Goal: Feedback & Contribution: Contribute content

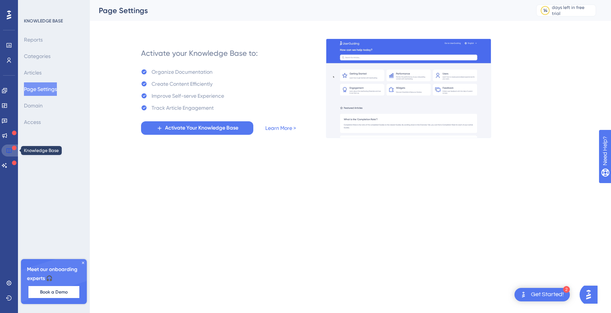
click at [10, 154] on link at bounding box center [10, 151] width 18 height 12
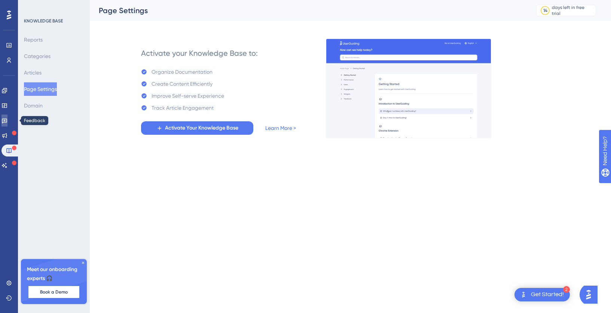
click at [7, 122] on icon at bounding box center [4, 121] width 5 height 5
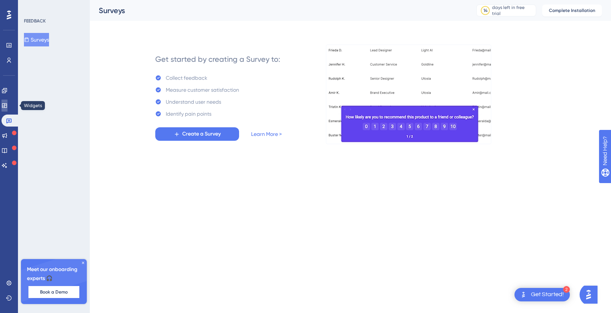
click at [7, 104] on icon at bounding box center [4, 105] width 5 height 4
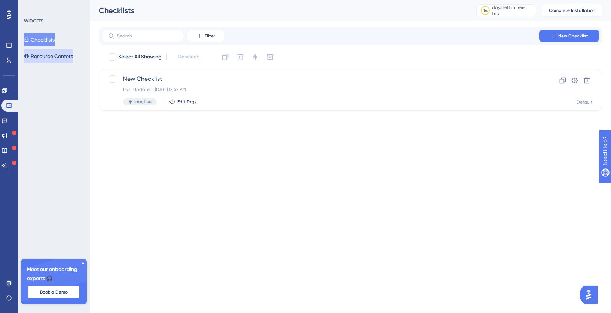
click at [48, 56] on button "Resource Centers" at bounding box center [48, 55] width 49 height 13
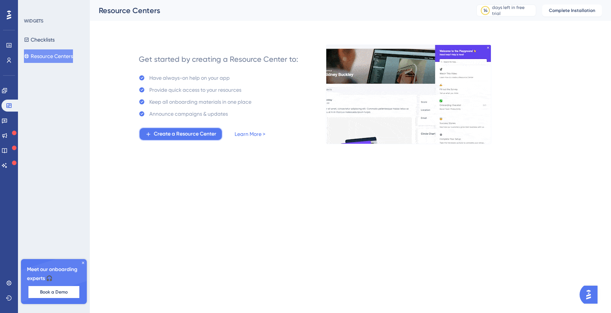
click at [173, 136] on span "Create a Resource Center" at bounding box center [185, 134] width 63 height 9
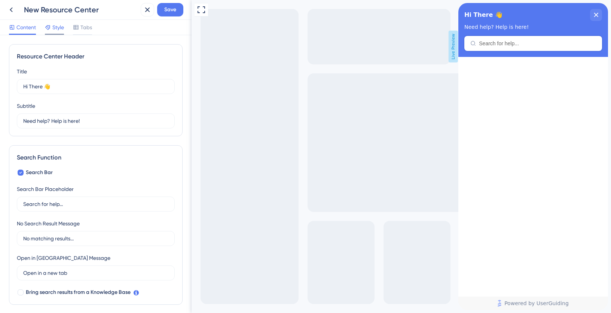
click at [55, 29] on span "Style" at bounding box center [58, 27] width 12 height 9
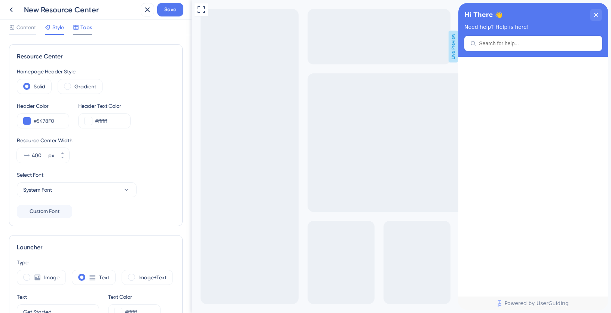
click at [85, 30] on span "Tabs" at bounding box center [87, 27] width 12 height 9
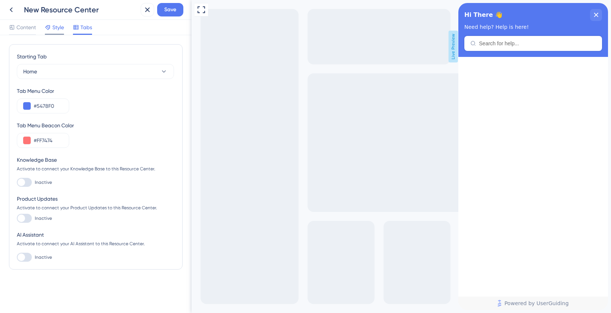
click at [55, 31] on span "Style" at bounding box center [58, 27] width 12 height 9
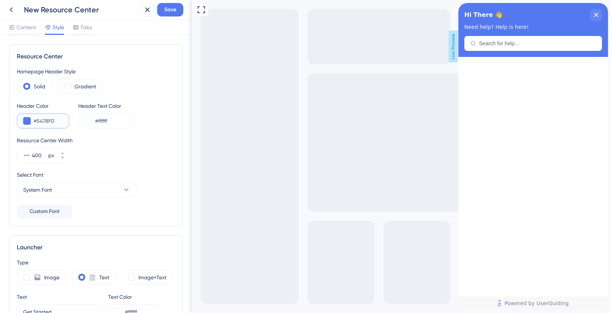
click at [39, 123] on input "#5478F0" at bounding box center [48, 120] width 29 height 9
paste input "285F72"
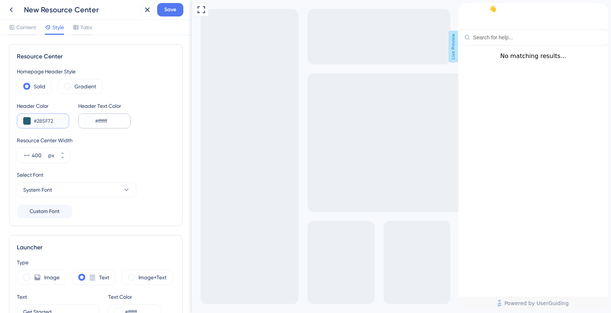
type input "#285F72"
click at [105, 122] on input "#ffffff" at bounding box center [109, 120] width 29 height 9
click at [66, 86] on span at bounding box center [67, 86] width 7 height 7
click at [73, 84] on input "radio" at bounding box center [73, 84] width 0 height 0
click at [25, 85] on span at bounding box center [26, 86] width 7 height 7
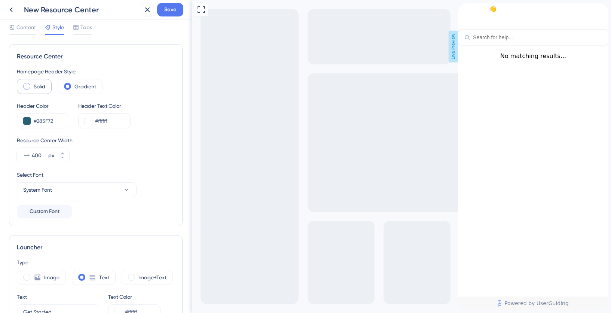
click at [33, 84] on input "radio" at bounding box center [33, 84] width 0 height 0
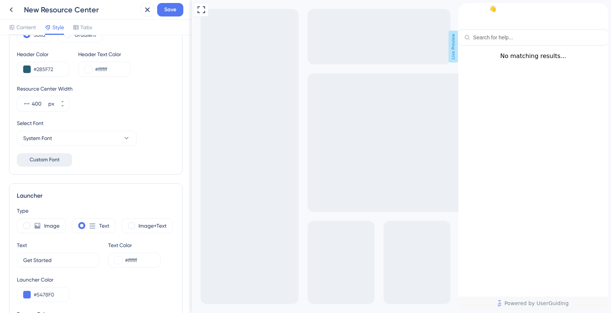
scroll to position [78, 0]
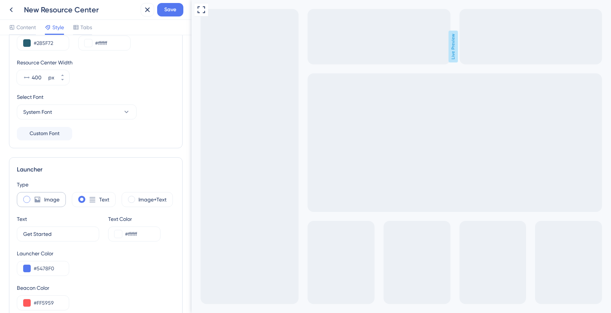
click at [28, 200] on span at bounding box center [26, 199] width 7 height 7
click at [33, 197] on input "radio" at bounding box center [33, 197] width 0 height 0
click at [28, 200] on span at bounding box center [26, 199] width 7 height 7
click at [33, 197] on input "radio" at bounding box center [33, 197] width 0 height 0
click at [82, 198] on span at bounding box center [81, 199] width 7 height 7
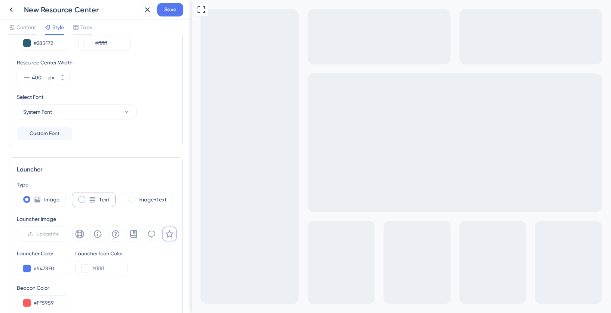
click at [88, 197] on input "radio" at bounding box center [88, 197] width 0 height 0
click at [48, 199] on label "Image" at bounding box center [51, 199] width 15 height 9
type input "44"
click at [34, 237] on label "Upload file" at bounding box center [43, 234] width 52 height 15
click at [59, 234] on input "Upload file" at bounding box center [59, 234] width 0 height 0
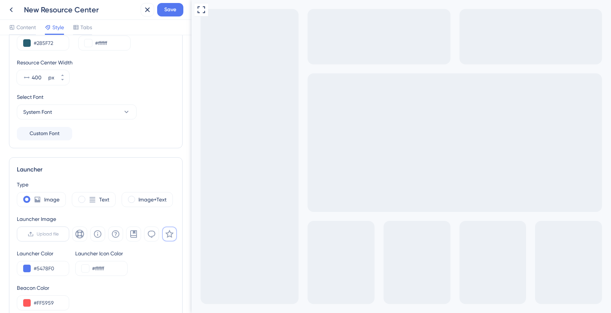
click at [48, 234] on span "Upload file" at bounding box center [48, 234] width 22 height 6
click at [59, 234] on input "Upload file" at bounding box center [59, 234] width 0 height 0
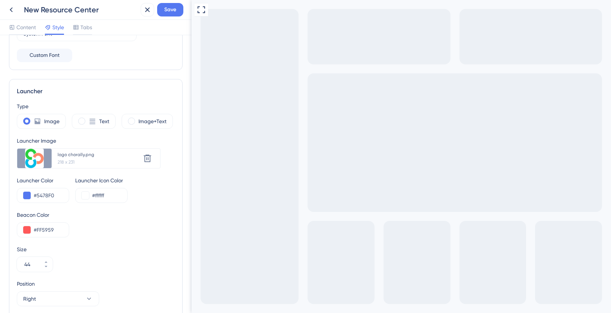
scroll to position [158, 0]
click at [46, 194] on input "#5478F0" at bounding box center [48, 193] width 29 height 9
paste input "285F72"
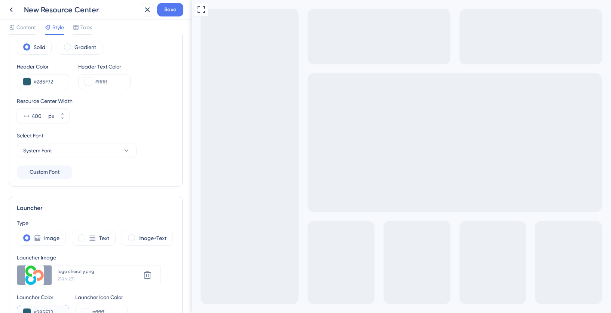
scroll to position [0, 0]
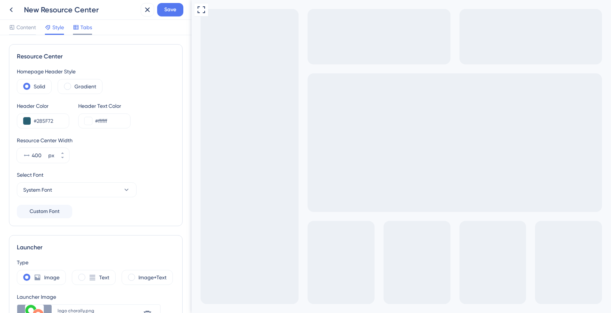
type input "#285F72"
click at [81, 29] on span "Tabs" at bounding box center [87, 27] width 12 height 9
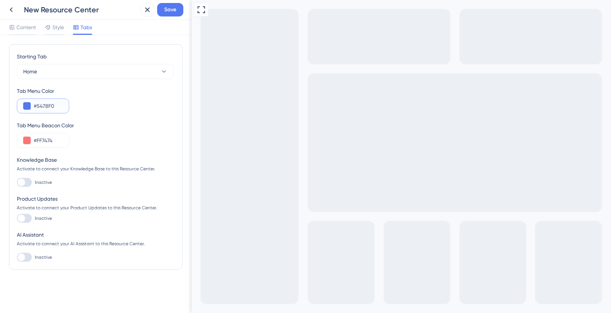
click at [46, 107] on input "#5478F0" at bounding box center [48, 105] width 29 height 9
click at [90, 128] on div "Tab Menu Beacon Color" at bounding box center [96, 125] width 158 height 9
click at [28, 182] on div at bounding box center [24, 182] width 15 height 9
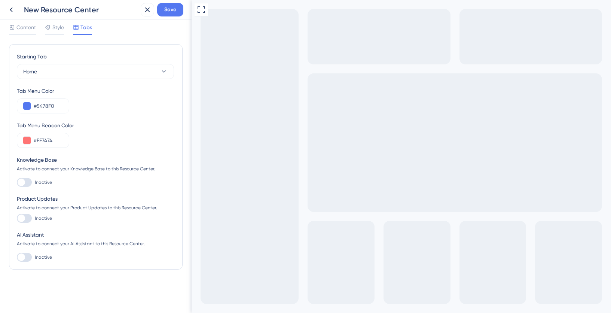
click at [17, 182] on input "Inactive" at bounding box center [16, 182] width 0 height 0
checkbox input "false"
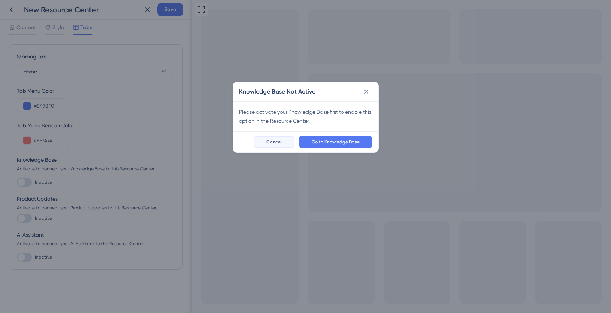
click at [265, 141] on button "Cancel" at bounding box center [274, 142] width 41 height 12
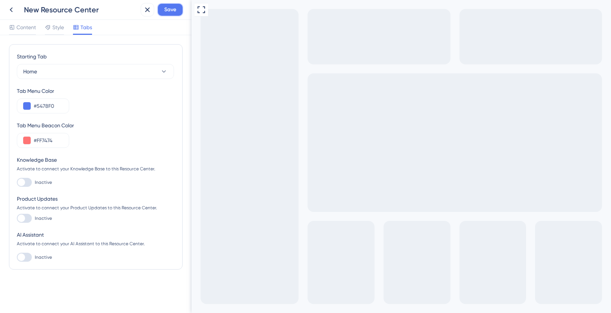
click at [170, 11] on span "Save" at bounding box center [170, 9] width 12 height 9
click at [12, 10] on icon at bounding box center [11, 9] width 9 height 9
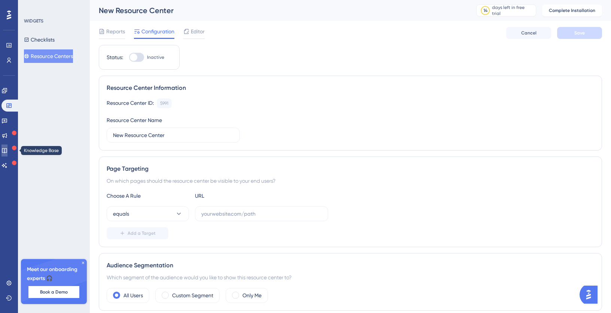
click at [7, 146] on link at bounding box center [4, 151] width 6 height 12
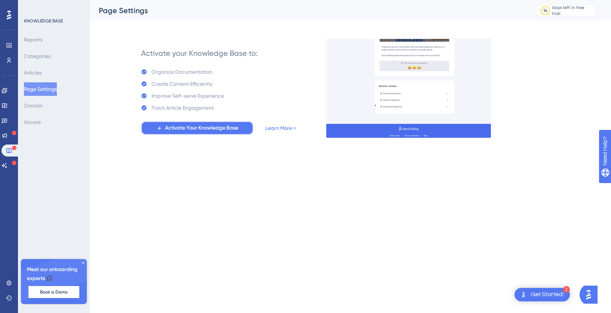
click at [178, 128] on span "Activate Your Knowledge Base" at bounding box center [201, 128] width 73 height 9
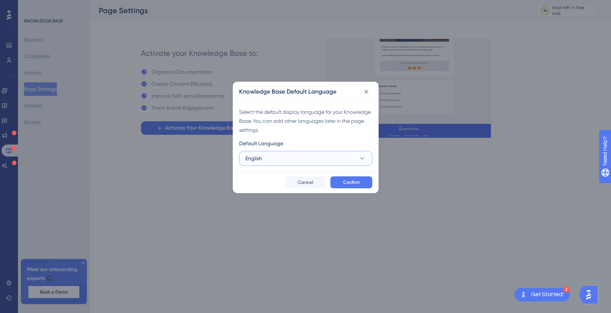
click at [276, 160] on button "English" at bounding box center [305, 158] width 133 height 15
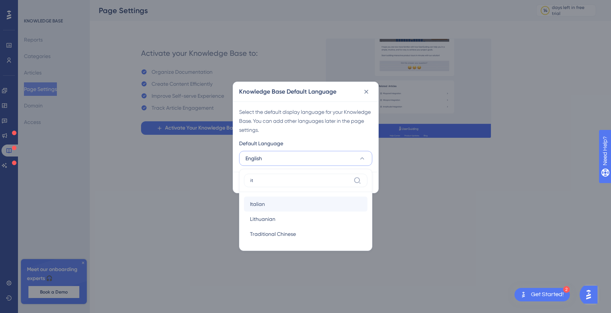
type input "it"
click at [263, 208] on span "Italian" at bounding box center [257, 204] width 15 height 9
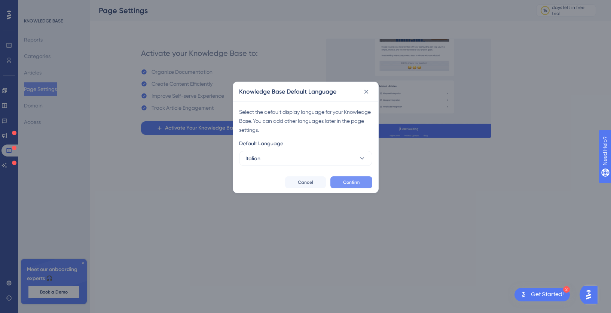
click at [352, 183] on span "Confirm" at bounding box center [351, 182] width 16 height 6
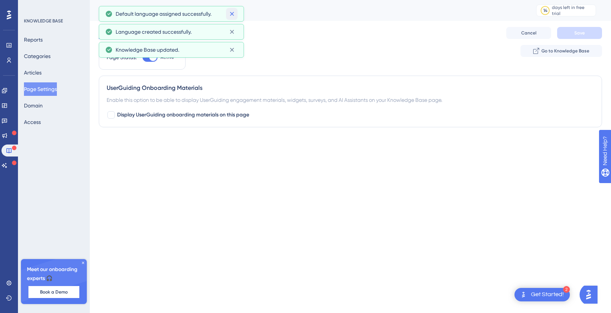
click at [233, 13] on icon at bounding box center [232, 14] width 4 height 4
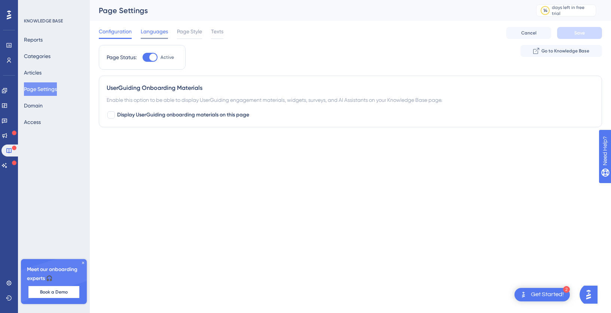
click at [157, 32] on span "Languages" at bounding box center [154, 31] width 27 height 9
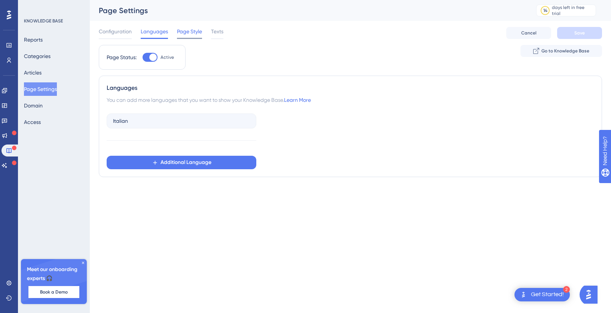
click at [197, 33] on span "Page Style" at bounding box center [189, 31] width 25 height 9
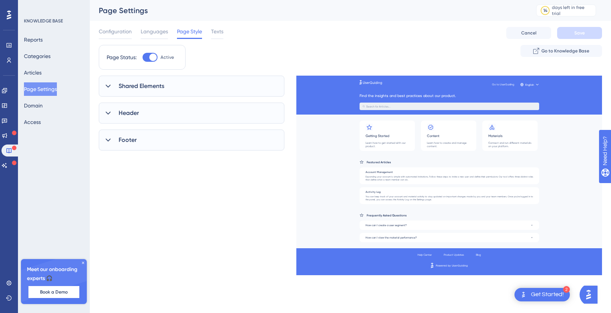
click at [166, 85] on div "Shared Elements" at bounding box center [192, 86] width 186 height 21
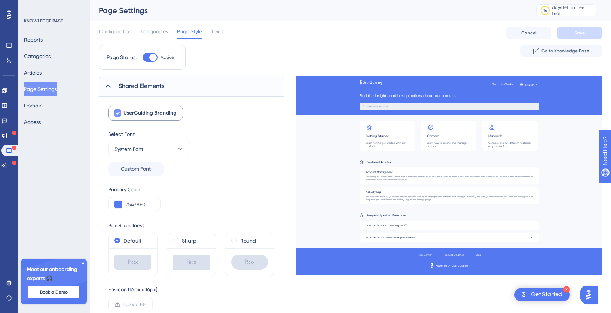
click at [116, 116] on div at bounding box center [117, 112] width 7 height 7
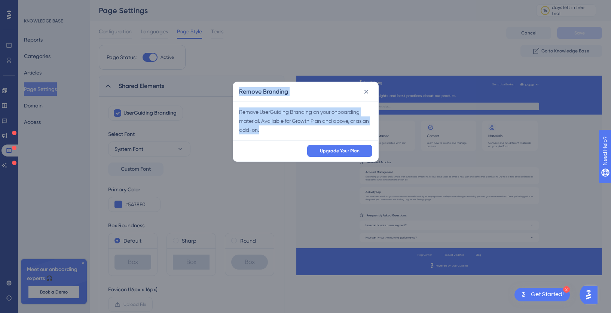
drag, startPoint x: 240, startPoint y: 92, endPoint x: 264, endPoint y: 134, distance: 47.6
click at [264, 134] on div "Remove Branding Remove UserGuiding Branding on your onboarding material. Availa…" at bounding box center [306, 122] width 146 height 80
copy div "Remove Branding Remove UserGuiding Branding on your onboarding material. Availa…"
click at [367, 90] on icon at bounding box center [366, 91] width 7 height 7
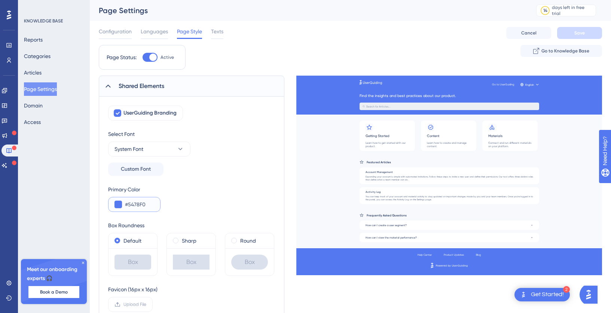
click at [133, 206] on input "#5478F0" at bounding box center [139, 204] width 29 height 9
paste input "EE"
click at [130, 204] on input "#EE" at bounding box center [139, 204] width 29 height 9
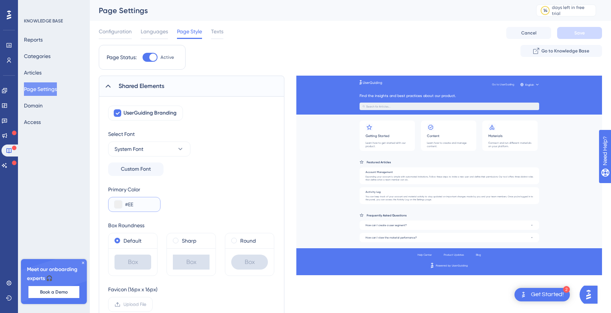
click at [130, 204] on input "#EE" at bounding box center [139, 204] width 29 height 9
paste input "EE"
paste input "285F72"
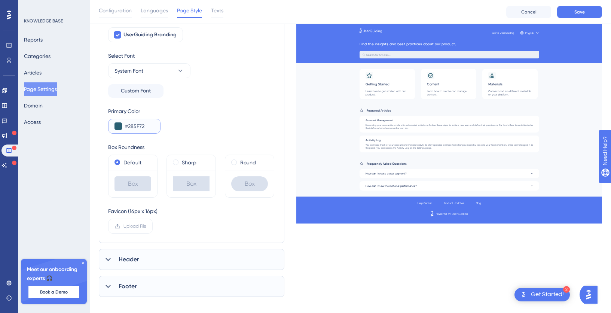
scroll to position [89, 0]
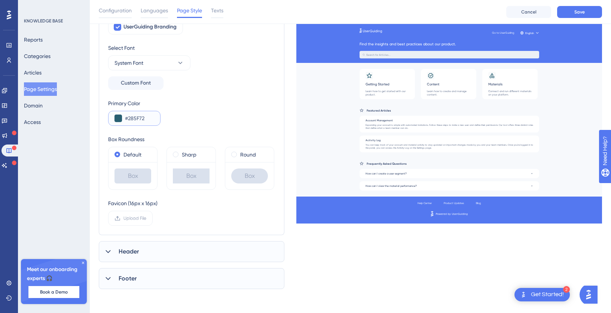
type input "#285F72"
click at [170, 249] on div "Header" at bounding box center [192, 251] width 186 height 21
click at [172, 296] on div "Company Logo" at bounding box center [190, 292] width 83 height 13
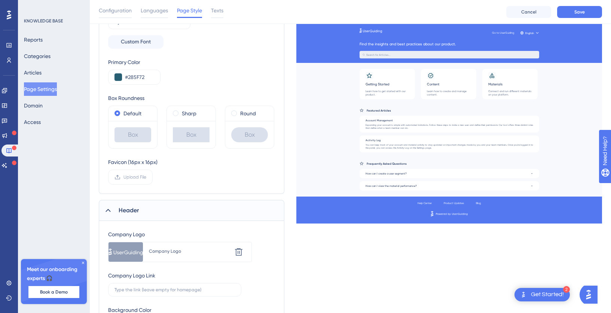
scroll to position [143, 0]
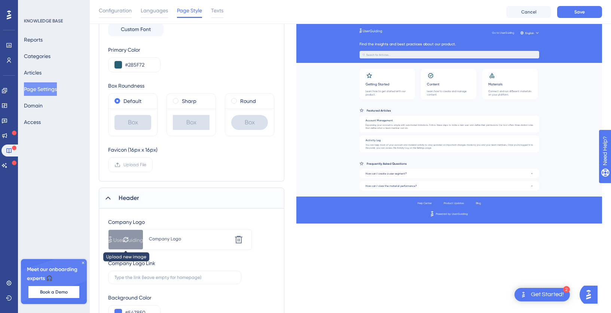
click at [126, 239] on icon at bounding box center [126, 240] width 6 height 6
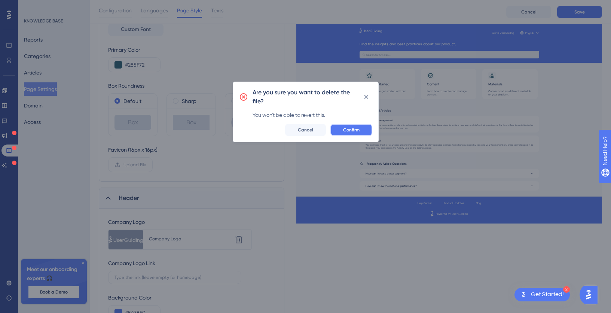
click at [358, 126] on button "Confirm" at bounding box center [352, 130] width 42 height 12
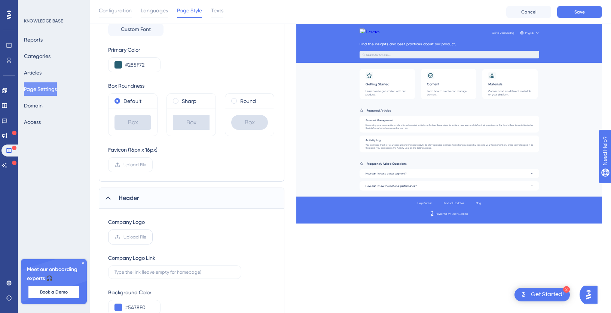
click at [133, 243] on label "Upload File" at bounding box center [130, 237] width 45 height 15
click at [146, 237] on input "Upload File" at bounding box center [146, 237] width 0 height 0
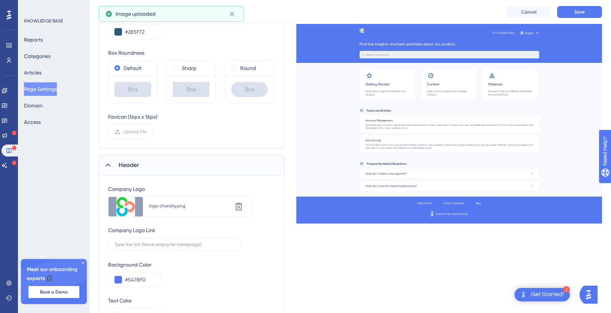
scroll to position [246, 0]
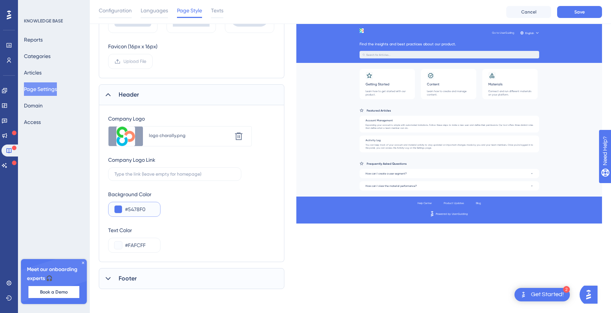
drag, startPoint x: 128, startPoint y: 209, endPoint x: 151, endPoint y: 211, distance: 23.3
click at [151, 211] on input "#5478F0" at bounding box center [139, 209] width 29 height 9
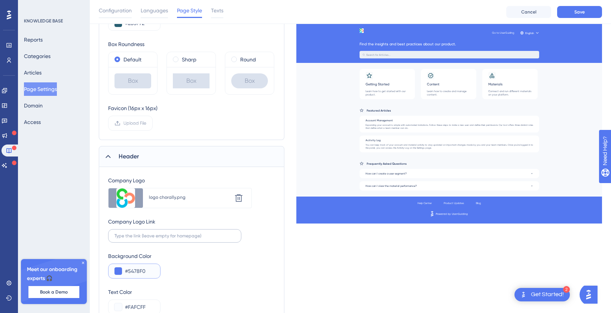
scroll to position [185, 0]
paste input "285F72"
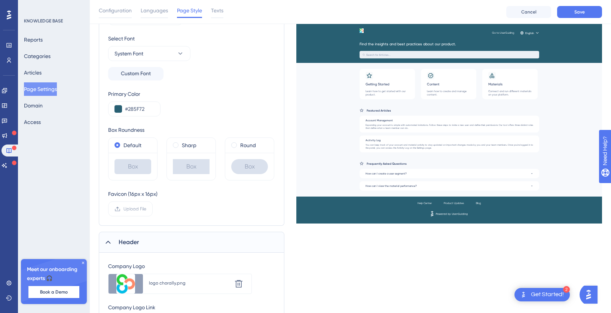
scroll to position [246, 0]
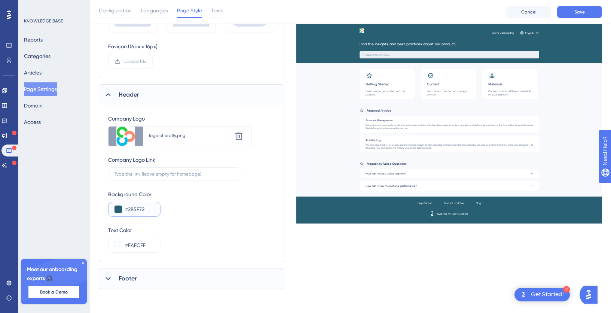
type input "#285F72"
click at [146, 277] on div "Footer" at bounding box center [192, 278] width 186 height 21
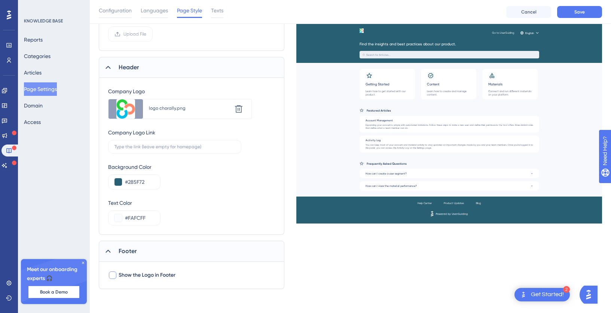
click at [111, 275] on div at bounding box center [112, 274] width 7 height 7
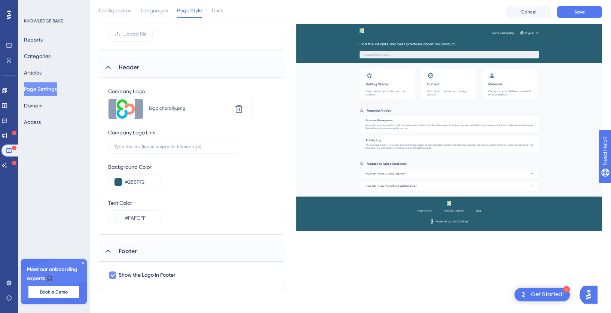
click at [111, 275] on icon at bounding box center [113, 275] width 4 height 3
checkbox input "false"
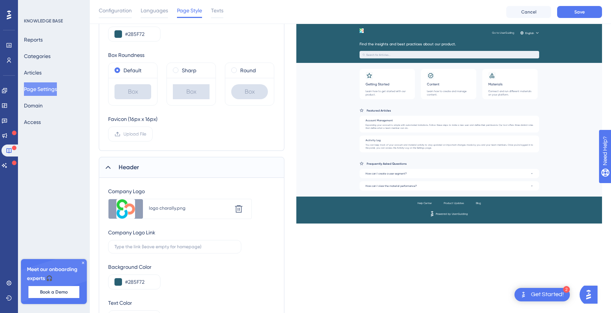
scroll to position [0, 0]
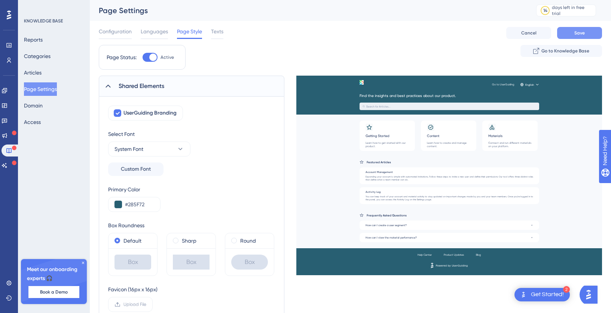
click at [590, 32] on button "Save" at bounding box center [580, 33] width 45 height 12
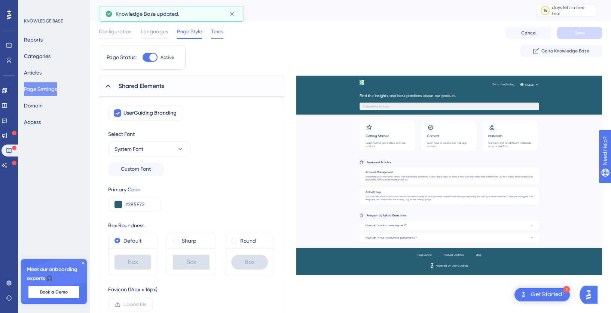
click at [216, 35] on span "Texts" at bounding box center [217, 31] width 12 height 9
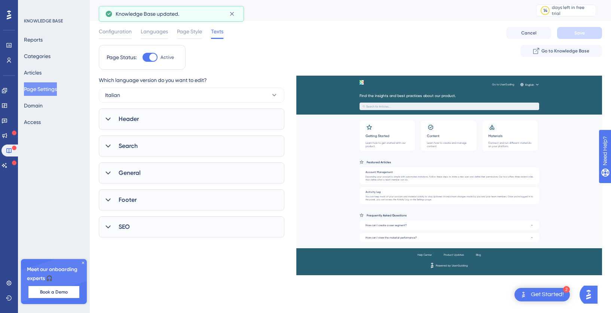
click at [163, 124] on div "Header" at bounding box center [192, 119] width 186 height 21
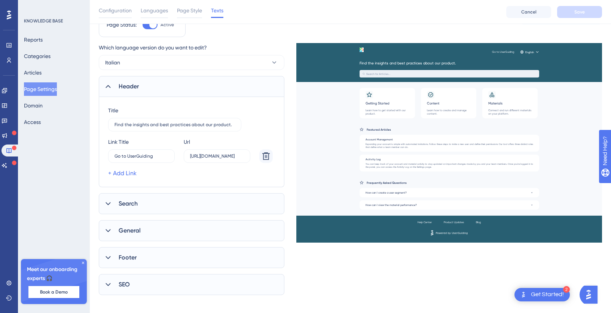
scroll to position [34, 0]
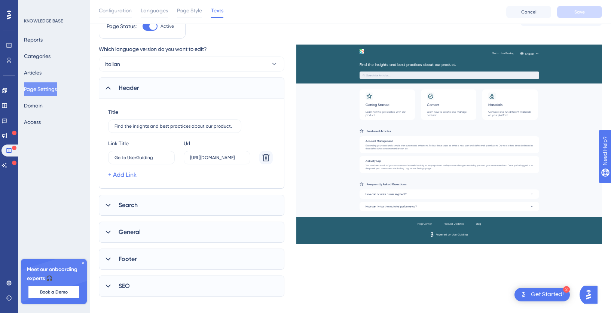
click at [169, 256] on div "Footer" at bounding box center [192, 259] width 186 height 21
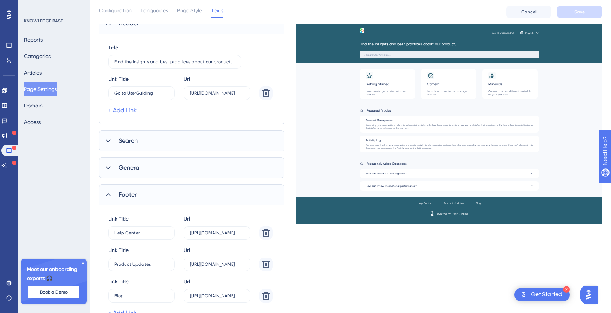
scroll to position [93, 0]
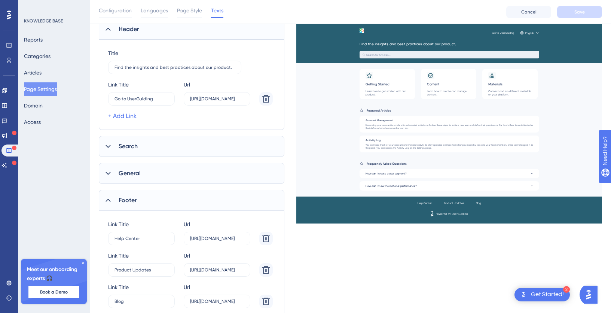
click at [153, 174] on div "General" at bounding box center [192, 173] width 186 height 21
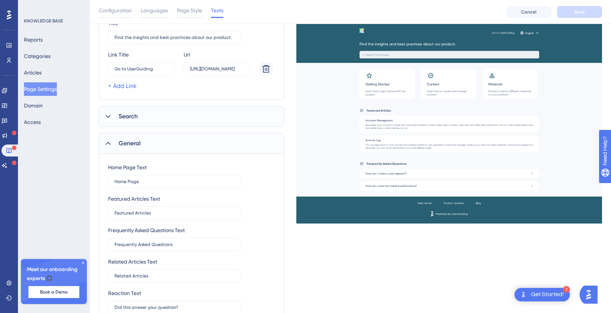
scroll to position [120, 0]
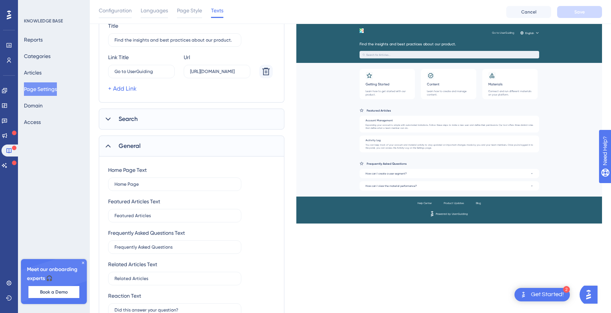
click at [177, 122] on div "Search" at bounding box center [192, 119] width 186 height 21
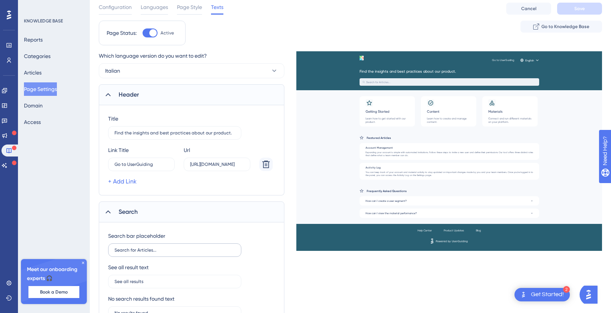
scroll to position [7, 0]
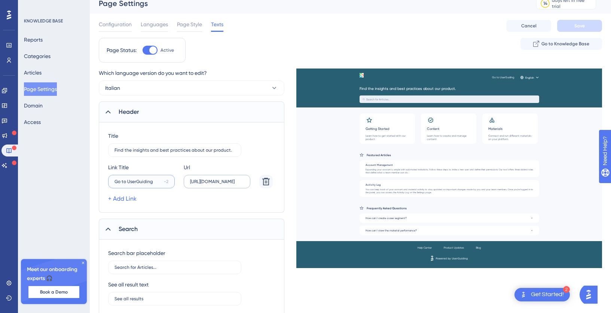
drag, startPoint x: 128, startPoint y: 182, endPoint x: 184, endPoint y: 182, distance: 55.4
click at [184, 182] on div "Link Title Go to UserGuiding -2 Url [URL][DOMAIN_NAME]" at bounding box center [190, 175] width 165 height 25
type input "Go to Chorally"
click at [213, 194] on div "+ Add Link" at bounding box center [190, 198] width 165 height 9
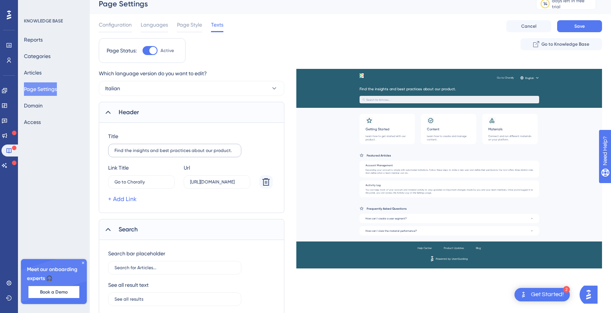
scroll to position [8, 0]
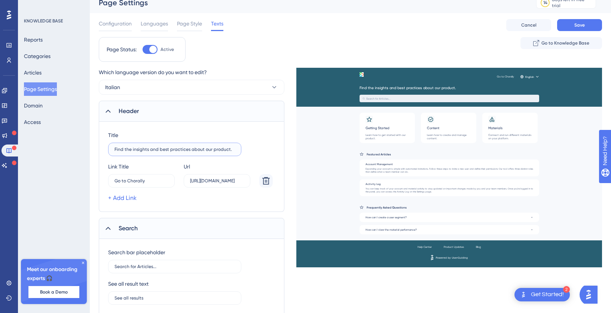
click at [151, 150] on input "Find the insights and best practices about our product." at bounding box center [175, 149] width 121 height 5
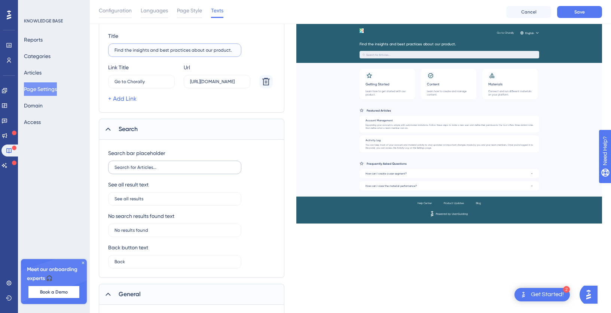
scroll to position [121, 0]
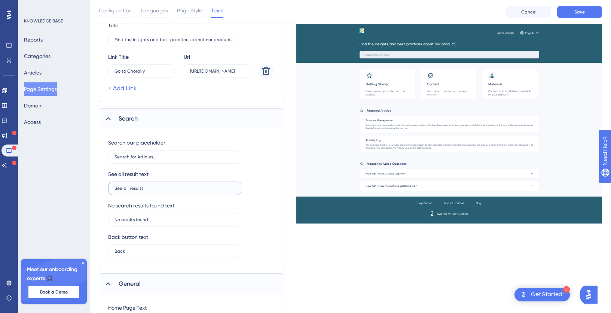
click at [139, 190] on input "See all results" at bounding box center [175, 188] width 121 height 5
type input "[DEMOGRAPHIC_DATA] tutti i risultati"
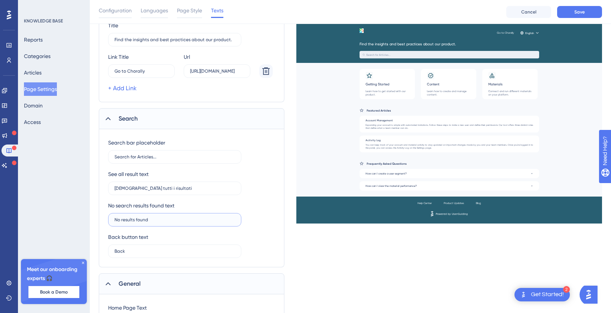
click at [130, 221] on input "No results found" at bounding box center [175, 219] width 121 height 5
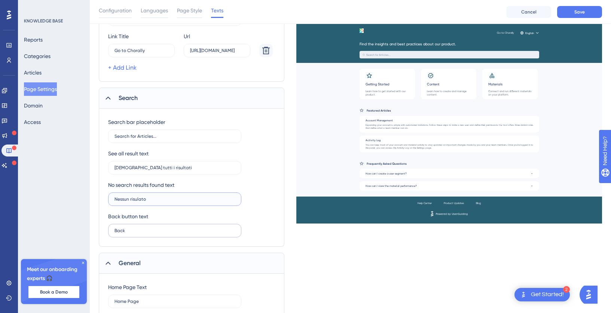
type input "Nessun risulato"
click at [123, 232] on input "Back" at bounding box center [175, 230] width 121 height 5
type input "Indietro"
click at [134, 200] on input "Nessun risulato" at bounding box center [175, 199] width 121 height 5
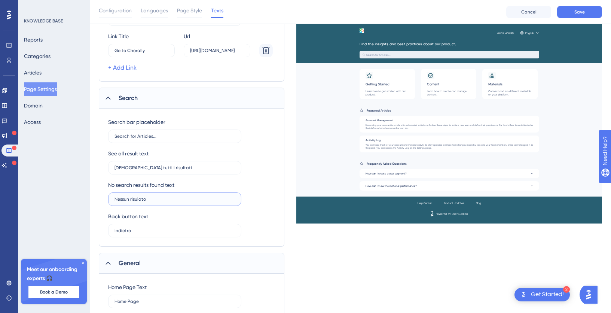
click at [134, 200] on input "Nessun risulato" at bounding box center [175, 199] width 121 height 5
type input "Nessun risultato"
click at [143, 139] on label "Search for Articles..." at bounding box center [174, 136] width 133 height 13
click at [143, 139] on input "Search for Articles..." at bounding box center [175, 136] width 121 height 5
click at [143, 139] on label "Search for Articles..." at bounding box center [174, 136] width 133 height 13
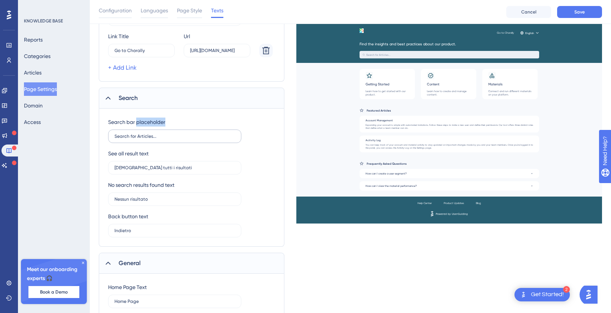
click at [143, 139] on input "Search for Articles..." at bounding box center [175, 136] width 121 height 5
click at [134, 139] on label "Search for Articles..." at bounding box center [174, 136] width 133 height 13
click at [134, 139] on input "Search for Articles..." at bounding box center [175, 136] width 121 height 5
click at [134, 139] on label "Search for Articles..." at bounding box center [174, 136] width 133 height 13
click at [134, 139] on input "Search for Articles..." at bounding box center [175, 136] width 121 height 5
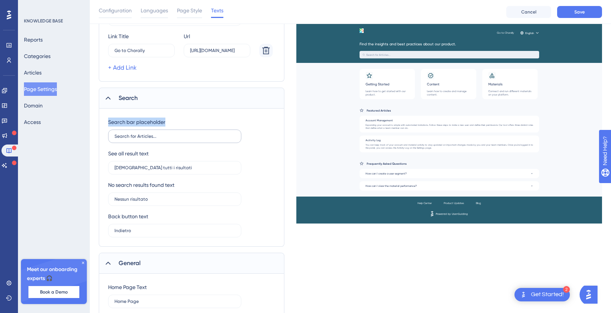
click at [134, 139] on label "Search for Articles..." at bounding box center [174, 136] width 133 height 13
click at [134, 139] on input "Search for Articles..." at bounding box center [175, 136] width 121 height 5
click at [123, 137] on input "Search for Articles..." at bounding box center [175, 136] width 121 height 5
click at [160, 136] on input "SeaRrch for Articles..." at bounding box center [175, 136] width 121 height 5
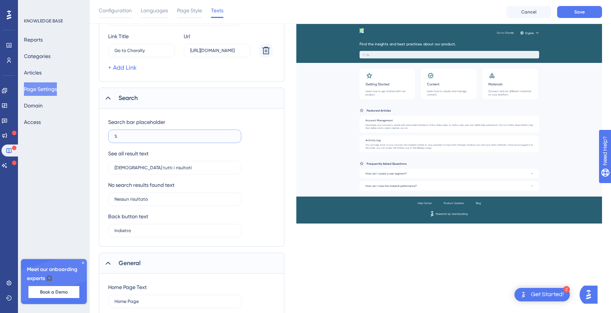
type input "S"
type input "r"
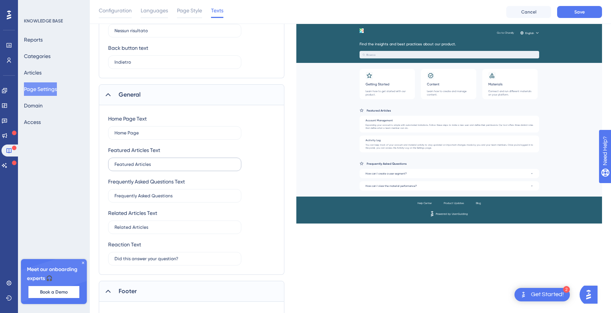
scroll to position [311, 0]
type input "Ricerca"
drag, startPoint x: 117, startPoint y: 195, endPoint x: 183, endPoint y: 199, distance: 66.8
click at [183, 199] on label "Frequently Asked Questions" at bounding box center [174, 194] width 133 height 13
type input "FAQ"
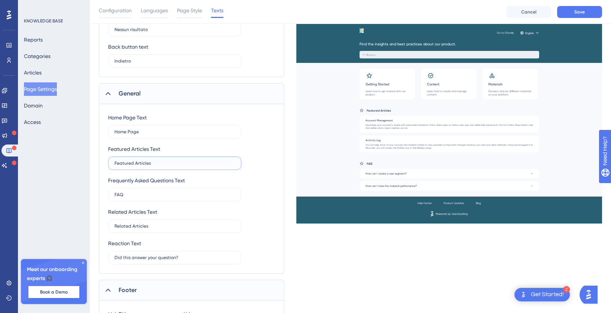
click at [124, 164] on input "Featured Articles" at bounding box center [175, 163] width 121 height 5
type input "a"
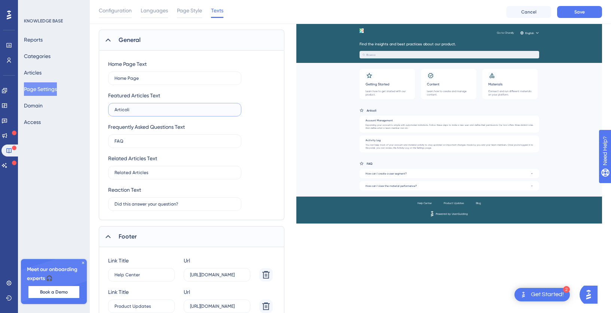
scroll to position [366, 0]
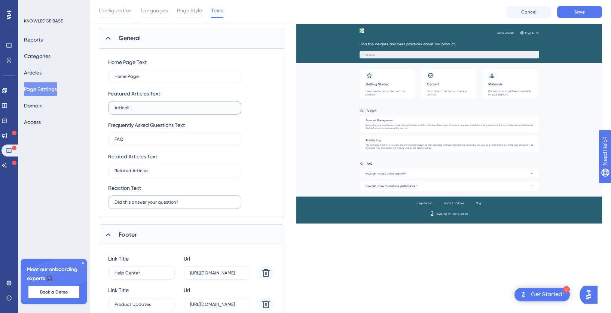
type input "Articoli"
click at [234, 203] on input "Did this answer your question?" at bounding box center [175, 202] width 121 height 5
click at [154, 202] on input "Did this answer your question?" at bounding box center [175, 202] width 121 height 5
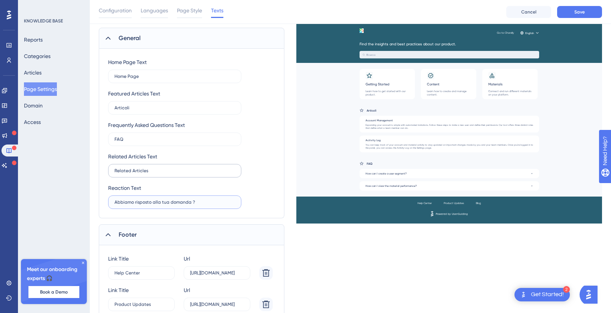
type input "Abbiamo risposto alla tua domanda ?"
click at [120, 172] on input "Related Articles" at bounding box center [175, 170] width 121 height 5
type input "Related Articles"
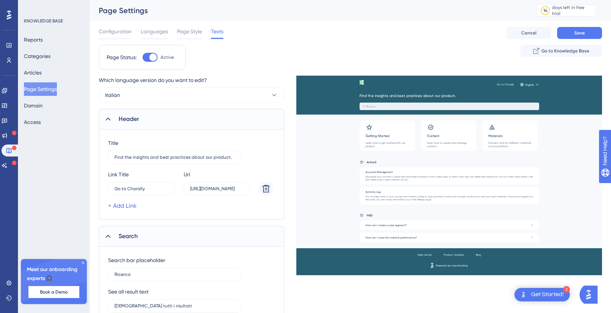
scroll to position [0, 0]
click at [168, 157] on input "Find the insights and best practices about our product." at bounding box center [175, 157] width 121 height 5
paste input "text"
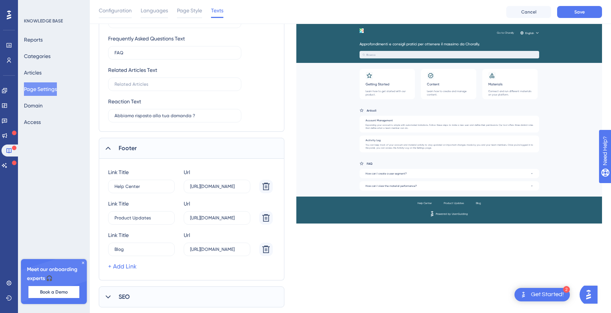
scroll to position [471, 0]
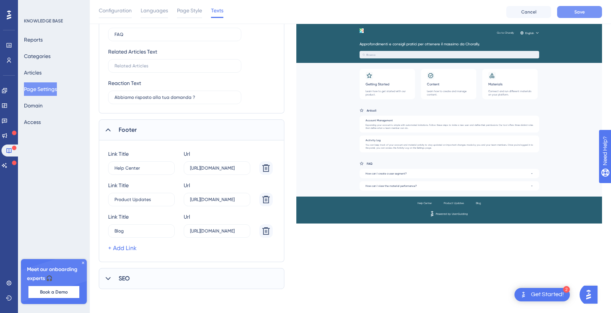
type input "Approfondimenti e consigli pratici per ottenere il massimo da Chorally."
click at [582, 11] on span "Save" at bounding box center [580, 12] width 10 height 6
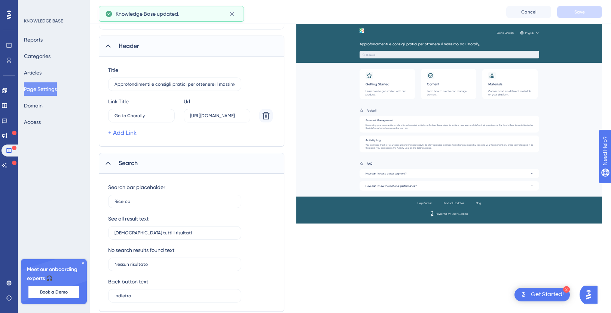
scroll to position [0, 0]
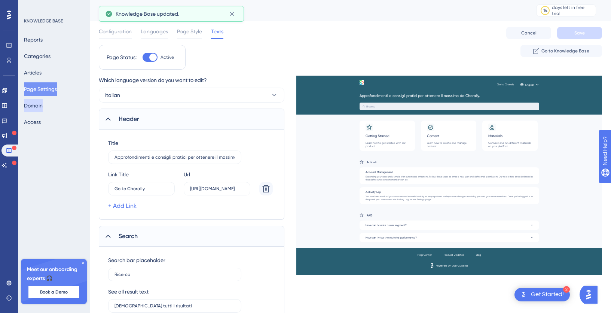
click at [39, 106] on button "Domain" at bounding box center [33, 105] width 19 height 13
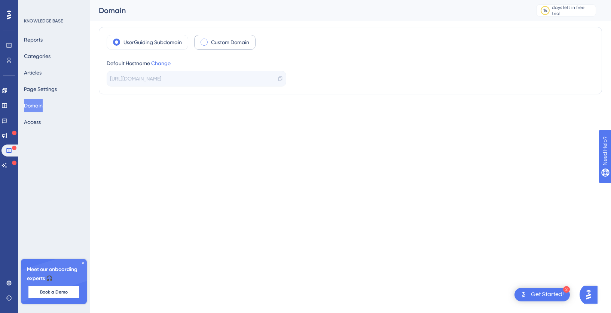
click at [205, 42] on span at bounding box center [204, 42] width 7 height 7
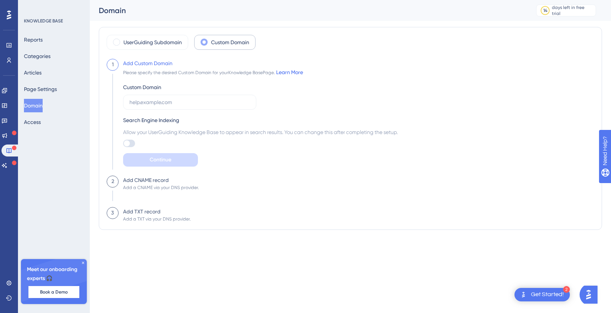
click at [299, 72] on link "Learn More" at bounding box center [289, 72] width 27 height 6
click at [117, 43] on span at bounding box center [116, 42] width 7 height 7
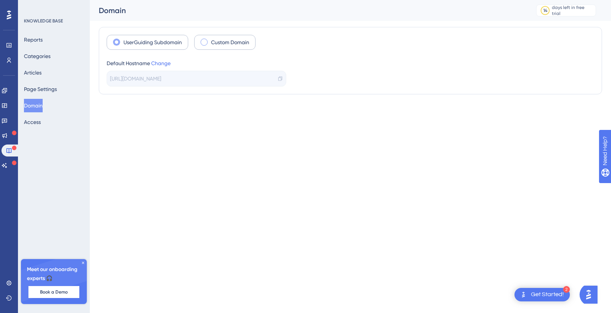
click at [217, 41] on label "Custom Domain" at bounding box center [230, 42] width 38 height 9
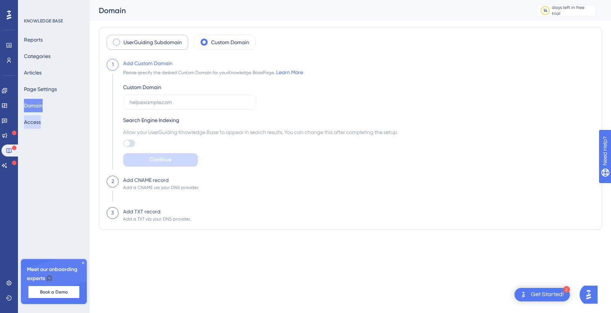
click at [33, 122] on button "Access" at bounding box center [32, 121] width 17 height 13
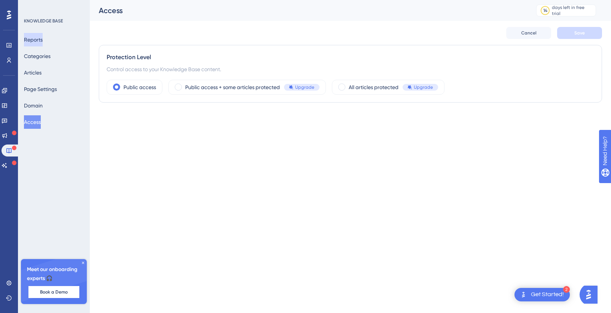
click at [43, 42] on button "Reports" at bounding box center [33, 39] width 19 height 13
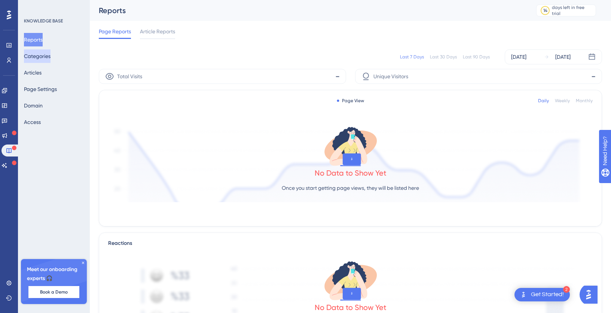
click at [42, 58] on button "Categories" at bounding box center [37, 55] width 27 height 13
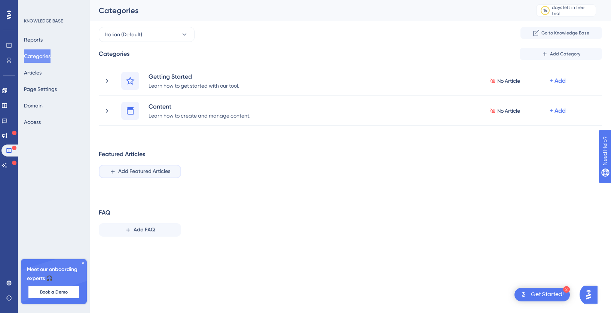
click at [148, 174] on span "Add Featured Articles" at bounding box center [144, 171] width 52 height 9
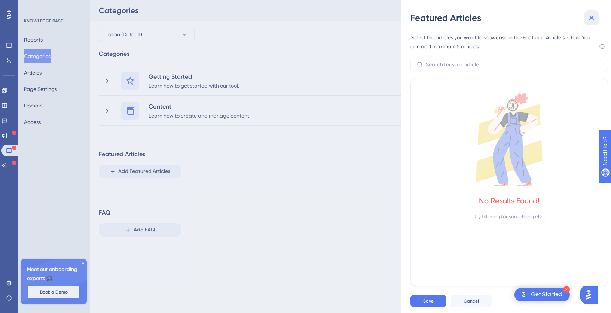
click at [594, 18] on icon at bounding box center [591, 17] width 9 height 9
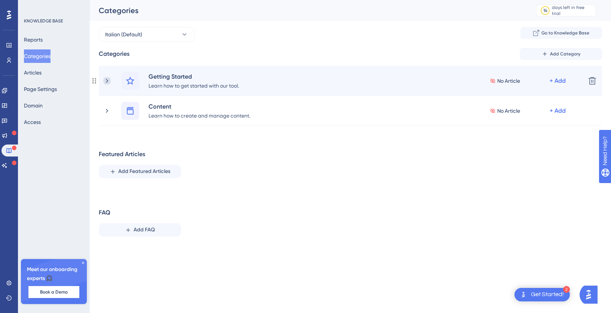
click at [110, 83] on icon at bounding box center [106, 80] width 7 height 7
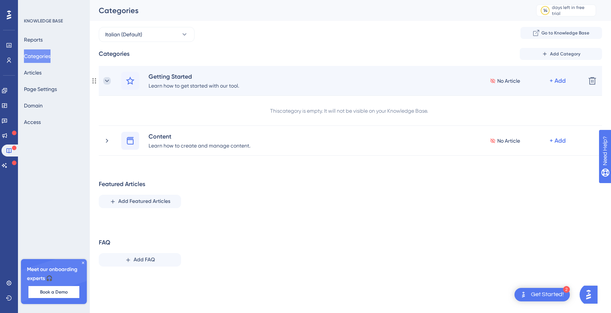
click at [107, 81] on icon at bounding box center [106, 80] width 7 height 7
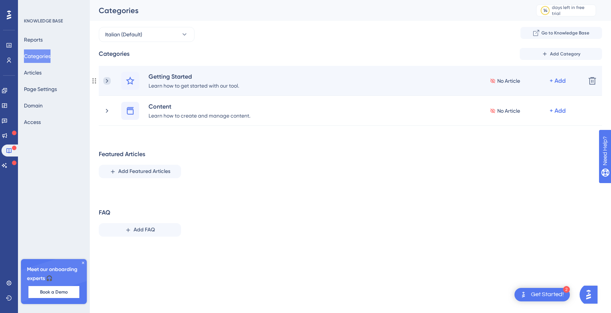
click at [106, 79] on icon at bounding box center [107, 81] width 2 height 4
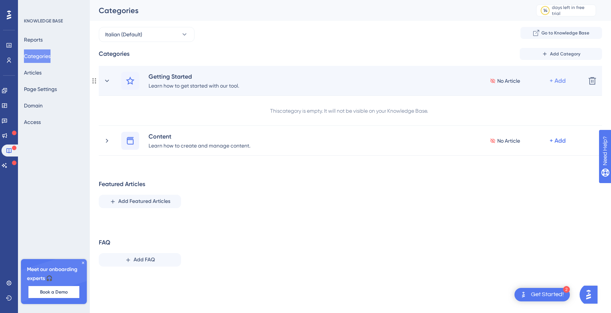
click at [560, 80] on div "+ Add" at bounding box center [558, 80] width 16 height 9
click at [526, 103] on span "Add a Subcategory" at bounding box center [525, 100] width 47 height 9
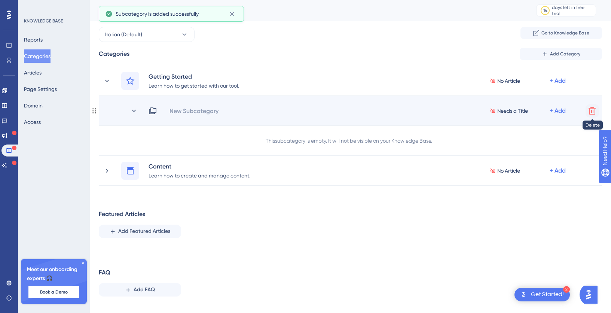
click at [591, 109] on icon at bounding box center [592, 110] width 9 height 9
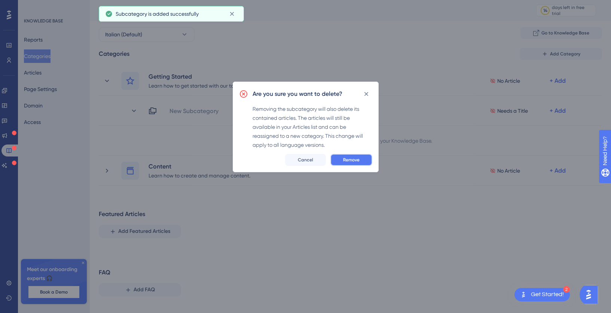
click at [350, 162] on span "Remove" at bounding box center [351, 160] width 16 height 6
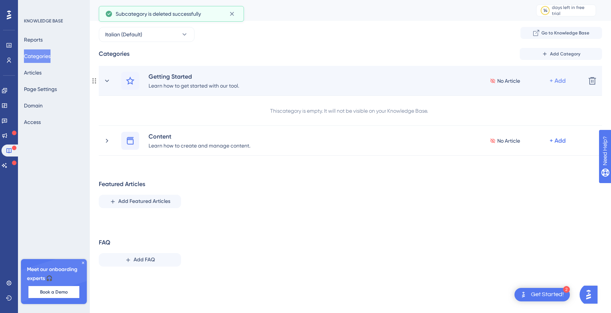
click at [561, 80] on div "+ Add" at bounding box center [558, 80] width 16 height 9
click at [509, 116] on span "Add Articles" at bounding box center [516, 115] width 29 height 9
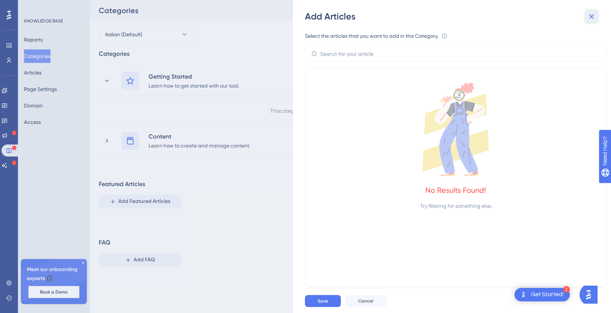
click at [593, 22] on button at bounding box center [591, 16] width 15 height 15
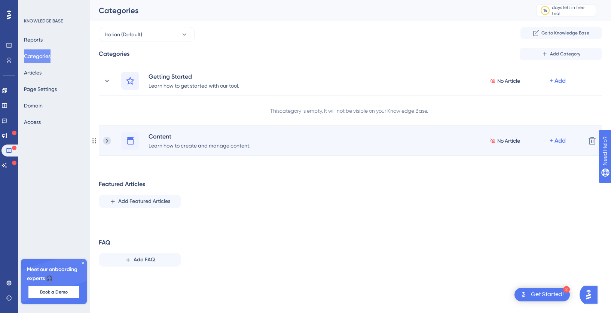
click at [107, 143] on icon at bounding box center [106, 140] width 7 height 7
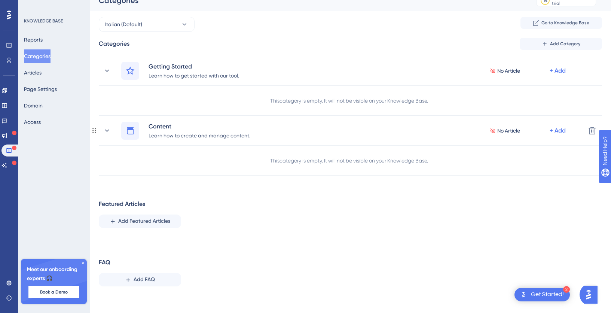
scroll to position [13, 0]
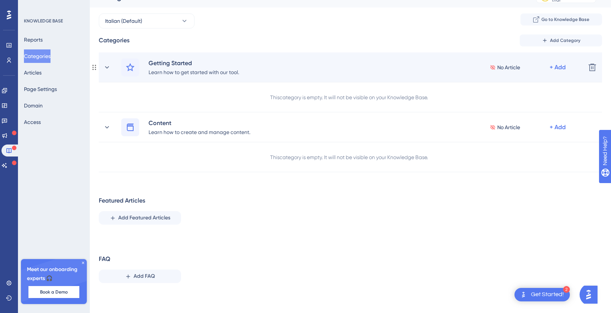
click at [106, 72] on div "Getting Started Learn how to get started with our tool. No Article + Add" at bounding box center [341, 67] width 477 height 18
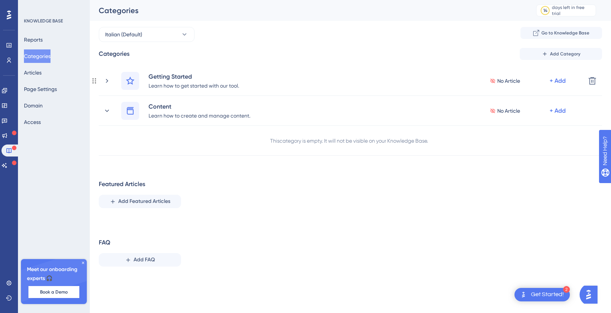
scroll to position [0, 0]
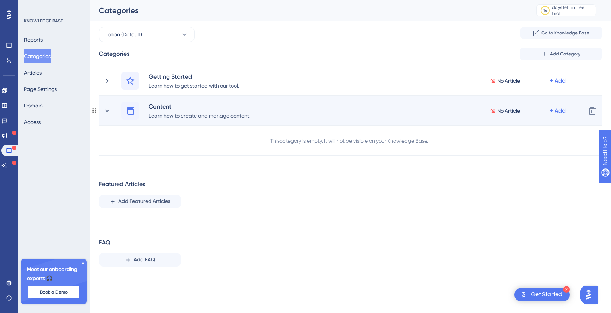
click at [100, 109] on div "Content Learn how to create and manage content. No Article + Add Delete" at bounding box center [351, 111] width 504 height 30
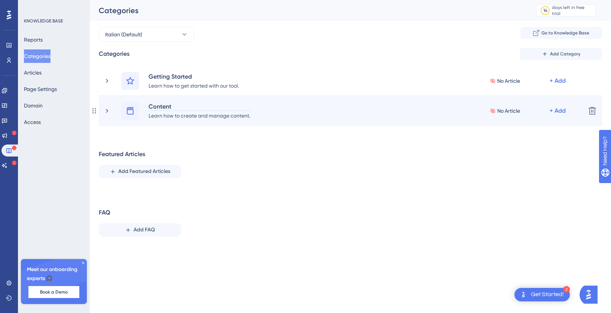
click at [176, 105] on div "Content" at bounding box center [199, 106] width 103 height 9
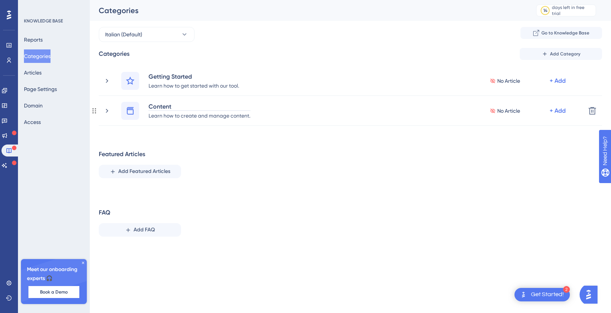
click at [280, 126] on div "Categories Add Category Getting Started Learn how to get started with our tool.…" at bounding box center [351, 145] width 504 height 195
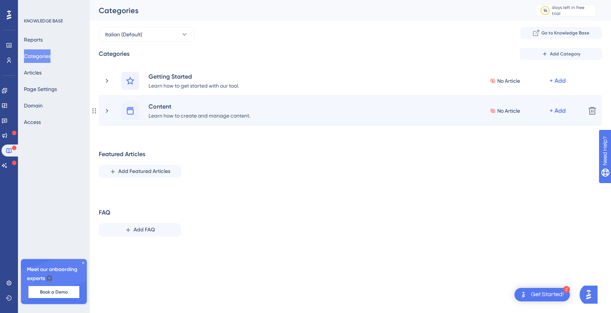
click at [504, 114] on span "No Article" at bounding box center [509, 110] width 23 height 9
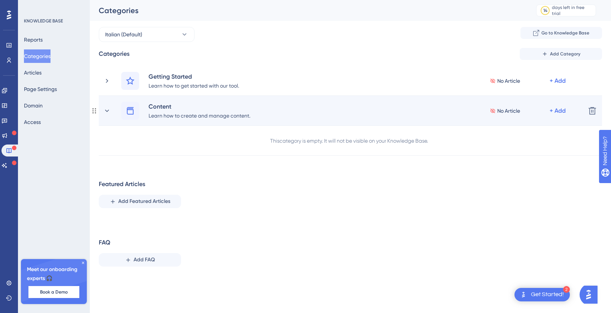
click at [504, 112] on span "No Article" at bounding box center [509, 110] width 23 height 9
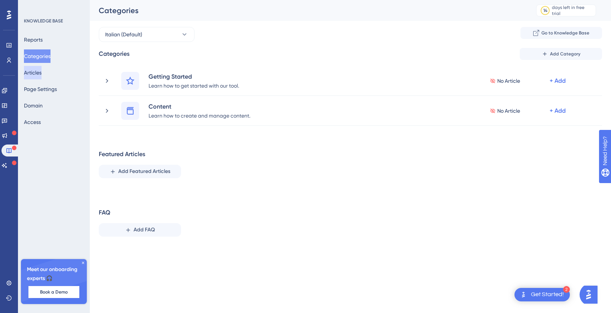
click at [34, 74] on button "Articles" at bounding box center [33, 72] width 18 height 13
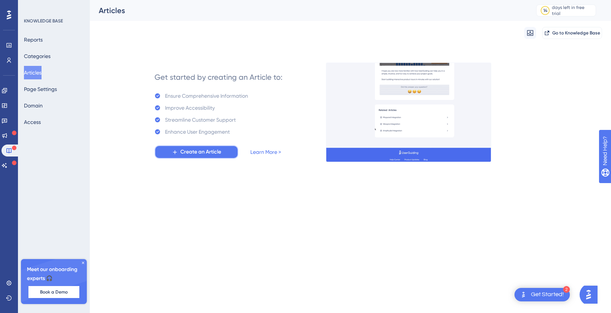
click at [192, 151] on span "Create an Article" at bounding box center [200, 152] width 41 height 9
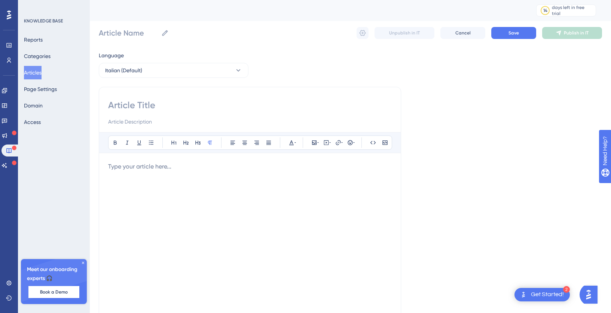
click at [131, 107] on input at bounding box center [250, 105] width 284 height 12
paste input "Guida alla Creazione e Configurazione delle Utenze in Chorally"
type input "Guida alla Creazione e Configurazione delle Utenze in Chorally"
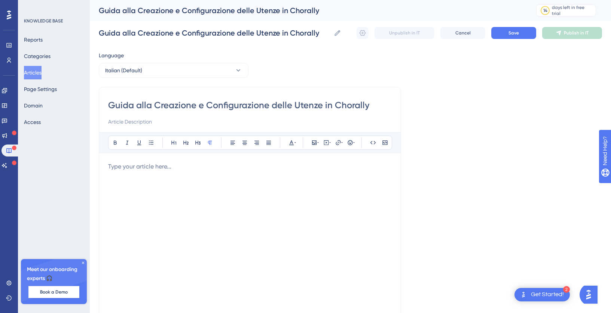
type input "Guida alla Creazione e Configurazione delle Utenze in Chorally"
click at [153, 165] on p at bounding box center [250, 166] width 284 height 9
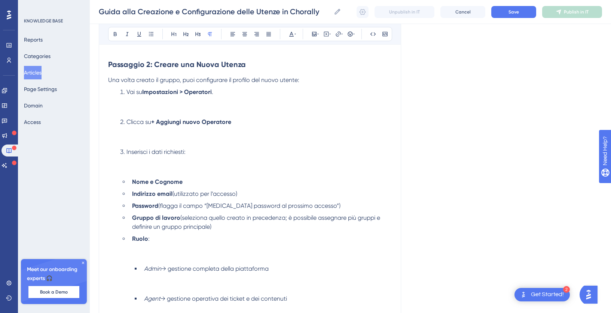
scroll to position [342, 0]
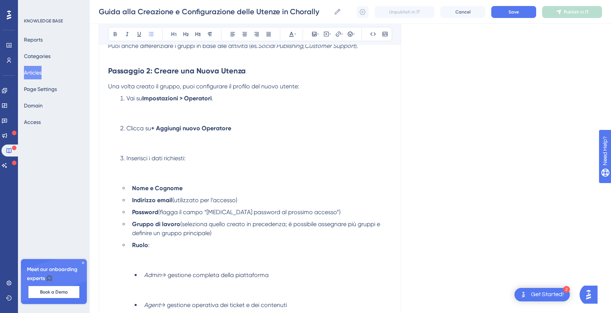
click at [126, 150] on li "Clicca su + Aggiungi nuovo Operatore" at bounding box center [254, 137] width 275 height 27
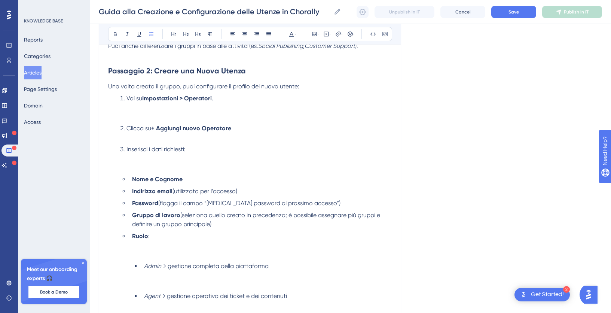
click at [125, 115] on li "Vai su Impostazioni > Operatori ." at bounding box center [254, 107] width 275 height 27
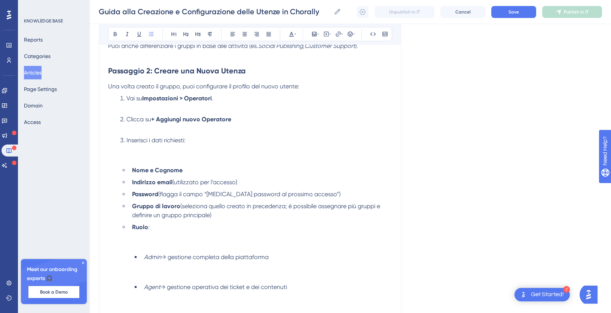
click at [132, 160] on li "Inserisci i dati richiesti:" at bounding box center [254, 149] width 275 height 27
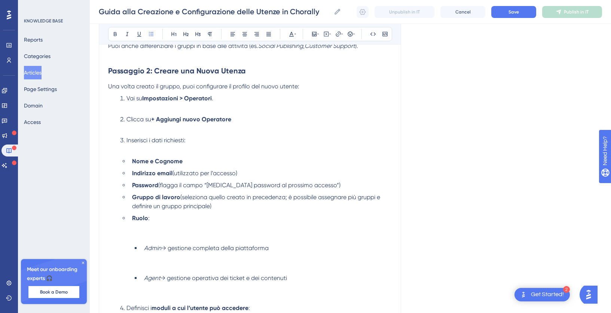
scroll to position [347, 0]
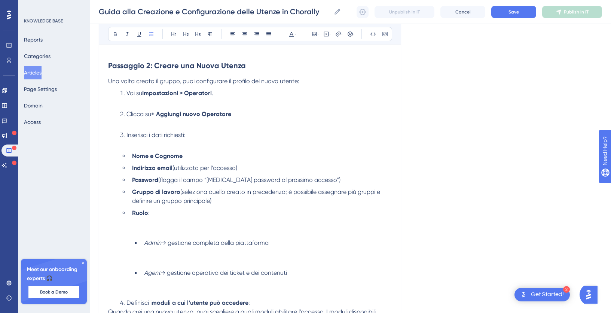
click at [139, 236] on li "Ruolo :" at bounding box center [260, 222] width 263 height 27
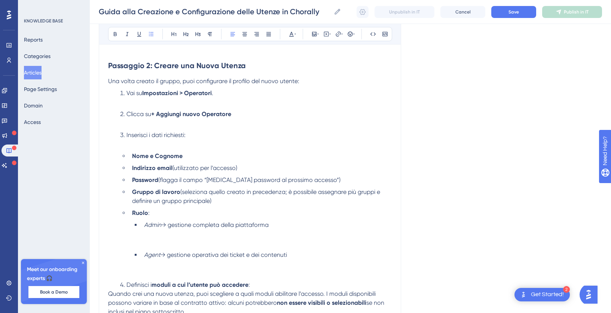
click at [146, 250] on ul "Admin → gestione completa della piattaforma Agent → gestione operativa dei tick…" at bounding box center [262, 249] width 260 height 57
click at [146, 248] on li "Admin → gestione completa della piattaforma" at bounding box center [266, 234] width 251 height 27
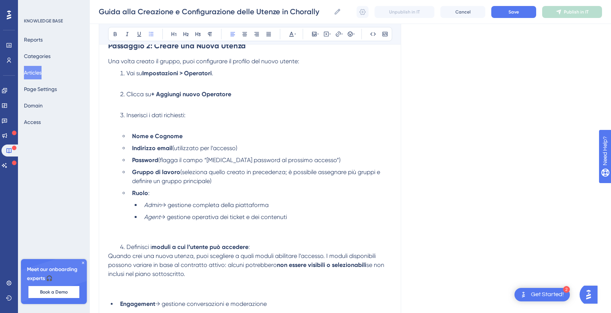
scroll to position [369, 0]
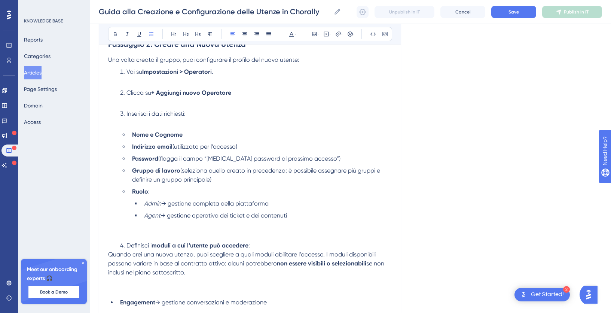
click at [137, 235] on ul "Admin → gestione completa della piattaforma Agent → gestione operativa dei tick…" at bounding box center [262, 218] width 260 height 39
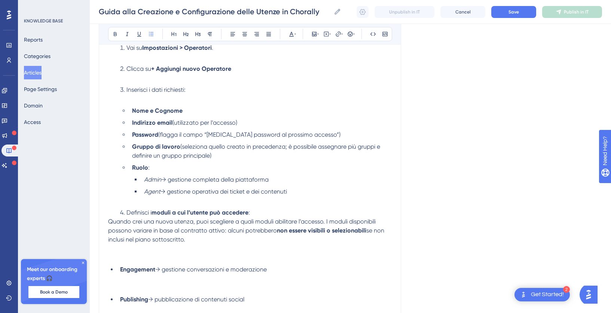
scroll to position [409, 0]
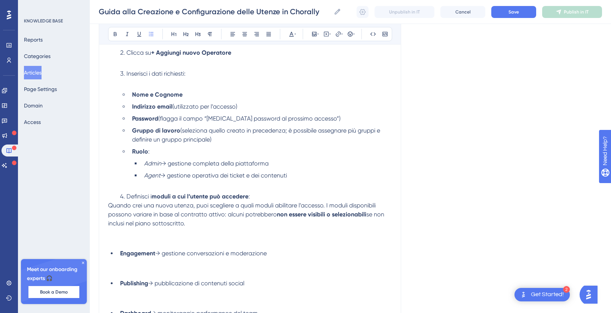
click at [134, 243] on p "Quando crei una nuova utenza, puoi scegliere a quali moduli abilitare l’accesso…" at bounding box center [250, 223] width 284 height 45
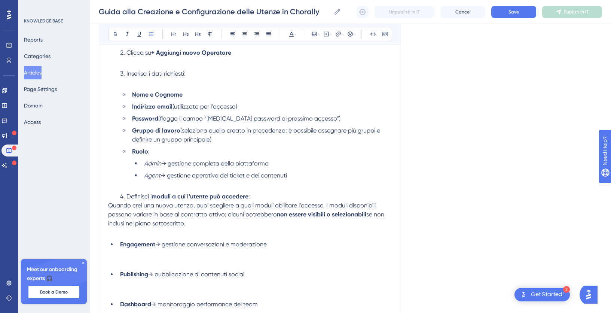
click at [145, 265] on li "Engagement → gestione conversazioni e moderazione" at bounding box center [254, 253] width 275 height 27
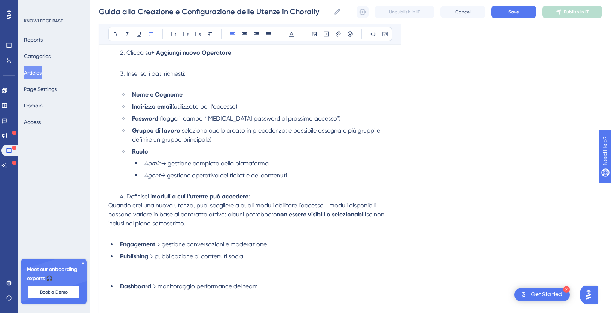
click at [133, 279] on li "Publishing → pubblicazione di contenuti social" at bounding box center [254, 265] width 275 height 27
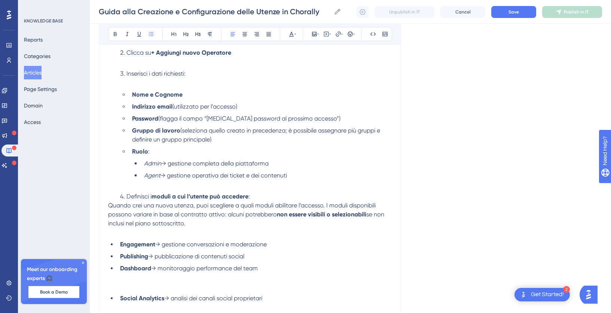
click at [125, 291] on li "Dashboard → monitoraggio performance del team" at bounding box center [254, 277] width 275 height 27
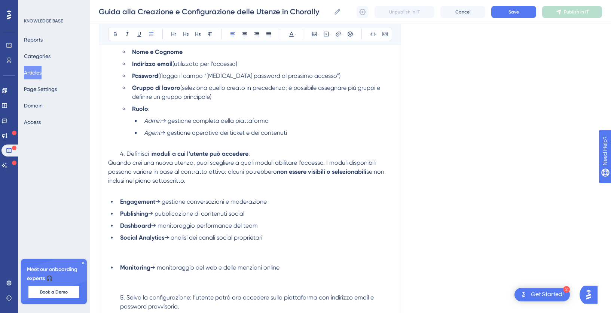
scroll to position [454, 0]
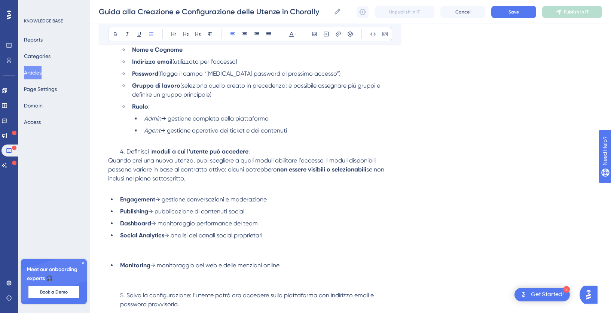
click at [124, 258] on li "Social Analytics → analisi dei canali social proprietari" at bounding box center [254, 244] width 275 height 27
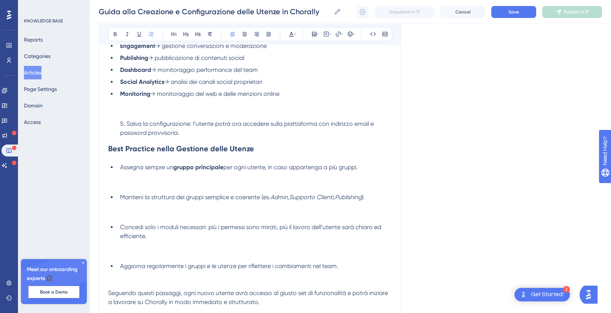
scroll to position [614, 0]
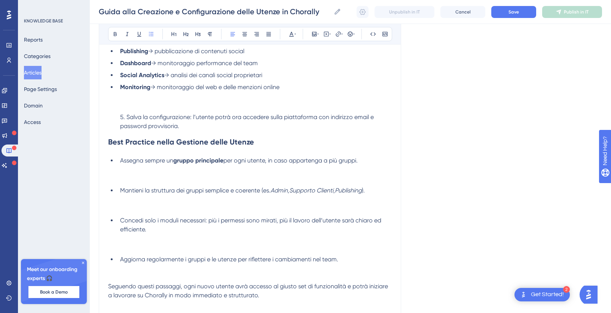
click at [109, 146] on strong "Best Practice nella Gestione delle Utenze" at bounding box center [181, 141] width 146 height 9
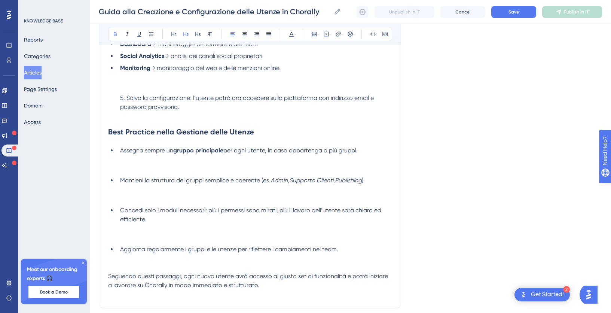
scroll to position [634, 0]
click at [151, 172] on li "Assegna sempre un gruppo principale per ogni utente, in caso appartenga a più g…" at bounding box center [254, 158] width 275 height 27
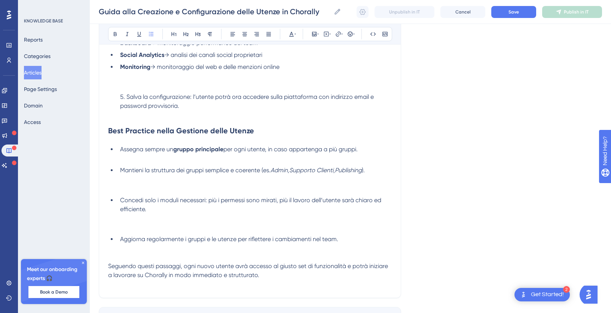
click at [139, 193] on li "Mantieni la struttura dei gruppi semplice e coerente (es. Admin , Supporto Clie…" at bounding box center [254, 179] width 275 height 27
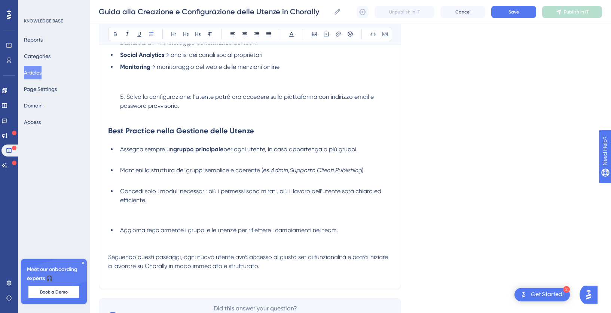
click at [141, 223] on li "Concedi solo i moduli necessari: più i permessi sono mirati, più il lavoro dell…" at bounding box center [254, 205] width 275 height 36
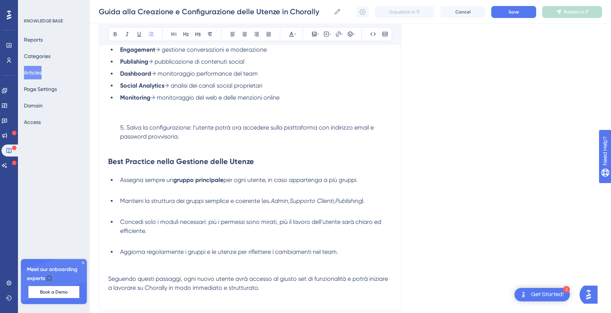
scroll to position [552, 0]
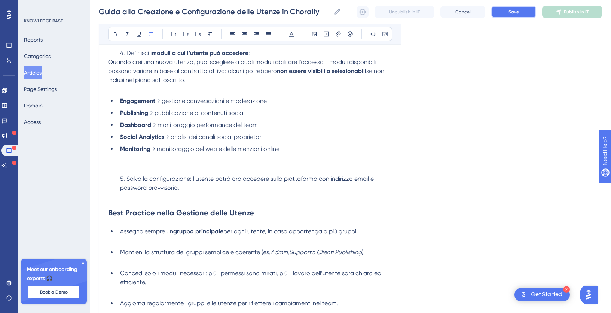
click at [511, 13] on span "Save" at bounding box center [514, 12] width 10 height 6
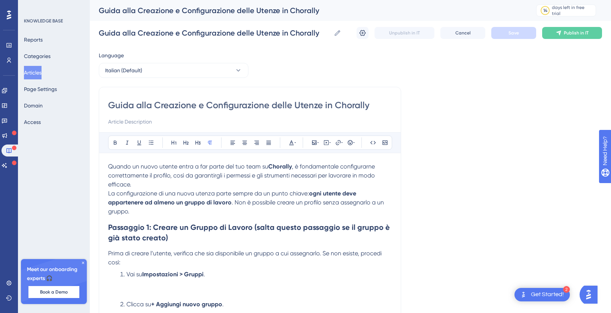
drag, startPoint x: 325, startPoint y: 106, endPoint x: 375, endPoint y: 106, distance: 49.8
click at [375, 106] on input "Guida alla Creazione e Configurazione delle Utenze in Chorally" at bounding box center [250, 105] width 284 height 12
type input "Guida alla Creazione e Configurazione delle Utenze"
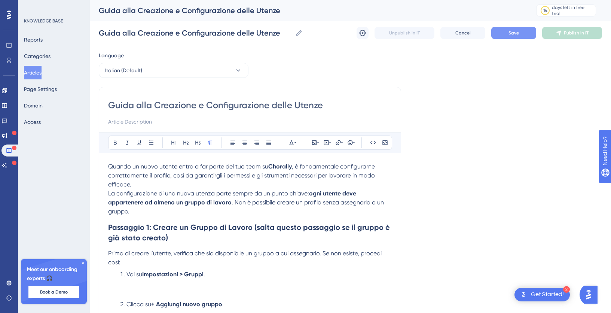
type input "Guida alla Creazione e Configurazione delle Utenze"
click at [516, 36] on span "Save" at bounding box center [514, 33] width 10 height 6
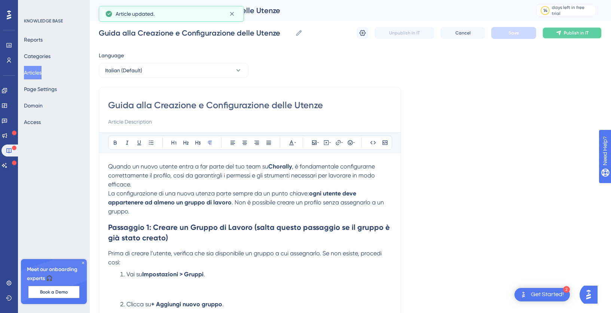
click at [575, 35] on span "Publish in IT" at bounding box center [576, 33] width 25 height 6
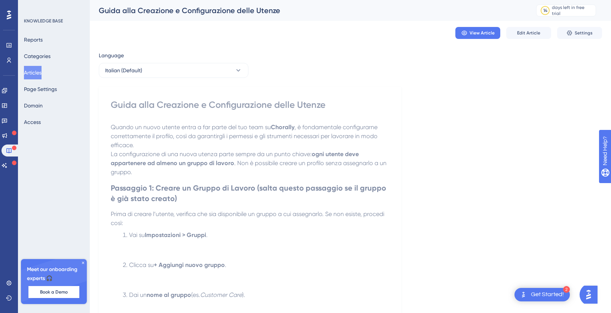
click at [40, 72] on button "Articles" at bounding box center [33, 72] width 18 height 13
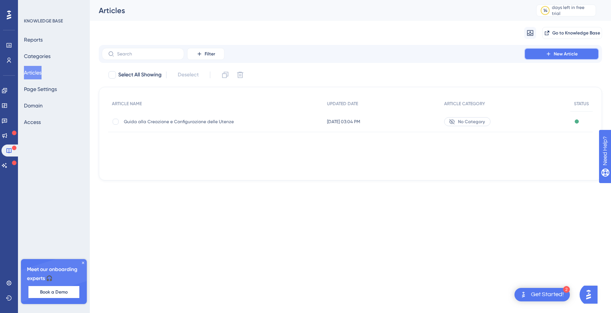
click at [556, 55] on span "New Article" at bounding box center [566, 54] width 24 height 6
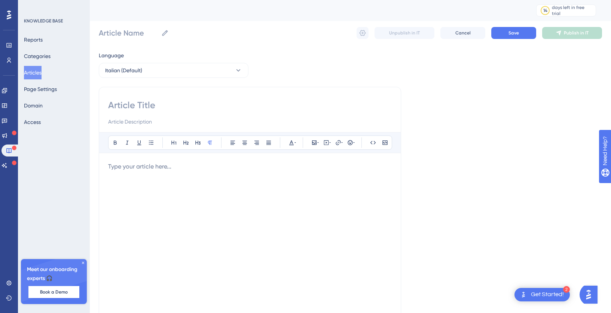
click at [147, 108] on input at bounding box center [250, 105] width 284 height 12
paste input "Come Agganciare i Canali Social su Chorally (Facebook e Instagram)"
type input "Come Agganciare i Canali Social su Chorally (Facebook e Instagram)"
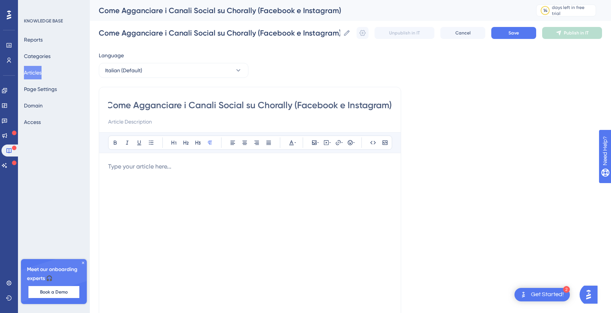
type input "Come Agganciare i Canali Social su Chorally (Facebook e Instagram)"
click at [153, 168] on p at bounding box center [250, 166] width 284 height 9
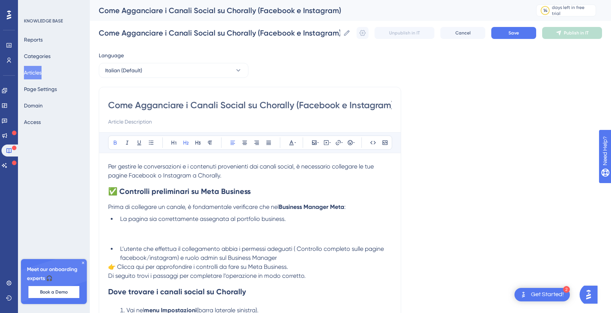
click at [119, 191] on strong "✅ Controlli preliminari su Meta Business" at bounding box center [179, 191] width 143 height 9
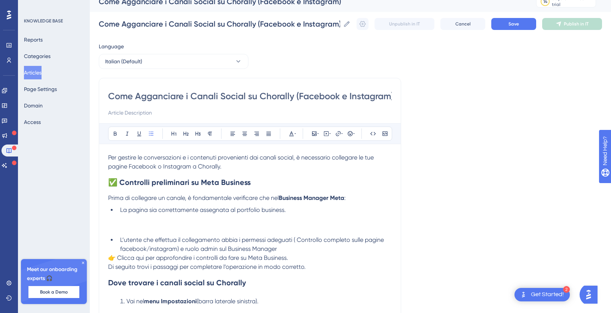
click at [158, 222] on li "La pagina sia correttamente assegnata al portfolio business." at bounding box center [254, 219] width 275 height 27
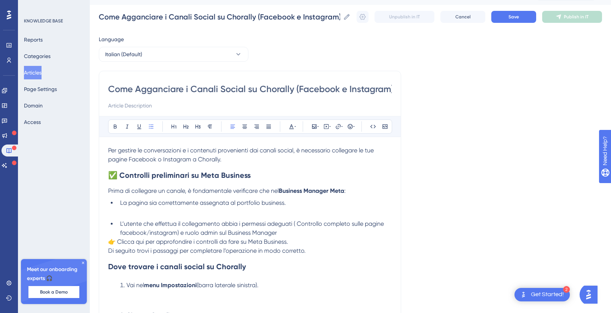
scroll to position [17, 0]
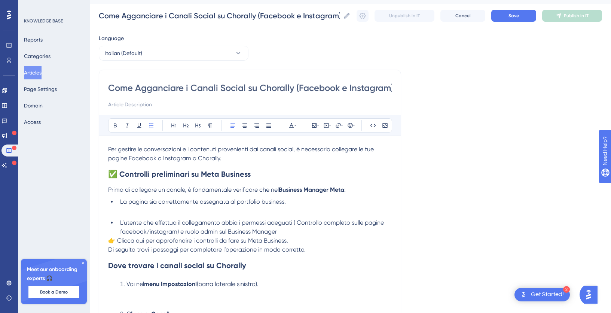
click at [282, 235] on li "L’utente che effettua il collegamento abbia i permessi adeguati ( Controllo com…" at bounding box center [254, 227] width 275 height 18
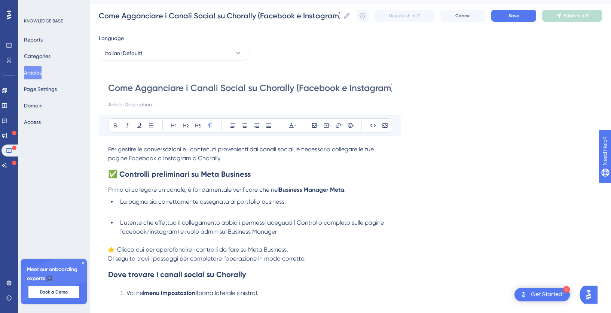
click at [297, 249] on p "👉 Clicca qui per approfondire i controlli da fare su Meta Business." at bounding box center [250, 249] width 284 height 9
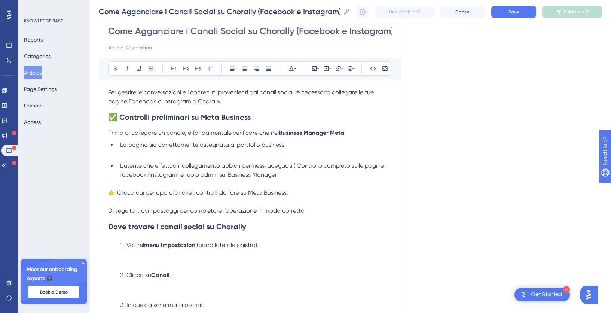
scroll to position [81, 0]
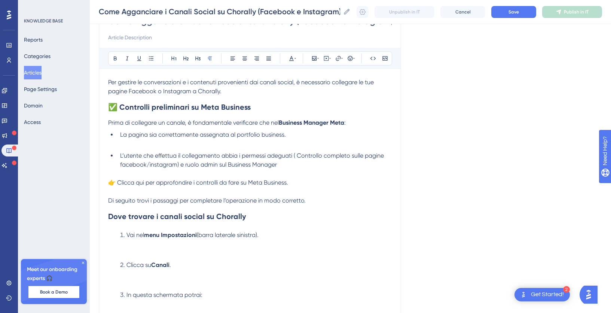
click at [114, 182] on span "👉 Clicca qui per approfondire i controlli da fare su Meta Business." at bounding box center [198, 182] width 180 height 7
click at [111, 181] on span "Clicca qui per approfondire i controlli da fare su Meta Business." at bounding box center [193, 182] width 171 height 7
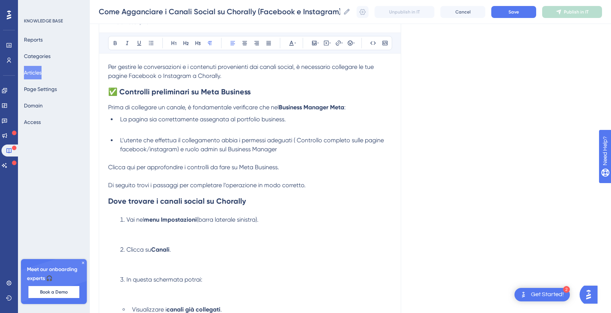
scroll to position [98, 0]
click at [130, 240] on li "Vai nel menu Impostazioni (barra laterale sinistra)." at bounding box center [254, 227] width 275 height 27
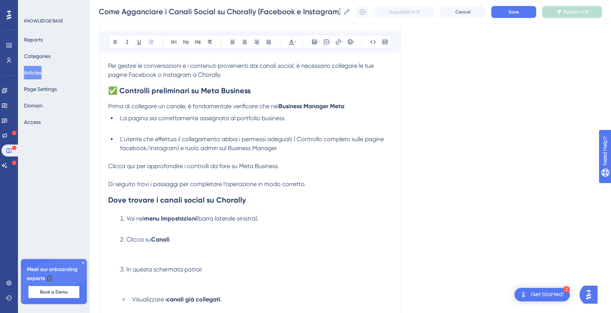
click at [132, 262] on li "Clicca su Canali ." at bounding box center [254, 248] width 275 height 27
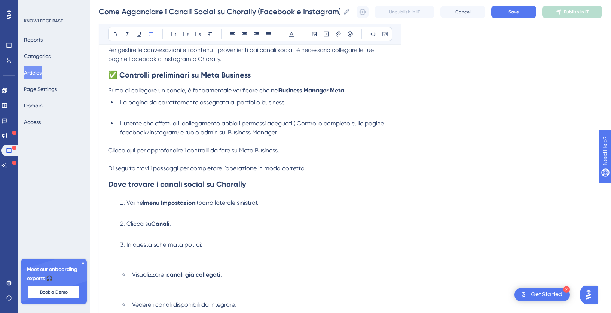
scroll to position [114, 0]
click at [137, 265] on li "In questa schermata potrai:" at bounding box center [254, 253] width 275 height 27
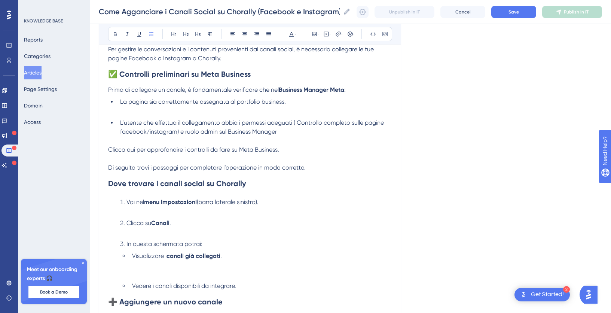
click at [144, 276] on li "Visualizzare i canali già collegati ." at bounding box center [260, 265] width 263 height 27
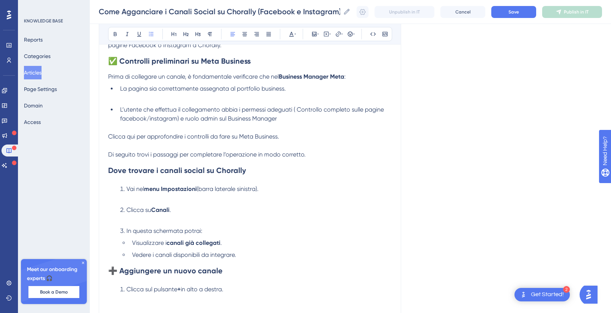
scroll to position [129, 0]
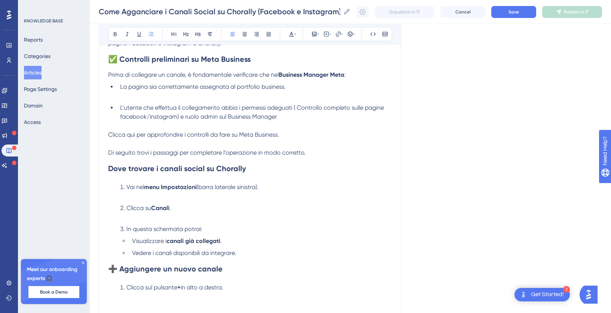
click at [116, 269] on strong "➕ Aggiungere un nuovo canale" at bounding box center [165, 268] width 115 height 9
click at [110, 267] on strong "Aggiungere un nuovo canale" at bounding box center [159, 268] width 103 height 9
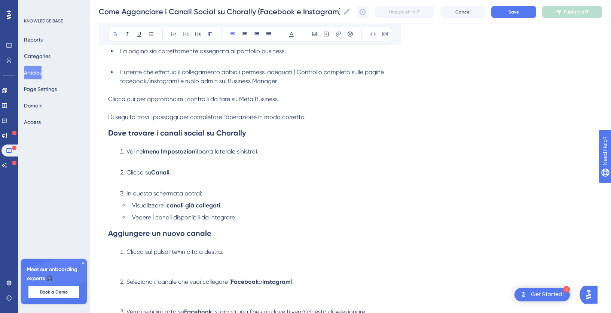
scroll to position [177, 0]
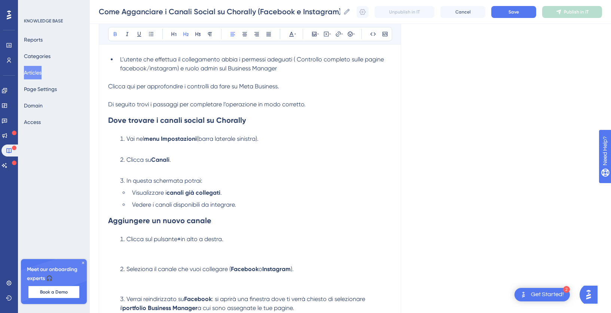
click at [139, 260] on li "Clicca sul pulsante + in alto a destra." at bounding box center [254, 248] width 275 height 27
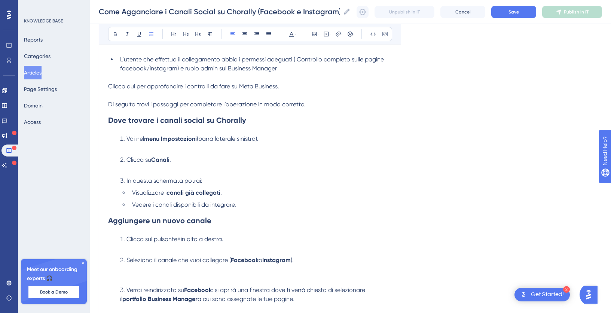
click at [242, 206] on li "Vedere i canali disponibili da integrare." at bounding box center [260, 204] width 263 height 9
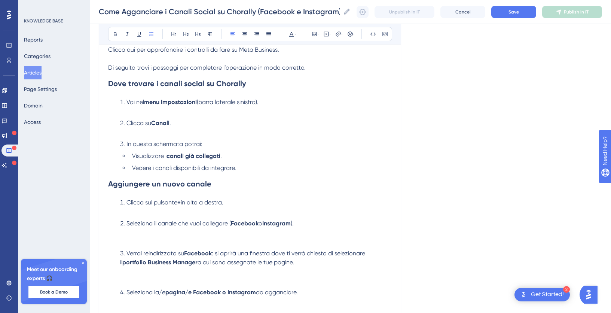
scroll to position [215, 0]
click at [139, 247] on ol "Clicca sul pulsante + in alto a destra. Seleziona il canale che vuoi collegare …" at bounding box center [250, 262] width 284 height 129
click at [133, 241] on li "Seleziona il canale che vuoi collegare ( Facebook o Instagram )." at bounding box center [254, 232] width 275 height 27
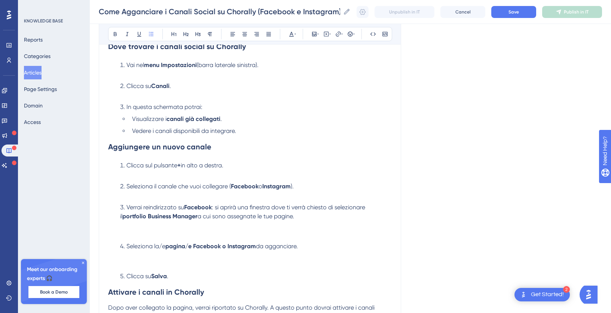
scroll to position [307, 0]
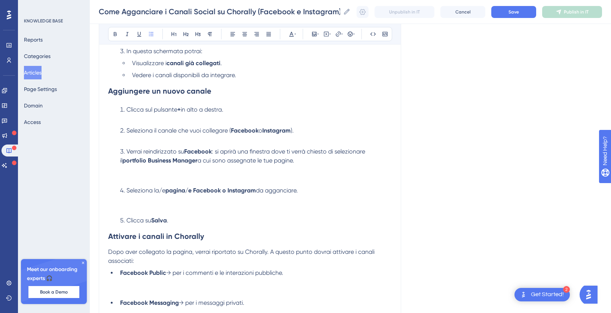
click at [137, 180] on li "Verrai reindirizzato su Facebook : si aprirà una finestra dove ti verrà chiesto…" at bounding box center [254, 165] width 275 height 36
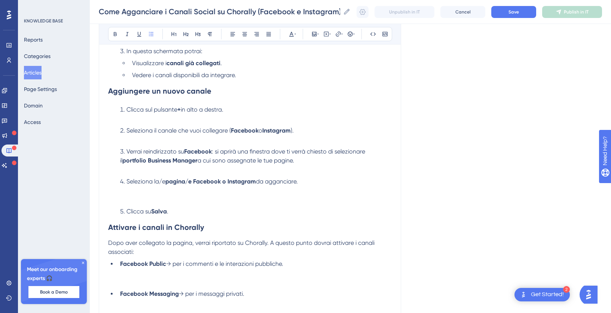
click at [137, 201] on li "Seleziona la/e pagina/e Facebook o Instagram da agganciare." at bounding box center [254, 190] width 275 height 27
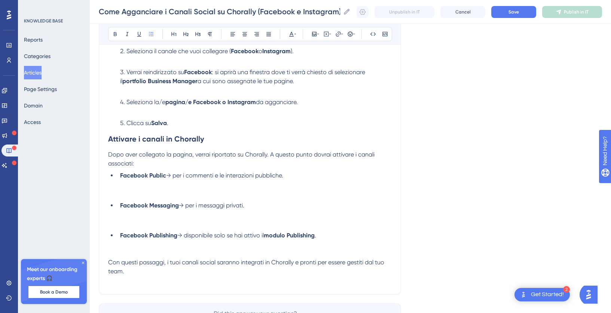
scroll to position [386, 0]
click at [142, 195] on li "Facebook Public → per i commenti e le interazioni pubbliche." at bounding box center [254, 184] width 275 height 27
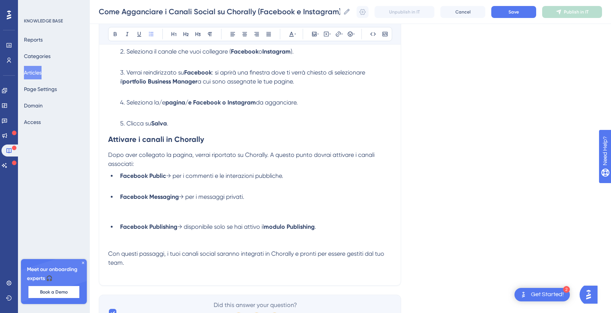
click at [129, 217] on li "Facebook Messaging → per i messaggi privati." at bounding box center [254, 205] width 275 height 27
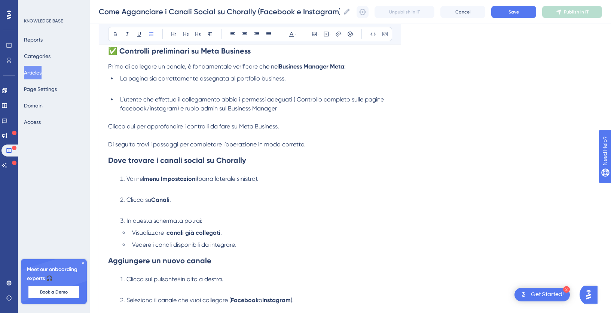
scroll to position [0, 0]
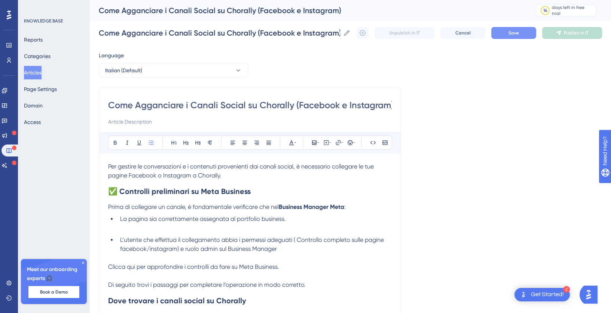
click at [510, 36] on button "Save" at bounding box center [514, 33] width 45 height 12
click at [34, 73] on button "Articles" at bounding box center [33, 72] width 18 height 13
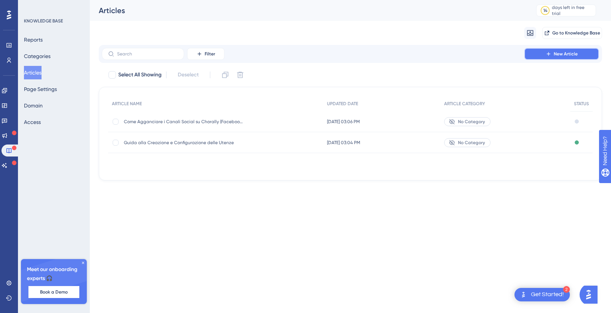
click at [565, 55] on span "New Article" at bounding box center [566, 54] width 24 height 6
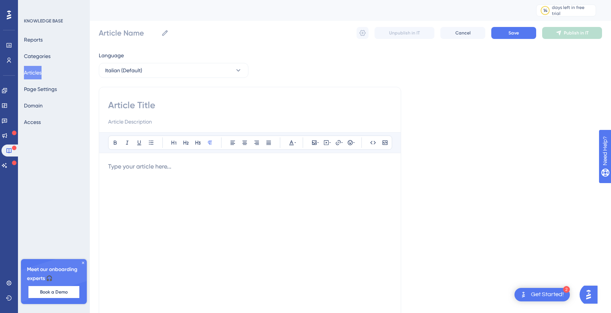
click at [143, 108] on input at bounding box center [250, 105] width 284 height 12
type input "g"
type input "f"
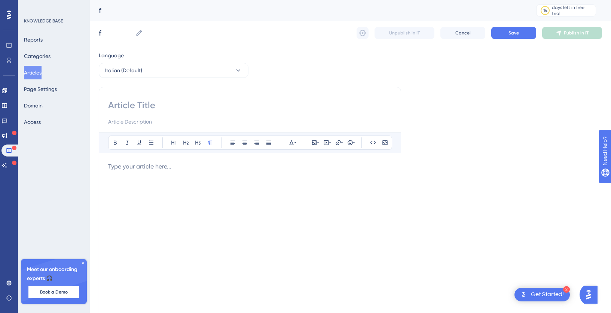
type input "G"
type input "Gestisci"
type input "Gestisci un ticket"
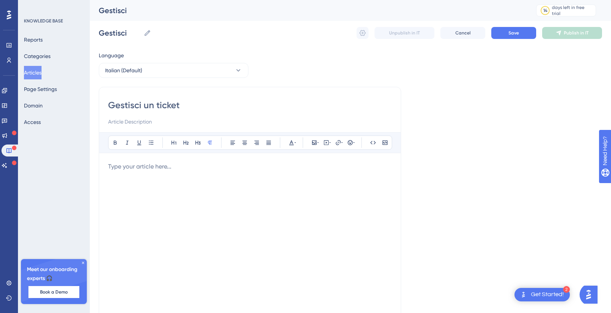
type input "Gestisci un ticket"
drag, startPoint x: 130, startPoint y: 104, endPoint x: 233, endPoint y: 104, distance: 103.0
click at [233, 104] on input "Gestisci un ticket" at bounding box center [250, 105] width 284 height 12
type input "Gestire un t"
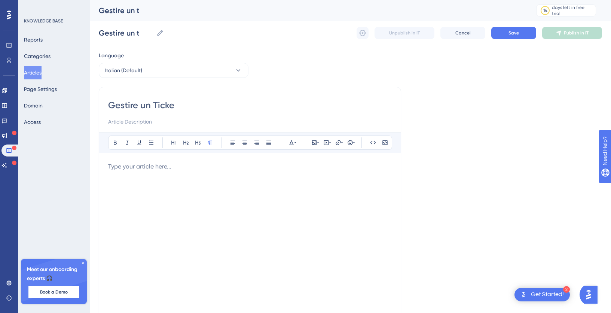
type input "Gestire un Ticket"
click at [170, 171] on p at bounding box center [250, 166] width 284 height 9
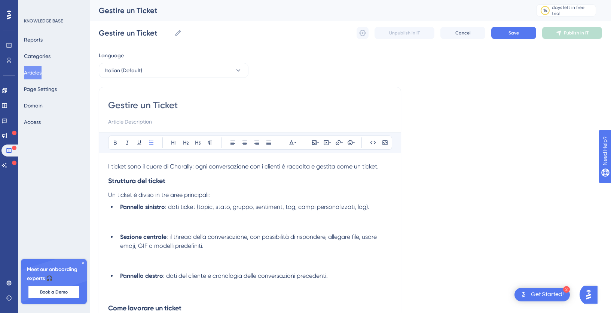
click at [122, 222] on li "Pannello sinistro : dati ticket (topic, stato, gruppo, sentiment, tag, campi pe…" at bounding box center [254, 216] width 275 height 27
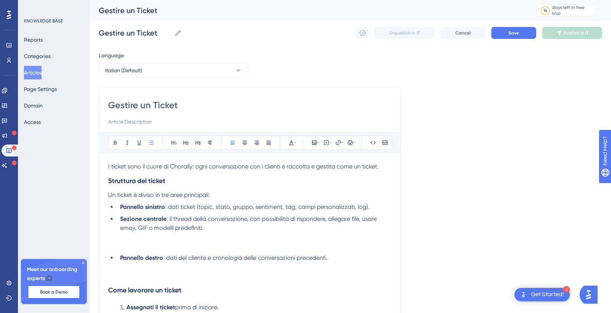
click at [125, 245] on li "Sezione centrale : il thread della conversazione, con possibilità di rispondere…" at bounding box center [254, 233] width 275 height 36
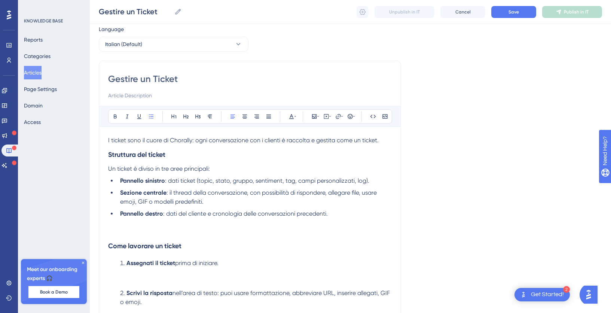
scroll to position [31, 0]
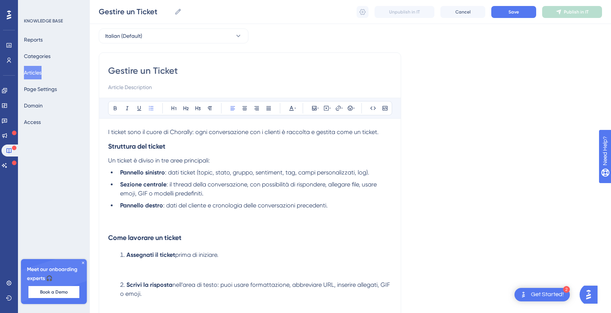
click at [151, 268] on li "Assegnati il ticket prima di iniziare." at bounding box center [254, 263] width 275 height 27
click at [145, 276] on li "Assegnati il ticket prima di iniziare." at bounding box center [254, 263] width 275 height 27
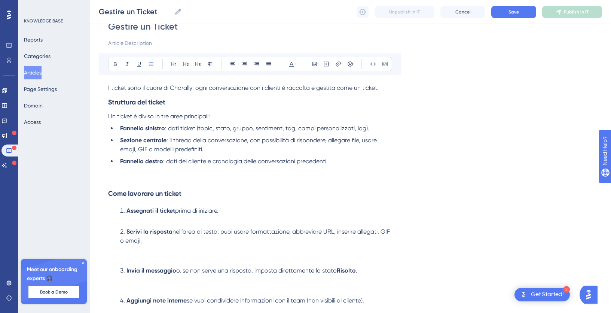
scroll to position [85, 0]
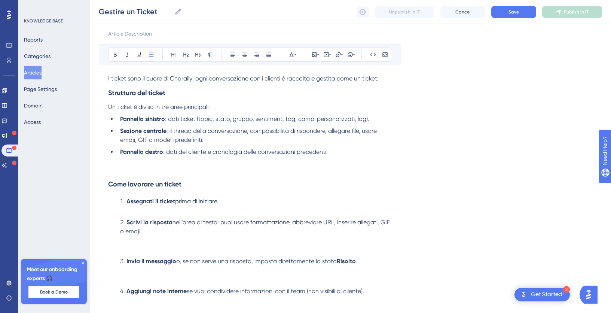
click at [148, 250] on li "Scrivi la risposta nell’area di testo: puoi usare formattazione, abbreviare URL…" at bounding box center [254, 236] width 275 height 36
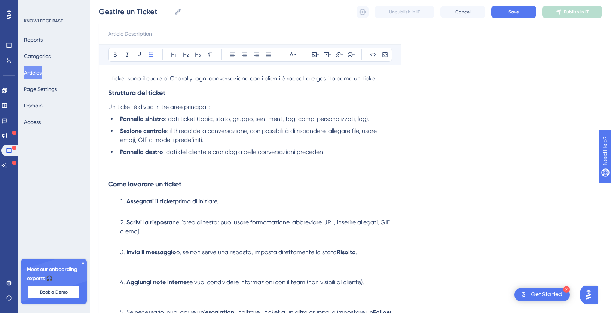
scroll to position [94, 0]
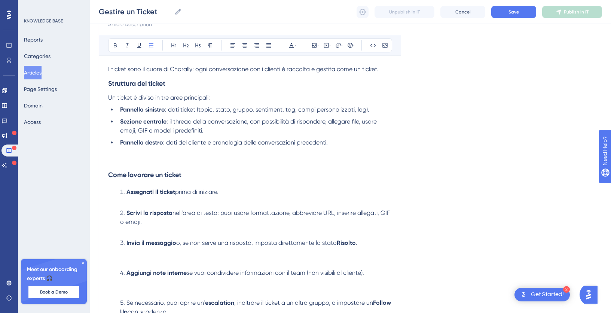
click at [142, 256] on li "Invia il messaggio o, se non serve una risposta, imposta direttamente lo stato …" at bounding box center [254, 252] width 275 height 27
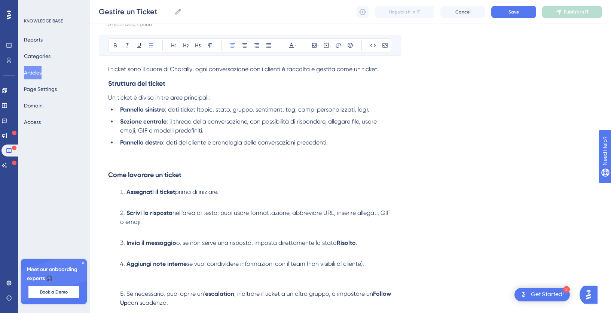
click at [133, 282] on li "Aggiungi note interne se vuoi condividere informazioni con il team (non visibil…" at bounding box center [254, 272] width 275 height 27
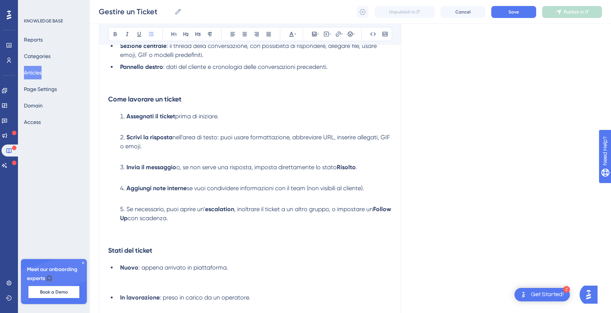
scroll to position [188, 0]
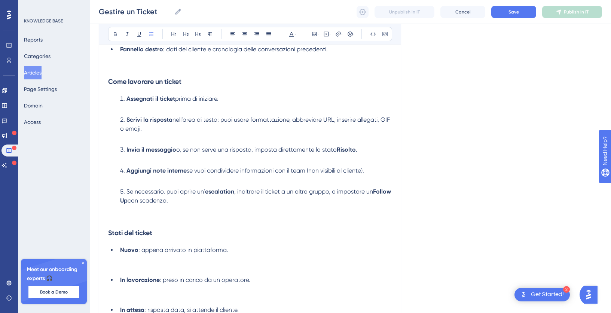
click at [132, 271] on li "Nuovo : appena arrivato in piattaforma." at bounding box center [254, 259] width 275 height 27
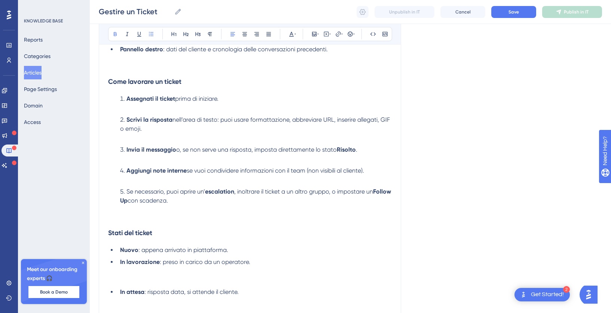
click at [127, 290] on li "In attesa : risposta data, si attende il cliente." at bounding box center [254, 301] width 275 height 27
click at [127, 277] on li "In lavorazione : preso in carico da un operatore." at bounding box center [254, 271] width 275 height 27
click at [122, 283] on li "In lavorazione : preso in carico da un operatore." at bounding box center [254, 271] width 275 height 27
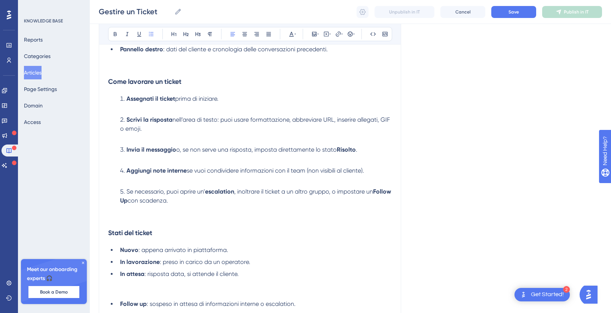
click at [125, 294] on li "In attesa : risposta data, si attende il cliente." at bounding box center [254, 283] width 275 height 27
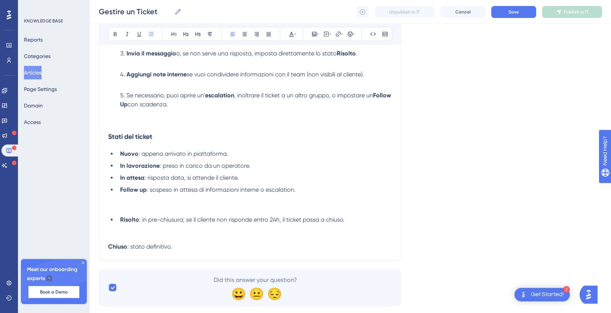
scroll to position [303, 0]
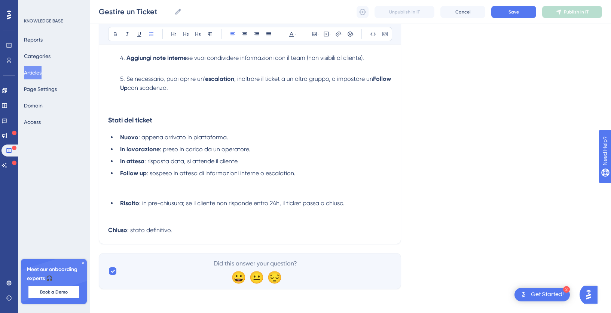
click at [137, 194] on li "Follow up : sospeso in attesa di informazioni interne o escalation." at bounding box center [254, 182] width 275 height 27
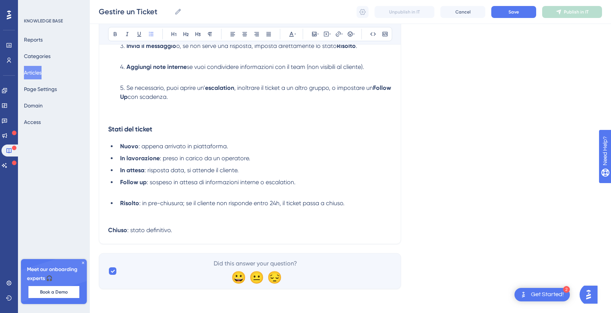
scroll to position [285, 0]
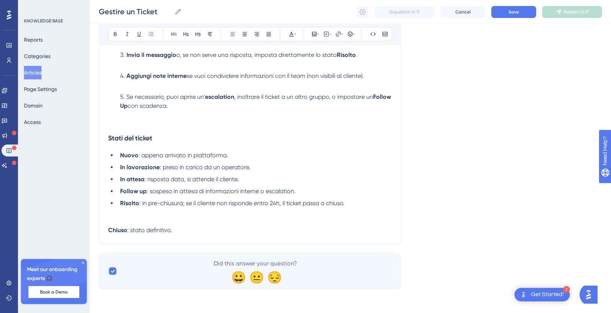
click at [122, 219] on li "[PERSON_NAME] : in pre-chiusura; se il cliente non risponde entro 24h, il ticke…" at bounding box center [254, 212] width 275 height 27
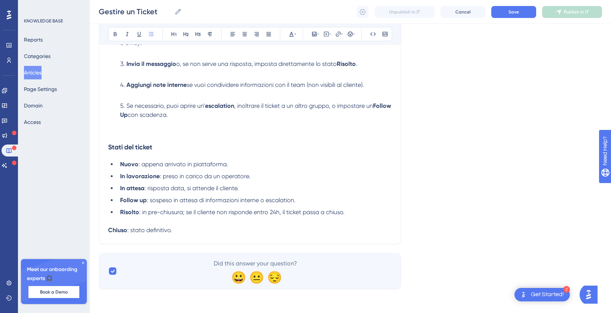
scroll to position [267, 0]
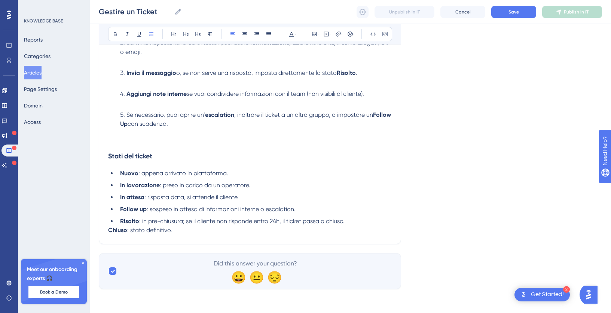
click at [350, 220] on li "[PERSON_NAME] : in pre-chiusura; se il cliente non risponde entro 24h, il ticke…" at bounding box center [254, 221] width 275 height 9
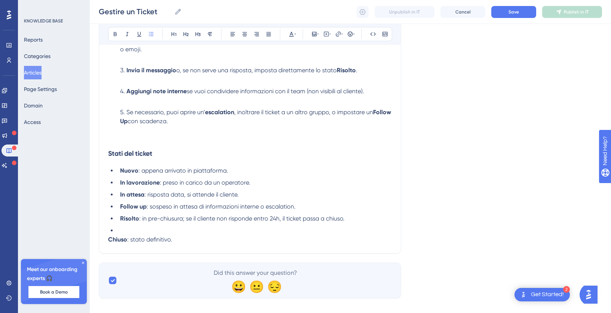
click at [107, 242] on div "Gestire un Ticket Bold Italic Underline Bullet Point Heading 1 Heading 2 Headin…" at bounding box center [250, 35] width 303 height 437
click at [110, 243] on strong "Chiuso" at bounding box center [117, 239] width 19 height 7
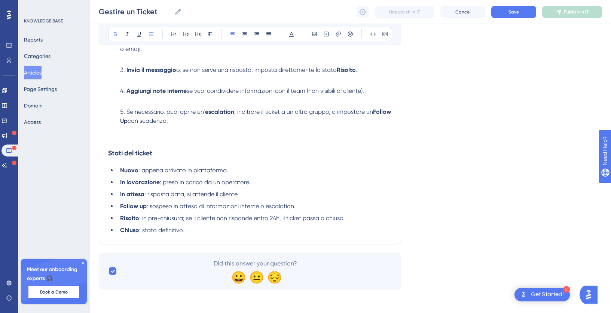
scroll to position [0, 0]
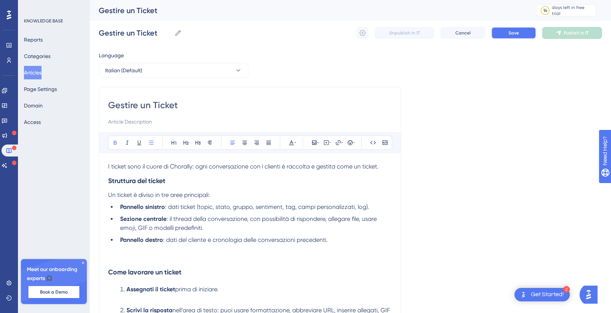
click at [520, 30] on button "Save" at bounding box center [514, 33] width 45 height 12
click at [565, 36] on button "Publish in IT" at bounding box center [573, 33] width 60 height 12
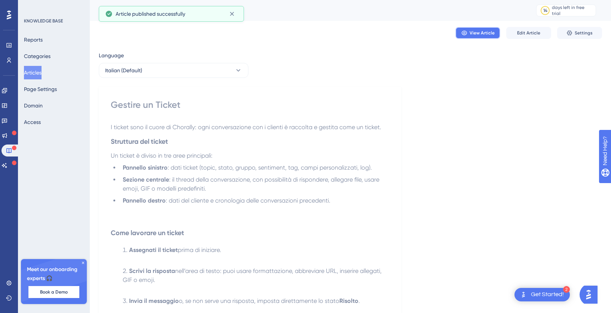
click at [478, 36] on button "View Article" at bounding box center [478, 33] width 45 height 12
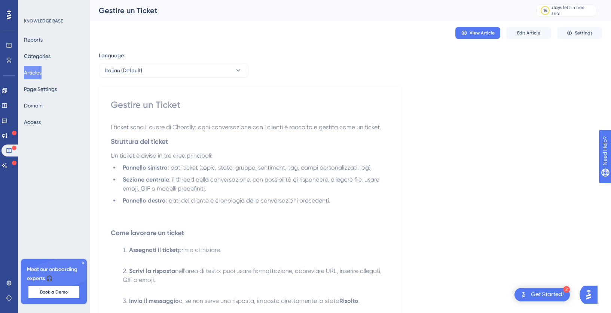
click at [38, 73] on button "Articles" at bounding box center [33, 72] width 18 height 13
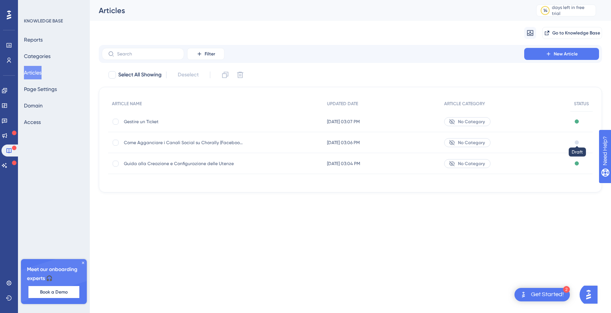
click at [577, 141] on div at bounding box center [577, 142] width 4 height 4
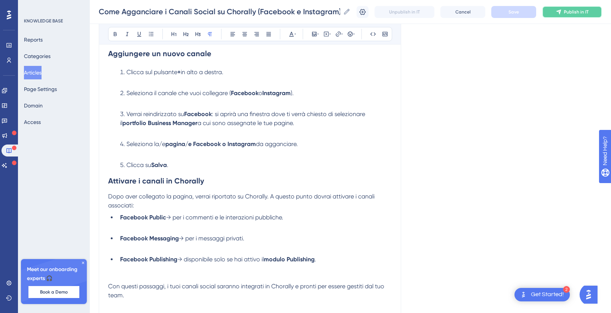
click at [569, 7] on button "Publish in IT" at bounding box center [573, 12] width 60 height 12
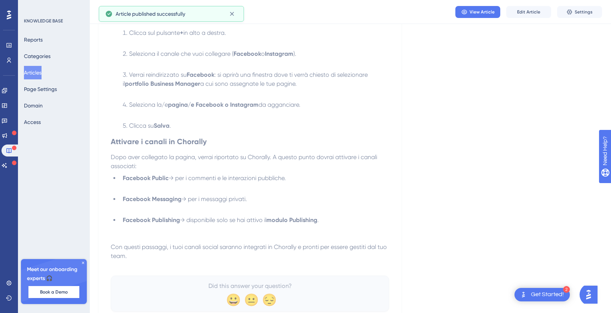
click at [36, 70] on button "Articles" at bounding box center [33, 72] width 18 height 13
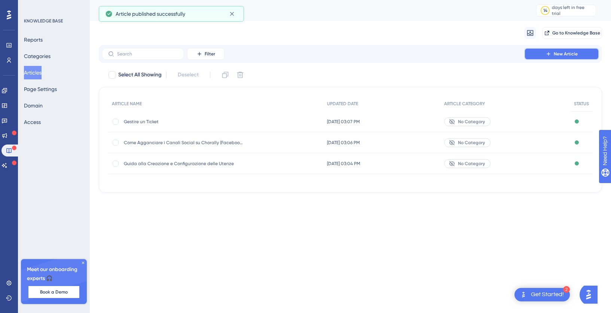
click at [551, 54] on icon at bounding box center [549, 54] width 6 height 6
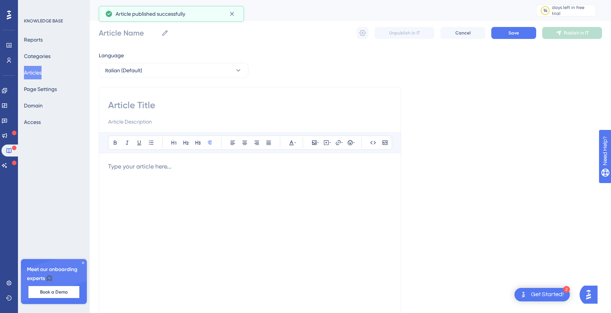
click at [130, 110] on input at bounding box center [250, 105] width 284 height 12
click at [151, 106] on input at bounding box center [250, 105] width 284 height 12
paste input "Utilizza topic e tag per organizzare le Tue Conversazioni"
type input "Utilizza topic e tag per organizzare le Tue Conversazioni"
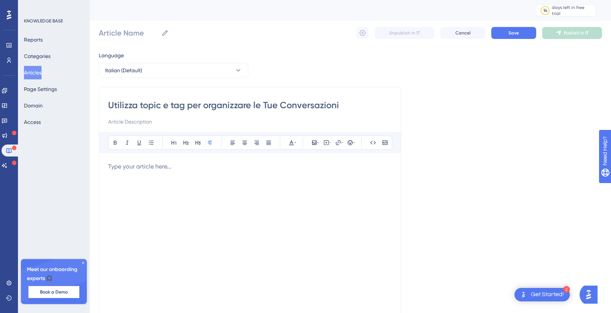
type input "Utilizza topic e tag per organizzare le Tue Conversazioni"
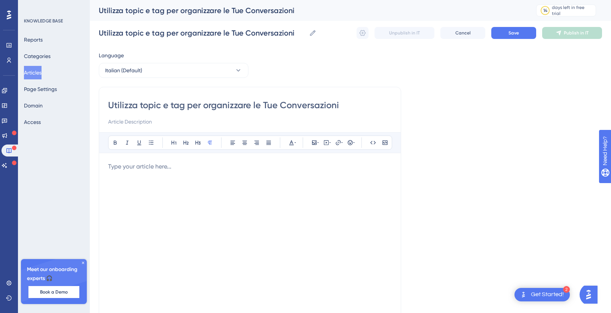
click at [151, 194] on div at bounding box center [250, 244] width 284 height 165
click at [147, 160] on div "Bold Italic Underline Bullet Point Heading 1 Heading 2 Heading 3 Normal Align L…" at bounding box center [250, 229] width 284 height 195
click at [147, 171] on div at bounding box center [250, 244] width 284 height 165
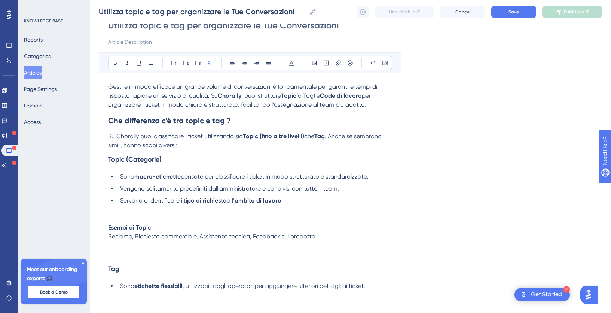
scroll to position [134, 0]
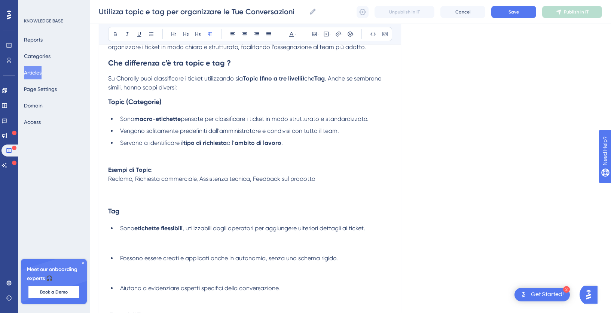
click at [124, 201] on p "Reclamo, Richiesta commerciale, Assistenza tecnica, Feedback sul prodotto" at bounding box center [250, 187] width 284 height 27
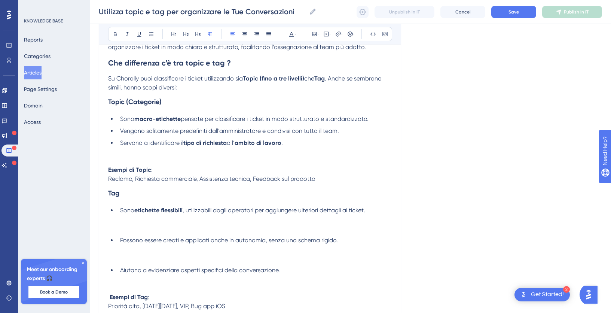
click at [109, 170] on strong "Esempi di Topic" at bounding box center [129, 169] width 43 height 7
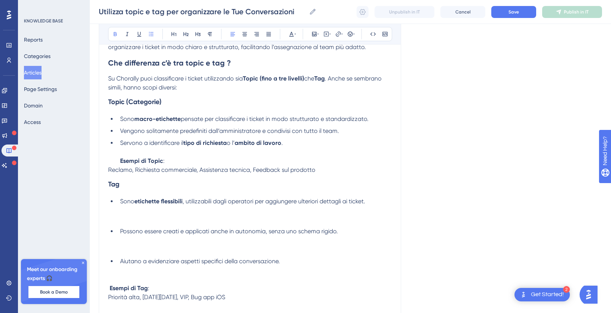
click at [105, 185] on div "Utilizza topic e tag per organizzare le Tue Conversazioni Bold Italic Underline…" at bounding box center [250, 178] width 303 height 458
click at [108, 186] on strong "Tag" at bounding box center [113, 184] width 11 height 8
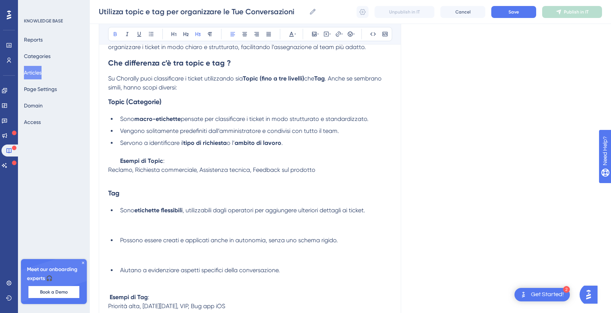
click at [127, 233] on li "Sono etichette flessibili , utilizzabili dagli operatori per aggiungere ulterio…" at bounding box center [254, 219] width 275 height 27
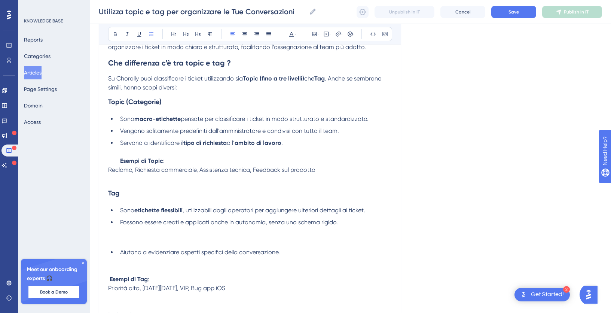
click at [125, 244] on li "Possono essere creati e applicati anche in autonomia, senza uno schema rigido." at bounding box center [254, 231] width 275 height 27
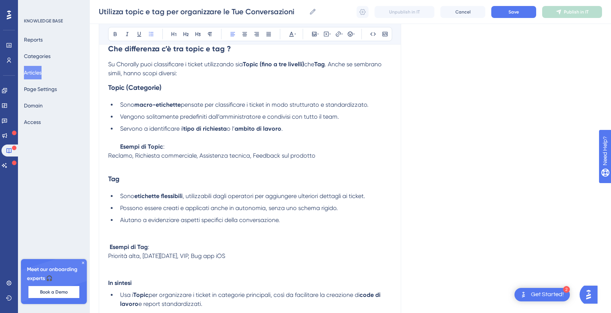
scroll to position [150, 0]
click at [116, 234] on ul "Sono etichette flessibili , utilizzabili dagli operatori per aggiungere ulterio…" at bounding box center [250, 216] width 284 height 51
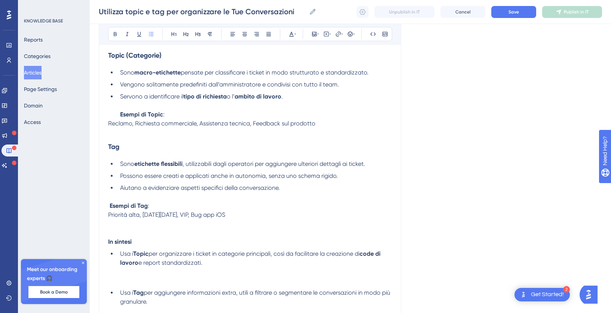
scroll to position [182, 0]
click at [119, 231] on p "Priorità alta, [DATE][DATE], VIP, Bug app iOS" at bounding box center [250, 222] width 284 height 27
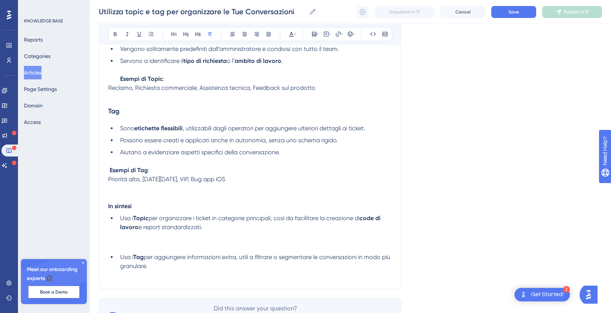
scroll to position [263, 0]
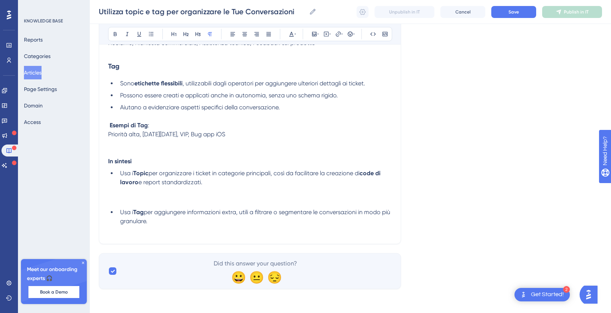
click at [127, 201] on li "Usa i Topic per organizzare i ticket in categorie principali, così da facilitar…" at bounding box center [254, 187] width 275 height 36
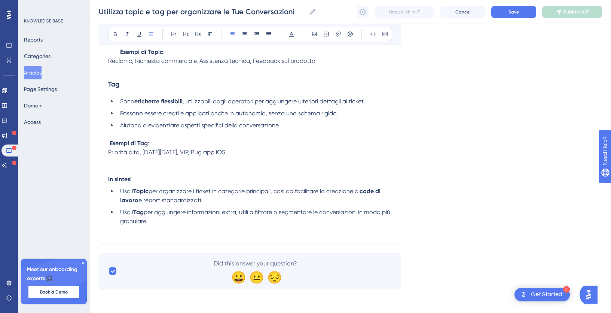
scroll to position [0, 0]
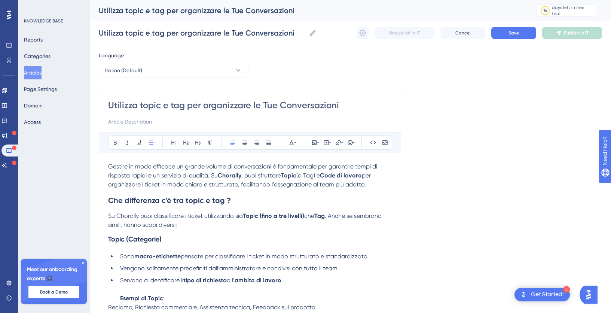
click at [270, 106] on input "Utilizza topic e tag per organizzare le Tue Conversazioni" at bounding box center [250, 105] width 284 height 12
type input "Utilizza topic e tag per organizzare le tue Conversazioni"
click at [508, 36] on button "Save" at bounding box center [514, 33] width 45 height 12
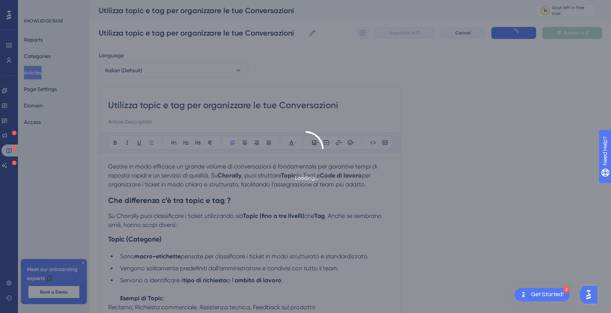
scroll to position [169, 0]
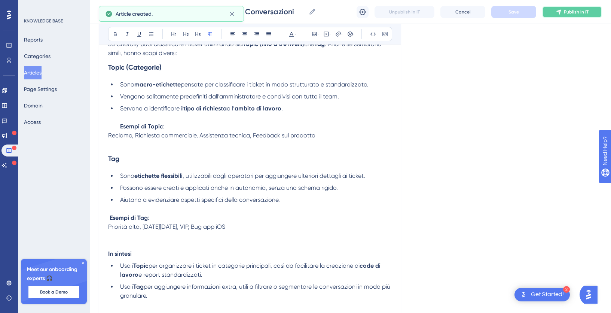
click at [573, 10] on span "Publish in IT" at bounding box center [576, 12] width 25 height 6
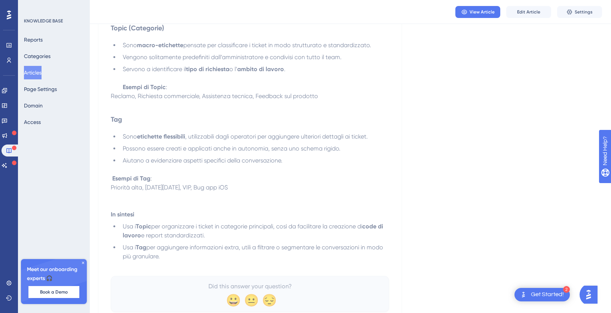
click at [37, 69] on button "Articles" at bounding box center [33, 72] width 18 height 13
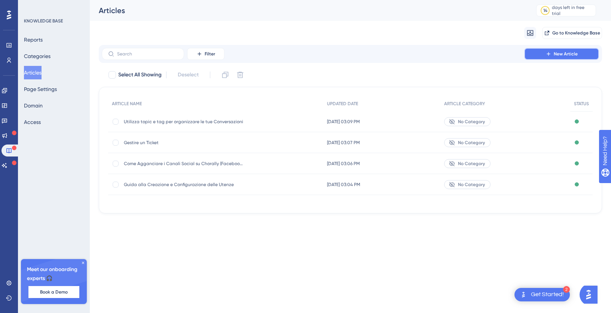
click at [541, 56] on button "New Article" at bounding box center [562, 54] width 75 height 12
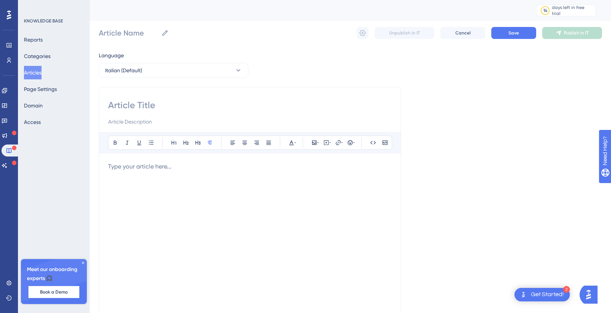
click at [163, 107] on input at bounding box center [250, 105] width 284 height 12
type input "A"
type input "A cosa servono le code di Lavor"
type input "A cosa servono le code di Lavo"
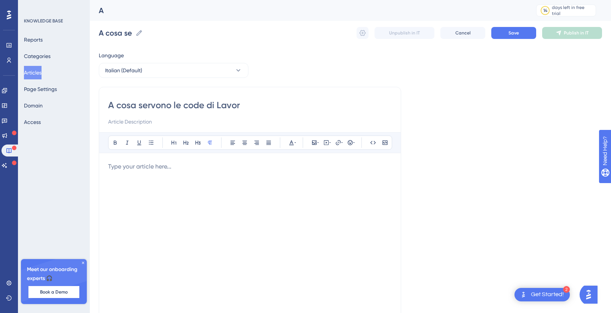
type input "A cosa servono le code di Lavoro"
click at [187, 106] on input "A cosa servono le code di Lavoro" at bounding box center [250, 105] width 284 height 12
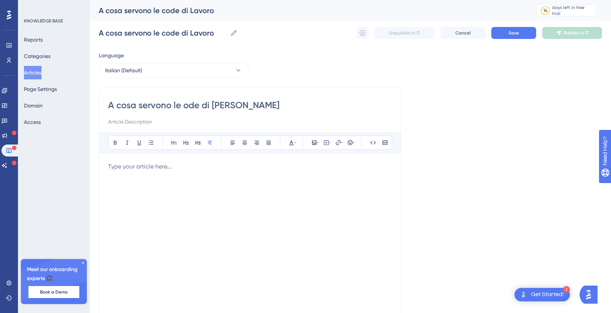
type input "A cosa servono le Code di Lavoro"
click at [174, 161] on div "Bold Italic Underline Bullet Point Heading 1 Heading 2 Heading 3 Normal Align L…" at bounding box center [250, 229] width 284 height 195
click at [171, 173] on div at bounding box center [250, 244] width 284 height 165
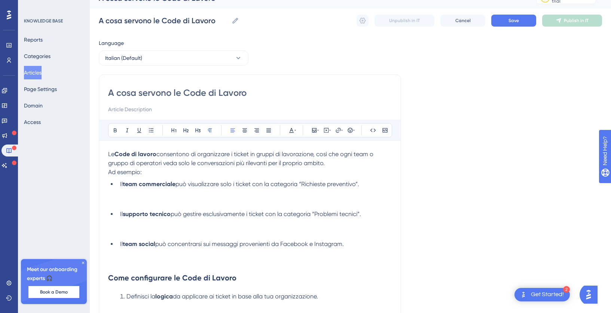
scroll to position [14, 0]
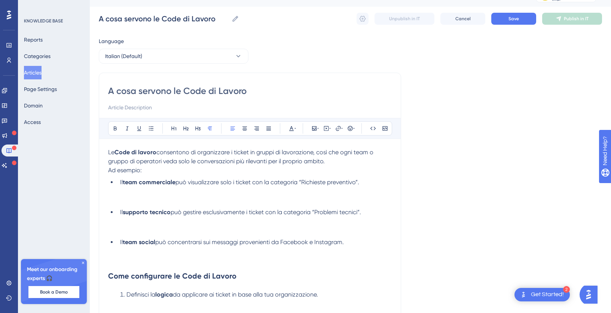
click at [161, 200] on li "Il team commerciale può visualizzare solo i ticket con la categoria “Richieste …" at bounding box center [254, 191] width 275 height 27
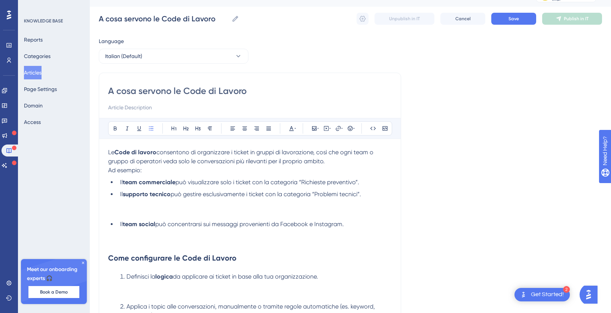
click at [152, 215] on li "Il supporto tecnico può gestire esclusivamente i ticket con la categoria “Probl…" at bounding box center [254, 203] width 275 height 27
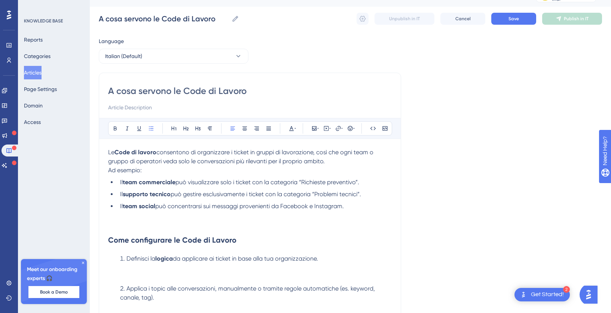
scroll to position [18, 0]
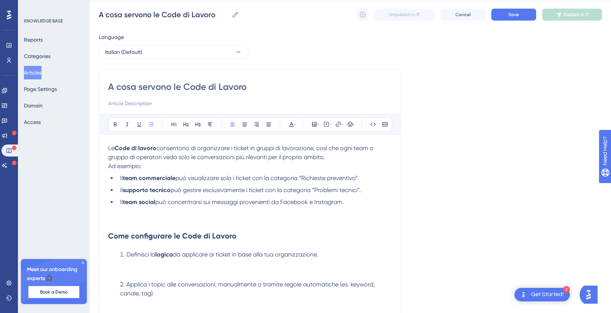
click at [143, 224] on li "Il team social può concentrarsi sui messaggi provenienti da Facebook e Instagra…" at bounding box center [254, 211] width 275 height 27
click at [156, 275] on li "Definisci la logica da applicare ai ticket in base alla tua organizzazione." at bounding box center [254, 263] width 275 height 27
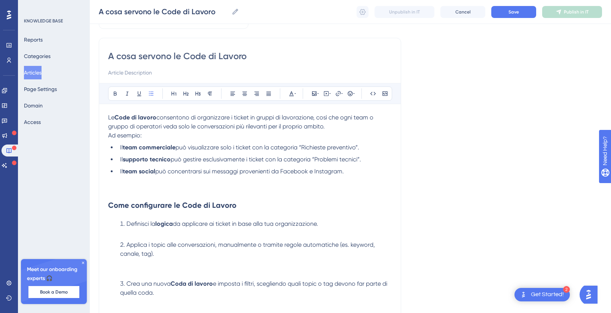
scroll to position [46, 0]
click at [179, 272] on li "Applica i topic alle conversazioni, manualmente o tramite regole automatiche (e…" at bounding box center [254, 258] width 275 height 36
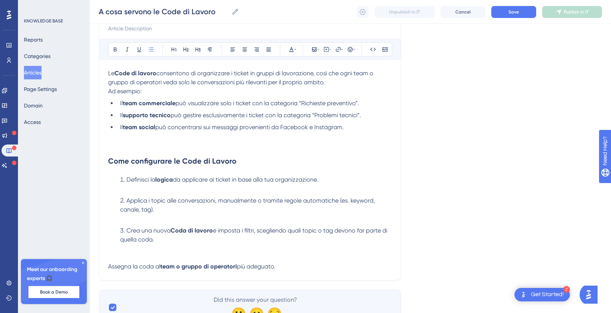
scroll to position [103, 0]
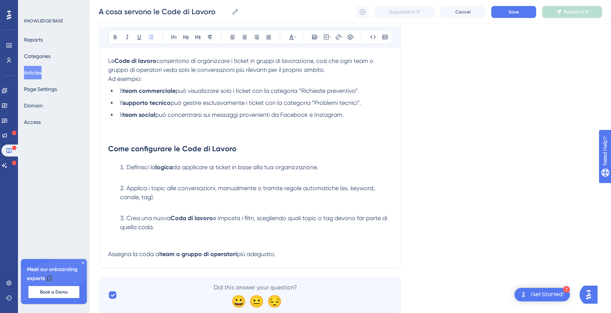
click at [152, 243] on li "Crea una nuova Coda di lavoro e imposta i filtri, scegliendo quali topic o tag …" at bounding box center [254, 232] width 275 height 36
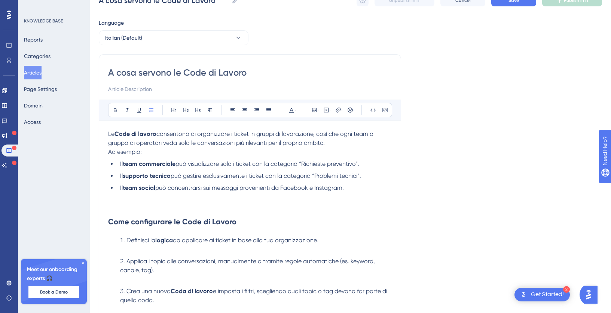
scroll to position [34, 0]
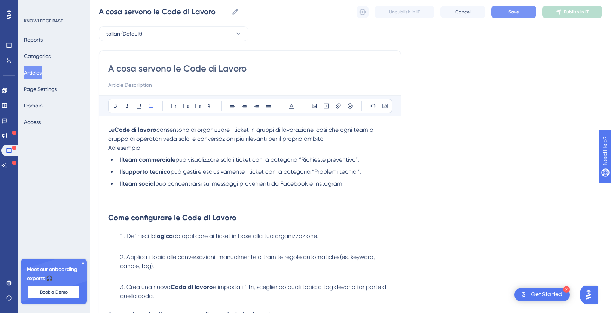
click at [526, 12] on button "Save" at bounding box center [514, 12] width 45 height 12
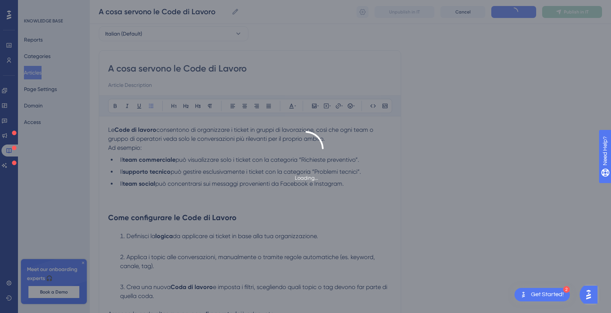
scroll to position [39, 0]
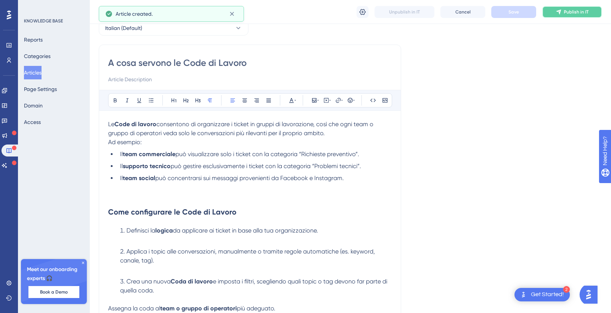
click at [573, 16] on button "Publish in IT" at bounding box center [573, 12] width 60 height 12
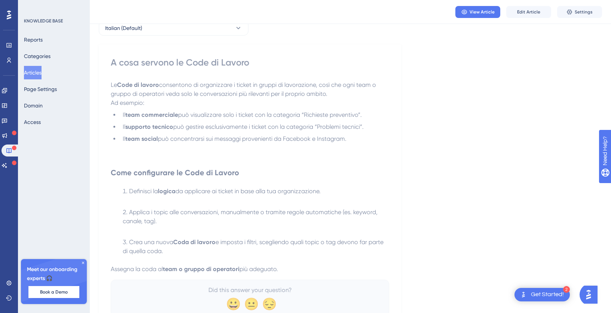
click at [37, 73] on button "Articles" at bounding box center [33, 72] width 18 height 13
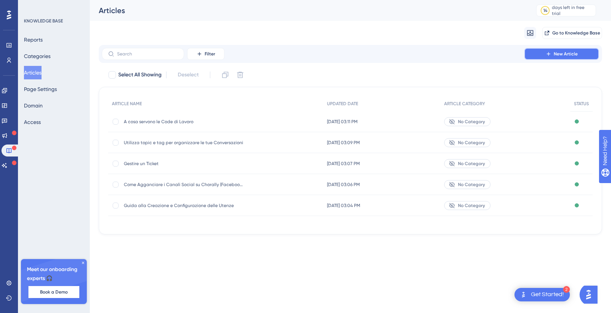
click at [568, 56] on span "New Article" at bounding box center [566, 54] width 24 height 6
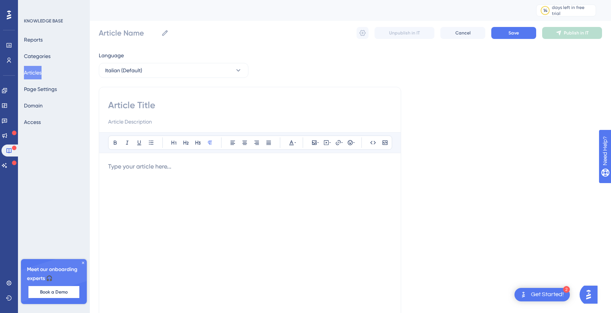
click at [138, 107] on input at bounding box center [250, 105] width 284 height 12
paste input "Risoluzione dei Problemi Comuni di Integrazione"
type input "Risoluzione dei Problemi Comuni di Integrazione"
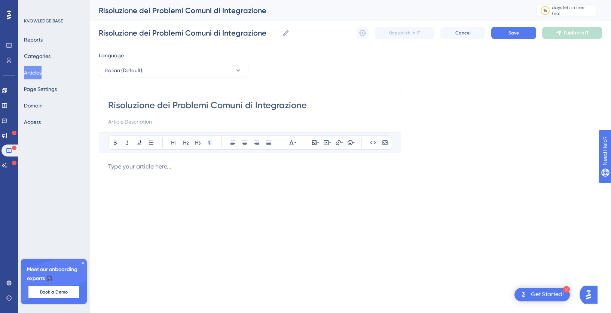
type input "Risoluzione dei Problemi Comuni di Integrazione"
click at [192, 174] on div at bounding box center [250, 244] width 284 height 165
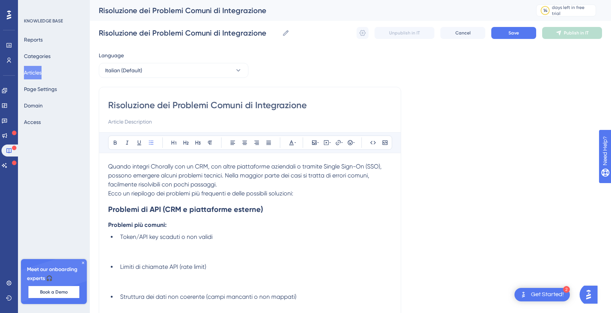
click at [131, 255] on li "Token/API key scaduti o non validi" at bounding box center [254, 246] width 275 height 27
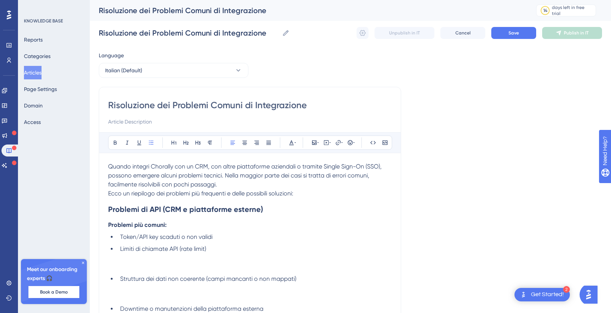
click at [128, 270] on li "Limiti di chiamate API (rate limit)" at bounding box center [254, 258] width 275 height 27
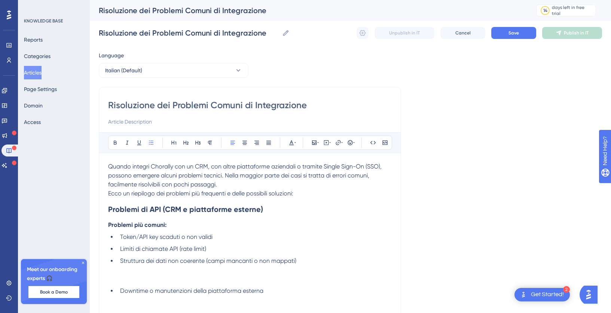
click at [128, 283] on li "Struttura dei dati non coerente (campi mancanti o non mappati)" at bounding box center [254, 269] width 275 height 27
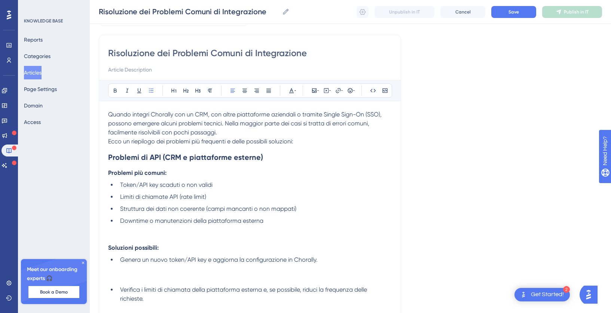
scroll to position [51, 0]
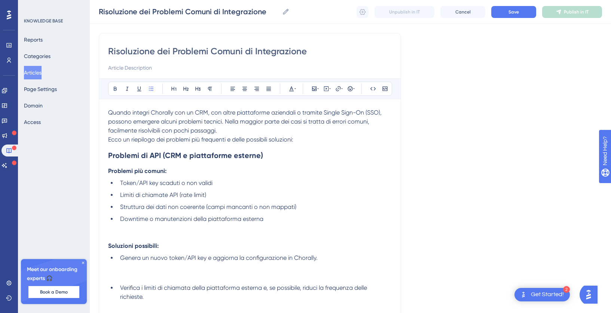
click at [137, 280] on li "Genera un nuovo token/API key e aggiorna la configurazione in Chorally." at bounding box center [254, 266] width 275 height 27
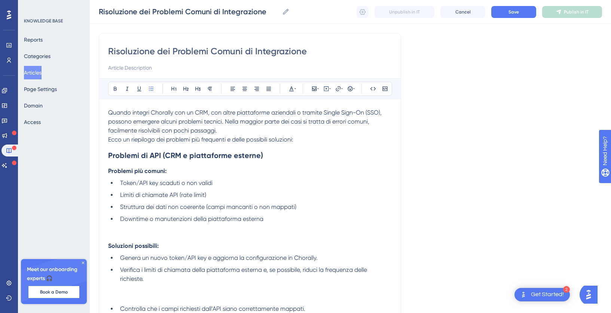
click at [127, 301] on li "Verifica i limiti di chiamata della piattaforma esterna e, se possibile, riduci…" at bounding box center [254, 283] width 275 height 36
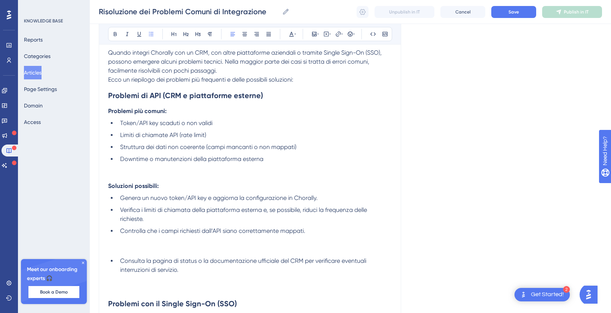
scroll to position [119, 0]
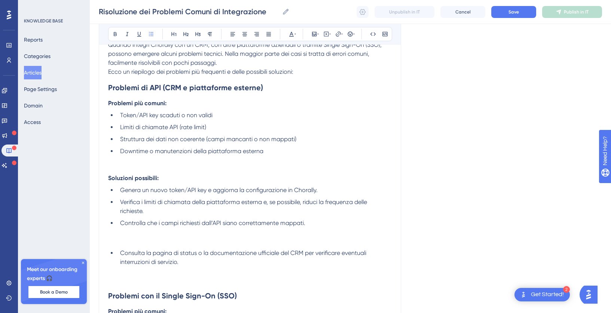
click at [127, 242] on li "Controlla che i campi richiesti dall’API siano correttamente mappati." at bounding box center [254, 232] width 275 height 27
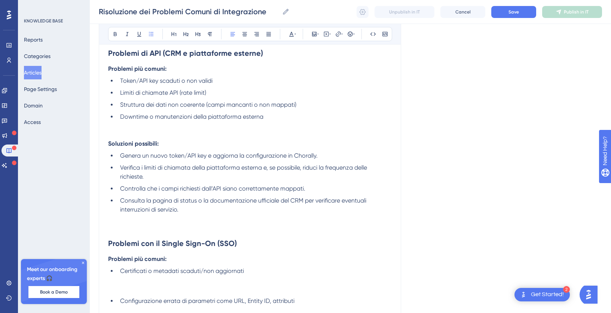
scroll to position [154, 0]
click at [142, 289] on li "Certificati o metadati scaduti/non aggiornati" at bounding box center [254, 279] width 275 height 27
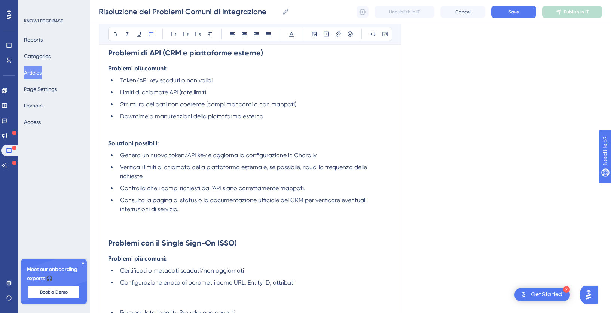
click at [137, 304] on li "Configurazione errata di parametri come URL, Entity ID, attributi" at bounding box center [254, 291] width 275 height 27
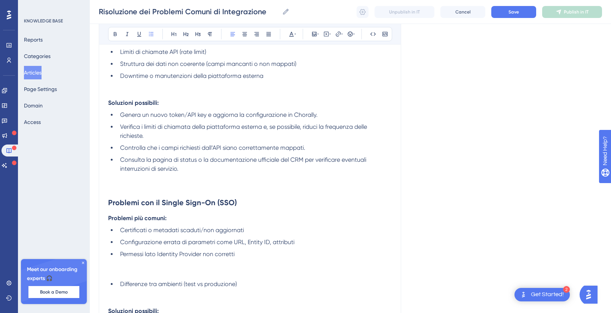
scroll to position [204, 0]
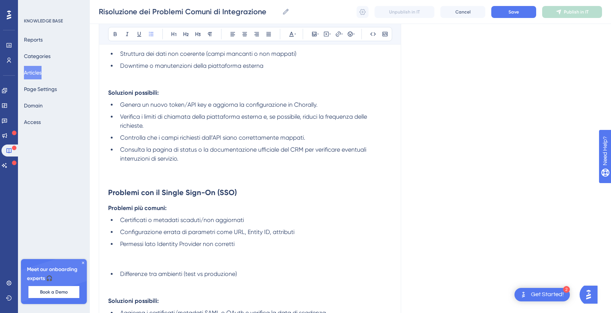
click at [121, 263] on li "Permessi lato Identity Provider non corretti" at bounding box center [254, 253] width 275 height 27
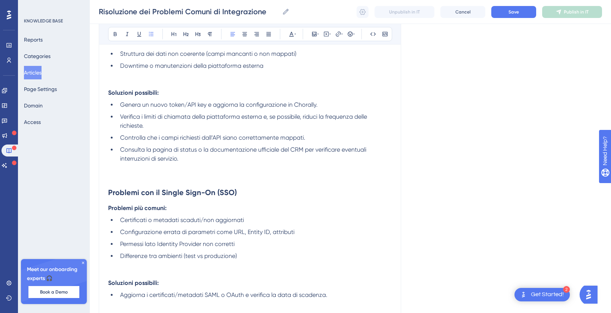
scroll to position [242, 0]
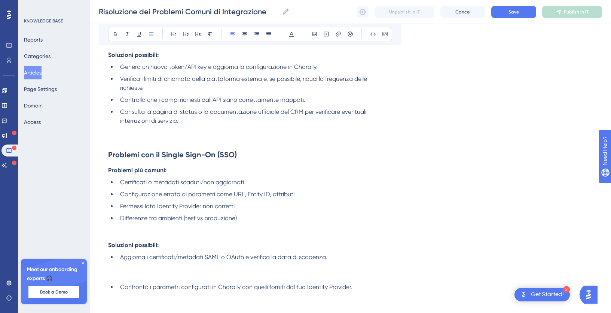
click at [123, 282] on ul "Aggiorna i certificati/metadati SAML o OAuth e verifica la data di scadenza. Co…" at bounding box center [250, 311] width 284 height 117
click at [131, 276] on li "Aggiorna i certificati/metadati SAML o OAuth e verifica la data di scadenza." at bounding box center [254, 266] width 275 height 27
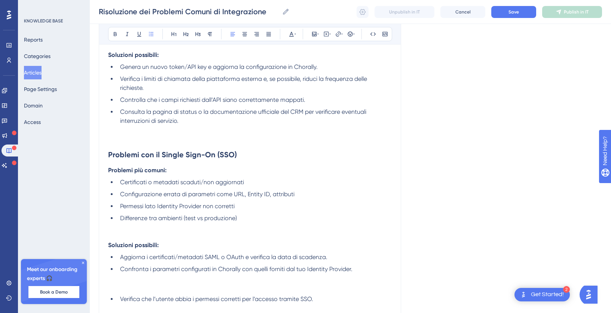
click at [129, 293] on ul "Aggiorna i certificati/metadati SAML o OAuth e verifica la data di scadenza. Co…" at bounding box center [250, 302] width 284 height 99
click at [122, 289] on li "Confronta i parametri configurati in Chorally con quelli forniti dal tuo Identi…" at bounding box center [254, 278] width 275 height 27
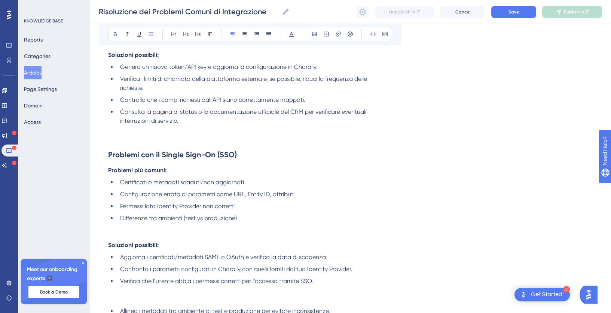
click at [133, 299] on li "Verifica che l’utente abbia i permessi corretti per l’accesso tramite SSO." at bounding box center [254, 290] width 275 height 27
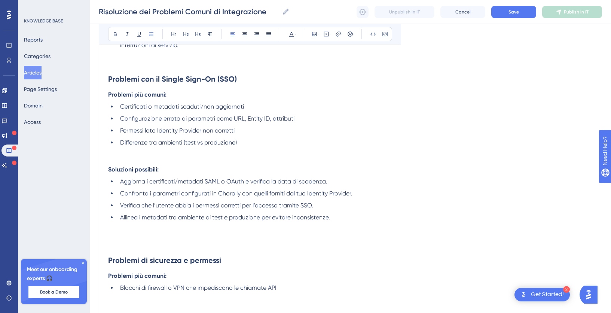
scroll to position [327, 0]
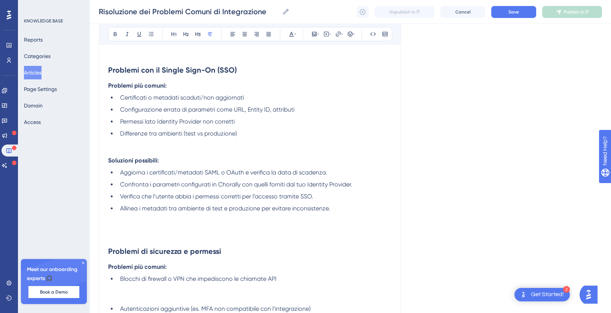
click at [124, 237] on p at bounding box center [250, 235] width 284 height 9
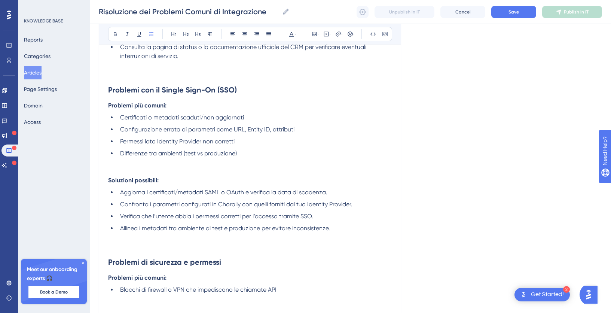
scroll to position [362, 0]
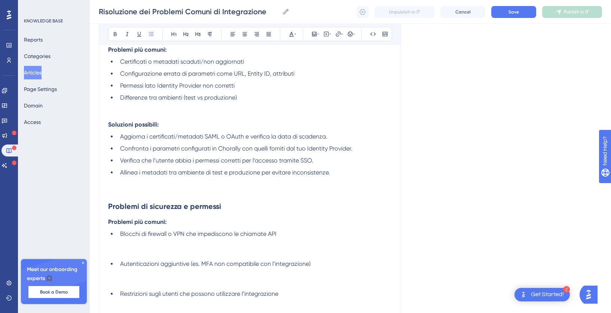
click at [132, 251] on li "Blocchi di firewall o VPN che impediscono le chiamate API" at bounding box center [254, 243] width 275 height 27
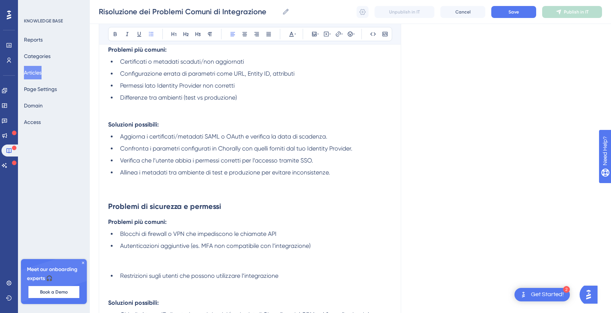
click at [129, 264] on li "Autenticazioni aggiuntive (es. MFA non compatibile con l’integrazione)" at bounding box center [254, 255] width 275 height 27
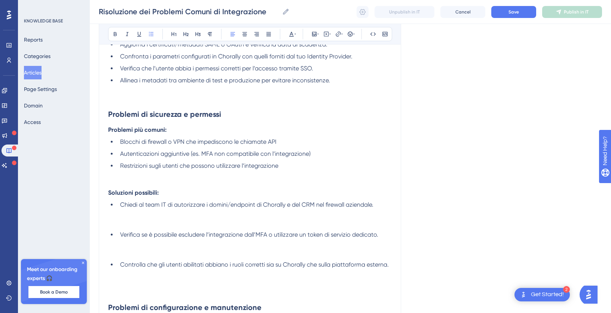
scroll to position [456, 0]
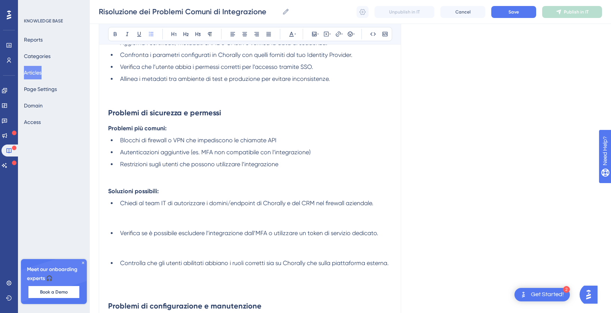
click at [131, 226] on li "Chiedi al team IT di autorizzare i domini/endpoint di Chorally e del CRM nel fi…" at bounding box center [254, 212] width 275 height 27
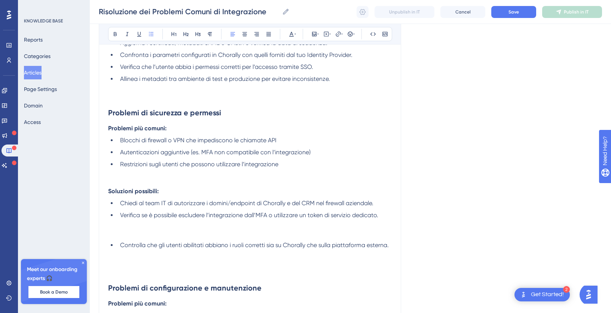
click at [131, 234] on li "Verifica se è possibile escludere l’integrazione dall’MFA o utilizzare un token…" at bounding box center [254, 224] width 275 height 27
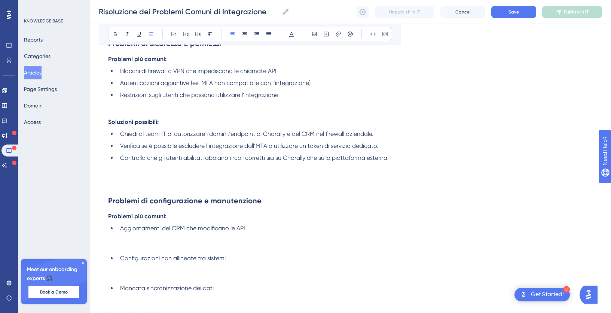
scroll to position [526, 0]
click at [129, 250] on li "Aggiornamenti del CRM che modificano le API" at bounding box center [254, 237] width 275 height 27
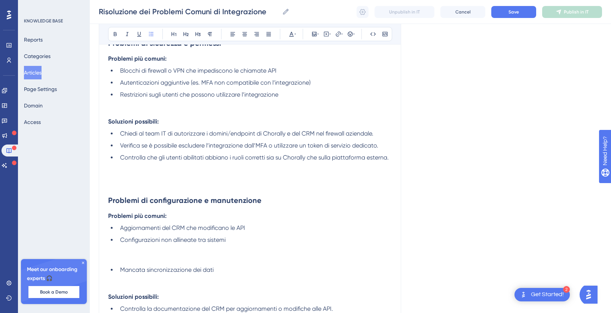
click at [122, 262] on li "Configurazioni non allineate tra sistemi" at bounding box center [254, 249] width 275 height 27
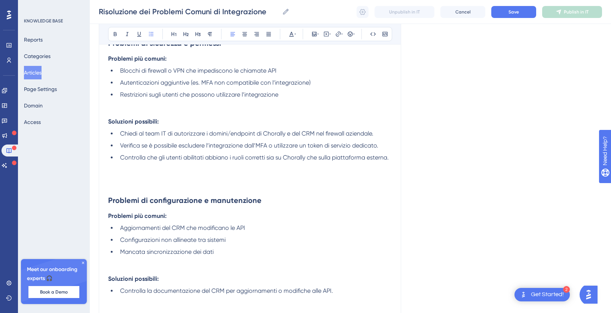
click at [121, 271] on li "Mancata sincronizzazione dei dati" at bounding box center [254, 261] width 275 height 27
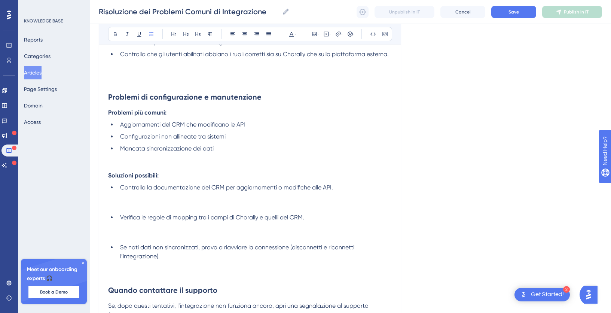
scroll to position [656, 0]
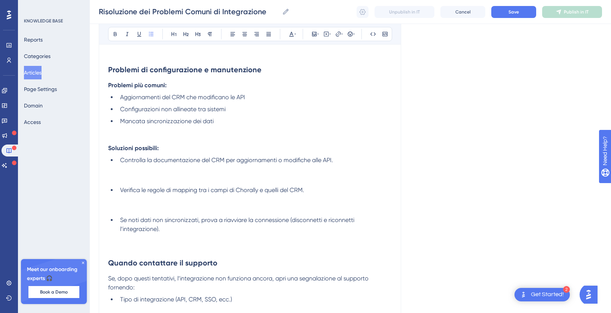
click at [127, 213] on li "Verifica le regole di mapping tra i campi di Chorally e quelli del CRM." at bounding box center [254, 199] width 275 height 27
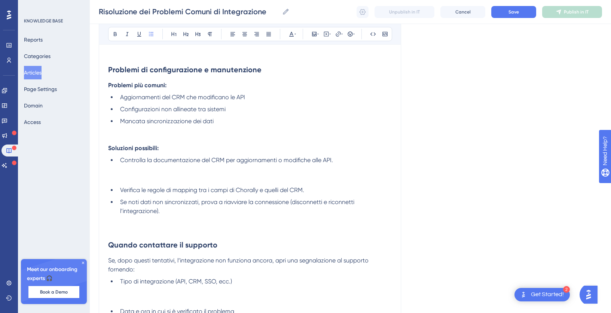
click at [122, 180] on li "Controlla la documentazione del CRM per aggiornamenti o modifiche alle API." at bounding box center [254, 169] width 275 height 27
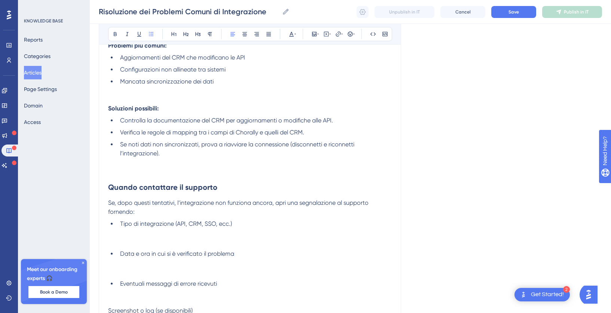
scroll to position [703, 0]
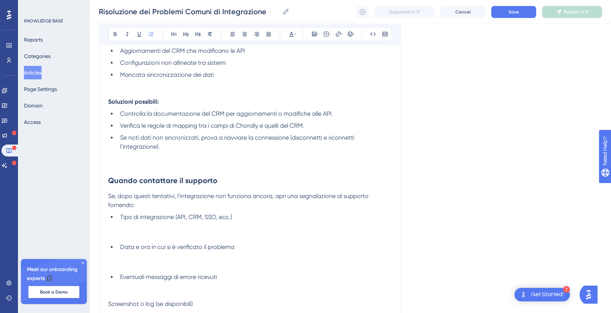
click at [118, 240] on li "Tipo di integrazione (API, CRM, SSO, ecc.)" at bounding box center [254, 226] width 275 height 27
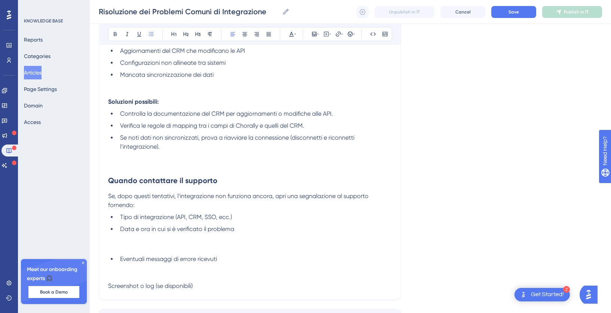
click at [122, 252] on li "Data e ora in cui si è verificato il problema" at bounding box center [254, 238] width 275 height 27
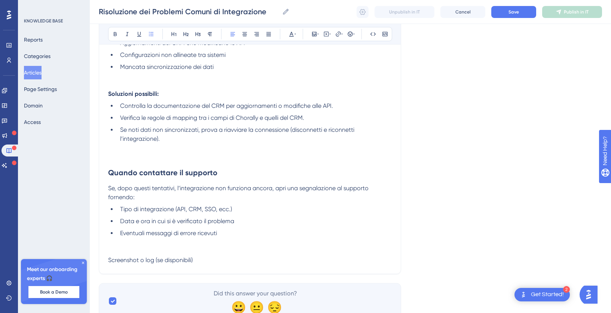
scroll to position [711, 0]
click at [134, 255] on li "Eventuali messaggi di errore ricevuti" at bounding box center [254, 241] width 275 height 27
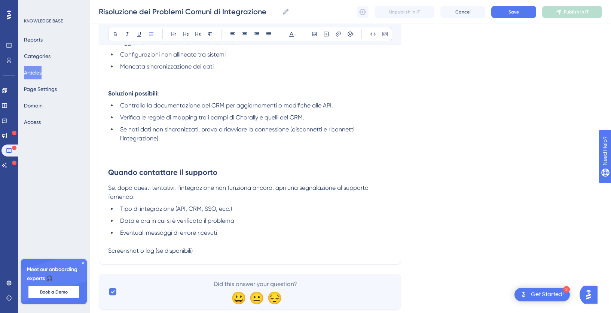
click at [223, 233] on li "Eventuali messaggi di errore ricevuti" at bounding box center [254, 237] width 275 height 18
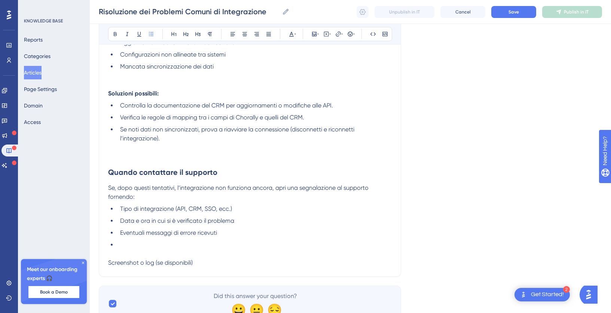
click at [109, 263] on span "Screenshot o log (se disponibili)" at bounding box center [150, 262] width 85 height 7
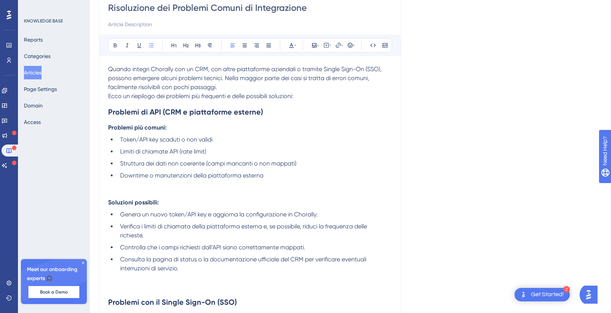
scroll to position [0, 0]
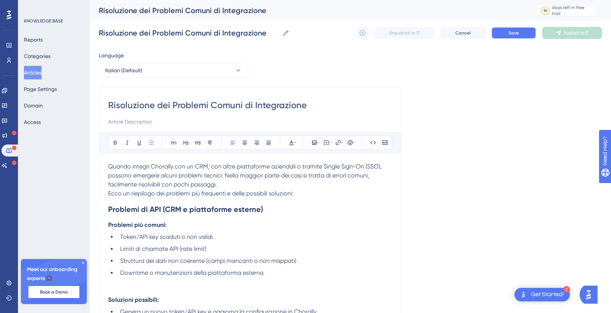
click at [511, 37] on button "Save" at bounding box center [514, 33] width 45 height 12
click at [573, 35] on span "Publish in IT" at bounding box center [576, 33] width 25 height 6
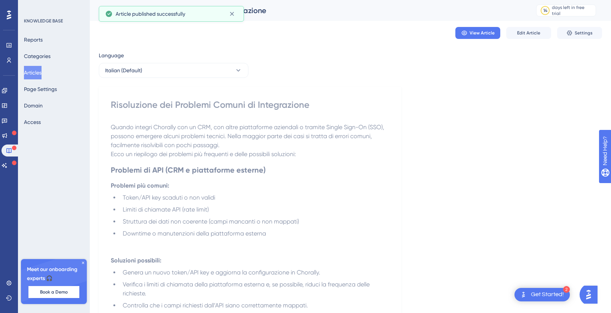
click at [34, 76] on button "Articles" at bounding box center [33, 72] width 18 height 13
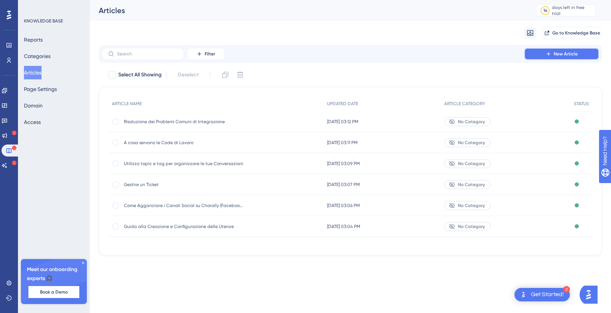
click at [552, 55] on button "New Article" at bounding box center [562, 54] width 75 height 12
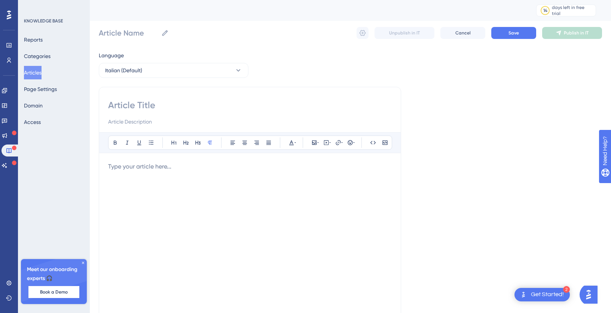
click at [153, 107] on input at bounding box center [250, 105] width 284 height 12
type input "c"
type input "CO"
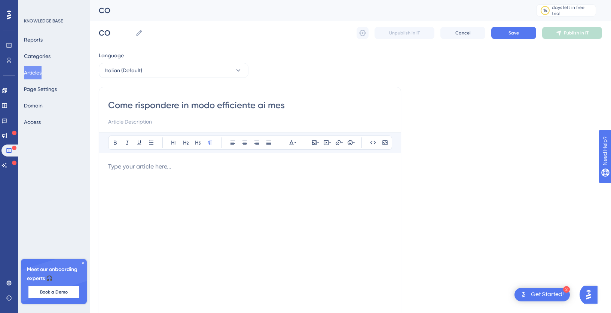
type input "Come rispondere in modo efficiente ai mess"
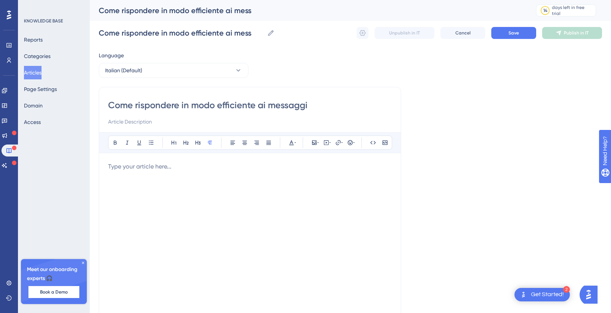
type input "Come rispondere in modo efficiente ai messaggi"
type input "Come rispondere in modo efficiente ai messaggi dei clienti"
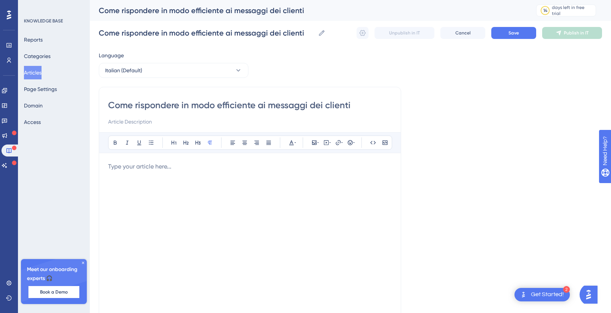
click at [127, 182] on div at bounding box center [250, 244] width 284 height 165
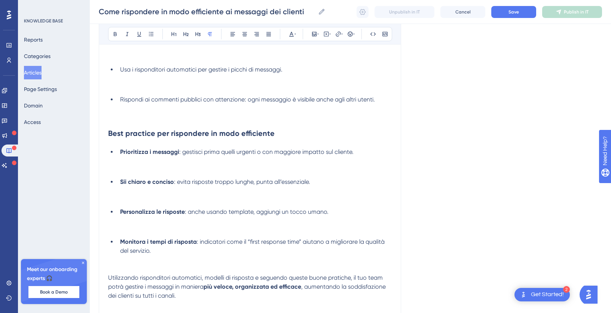
click at [171, 174] on li "Prioritizza i messaggi : gestisci prima quelli urgenti o con maggiore impatto s…" at bounding box center [254, 161] width 275 height 27
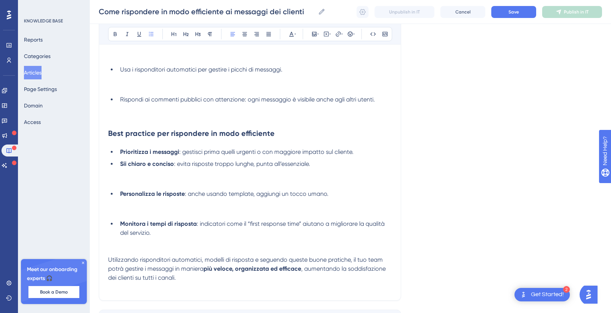
click at [164, 185] on li "Sii chiaro e conciso : evita risposte troppo lunghe, punta all’essenziale." at bounding box center [254, 173] width 275 height 27
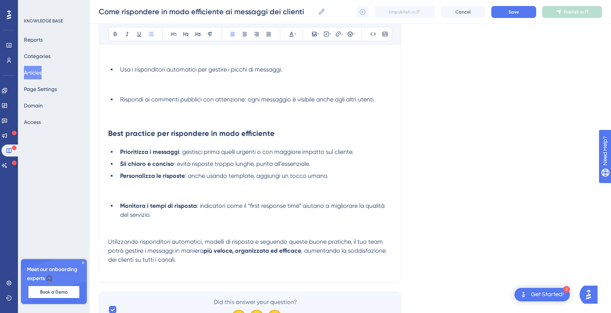
click at [132, 194] on li "Personalizza le risposte : anche usando template, aggiungi un tocco umano." at bounding box center [254, 184] width 275 height 27
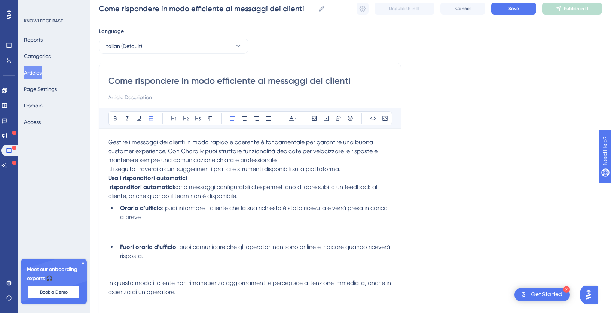
click at [155, 224] on li "Orario d’ufficio : puoi informare il cliente che la sua richiesta è stata ricev…" at bounding box center [254, 222] width 275 height 36
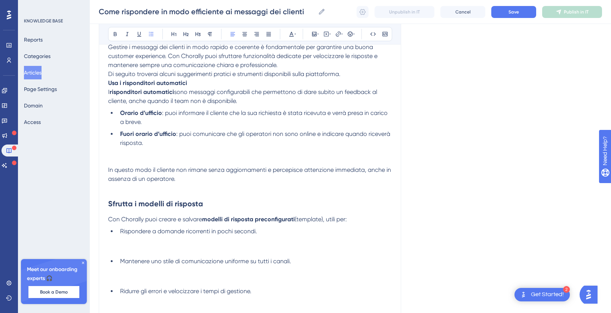
scroll to position [122, 0]
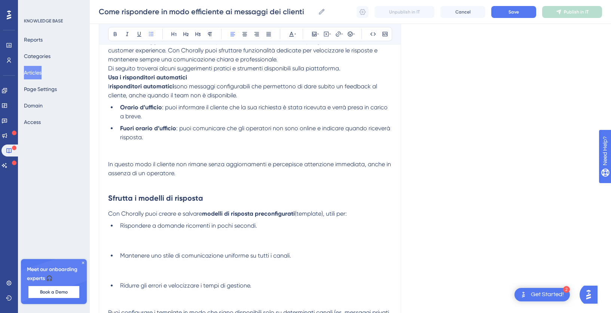
click at [149, 240] on li "Rispondere a domande ricorrenti in pochi secondi." at bounding box center [254, 234] width 275 height 27
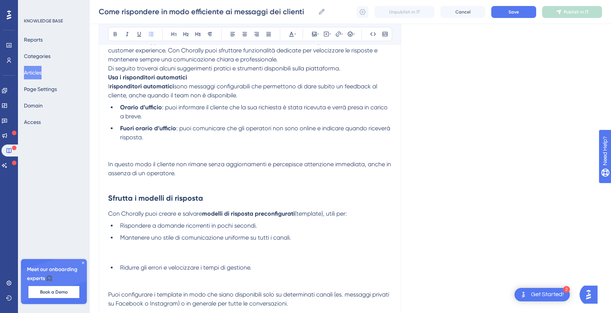
click at [143, 255] on li "Mantenere uno stile di comunicazione uniforme su tutti i canali." at bounding box center [254, 246] width 275 height 27
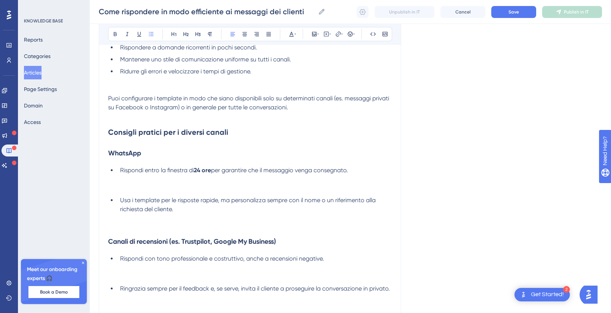
scroll to position [301, 0]
click at [139, 190] on li "Rispondi entro la finestra di 24 ore per garantire che il messaggio venga conse…" at bounding box center [254, 178] width 275 height 27
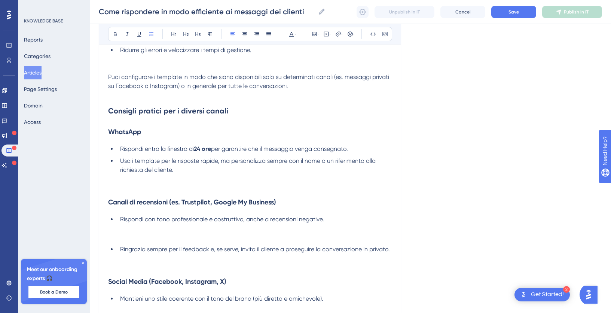
click at [151, 228] on li "Rispondi con tono professionale e costruttivo, anche a recensioni negative." at bounding box center [254, 228] width 275 height 27
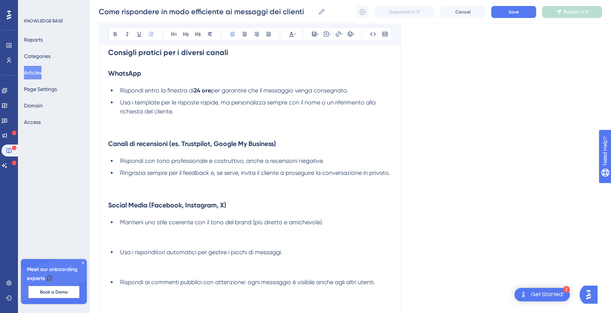
scroll to position [389, 0]
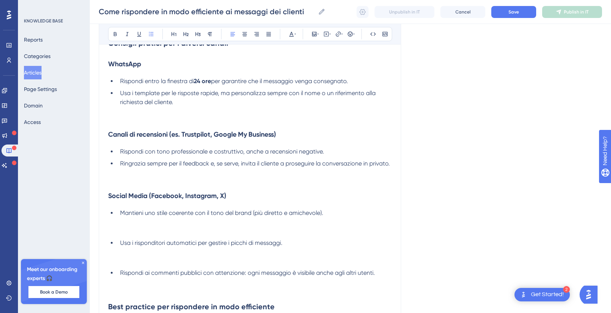
click at [143, 233] on li "Mantieni uno stile coerente con il tono del brand (più diretto e amichevole)." at bounding box center [254, 222] width 275 height 27
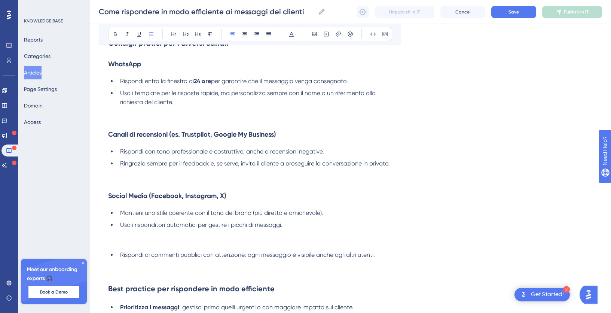
click at [134, 245] on li "Usa i risponditori automatici per gestire i picchi di messaggi." at bounding box center [254, 234] width 275 height 27
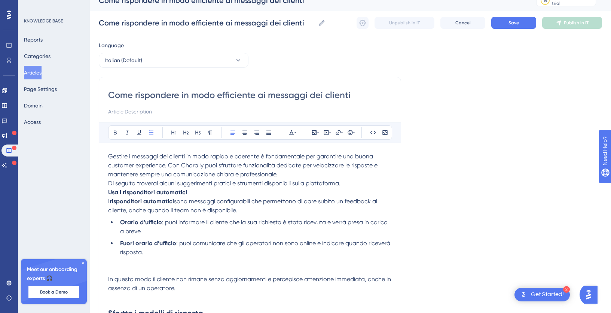
scroll to position [12, 0]
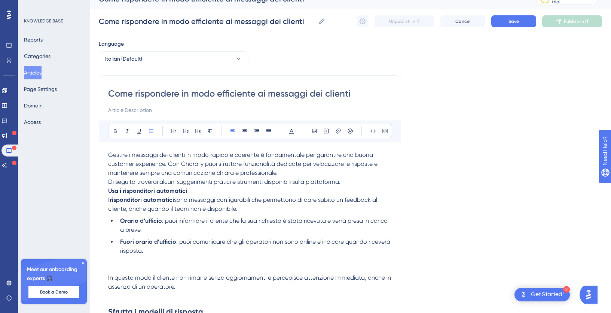
click at [109, 191] on strong "Usa i risponditori automatici" at bounding box center [147, 190] width 79 height 7
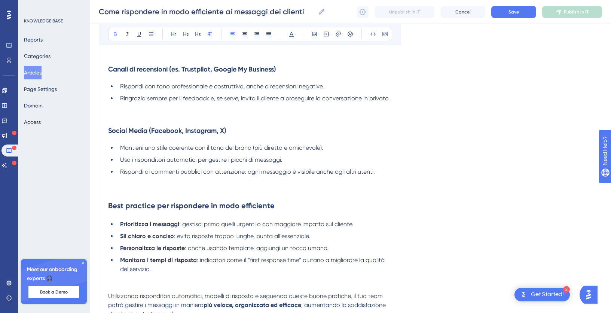
scroll to position [384, 0]
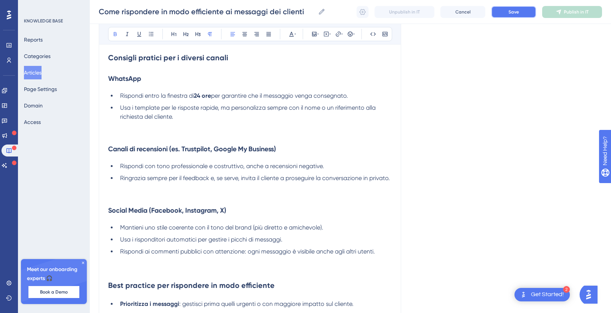
click at [507, 13] on button "Save" at bounding box center [514, 12] width 45 height 12
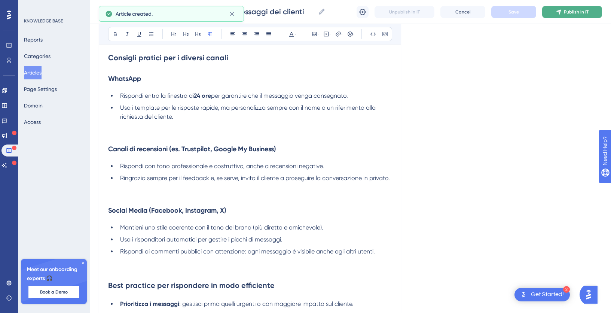
scroll to position [479, 0]
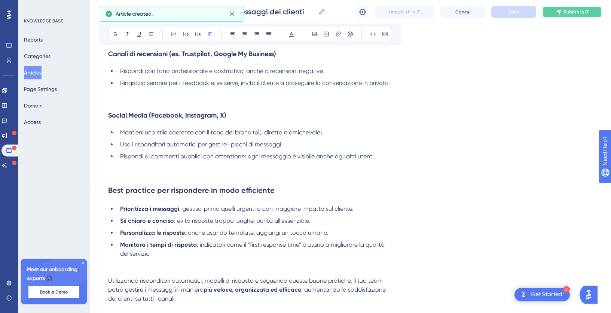
click at [583, 11] on span "Publish in IT" at bounding box center [576, 12] width 25 height 6
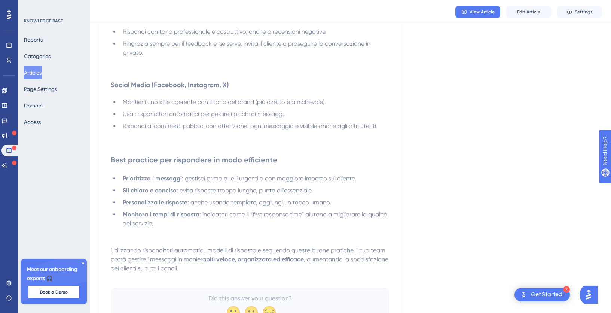
click at [42, 70] on button "Articles" at bounding box center [33, 72] width 18 height 13
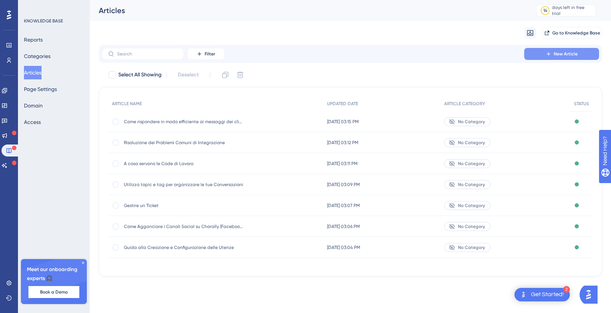
click at [550, 55] on icon at bounding box center [549, 54] width 6 height 6
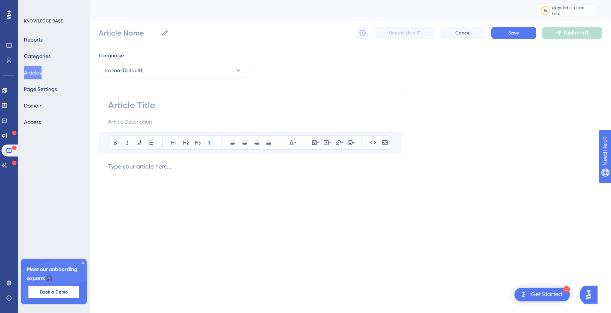
click at [133, 107] on input at bounding box center [250, 105] width 284 height 12
paste input "Gestisci le Richieste Complesse con le Escalation"
type input "Gestisci le Richieste Complesse con le Escalation"
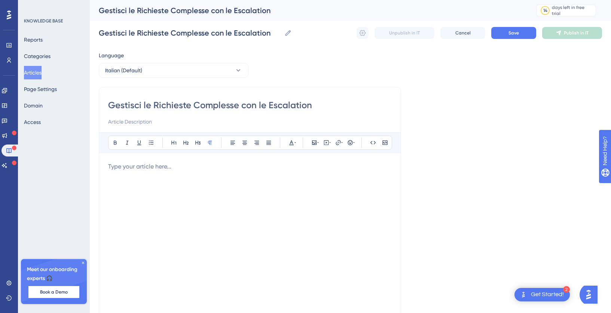
type input "Gestisci le Richieste Complesse con le Escalation"
click at [139, 227] on div at bounding box center [250, 244] width 284 height 165
click at [159, 176] on div at bounding box center [250, 244] width 284 height 165
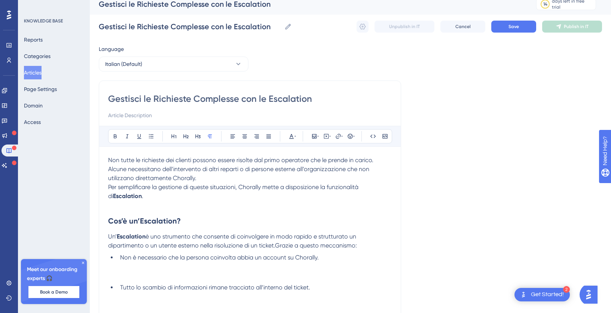
scroll to position [9, 0]
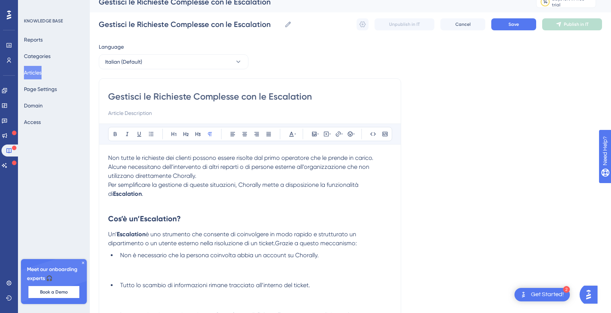
click at [128, 277] on li "Non è necessario che la persona coinvolta abbia un account su Chorally." at bounding box center [254, 264] width 275 height 27
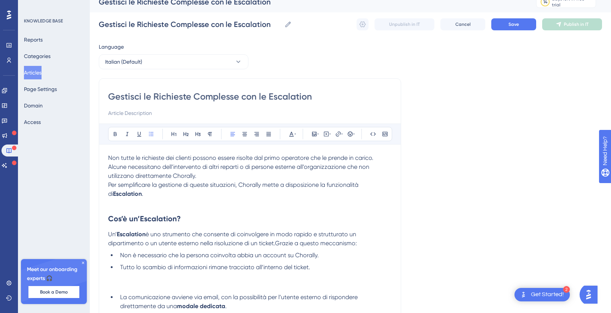
click at [126, 286] on li "Tutto lo scambio di informazioni rimane tracciato all’interno del ticket." at bounding box center [254, 276] width 275 height 27
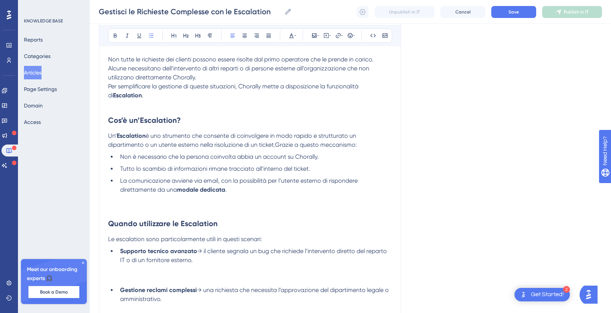
scroll to position [114, 0]
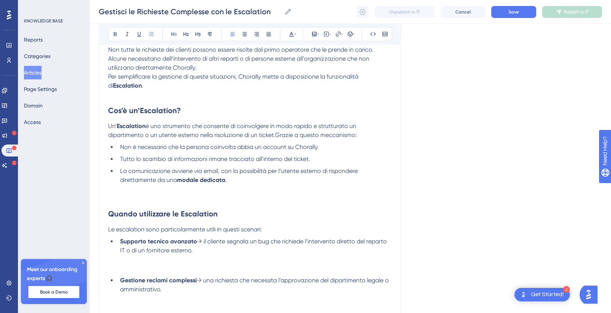
click at [133, 269] on li "Supporto tecnico avanzato → il cliente segnala un bug che richiede l’intervento…" at bounding box center [254, 255] width 275 height 36
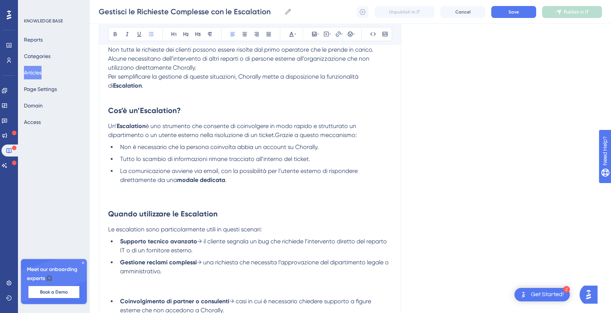
click at [126, 283] on li "Gestione reclami complessi → una richiesta che necessita l’approvazione del dip…" at bounding box center [254, 276] width 275 height 36
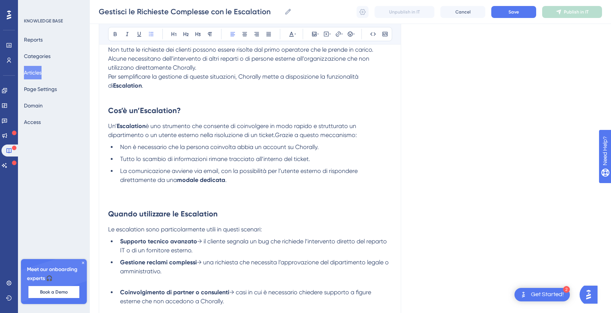
click at [130, 283] on li "Gestione reclami complessi → una richiesta che necessita l’approvazione del dip…" at bounding box center [254, 271] width 275 height 27
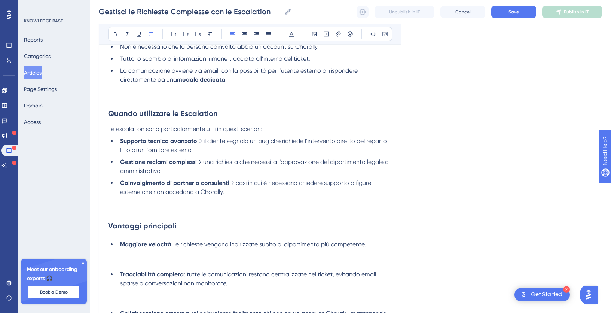
scroll to position [215, 0]
click at [137, 265] on li "Maggiore velocità : le richieste vengono indirizzate subito al dipartimento più…" at bounding box center [254, 253] width 275 height 27
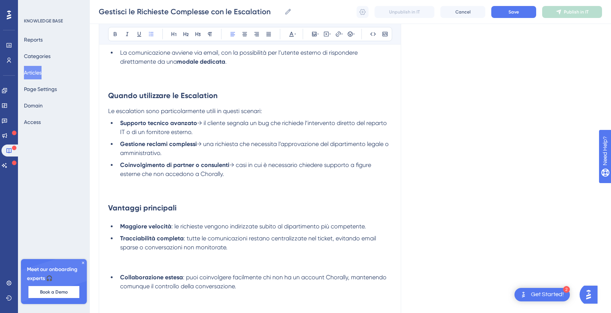
scroll to position [234, 0]
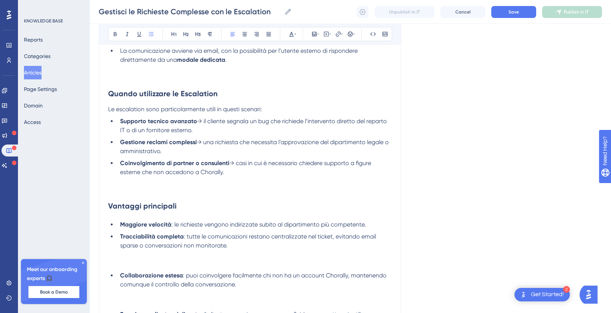
click at [135, 268] on li "Tracciabilità completa : tutte le comunicazioni restano centralizzate nel ticke…" at bounding box center [254, 250] width 275 height 36
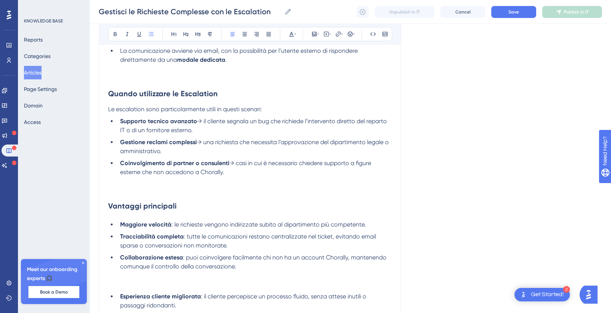
click at [140, 282] on li "Collaborazione estesa : puoi coinvolgere facilmente chi non ha un account Chora…" at bounding box center [254, 271] width 275 height 36
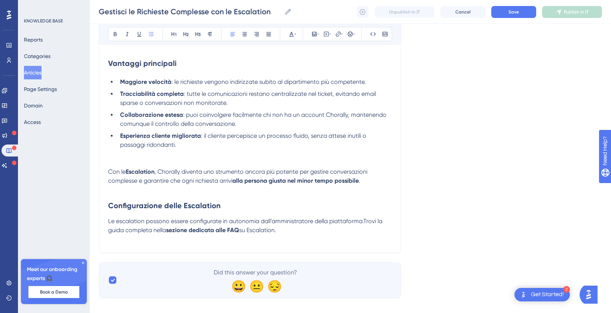
scroll to position [376, 0]
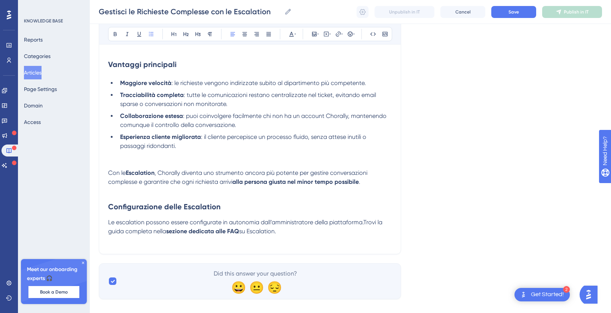
click at [364, 224] on span "Le escalation possono essere configurate in autonomia dall’amministratore della…" at bounding box center [246, 227] width 276 height 16
click at [362, 225] on span "Le escalation possono essere configurate in autonomia dall’amministratore della…" at bounding box center [246, 227] width 276 height 16
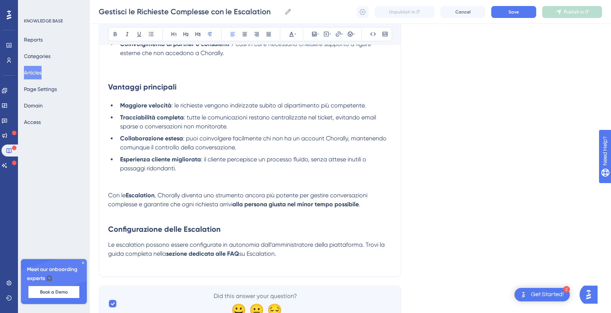
scroll to position [388, 0]
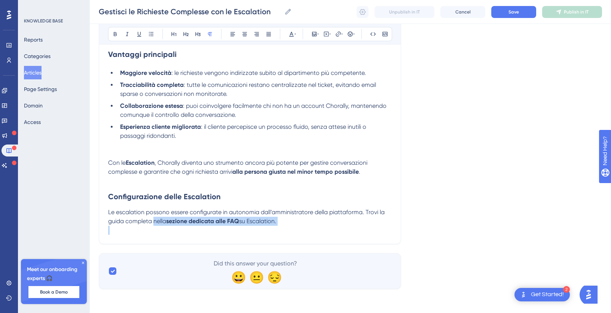
drag, startPoint x: 154, startPoint y: 222, endPoint x: 281, endPoint y: 227, distance: 127.7
click at [281, 227] on div "Non tutte le richieste dei clienti possono essere risolte dal primo operatore c…" at bounding box center [250, 3] width 284 height 461
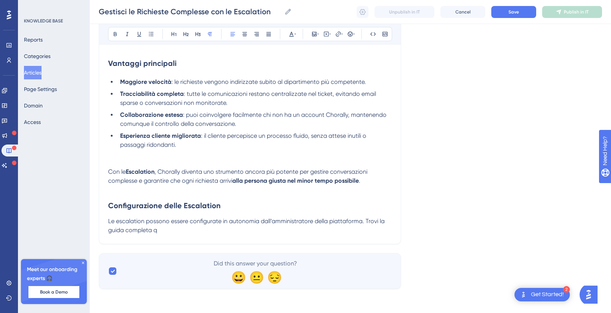
scroll to position [379, 0]
click at [505, 12] on button "Save" at bounding box center [514, 12] width 45 height 12
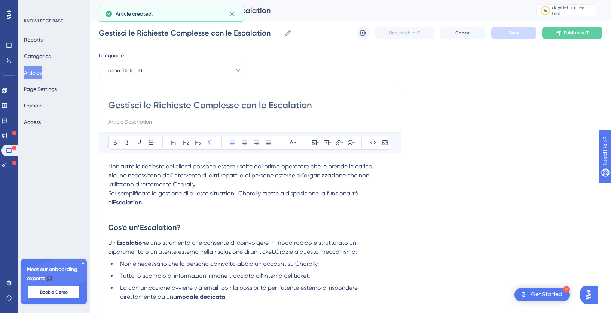
scroll to position [3, 0]
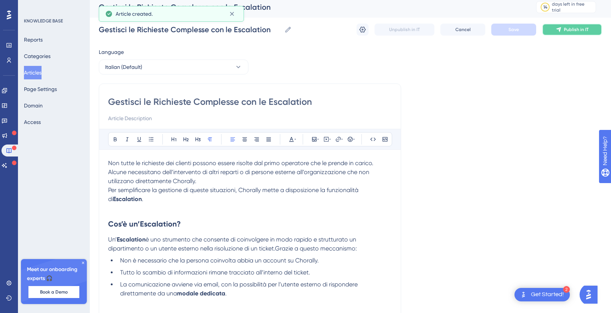
click at [557, 32] on icon at bounding box center [559, 30] width 6 height 6
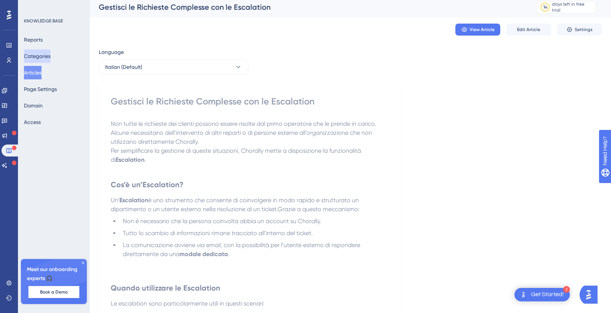
click at [41, 57] on button "Categories" at bounding box center [37, 55] width 27 height 13
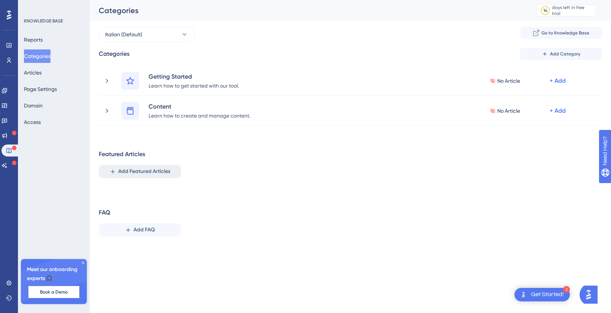
click at [140, 170] on span "Add Featured Articles" at bounding box center [144, 171] width 52 height 9
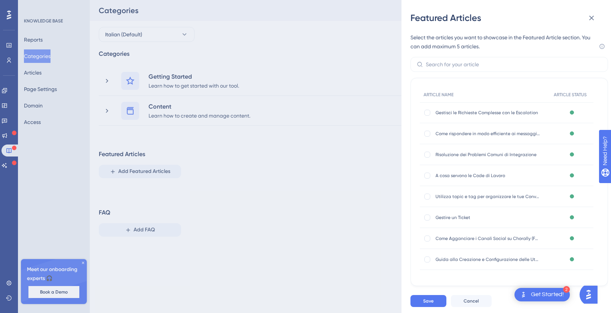
scroll to position [2, 0]
click at [31, 77] on div "Featured Articles Select the articles you want to showcase in the Featured Arti…" at bounding box center [305, 156] width 611 height 313
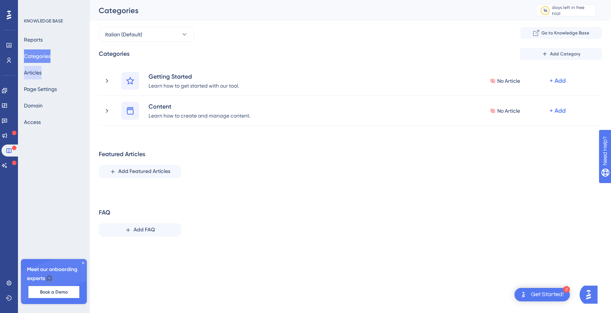
click at [36, 74] on button "Articles" at bounding box center [33, 72] width 18 height 13
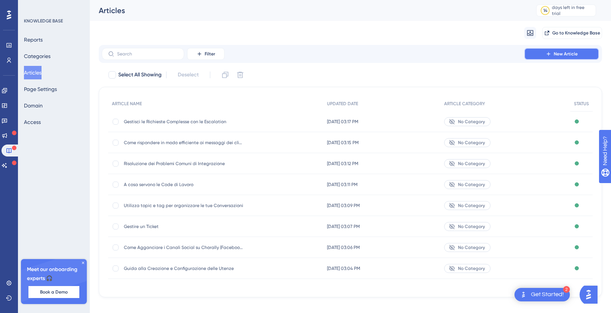
click at [574, 54] on span "New Article" at bounding box center [566, 54] width 24 height 6
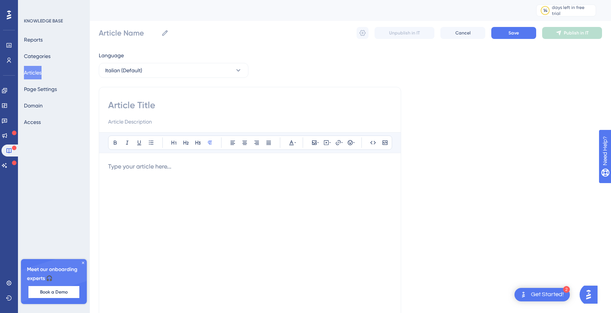
click at [162, 185] on div at bounding box center [250, 244] width 284 height 165
click at [145, 115] on div at bounding box center [250, 112] width 284 height 27
click at [139, 124] on input at bounding box center [250, 121] width 284 height 9
click at [139, 101] on input at bounding box center [250, 105] width 284 height 12
paste input "Strategie per Migliorare il Tasso di Apertura nelle Campagne WhatsApp"
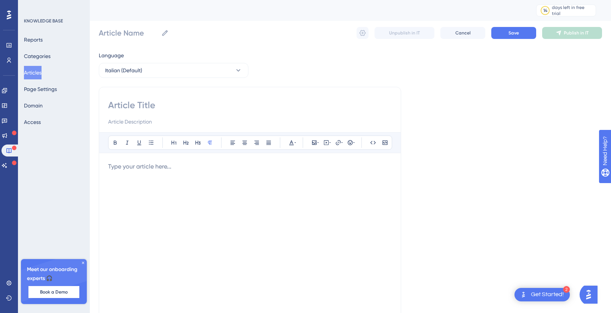
type input "Strategie per Migliorare il Tasso di Apertura nelle Campagne WhatsApp"
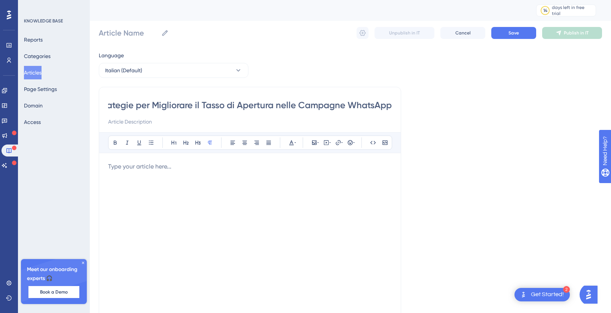
type input "Strategie per Migliorare il Tasso di Apertura nelle Campagne WhatsApp"
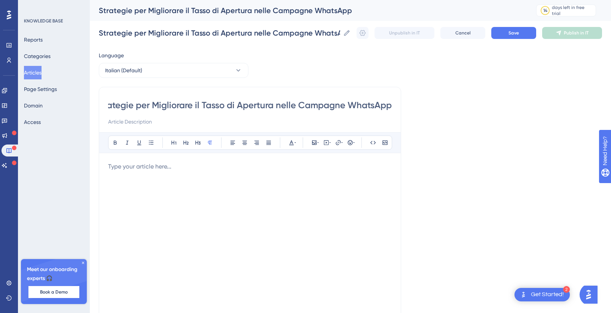
type input "Strategie per Migliorare il Tasso di Apertura nelle Campagne WhatsApp"
click at [165, 175] on div at bounding box center [250, 244] width 284 height 165
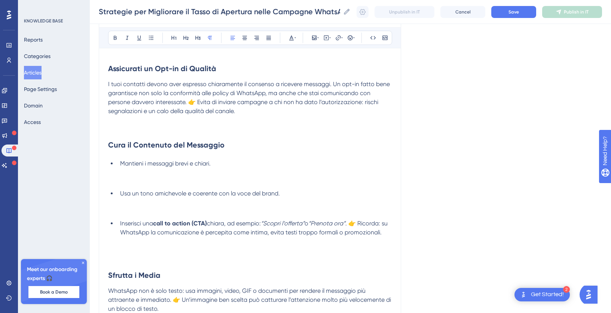
scroll to position [16, 0]
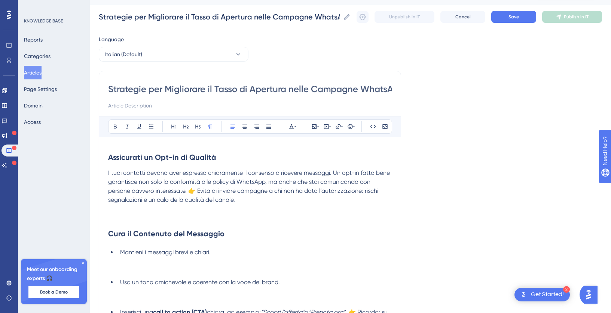
click at [132, 221] on p at bounding box center [250, 213] width 284 height 18
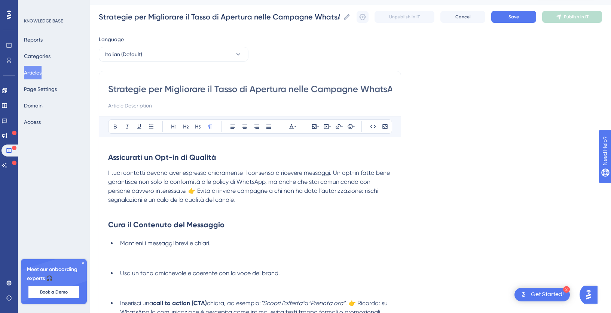
click at [139, 265] on li "Mantieni i messaggi brevi e chiari." at bounding box center [254, 252] width 275 height 27
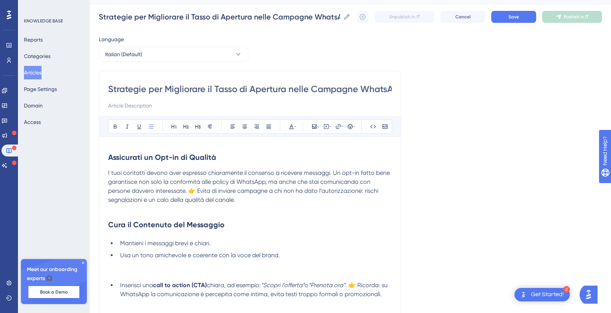
click at [126, 274] on li "Usa un tono amichevole e coerente con la voce del brand." at bounding box center [254, 264] width 275 height 27
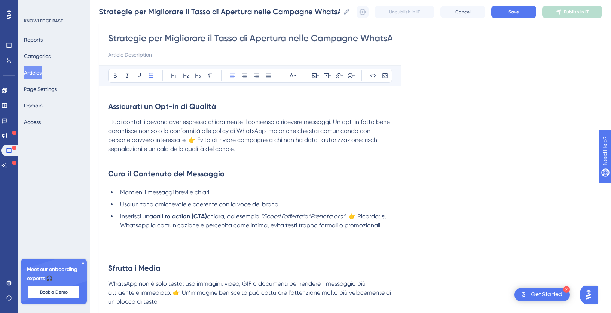
scroll to position [66, 0]
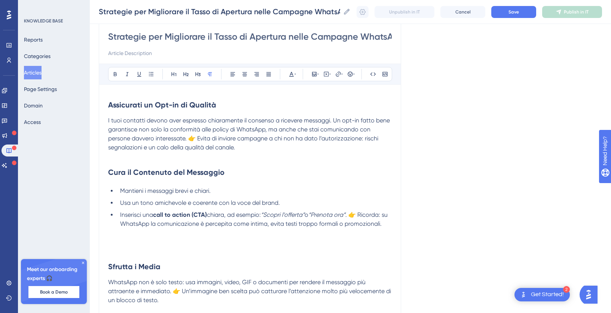
click at [125, 252] on p at bounding box center [250, 250] width 284 height 9
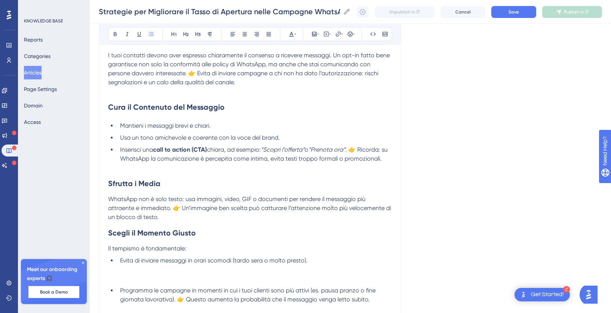
scroll to position [163, 0]
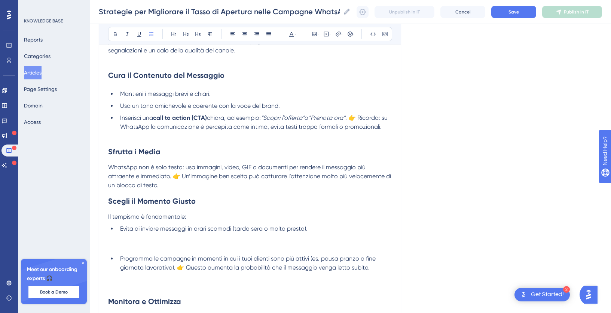
click at [131, 251] on li "Evita di inviare messaggi in orari scomodi (tardo sera o molto presto)." at bounding box center [254, 237] width 275 height 27
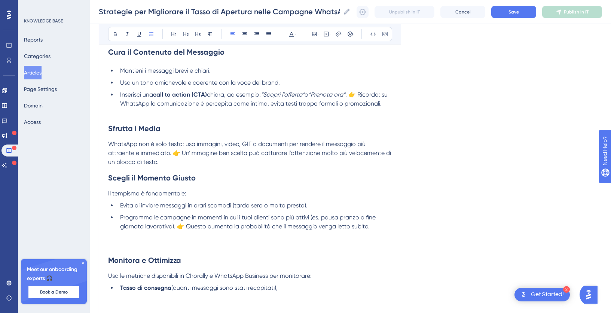
scroll to position [209, 0]
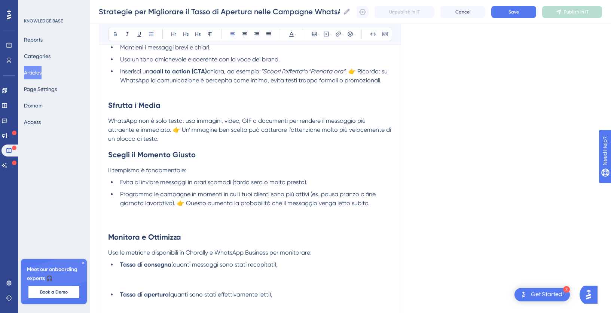
click at [131, 283] on li "Tasso di consegna (quanti messaggi sono stati recapitati)," at bounding box center [254, 273] width 275 height 27
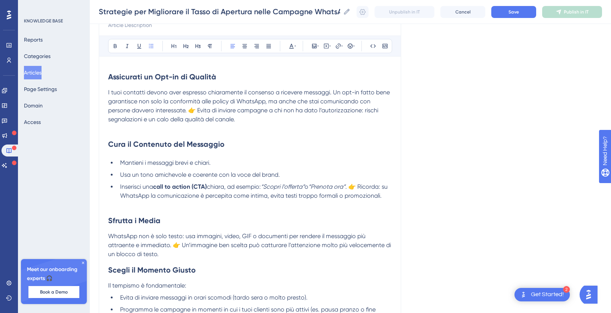
scroll to position [101, 0]
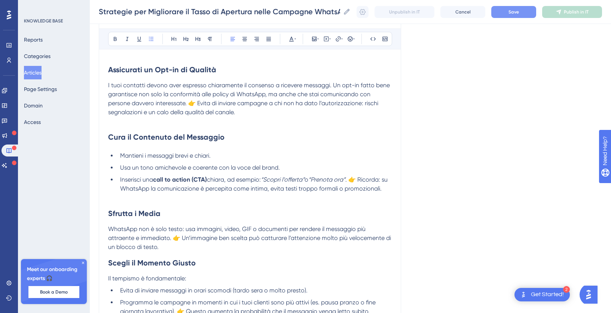
click at [512, 15] on button "Save" at bounding box center [514, 12] width 45 height 12
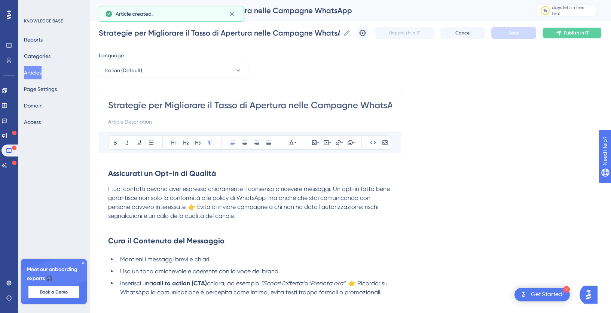
click at [552, 33] on button "Publish in IT" at bounding box center [573, 33] width 60 height 12
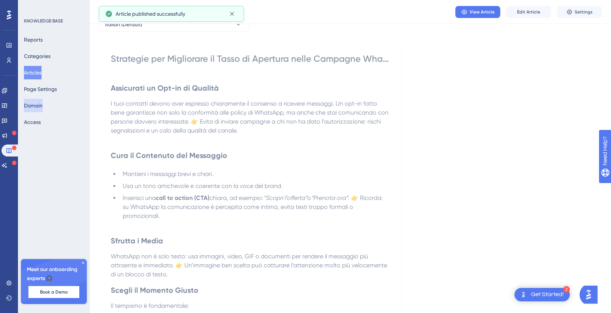
scroll to position [47, 0]
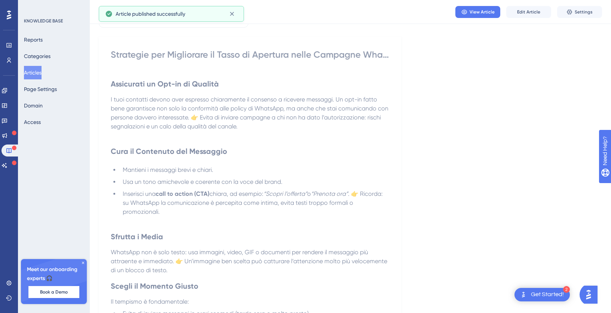
click at [32, 71] on button "Articles" at bounding box center [33, 72] width 18 height 13
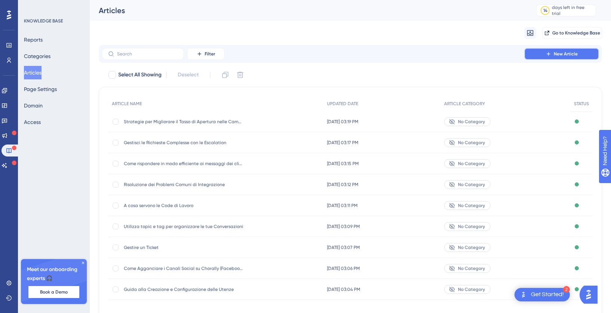
click at [546, 60] on button "New Article" at bounding box center [562, 54] width 75 height 12
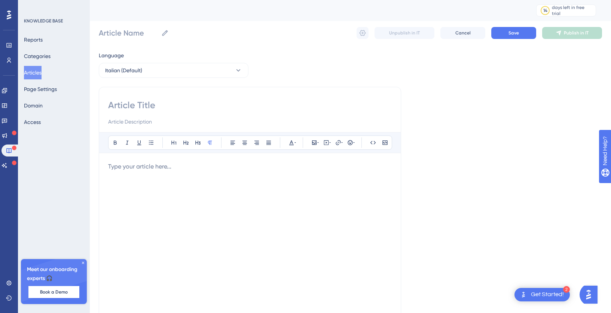
click at [152, 201] on div at bounding box center [250, 244] width 284 height 165
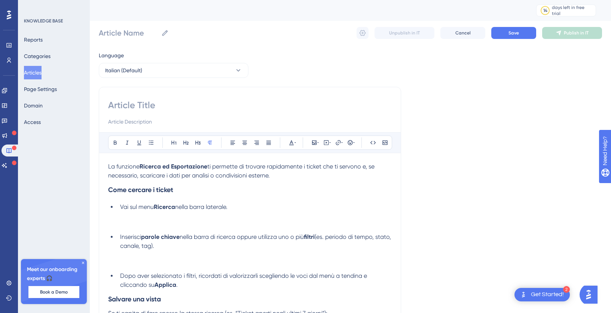
click at [152, 104] on input at bounding box center [250, 105] width 284 height 12
paste input "Ricerca ed Esportazione dei Ticket in Chorally"
type input "Ricerca ed Esportazione dei Ticket in Chorally"
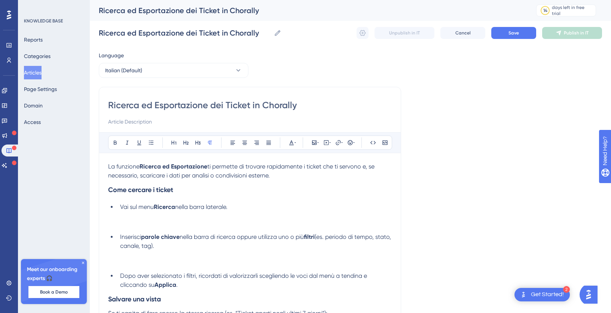
type input "Ricerca ed Esportazione dei Ticket in Chorally"
click at [147, 227] on li "Vai sul menu Ricerca nella barra laterale." at bounding box center [254, 216] width 275 height 27
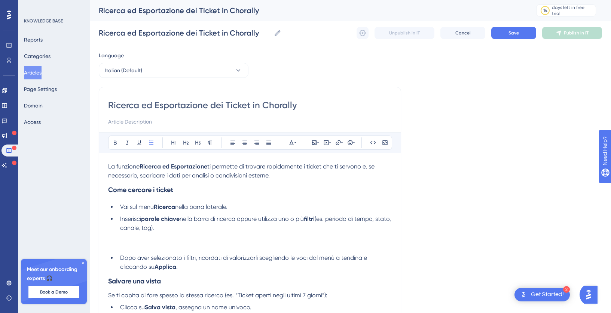
click at [147, 248] on li "Inserisci parole chiave nella barra di ricerca oppure utilizza uno o più filtri…" at bounding box center [254, 233] width 275 height 36
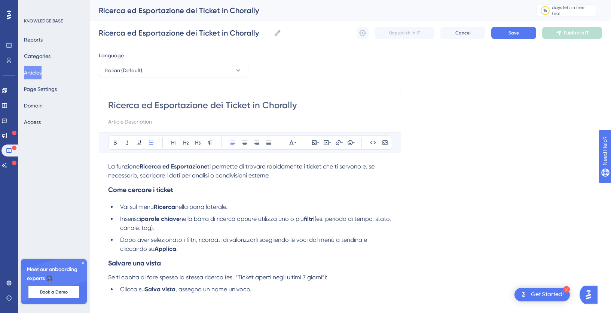
scroll to position [55, 0]
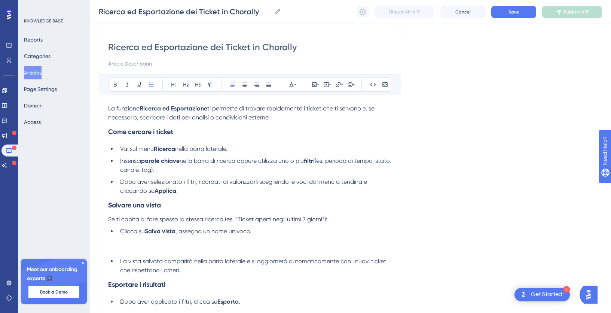
click at [142, 255] on ul "Clicca su Salva vista , assegna un nome univoco. La vista salvata comparirà nel…" at bounding box center [250, 251] width 284 height 48
click at [115, 245] on ul "Clicca su Salva vista , assegna un nome univoco. La vista salvata comparirà nel…" at bounding box center [250, 251] width 284 height 48
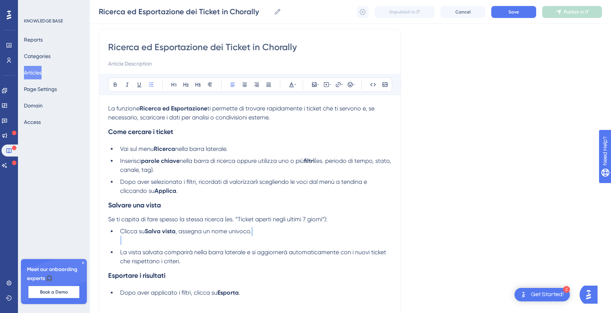
click at [127, 246] on ul "Clicca su Salva vista , assegna un nome univoco. La vista salvata comparirà nel…" at bounding box center [250, 246] width 284 height 39
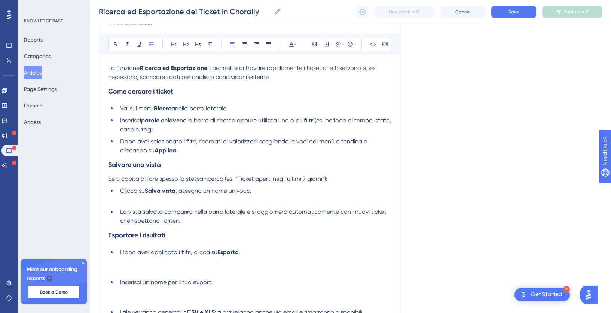
scroll to position [99, 0]
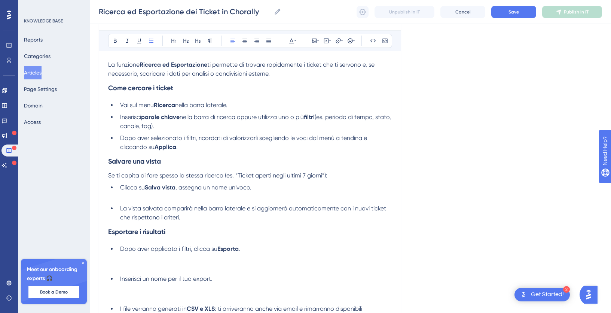
click at [137, 270] on li "Dopo aver applicato i filtri, clicca su Esporta ." at bounding box center [254, 258] width 275 height 27
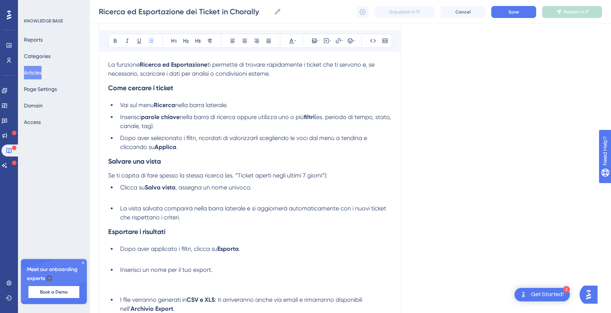
click at [138, 291] on li "Inserisci un nome per il tuo export." at bounding box center [254, 278] width 275 height 27
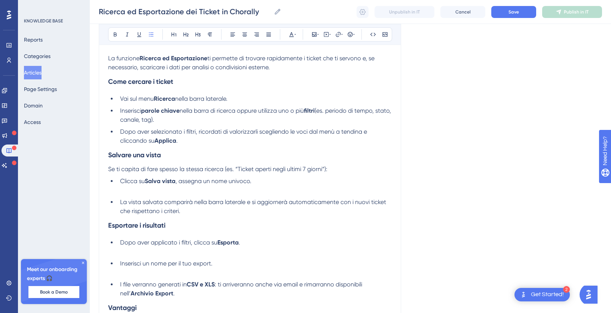
scroll to position [109, 0]
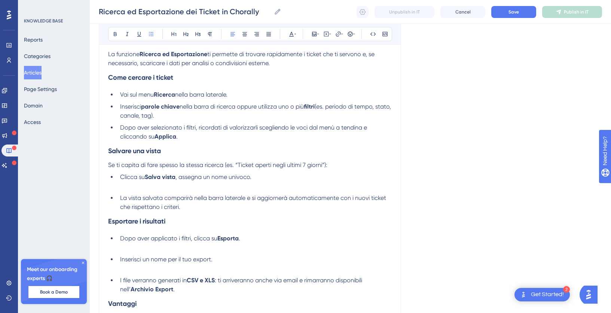
click at [131, 255] on ul "Dopo aver applicato i filtri, clicca su Esporta . Inserisci un nome per il tuo …" at bounding box center [250, 264] width 284 height 60
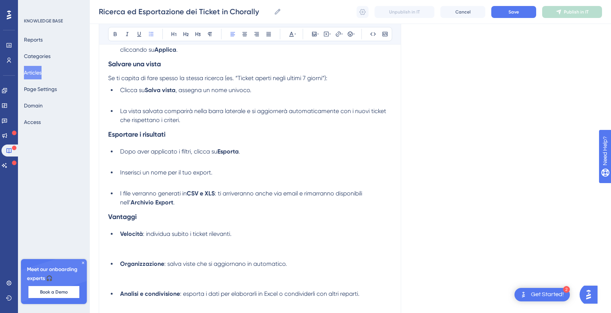
scroll to position [209, 0]
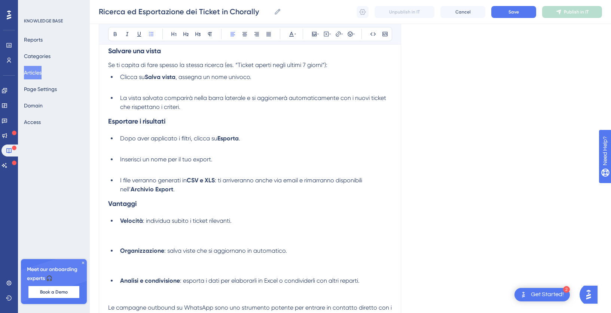
click at [136, 242] on li "Velocità : individua subito i ticket rilevanti." at bounding box center [254, 229] width 275 height 27
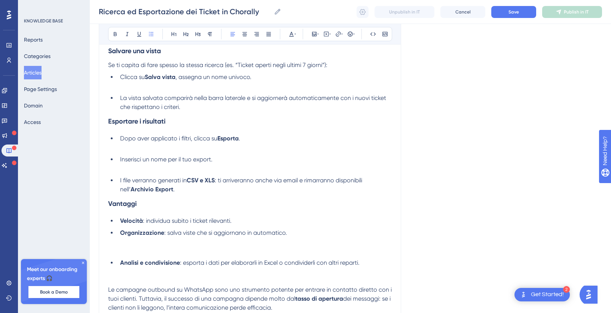
click at [130, 255] on li "Organizzazione : salva viste che si aggiornano in automatico." at bounding box center [254, 241] width 275 height 27
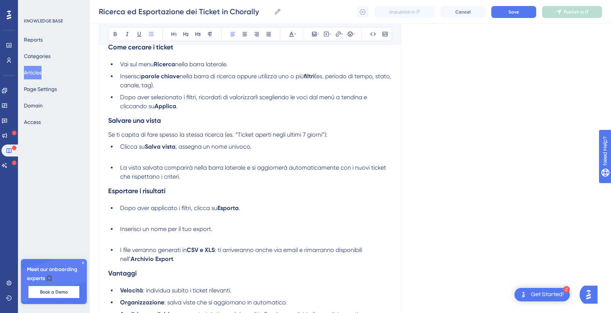
scroll to position [108, 0]
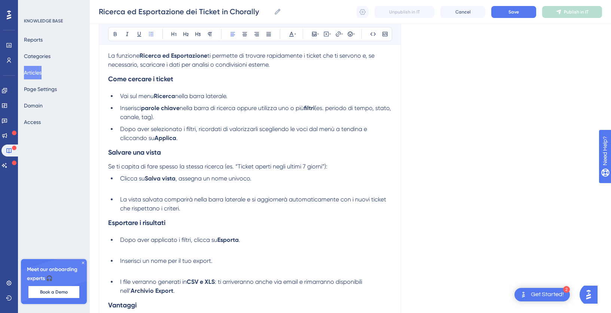
click at [240, 99] on li "Vai sul menu Ricerca nella barra laterale." at bounding box center [254, 96] width 275 height 9
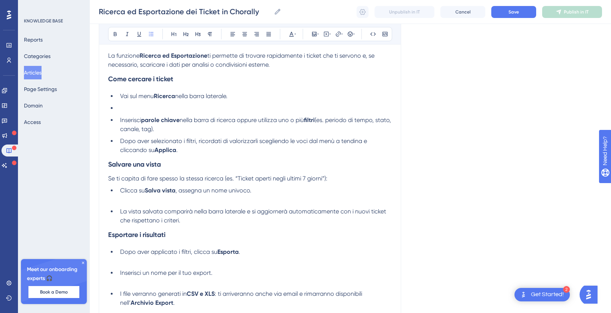
click at [198, 131] on li "Inserisci parole chiave nella barra di ricerca oppure utilizza uno o più filtri…" at bounding box center [254, 125] width 275 height 18
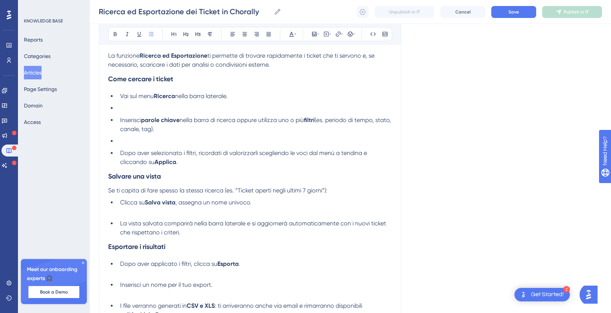
click at [130, 110] on li at bounding box center [254, 108] width 275 height 9
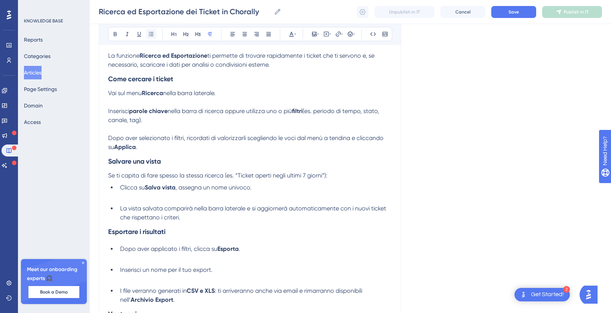
click at [154, 36] on icon at bounding box center [151, 34] width 6 height 6
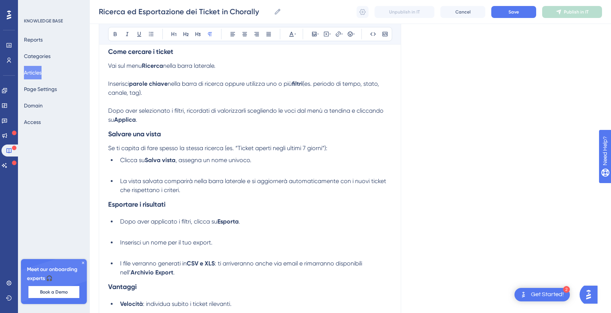
scroll to position [136, 0]
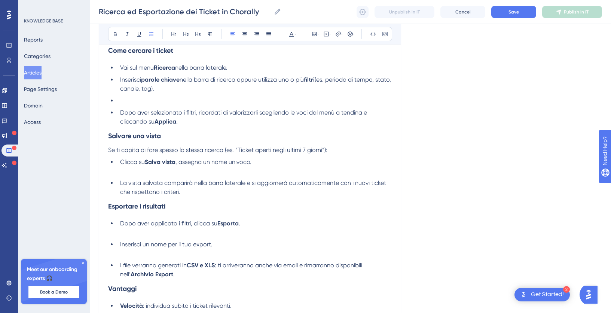
click at [124, 100] on li at bounding box center [254, 100] width 275 height 9
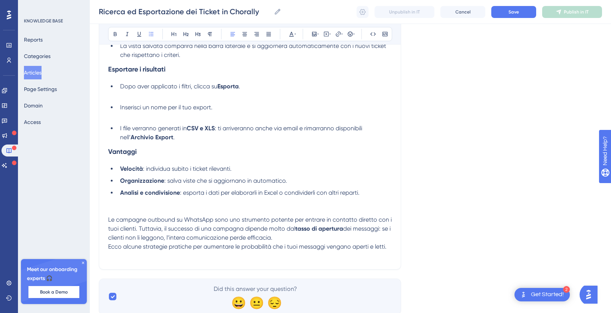
scroll to position [262, 0]
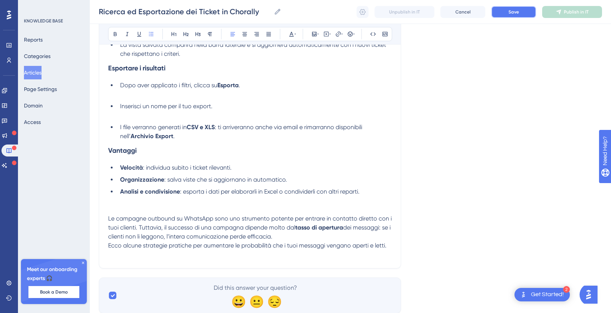
click at [515, 14] on span "Save" at bounding box center [514, 12] width 10 height 6
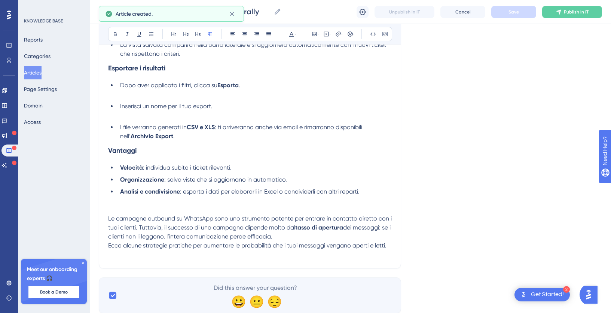
scroll to position [210, 0]
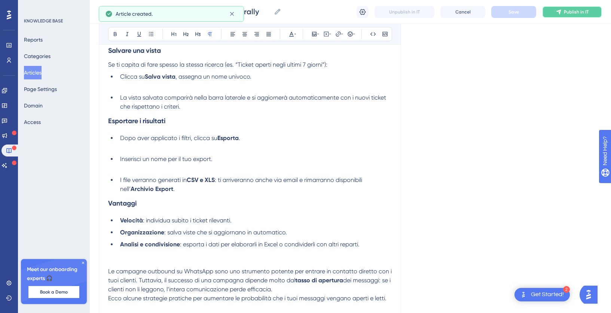
click at [584, 13] on span "Publish in IT" at bounding box center [576, 12] width 25 height 6
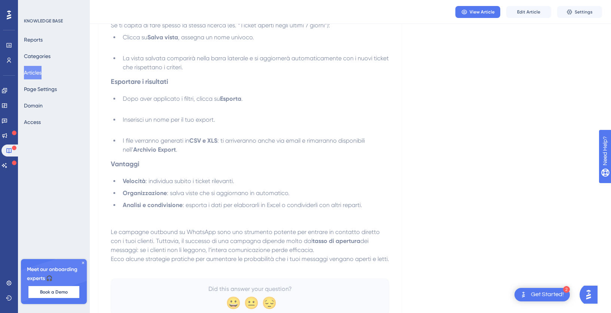
click at [37, 73] on button "Articles" at bounding box center [33, 72] width 18 height 13
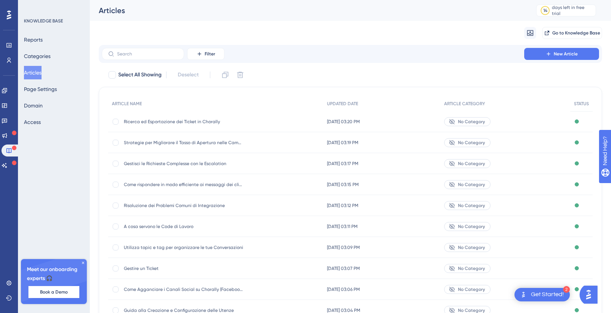
click at [310, 123] on div "Ricerca ed Esportazione dei Ticket in Chorally Ricerca ed Esportazione dei Tick…" at bounding box center [215, 121] width 215 height 21
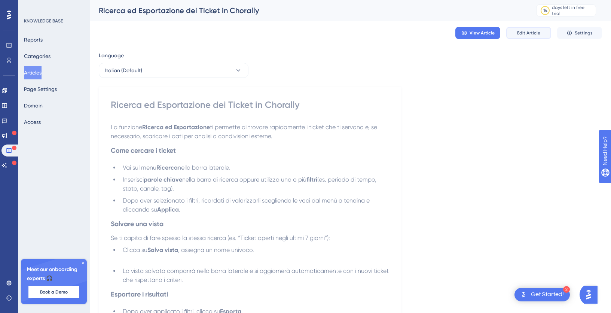
click at [530, 33] on span "Edit Article" at bounding box center [528, 33] width 23 height 6
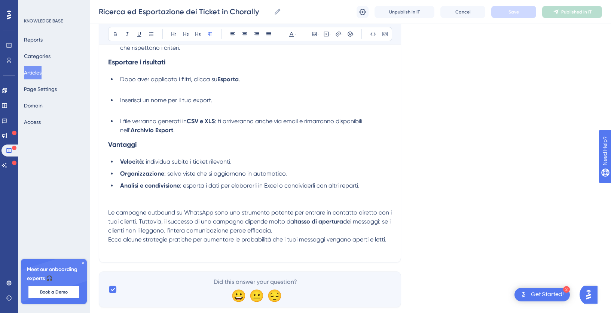
scroll to position [289, 0]
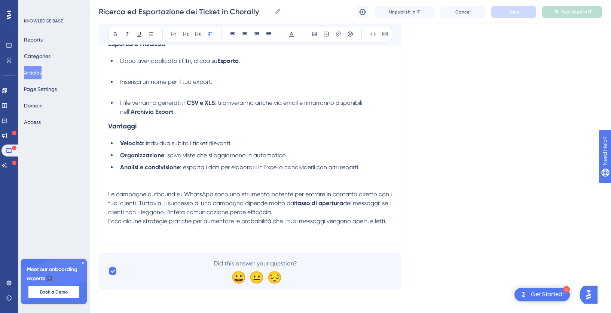
click at [107, 195] on div "Ricerca ed Esportazione dei Ticket in Chorally Bold Italic Underline Bullet Poi…" at bounding box center [250, 20] width 303 height 447
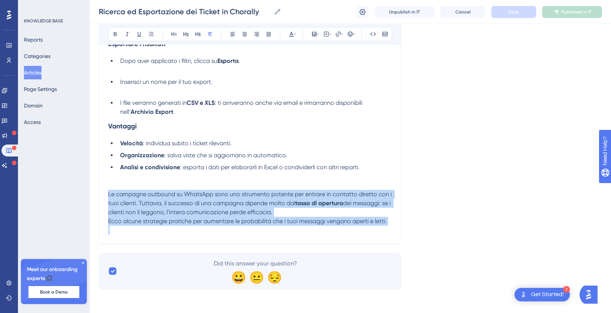
drag, startPoint x: 108, startPoint y: 195, endPoint x: 387, endPoint y: 233, distance: 281.6
click at [387, 233] on div "La funzione Ricerca ed Esportazione ti permette di trovare rapidamente i ticket…" at bounding box center [250, 53] width 284 height 362
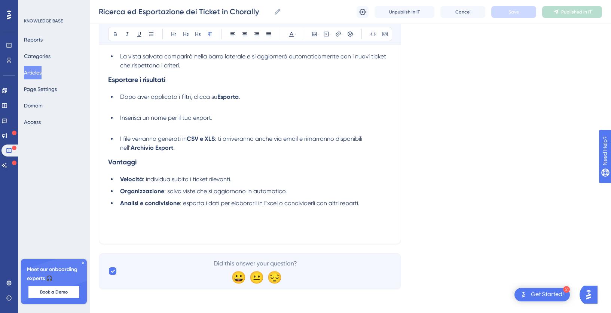
scroll to position [253, 0]
click at [514, 9] on span "Save" at bounding box center [514, 12] width 10 height 6
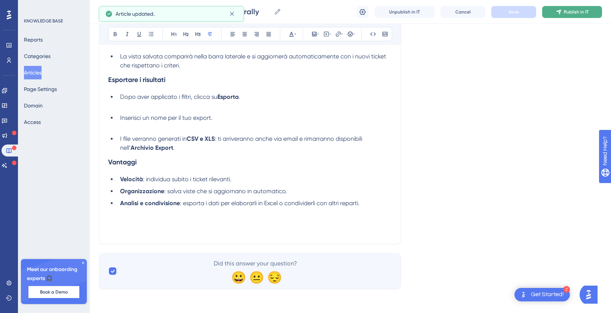
click at [580, 13] on span "Publish in IT" at bounding box center [576, 12] width 25 height 6
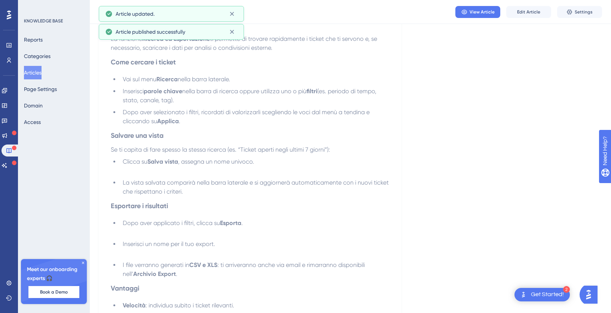
scroll to position [0, 0]
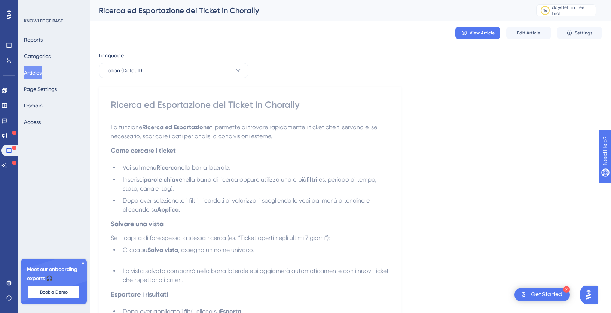
click at [36, 74] on button "Articles" at bounding box center [33, 72] width 18 height 13
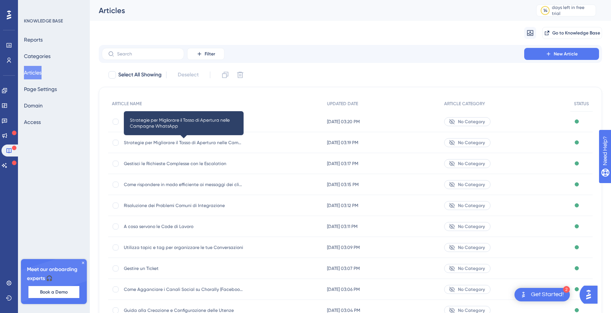
click at [164, 142] on span "Strategie per Migliorare il Tasso di Apertura nelle Campagne WhatsApp" at bounding box center [184, 143] width 120 height 6
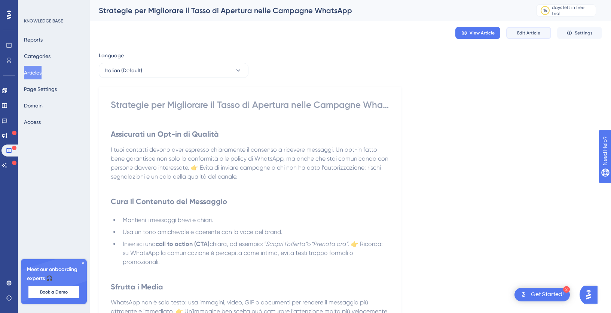
click at [535, 37] on button "Edit Article" at bounding box center [529, 33] width 45 height 12
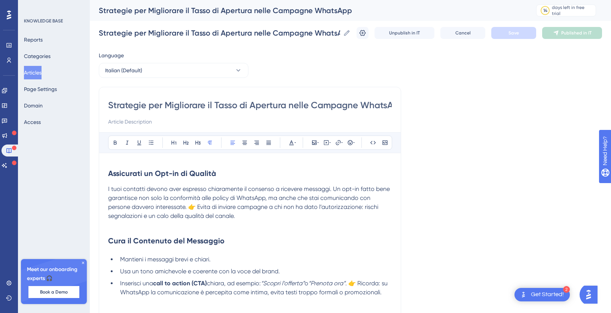
click at [109, 173] on strong "Assicurati un Opt-in di Qualità" at bounding box center [162, 173] width 108 height 9
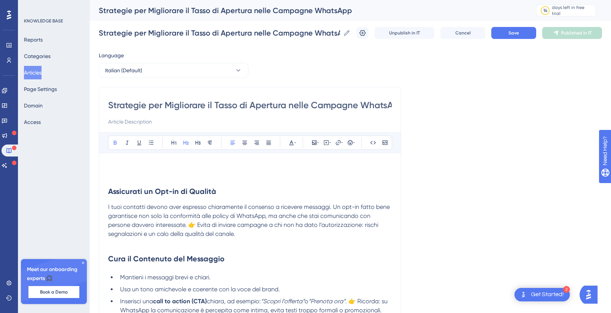
click at [119, 163] on p at bounding box center [250, 166] width 284 height 9
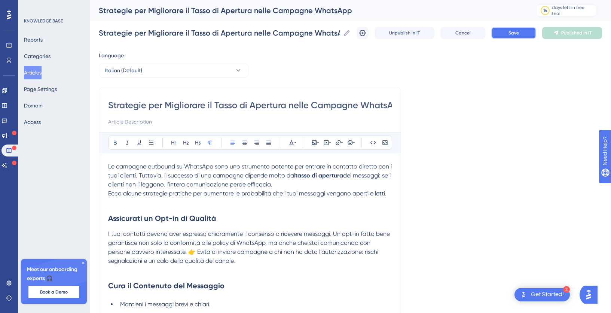
click at [513, 31] on span "Save" at bounding box center [514, 33] width 10 height 6
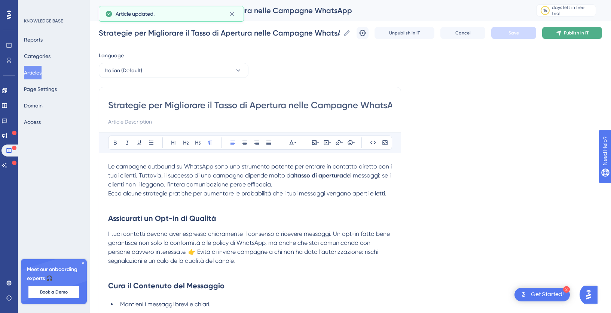
click at [584, 35] on span "Publish in IT" at bounding box center [576, 33] width 25 height 6
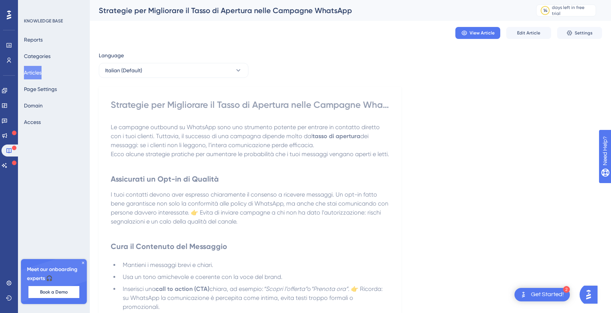
click at [37, 76] on button "Articles" at bounding box center [33, 72] width 18 height 13
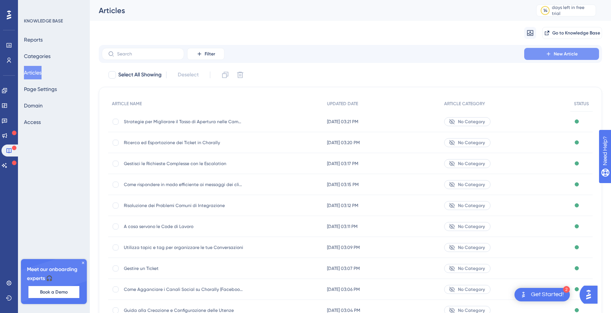
click at [562, 57] on span "New Article" at bounding box center [566, 54] width 24 height 6
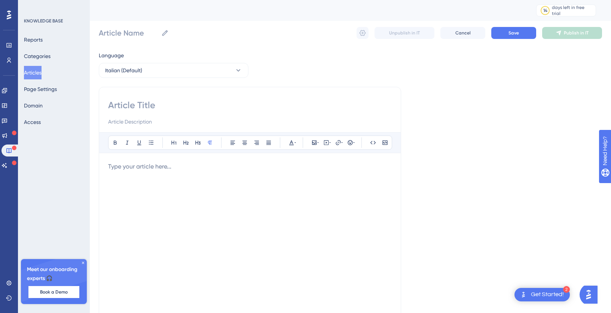
click at [130, 110] on input at bounding box center [250, 105] width 284 height 12
type input "P"
type input "Pu"
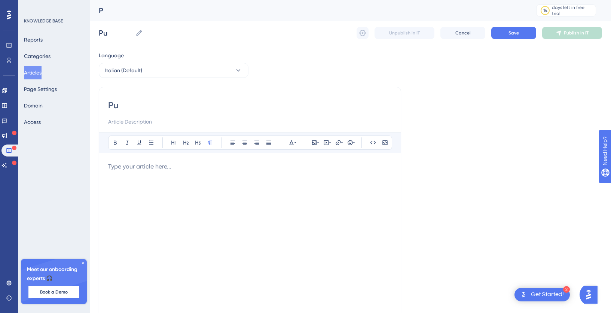
type input "P"
type input "s"
type input "S"
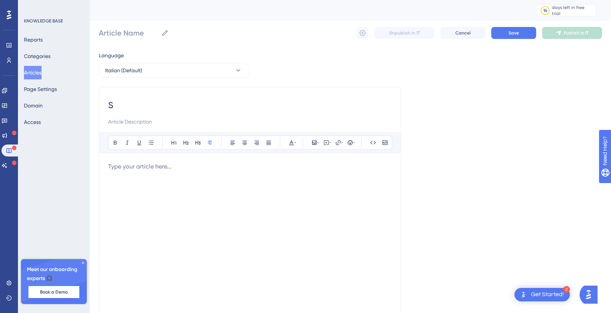
type input "S"
type input "Stati dei post e come gestirli"
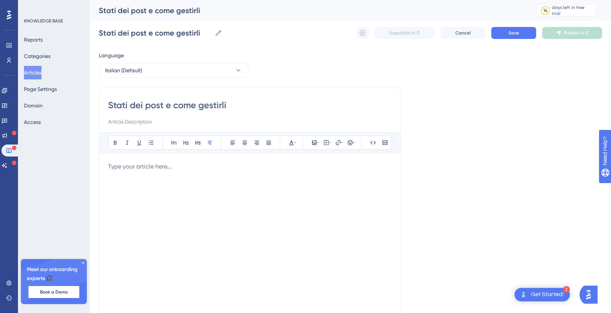
click at [156, 104] on input "Stati dei post e come gestirli" at bounding box center [250, 105] width 284 height 12
paste input "Post: Cosa Significano e Come Gestirli"
type input "Stati dei Post: Cosa Significano e Come Gestirli"
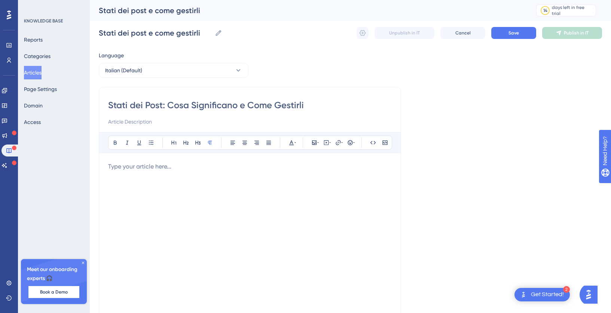
type input "Stati dei Post: Cosa Significano e Come Gestirli"
click at [141, 185] on div at bounding box center [250, 244] width 284 height 165
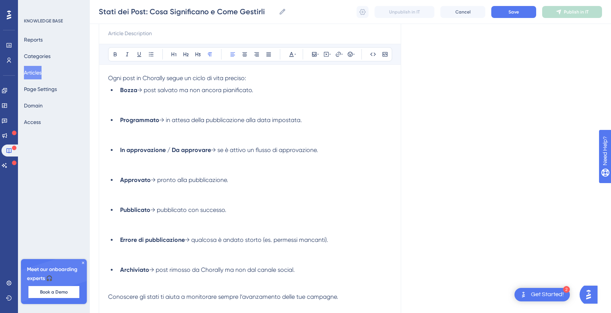
scroll to position [83, 0]
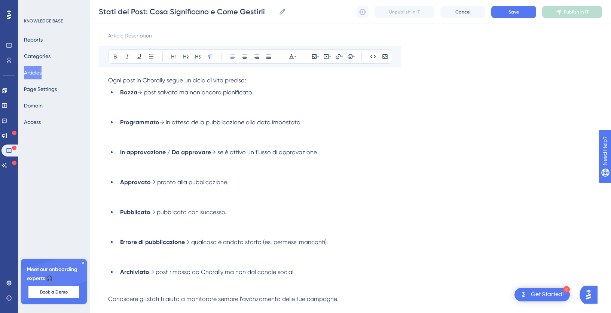
click at [135, 141] on li "Programmato → in attesa della pubblicazione alla data impostata." at bounding box center [254, 131] width 275 height 27
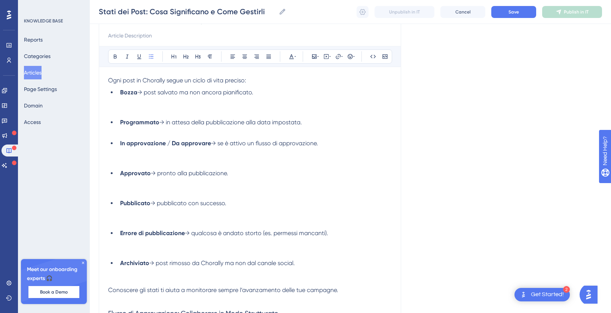
click at [128, 110] on li "Bozza → post salvato ma non ancora pianificato." at bounding box center [254, 101] width 275 height 27
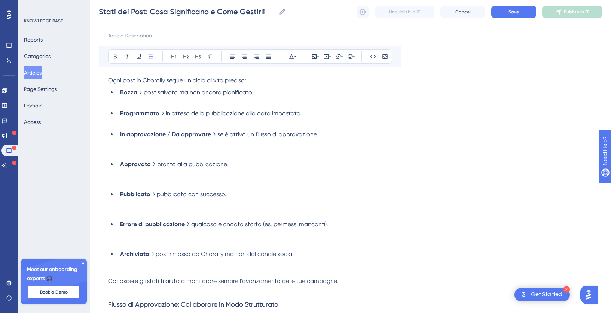
click at [125, 154] on li "In approvazione / Da approvare → se è attivo un flusso di approvazione." at bounding box center [254, 143] width 275 height 27
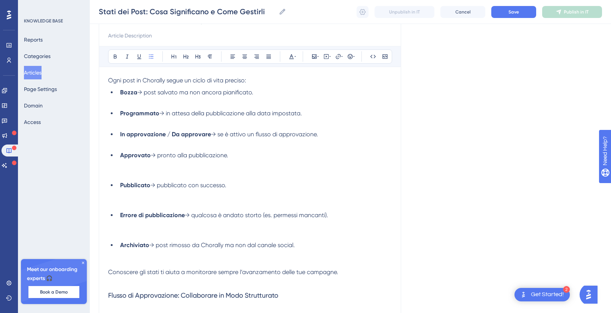
click at [134, 175] on li "Approvato → pronto alla pubblicazione." at bounding box center [254, 164] width 275 height 27
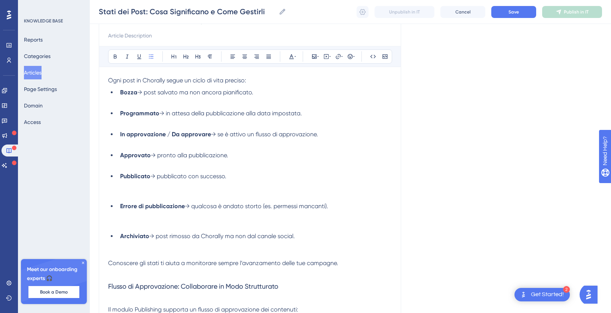
scroll to position [86, 0]
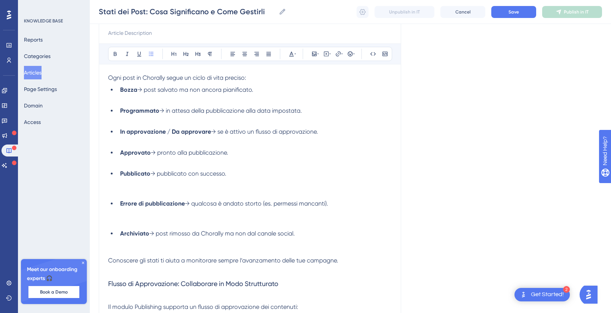
click at [148, 189] on li "Pubblicato → pubblicato con successo." at bounding box center [254, 182] width 275 height 27
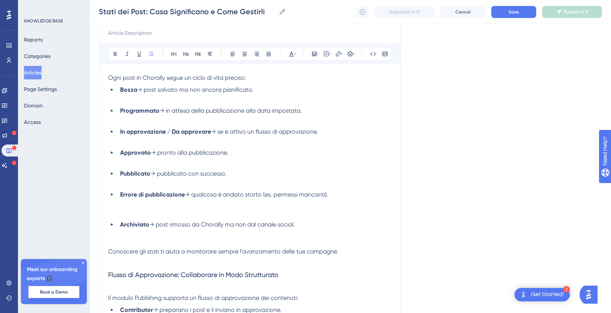
click at [148, 215] on li "Errore di pubblicazione → qualcosa è andato storto (es. permessi mancanti)." at bounding box center [254, 203] width 275 height 27
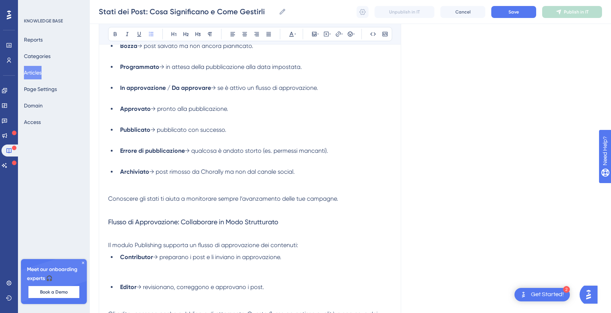
scroll to position [160, 0]
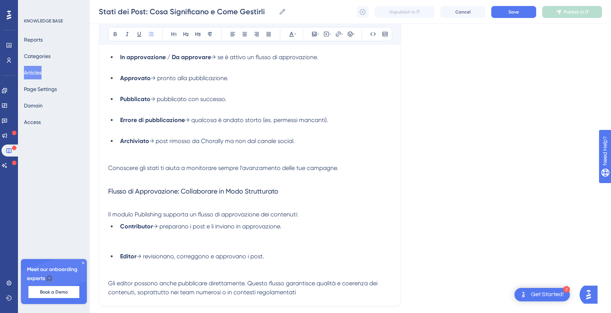
click at [138, 246] on li "Contributor → preparano i post e li inviano in approvazione." at bounding box center [254, 235] width 275 height 27
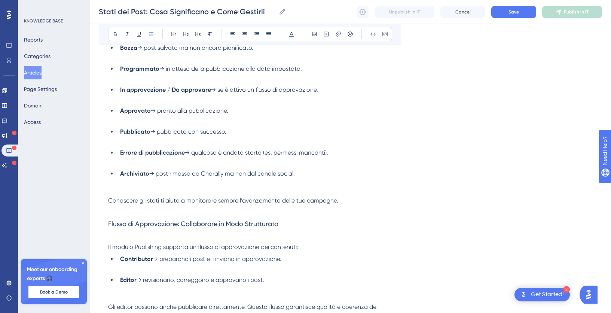
scroll to position [5, 0]
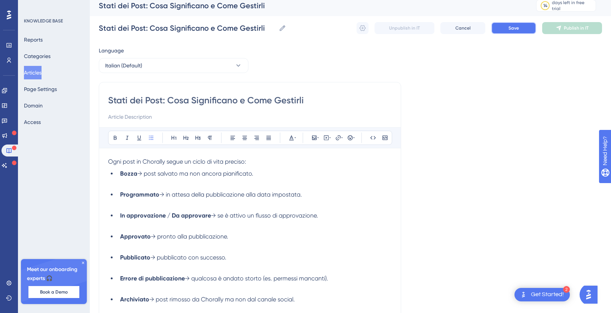
click at [507, 29] on button "Save" at bounding box center [514, 28] width 45 height 12
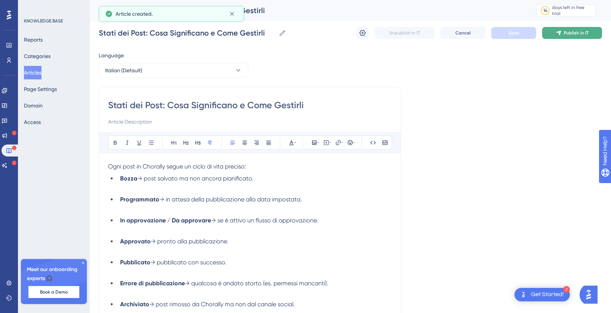
click at [574, 32] on span "Publish in IT" at bounding box center [576, 33] width 25 height 6
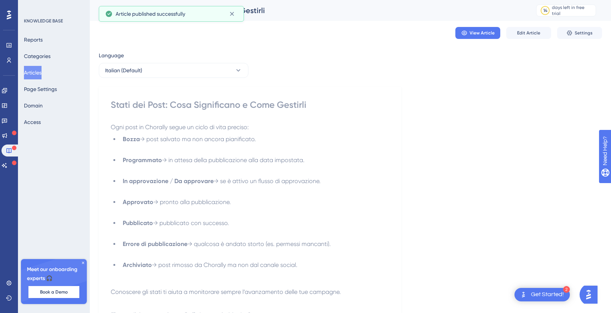
click at [37, 72] on button "Articles" at bounding box center [33, 72] width 18 height 13
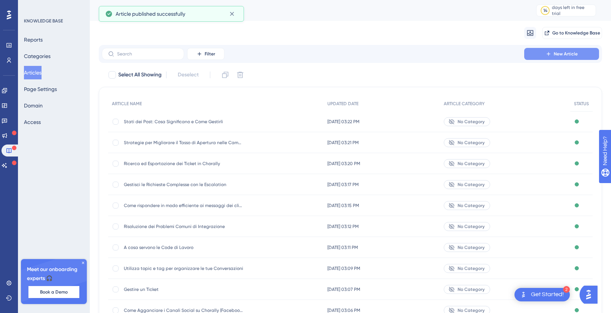
click at [551, 49] on button "New Article" at bounding box center [562, 54] width 75 height 12
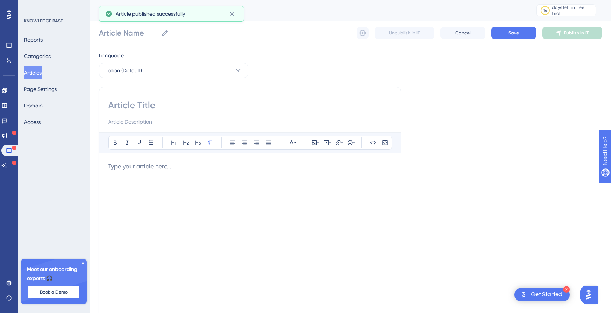
click at [143, 103] on input at bounding box center [250, 105] width 284 height 12
paste input "Creare un post e personalizzarlo per ogni canale"
type input "Creare un post e personalizzarlo per ogni canale"
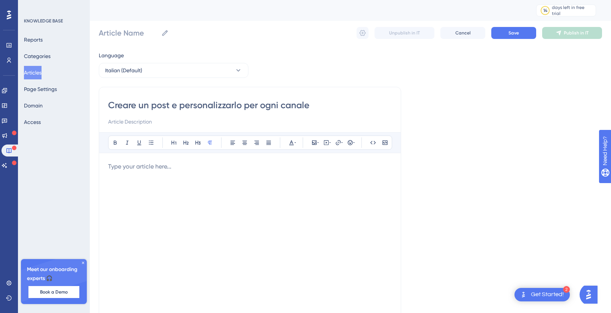
type input "Creare un post e personalizzarlo per ogni canale"
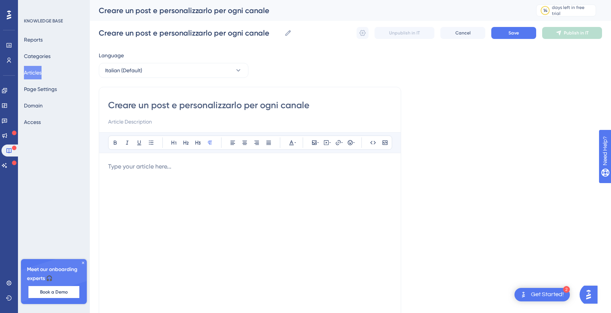
type input "Creare un post e personalizzarlo per ogni canale"
click at [141, 176] on div at bounding box center [250, 244] width 284 height 165
click at [141, 174] on div at bounding box center [250, 244] width 284 height 165
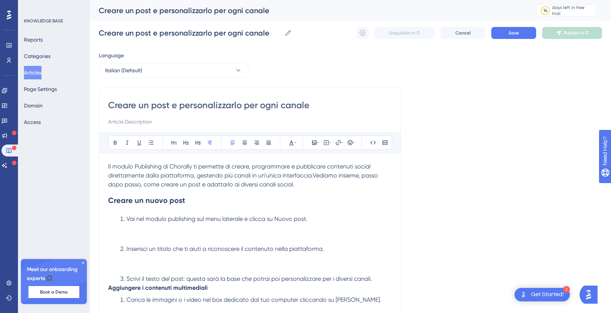
click at [137, 238] on li "Vai nel modulo publishing sul menu laterale e clicca su Nuovo post." at bounding box center [254, 228] width 275 height 27
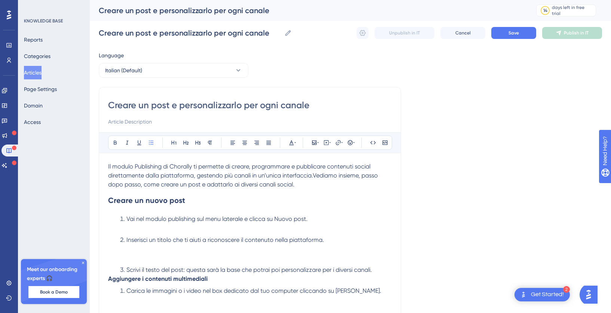
click at [141, 258] on li "Inserisci un titolo che ti aiuti a riconoscere il contenuto nella piattaforma." at bounding box center [254, 249] width 275 height 27
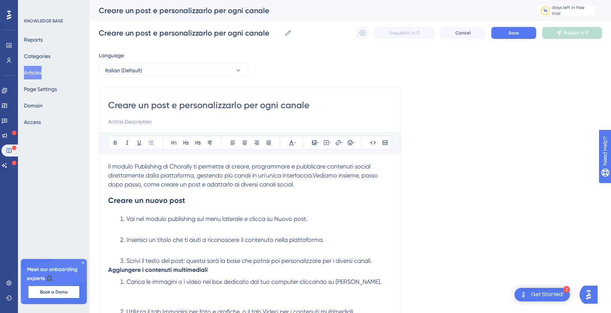
click at [109, 270] on strong "Aggiungere i contenuti multimediali" at bounding box center [158, 269] width 100 height 7
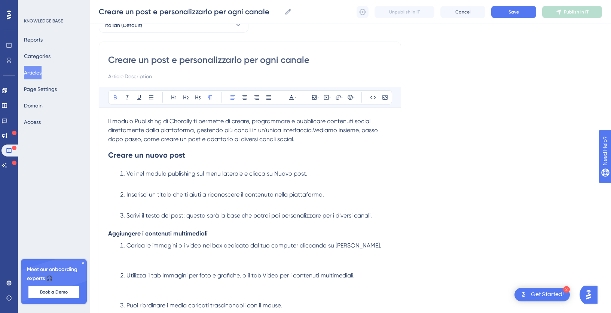
scroll to position [43, 0]
click at [134, 255] on li "Carica le immagini o i video nel box dedicato dal tuo computer cliccando su [PE…" at bounding box center [254, 253] width 275 height 27
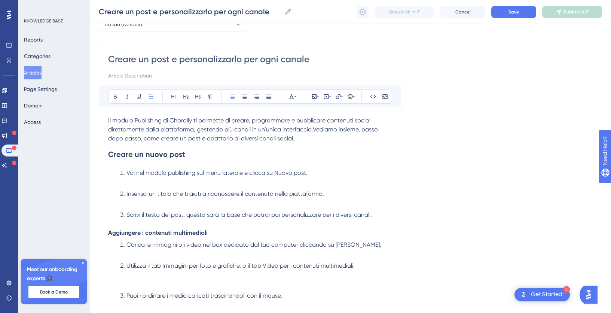
click at [133, 283] on li "Utilizza il tab Immagini per foto e grafiche, o il tab Video per i contenuti mu…" at bounding box center [254, 274] width 275 height 27
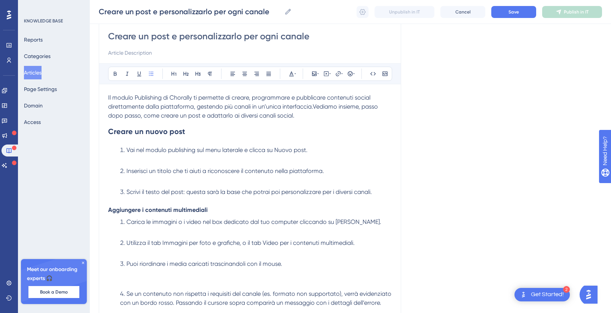
scroll to position [113, 0]
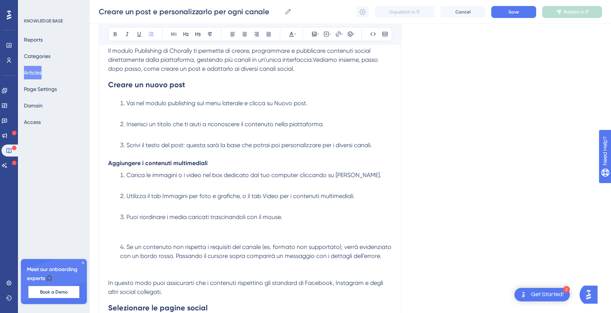
click at [154, 234] on li "Puoi riordinare i media caricati trascinandoli con il mouse." at bounding box center [254, 226] width 275 height 27
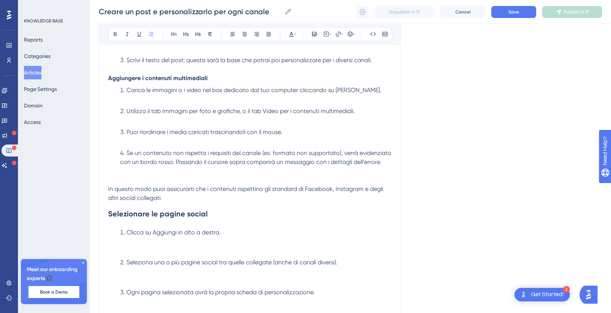
scroll to position [264, 0]
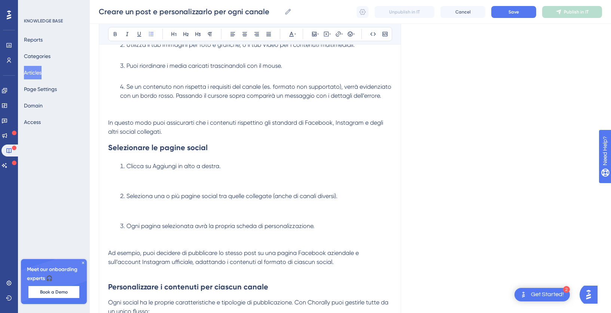
click at [148, 186] on li "Clicca su Aggiungi in alto a destra." at bounding box center [254, 175] width 275 height 27
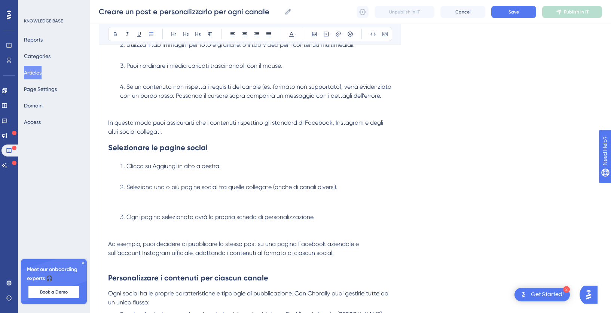
click at [151, 204] on li "Seleziona una o più pagine social tra quelle collegate (anche di canali diversi…" at bounding box center [254, 196] width 275 height 27
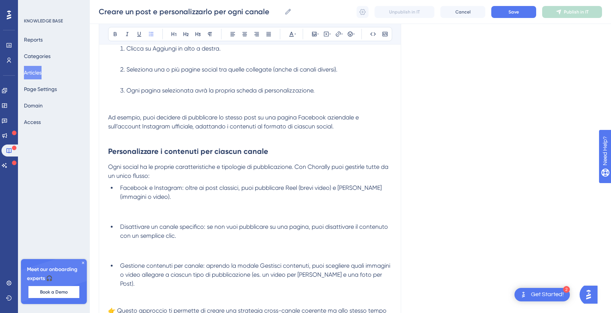
scroll to position [392, 0]
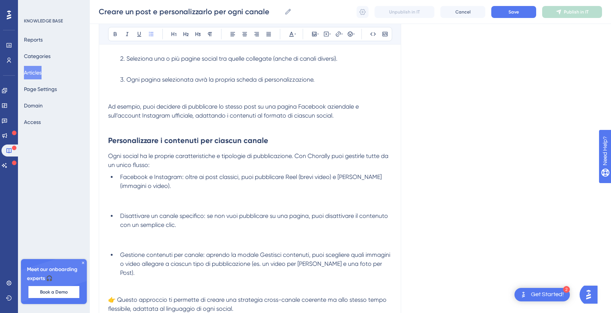
click at [148, 203] on li "Facebook e Instagram: oltre ai post classici, puoi pubblicare Reel (brevi video…" at bounding box center [254, 191] width 275 height 36
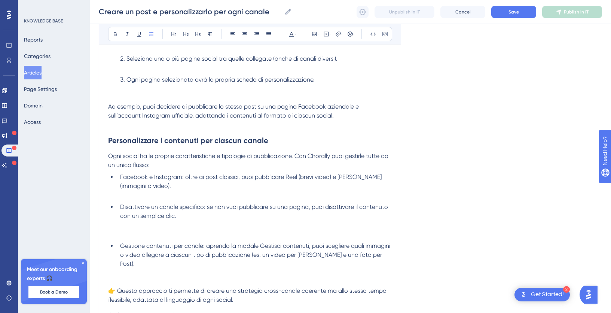
click at [140, 233] on li "Disattivare un canale specifico: se non vuoi pubblicare su una pagina, puoi dis…" at bounding box center [254, 221] width 275 height 36
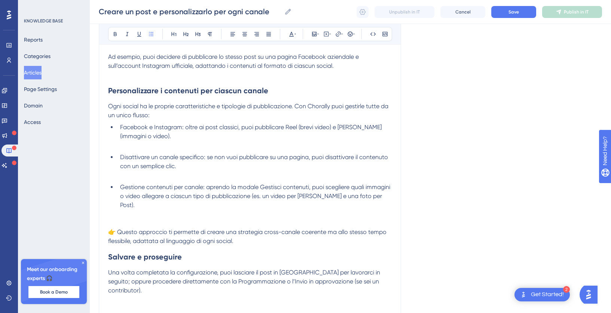
scroll to position [462, 0]
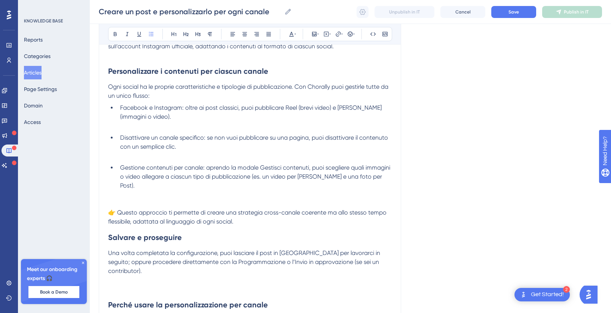
click at [115, 209] on span "👉 Questo approccio ti permette di creare una strategia cross-canale coerente ma…" at bounding box center [248, 217] width 280 height 16
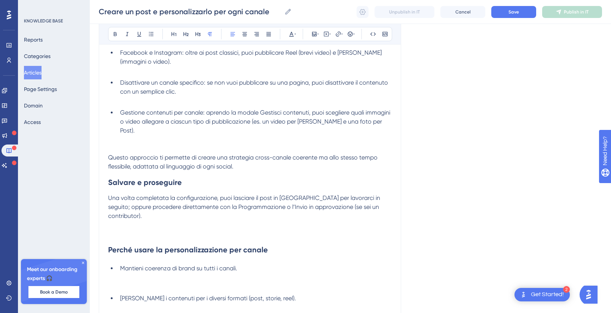
scroll to position [517, 0]
click at [133, 271] on li "Mantieni coerenza di brand su tutti i canali." at bounding box center [254, 276] width 275 height 27
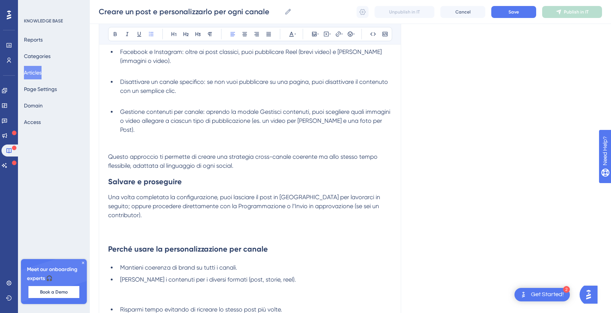
click at [127, 285] on ul "Mantieni coerenza di brand su tutti i canali. Ottimizzi i contenuti per i diver…" at bounding box center [250, 297] width 284 height 69
click at [127, 282] on li "[PERSON_NAME] i contenuti per i diversi formati (post, storie, reel)." at bounding box center [254, 288] width 275 height 27
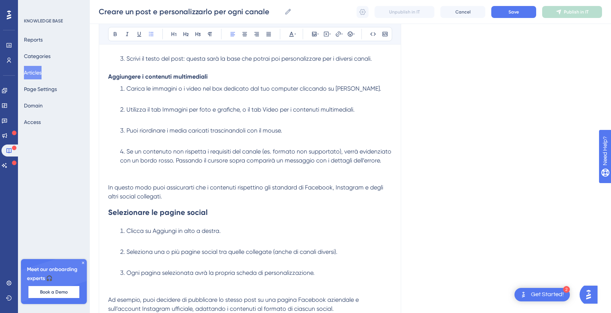
scroll to position [0, 0]
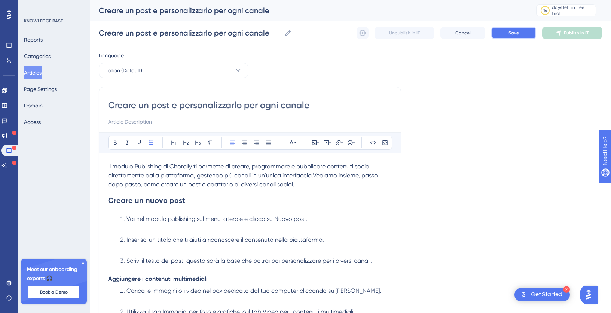
click at [517, 34] on span "Save" at bounding box center [514, 33] width 10 height 6
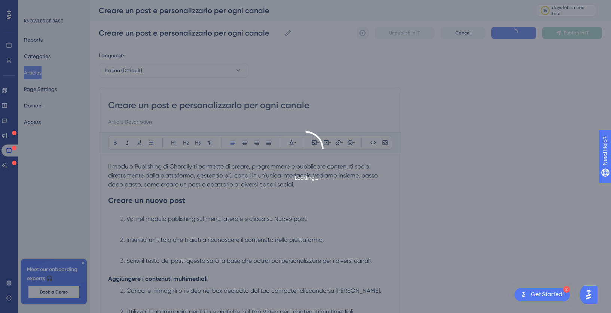
scroll to position [511, 0]
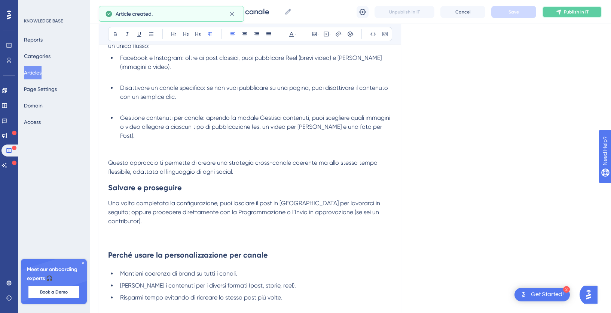
click at [567, 11] on span "Publish in IT" at bounding box center [576, 12] width 25 height 6
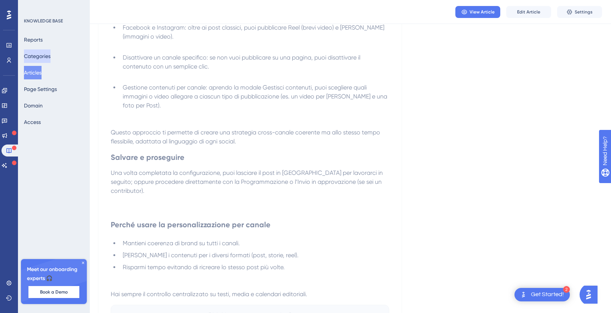
click at [39, 57] on button "Categories" at bounding box center [37, 55] width 27 height 13
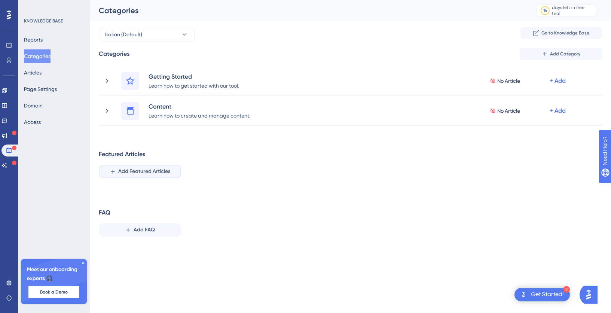
click at [127, 172] on span "Add Featured Articles" at bounding box center [144, 171] width 52 height 9
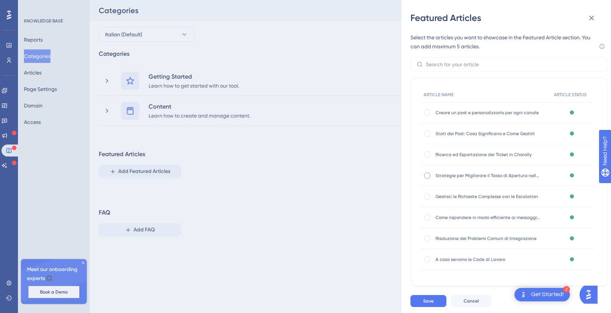
click at [428, 176] on div at bounding box center [428, 176] width 6 height 6
checkbox input "true"
click at [426, 305] on button "Save" at bounding box center [429, 301] width 36 height 12
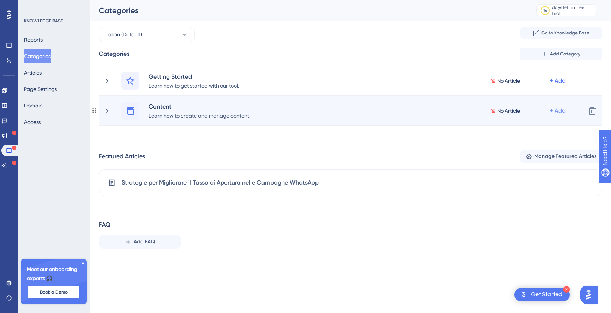
click at [557, 110] on div "+ Add" at bounding box center [558, 110] width 16 height 9
click at [509, 107] on span "No Article" at bounding box center [509, 110] width 23 height 9
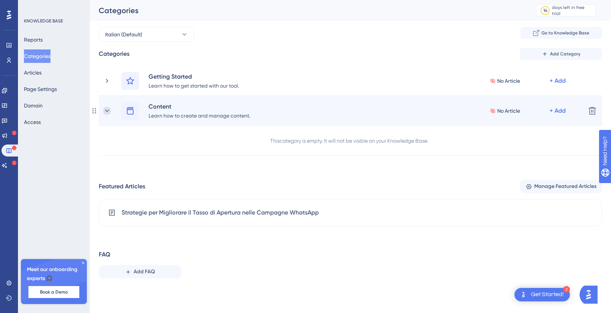
click at [107, 112] on icon at bounding box center [106, 110] width 7 height 7
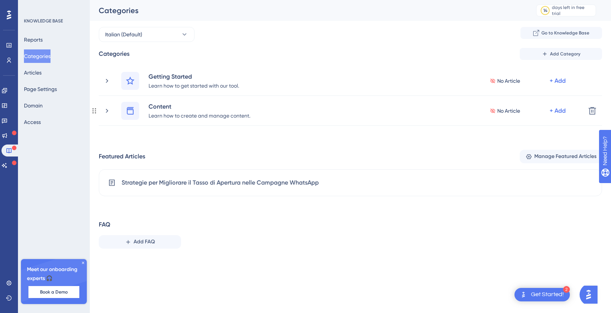
click at [107, 112] on icon at bounding box center [107, 111] width 2 height 4
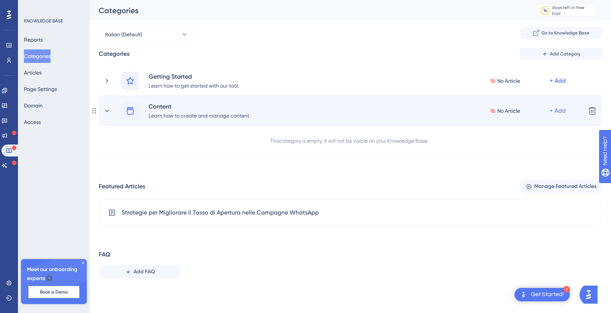
click at [559, 112] on div "+ Add" at bounding box center [558, 110] width 16 height 9
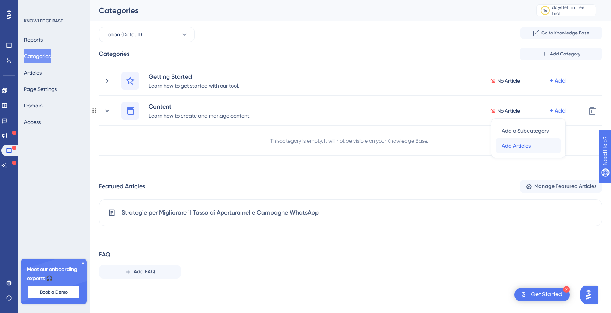
click at [512, 147] on span "Add Articles" at bounding box center [516, 145] width 29 height 9
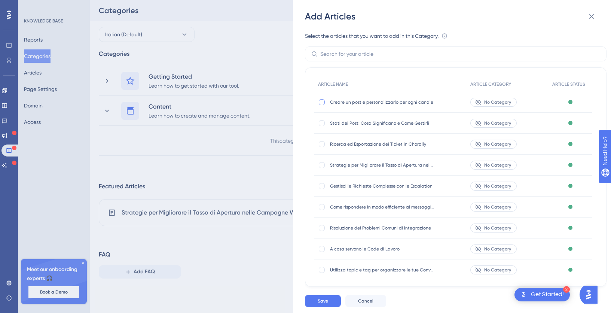
click at [322, 104] on div at bounding box center [322, 102] width 6 height 6
checkbox input "true"
click at [321, 124] on div at bounding box center [322, 123] width 6 height 6
checkbox input "true"
click at [322, 145] on div at bounding box center [322, 144] width 6 height 6
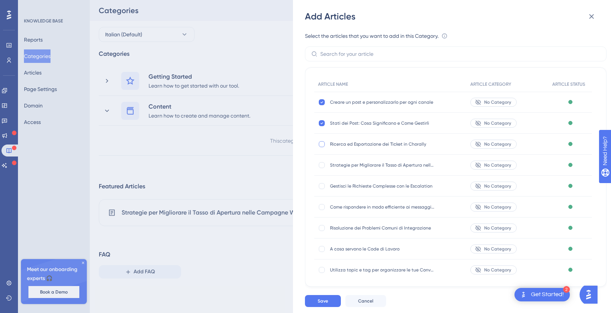
checkbox input "true"
click at [321, 168] on div at bounding box center [321, 164] width 7 height 7
checkbox input "true"
click at [321, 189] on div at bounding box center [321, 185] width 7 height 7
checkbox input "true"
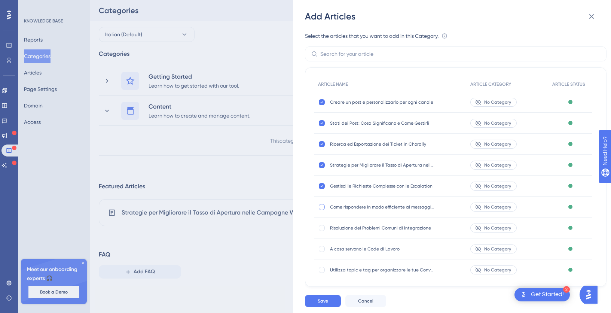
click at [322, 206] on div at bounding box center [322, 207] width 6 height 6
checkbox input "true"
click at [323, 164] on icon at bounding box center [322, 165] width 3 height 6
checkbox input "false"
click at [321, 225] on div at bounding box center [322, 228] width 6 height 6
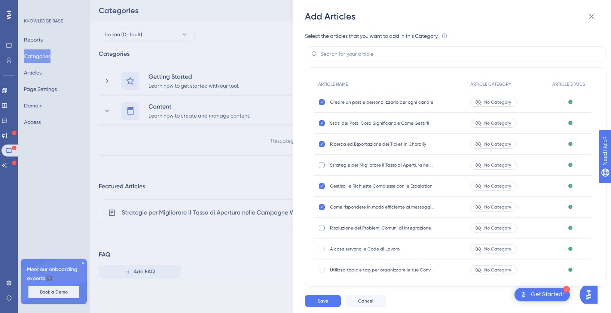
checkbox input "true"
click at [322, 249] on div at bounding box center [322, 249] width 6 height 6
checkbox input "true"
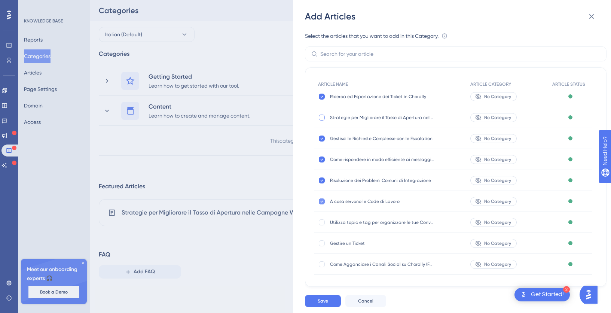
scroll to position [55, 0]
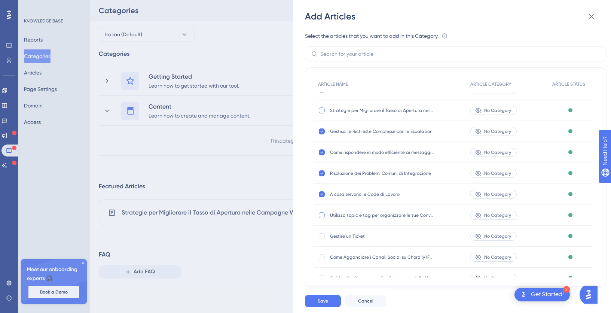
click at [322, 218] on div at bounding box center [322, 215] width 6 height 6
checkbox input "true"
click at [322, 240] on div at bounding box center [321, 236] width 7 height 7
checkbox input "true"
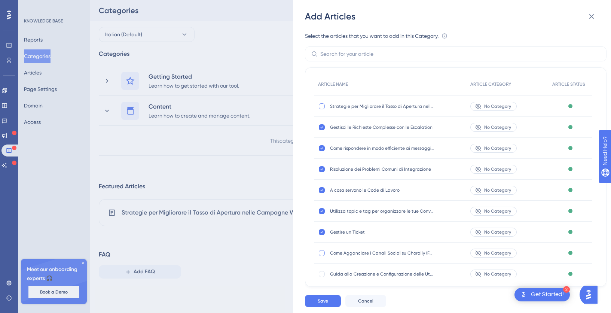
click at [322, 252] on div at bounding box center [322, 253] width 6 height 6
checkbox input "true"
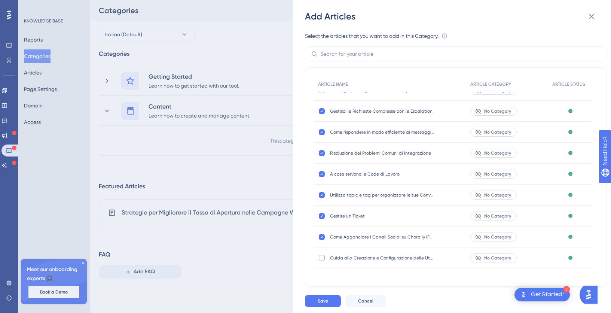
click at [322, 258] on div at bounding box center [322, 258] width 6 height 6
checkbox input "true"
click at [367, 303] on span "Cancel" at bounding box center [365, 301] width 15 height 6
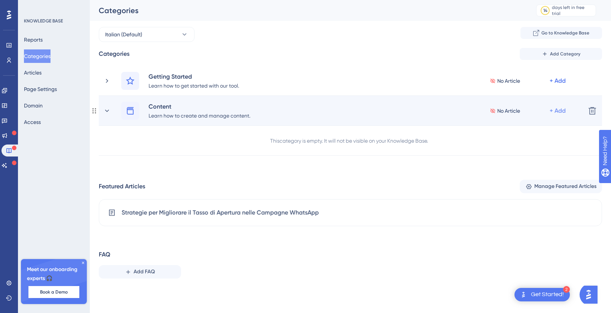
click at [557, 112] on div "+ Add" at bounding box center [558, 110] width 16 height 9
click at [534, 130] on span "Add a Subcategory" at bounding box center [525, 130] width 47 height 9
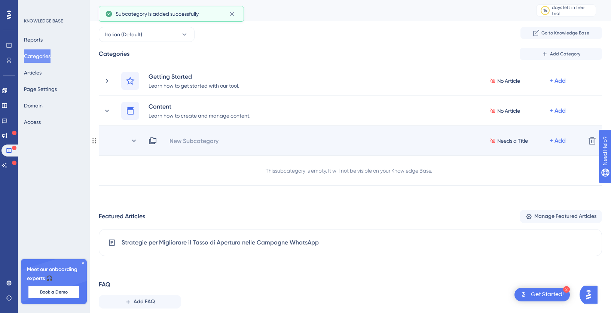
click at [191, 143] on div "New Subcategory" at bounding box center [194, 140] width 50 height 9
click at [191, 143] on div "New Subcategory Needs a Title + Add" at bounding box center [364, 140] width 432 height 9
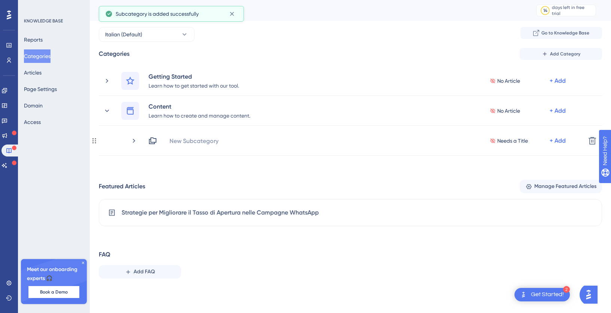
click at [191, 143] on div "New Subcategory" at bounding box center [194, 140] width 50 height 9
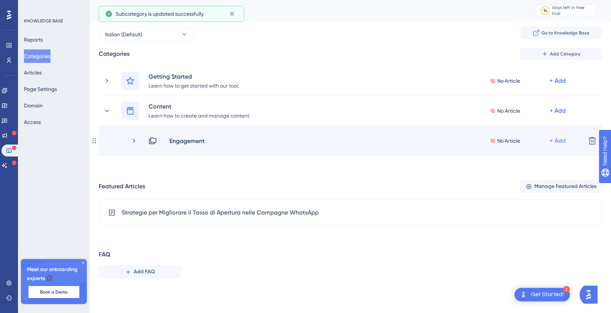
click at [560, 141] on div "+ Add" at bounding box center [558, 140] width 16 height 9
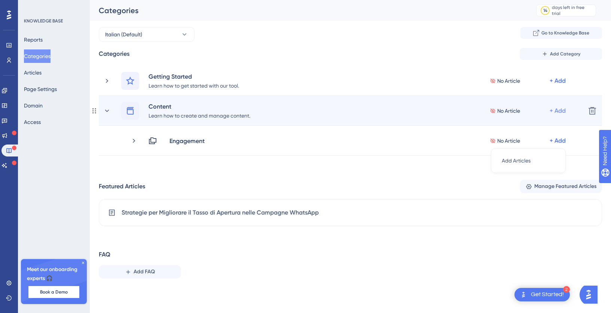
click at [559, 109] on div "+ Add" at bounding box center [558, 110] width 16 height 9
click at [509, 132] on span "Add a Subcategory" at bounding box center [525, 130] width 47 height 9
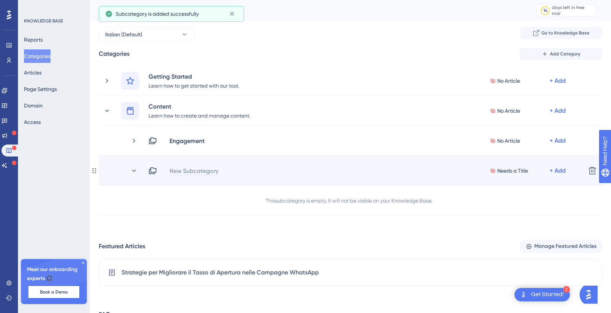
click at [203, 174] on div "New Subcategory" at bounding box center [194, 170] width 50 height 9
click at [195, 173] on div "Needs a Title + Add" at bounding box center [364, 170] width 432 height 9
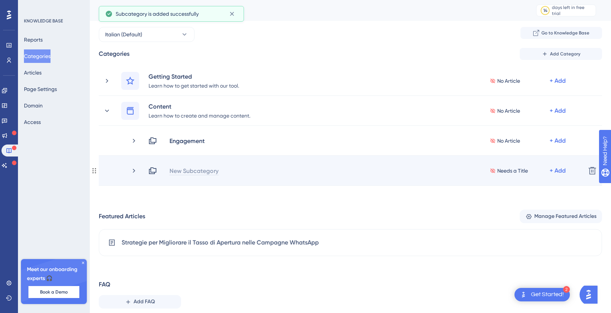
click at [193, 170] on div "New Subcategory" at bounding box center [194, 170] width 50 height 9
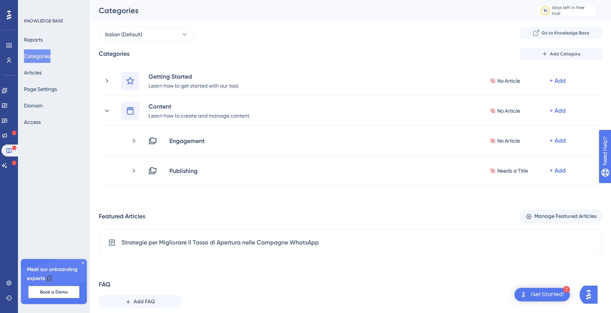
click at [225, 197] on div "Performance Users Engagement Widgets Feedback Product Updates Knowledge Base AI…" at bounding box center [351, 163] width 522 height 327
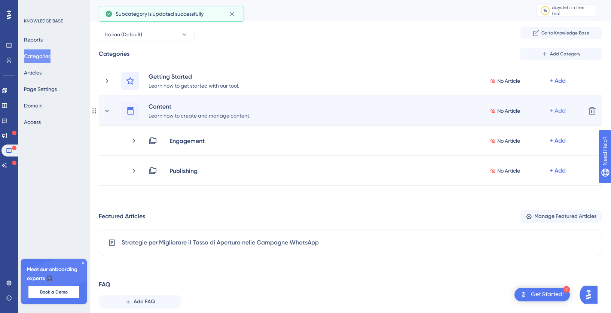
click at [557, 109] on div "+ Add" at bounding box center [558, 110] width 16 height 9
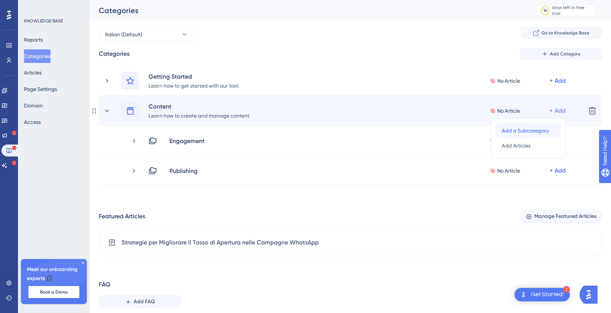
click at [519, 133] on span "Add a Subcategory" at bounding box center [525, 130] width 47 height 9
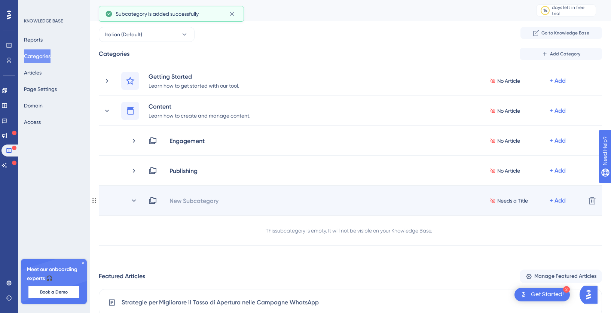
click at [194, 203] on div "New Subcategory" at bounding box center [194, 200] width 50 height 9
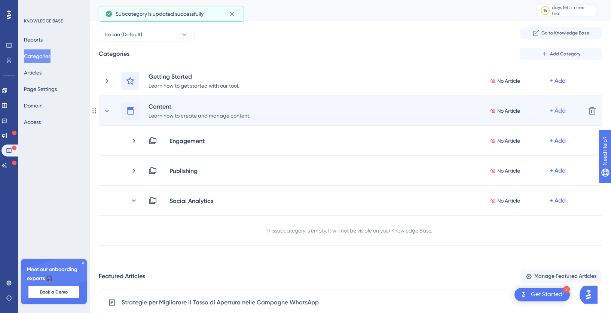
click at [562, 112] on div "+ Add" at bounding box center [558, 110] width 16 height 9
click at [532, 131] on span "Add a Subcategory" at bounding box center [525, 130] width 47 height 9
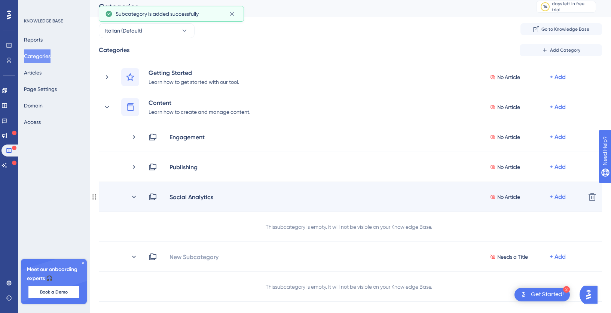
scroll to position [4, 0]
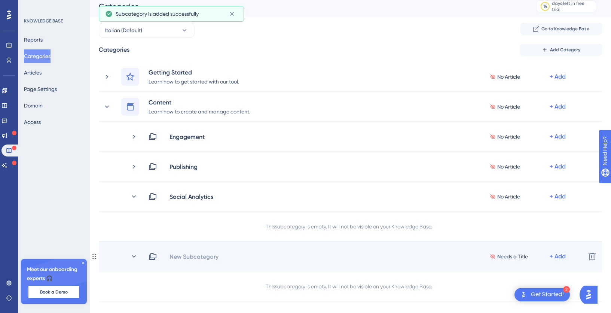
click at [212, 262] on div "New Subcategory Needs a Title + Add Delete" at bounding box center [351, 257] width 504 height 30
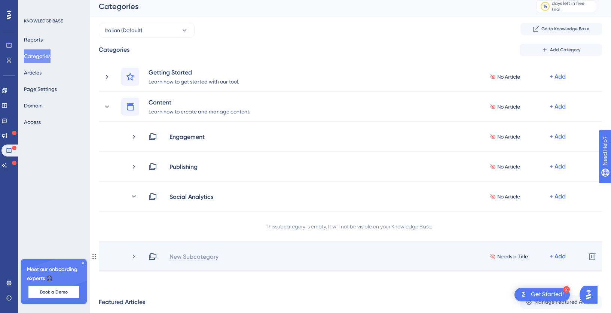
click at [201, 256] on div "New Subcategory" at bounding box center [194, 256] width 50 height 9
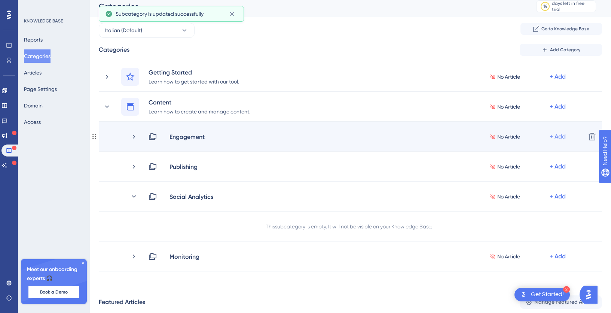
click at [559, 137] on div "+ Add" at bounding box center [558, 136] width 16 height 9
click at [530, 154] on span "Add Articles" at bounding box center [516, 156] width 29 height 9
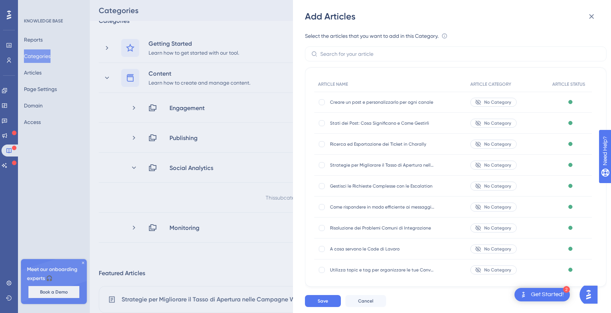
scroll to position [75, 0]
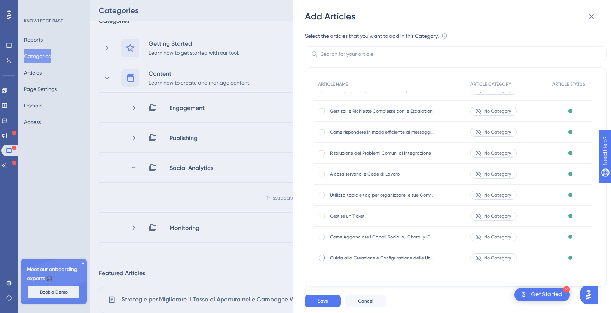
click at [323, 257] on div at bounding box center [322, 258] width 6 height 6
checkbox input "true"
click at [322, 238] on div at bounding box center [322, 237] width 6 height 6
checkbox input "true"
click at [324, 216] on div at bounding box center [322, 216] width 6 height 6
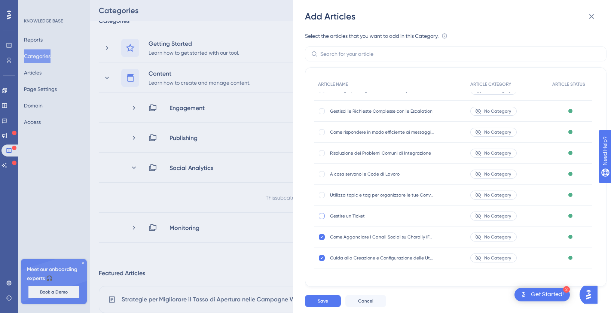
checkbox input "true"
click at [324, 196] on div at bounding box center [322, 195] width 6 height 6
checkbox input "true"
click at [324, 172] on div at bounding box center [322, 174] width 6 height 6
checkbox input "true"
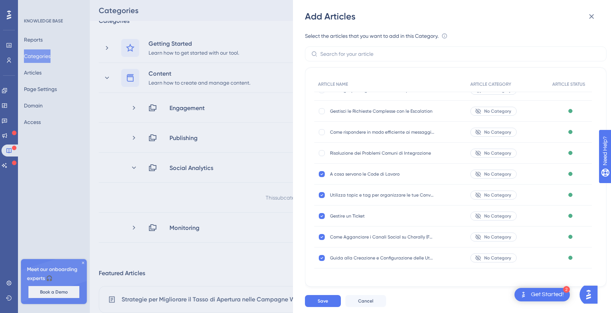
click at [323, 160] on div "Risoluzione dei Problemi Comuni di Integrazione Risoluzione dei Problemi Comuni…" at bounding box center [391, 153] width 152 height 21
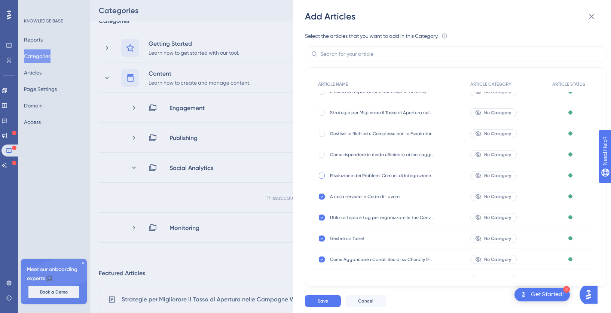
click at [319, 175] on div at bounding box center [322, 176] width 6 height 6
checkbox input "true"
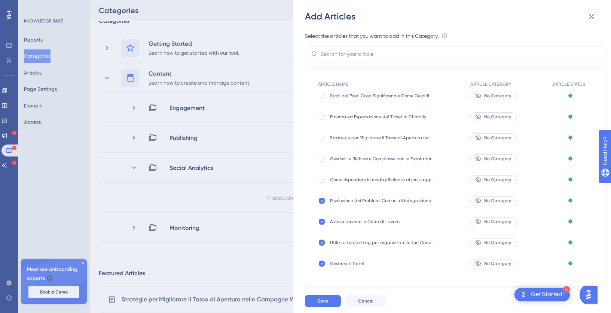
scroll to position [19, 0]
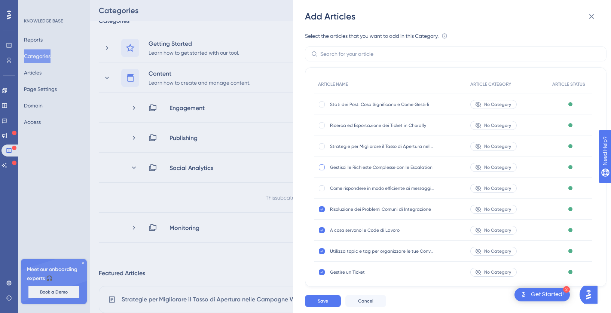
click at [321, 168] on div at bounding box center [322, 167] width 6 height 6
checkbox input "true"
click at [321, 189] on div at bounding box center [322, 188] width 6 height 6
click at [322, 188] on icon at bounding box center [322, 188] width 3 height 2
checkbox input "false"
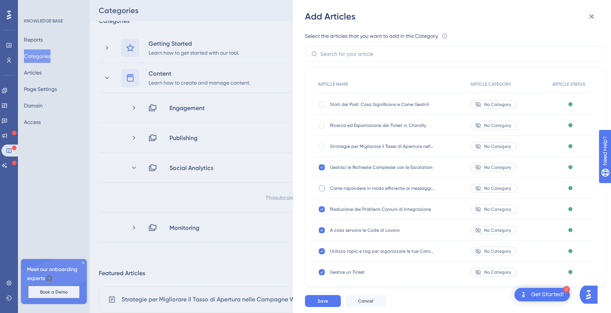
scroll to position [0, 0]
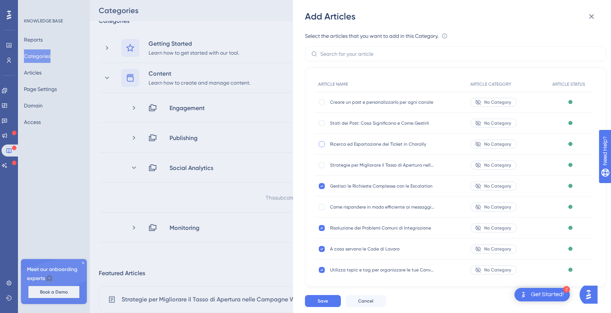
click at [321, 145] on div at bounding box center [322, 144] width 6 height 6
checkbox input "true"
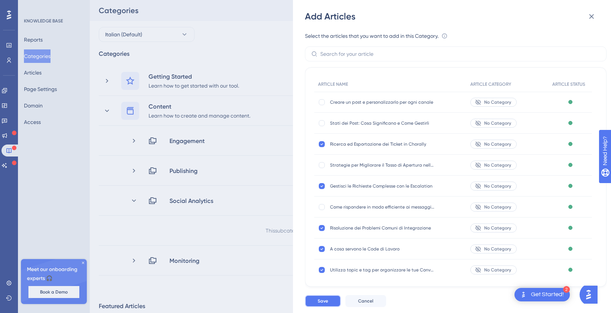
click at [323, 301] on span "Save" at bounding box center [323, 301] width 10 height 6
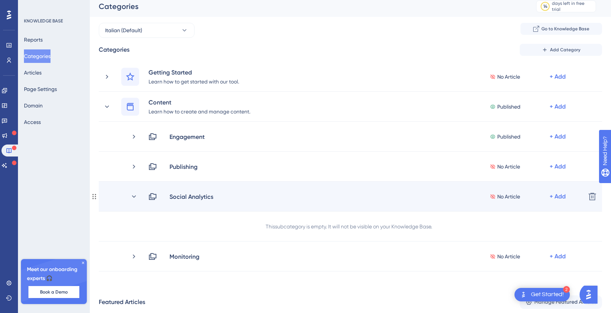
scroll to position [7, 0]
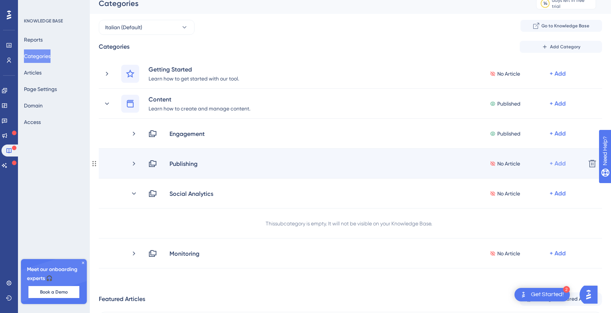
click at [565, 161] on div "+ Add" at bounding box center [558, 163] width 16 height 9
click at [507, 183] on span "Add Articles" at bounding box center [516, 183] width 29 height 9
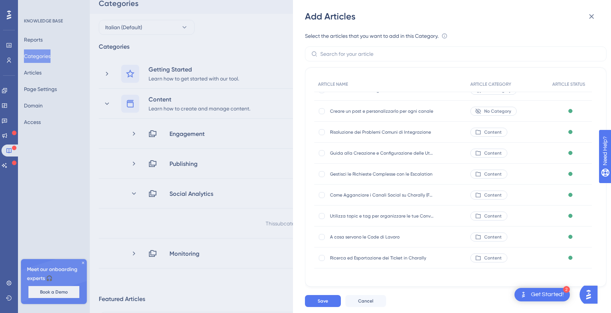
scroll to position [0, 0]
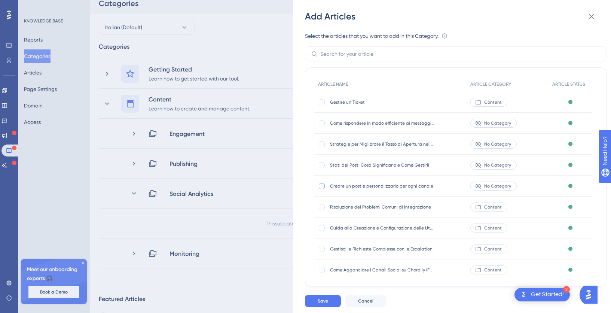
click at [323, 187] on div at bounding box center [322, 186] width 6 height 6
checkbox input "true"
click at [324, 163] on div at bounding box center [322, 165] width 6 height 6
checkbox input "true"
click at [324, 305] on button "Save" at bounding box center [323, 301] width 36 height 12
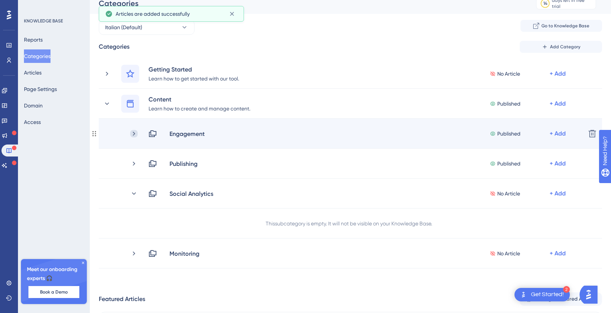
click at [134, 131] on icon at bounding box center [133, 133] width 7 height 7
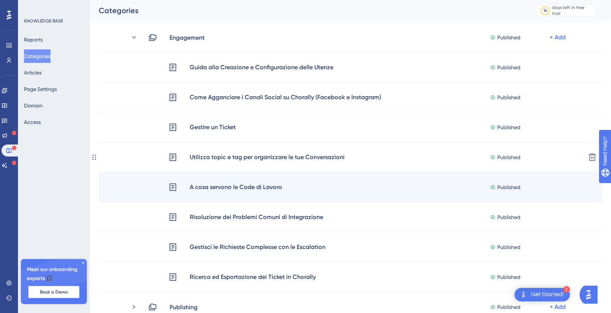
scroll to position [104, 0]
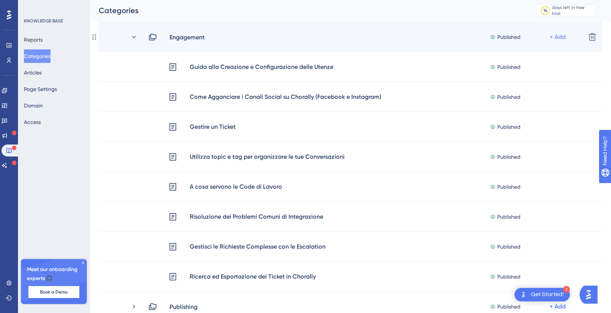
click at [564, 37] on div "+ Add" at bounding box center [558, 37] width 16 height 9
click at [525, 55] on span "Add Articles" at bounding box center [516, 56] width 29 height 9
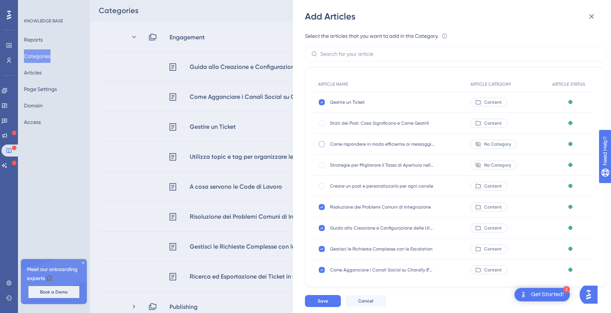
click at [319, 145] on div at bounding box center [322, 144] width 6 height 6
checkbox input "true"
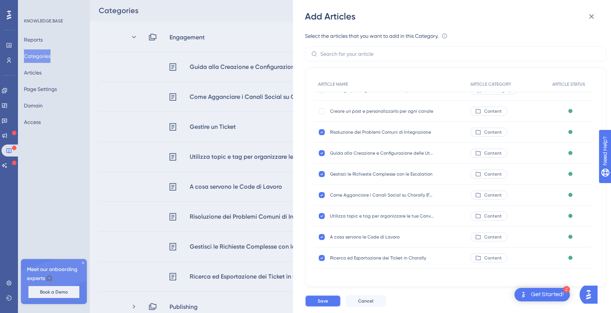
click at [323, 301] on span "Save" at bounding box center [323, 301] width 10 height 6
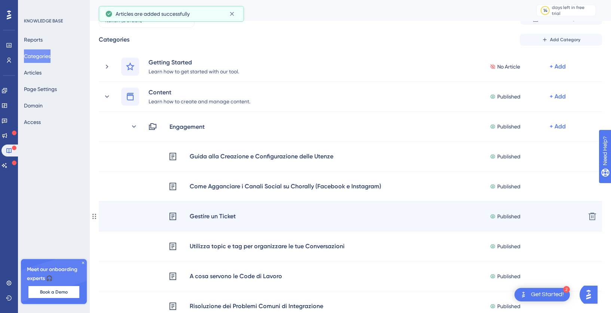
scroll to position [0, 0]
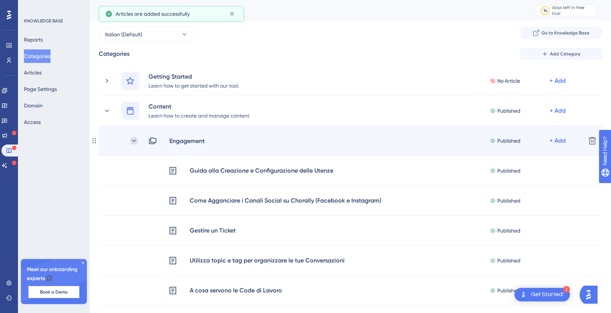
click at [134, 141] on icon at bounding box center [133, 140] width 7 height 7
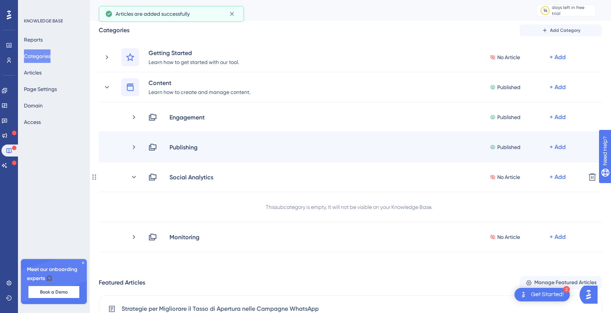
scroll to position [92, 0]
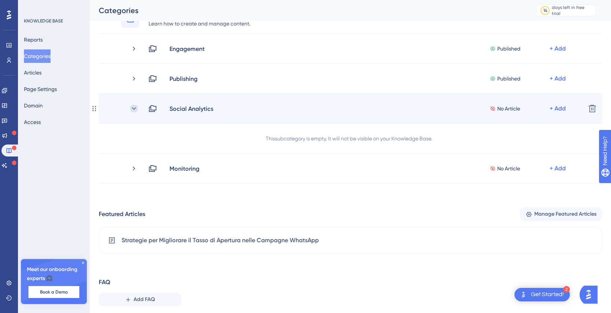
click at [133, 110] on icon at bounding box center [133, 108] width 7 height 7
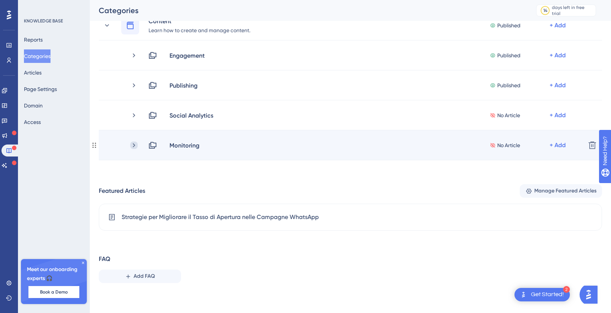
click at [135, 146] on icon at bounding box center [133, 145] width 7 height 7
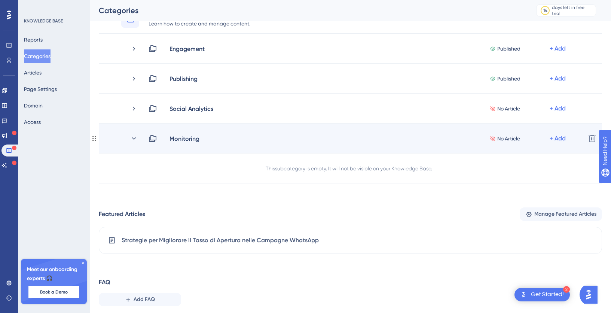
scroll to position [115, 0]
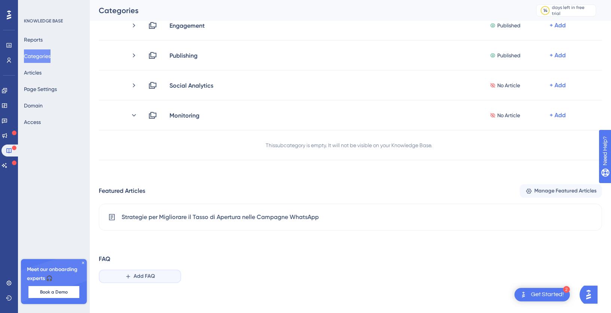
click at [137, 273] on span "Add FAQ" at bounding box center [144, 276] width 21 height 9
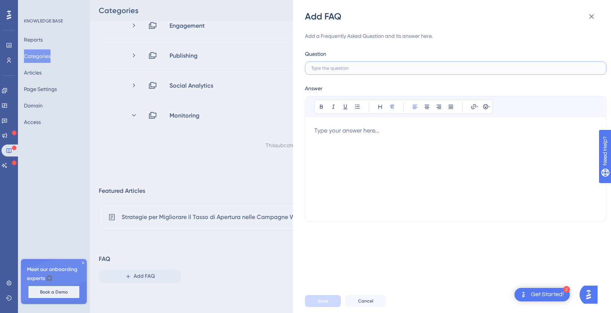
click at [323, 68] on input "text" at bounding box center [456, 68] width 289 height 5
paste input "Come cambio la password del mio account?"
type input "Come cambio la password del mio account?"
click at [339, 141] on div at bounding box center [456, 169] width 283 height 86
click at [329, 130] on div at bounding box center [456, 169] width 283 height 86
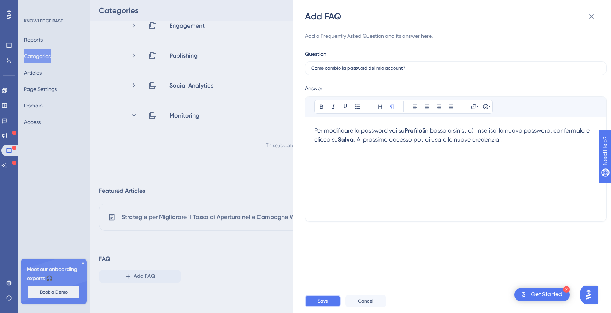
click at [319, 302] on span "Save" at bounding box center [323, 301] width 10 height 6
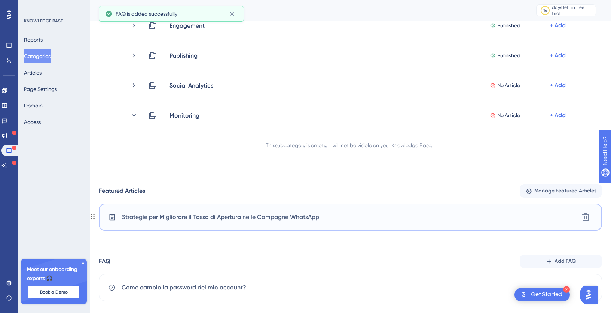
scroll to position [127, 0]
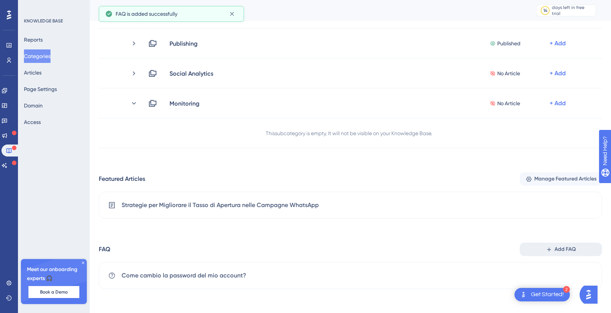
click at [559, 250] on span "Add FAQ" at bounding box center [565, 249] width 21 height 9
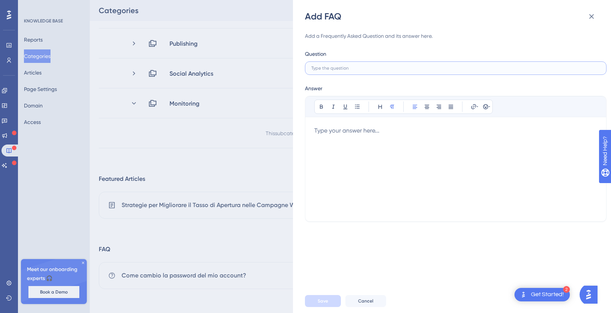
click at [341, 69] on input "text" at bounding box center [456, 68] width 289 height 5
paste input "Quali canali social posso integrare con Chorally?"
type input "Quali canali social posso integrare con Chorally?"
click at [355, 145] on div at bounding box center [456, 169] width 283 height 86
click at [352, 143] on div at bounding box center [456, 169] width 283 height 86
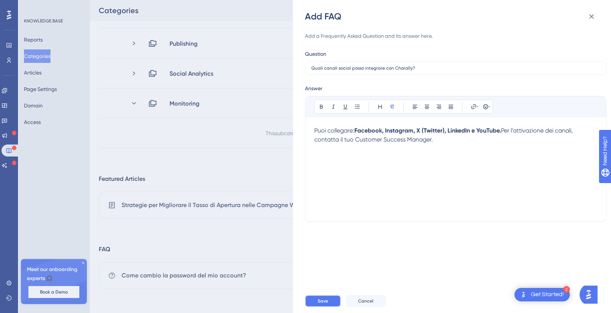
click at [316, 306] on button "Save" at bounding box center [323, 301] width 36 height 12
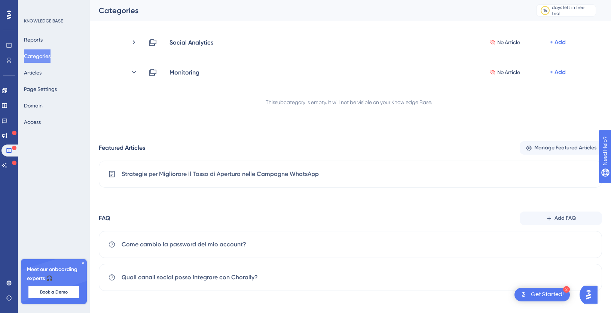
scroll to position [160, 0]
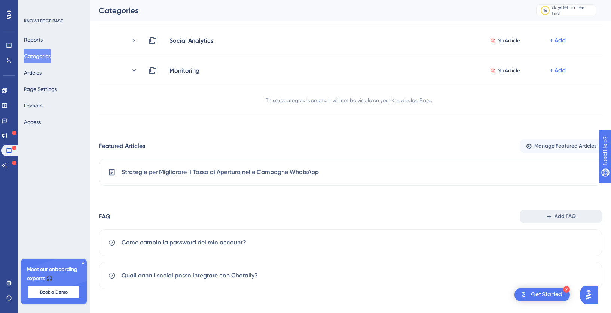
click at [566, 215] on span "Add FAQ" at bounding box center [565, 216] width 21 height 9
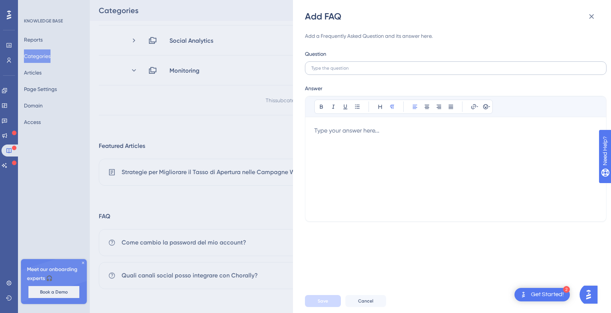
click at [364, 71] on label at bounding box center [456, 67] width 302 height 13
click at [364, 71] on input "text" at bounding box center [456, 68] width 289 height 5
paste input "Posso integrare più account dello stesso social network?"
type input "Posso integrare più account dello stesso social network?"
click at [339, 143] on div at bounding box center [456, 169] width 283 height 86
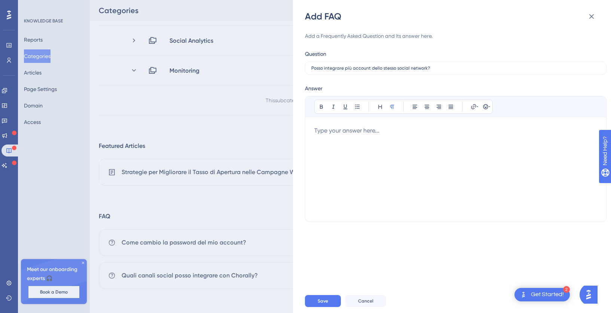
click at [365, 146] on div at bounding box center [456, 169] width 283 height 86
click at [319, 302] on span "Save" at bounding box center [323, 301] width 10 height 6
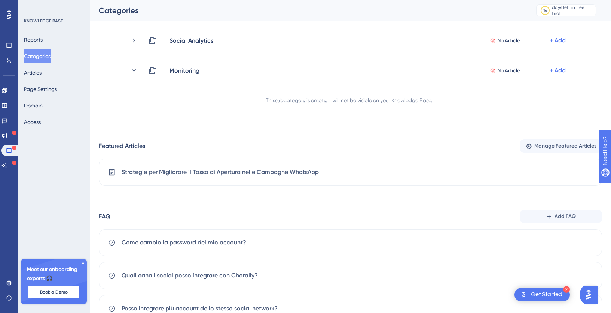
scroll to position [193, 0]
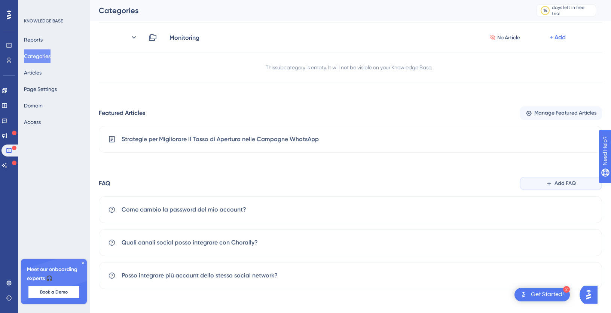
click at [555, 182] on button "Add FAQ" at bounding box center [561, 183] width 82 height 13
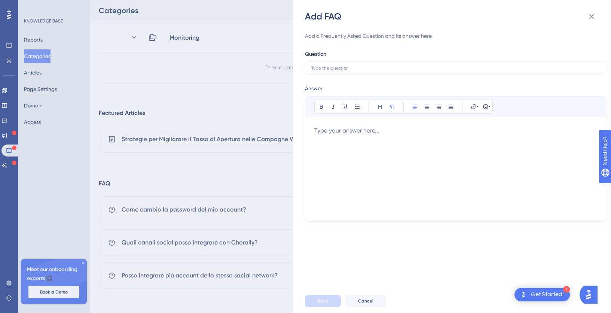
click at [363, 142] on div at bounding box center [456, 169] width 283 height 86
click at [335, 66] on input "text" at bounding box center [456, 68] width 289 height 5
paste input "Come assegno una conversazione a un membro del mio team?"
click at [339, 137] on div at bounding box center [456, 169] width 283 height 86
click at [335, 73] on label "Come assegno una conversazione a un membro del mio team?" at bounding box center [456, 67] width 302 height 13
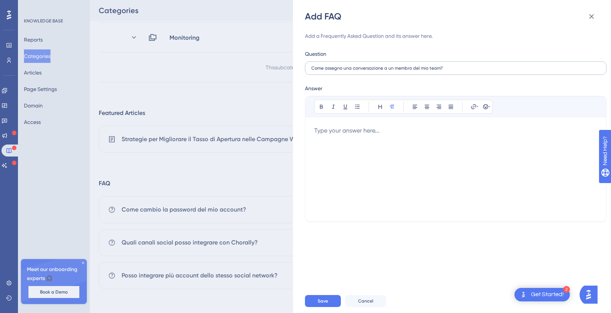
click at [335, 71] on input "Come assegno una conversazione a un membro del mio team?" at bounding box center [456, 68] width 289 height 5
click at [335, 73] on label "Come assegno una conversazione a un membro del mio team?" at bounding box center [456, 67] width 302 height 13
click at [335, 71] on input "Come assegno una conversazione a un membro del mio team?" at bounding box center [456, 68] width 289 height 5
click at [335, 73] on label "Come assegno una conversazione a un membro del mio team?" at bounding box center [456, 67] width 302 height 13
click at [335, 71] on input "Come assegno una conversazione a un membro del mio team?" at bounding box center [456, 68] width 289 height 5
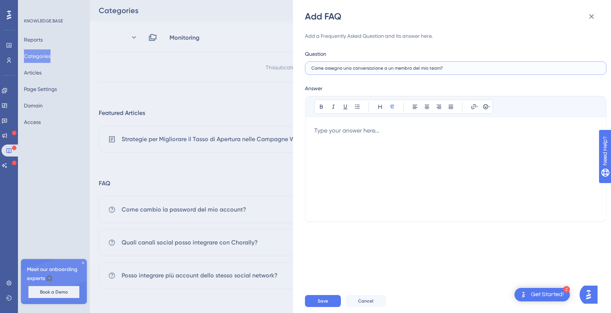
click at [343, 70] on input "Come assegno una conversazione a un membro del mio team?" at bounding box center [456, 68] width 289 height 5
paste input "risolvo l'errore 'Errore di connessione'"
type input "Come risolvo l'errore 'Errore di connessione'?"
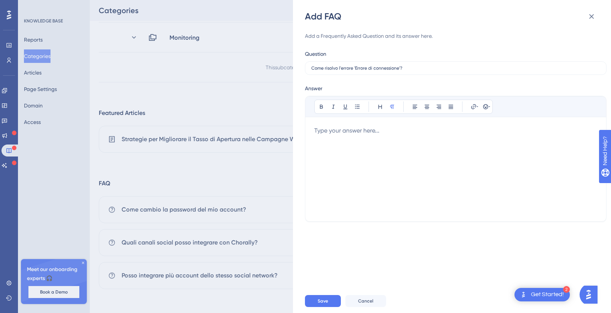
click at [355, 137] on div at bounding box center [456, 169] width 283 height 86
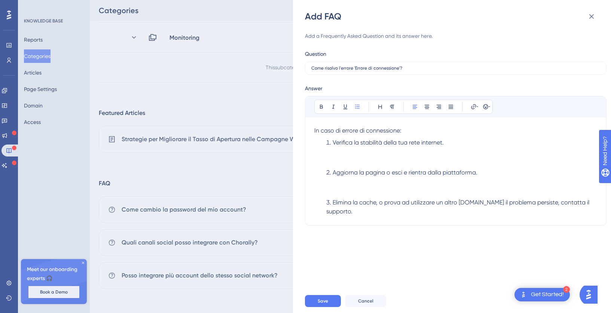
click at [345, 162] on li "Verifica la stabilità della tua rete internet." at bounding box center [461, 151] width 274 height 27
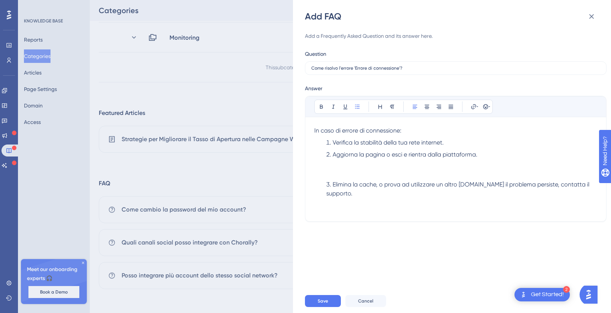
click at [337, 172] on li "Aggiorna la pagina o esci e rientra dalla piattaforma." at bounding box center [461, 163] width 274 height 27
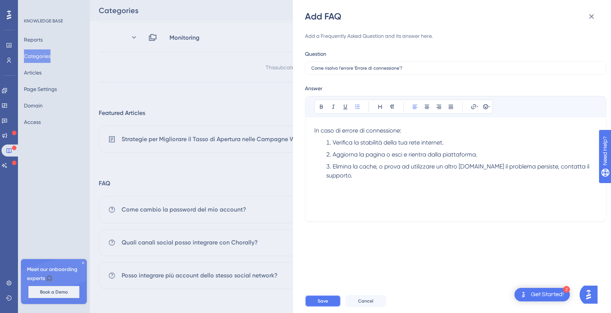
click at [324, 297] on button "Save" at bounding box center [323, 301] width 36 height 12
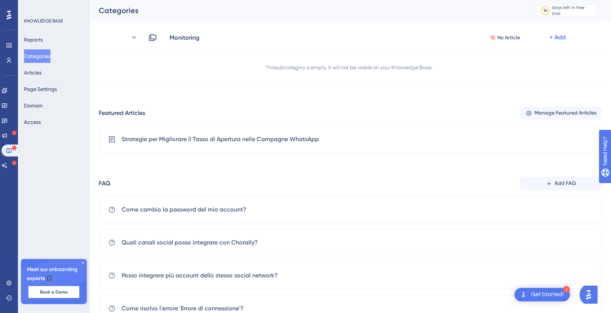
scroll to position [226, 0]
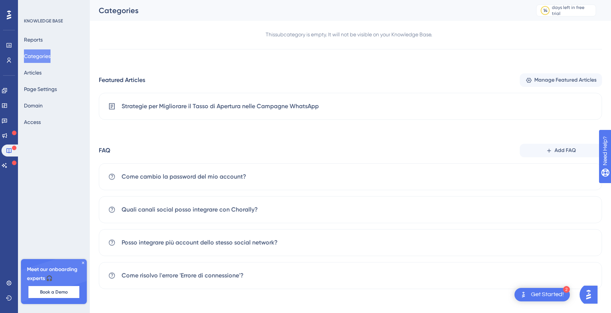
click at [555, 149] on span "Add FAQ" at bounding box center [565, 150] width 21 height 9
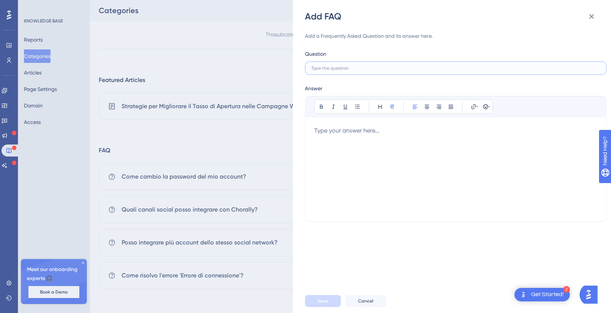
click at [367, 70] on input "text" at bounding box center [456, 68] width 289 height 5
paste input "Posso salvare delle risposte predefinite?"
type input "Posso salvare delle risposte predefinite?"
click at [332, 155] on div at bounding box center [456, 169] width 283 height 86
click at [352, 133] on div at bounding box center [456, 169] width 283 height 86
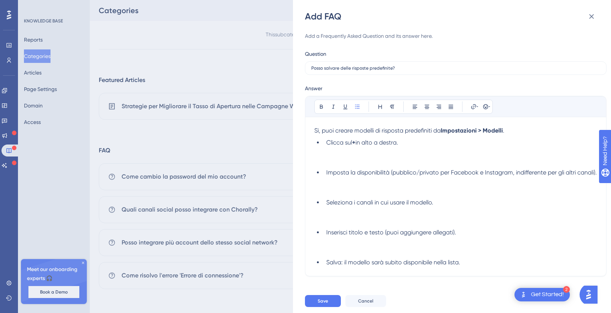
click at [344, 255] on li "Inserisci titolo e testo (puoi aggiungere allegati)." at bounding box center [461, 241] width 274 height 27
click at [337, 225] on li "Seleziona i canali in cui usare il modello." at bounding box center [461, 211] width 274 height 27
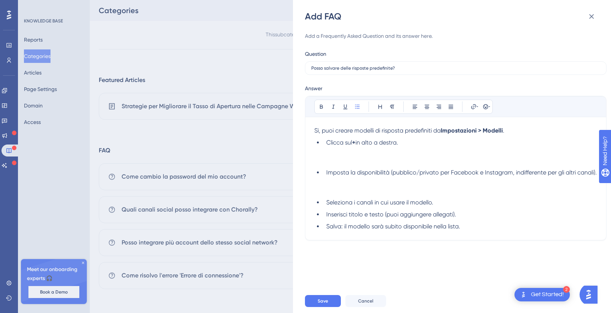
click at [333, 195] on li "Imposta la disponibilità (pubblico/privato per Facebook e Instagram, indifferen…" at bounding box center [461, 181] width 274 height 27
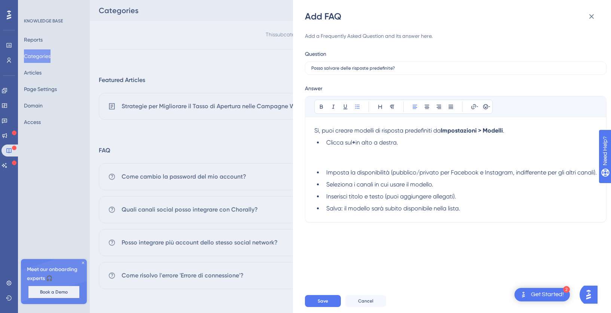
click at [325, 156] on li "Clicca sul + in alto a destra." at bounding box center [461, 151] width 274 height 27
click at [325, 155] on li "Clicca sul + in alto a destra." at bounding box center [461, 151] width 274 height 27
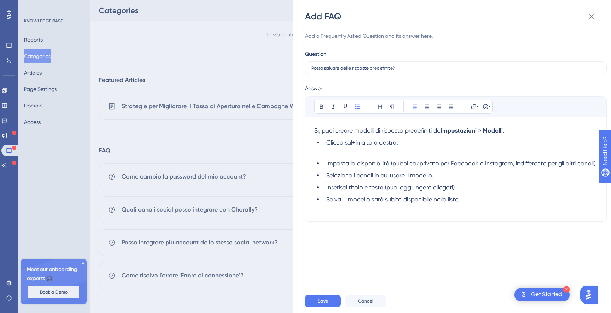
click at [315, 159] on ul "Clicca sul + in alto a destra. Imposta la disponibilità (pubblico/privato per F…" at bounding box center [456, 171] width 283 height 66
click at [324, 156] on li "Clicca sul + in alto a destra." at bounding box center [461, 147] width 274 height 18
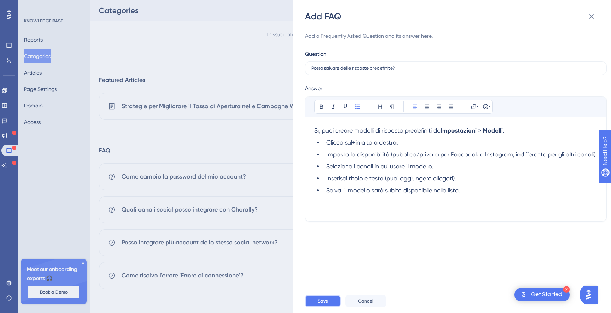
click at [324, 303] on span "Save" at bounding box center [323, 301] width 10 height 6
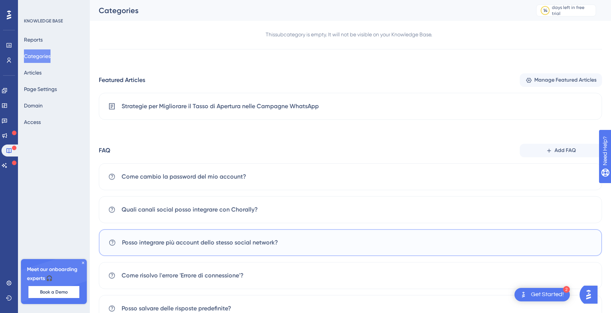
scroll to position [259, 0]
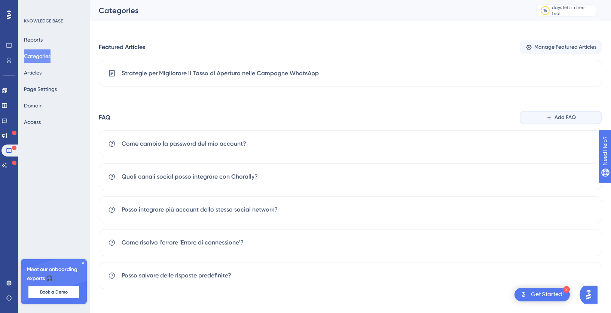
click at [559, 113] on span "Add FAQ" at bounding box center [565, 117] width 21 height 9
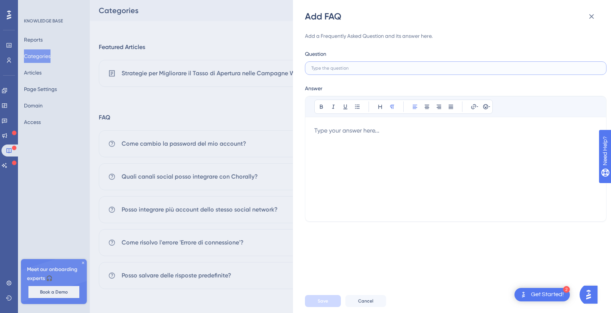
click at [340, 66] on input "text" at bounding box center [456, 68] width 289 height 5
paste input "Come posso esportare le conversazioni?"
type input "Come posso esportare le conversazioni?"
click at [344, 138] on div at bounding box center [456, 169] width 283 height 86
click at [375, 154] on div at bounding box center [456, 169] width 283 height 86
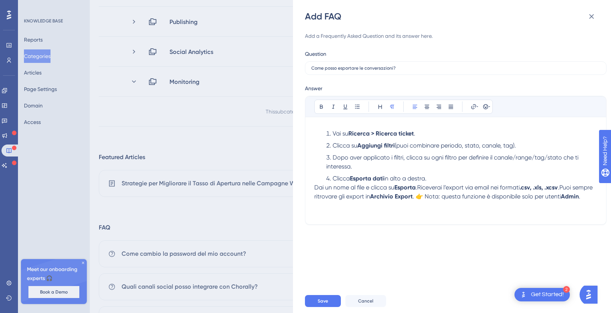
scroll to position [12, 0]
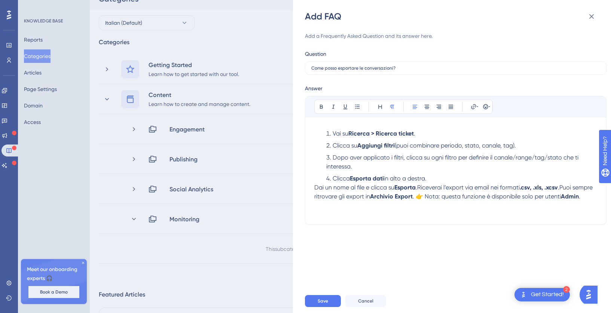
click at [315, 188] on span "Dai un nome al file e clicca su" at bounding box center [355, 187] width 80 height 7
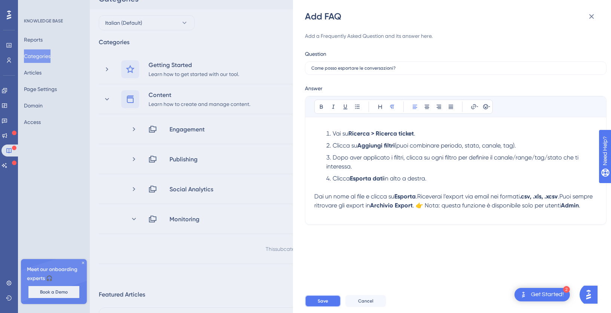
click at [319, 304] on span "Save" at bounding box center [323, 301] width 10 height 6
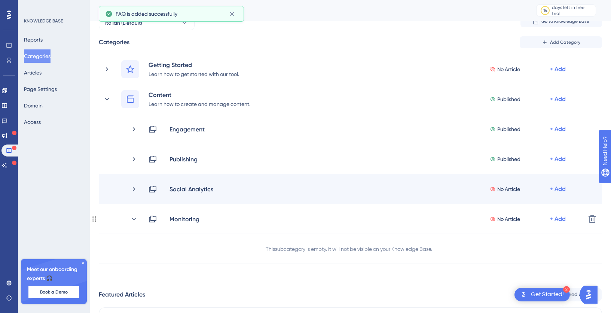
scroll to position [292, 0]
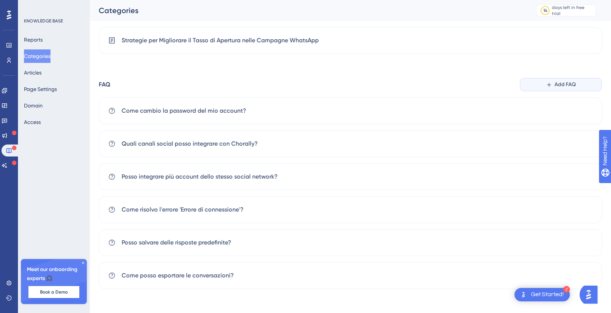
click at [558, 85] on span "Add FAQ" at bounding box center [565, 84] width 21 height 9
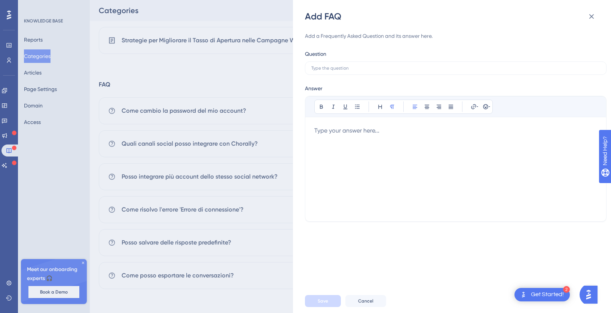
click at [337, 66] on div "Add FAQ Add a Frequently Asked Question and its answer here. Question Answer Bo…" at bounding box center [305, 156] width 611 height 313
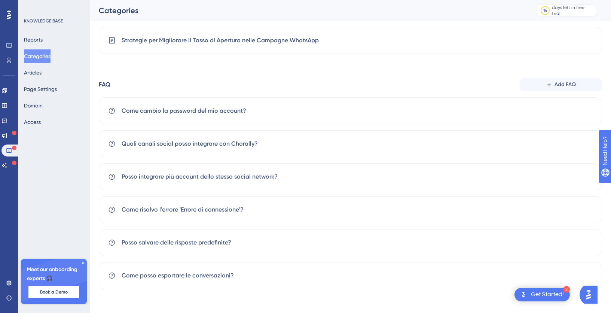
click at [332, 70] on div "Categories Add Category Getting Started Learn how to get started with our tool.…" at bounding box center [351, 22] width 504 height 533
click at [546, 85] on button "Add FAQ" at bounding box center [561, 84] width 82 height 13
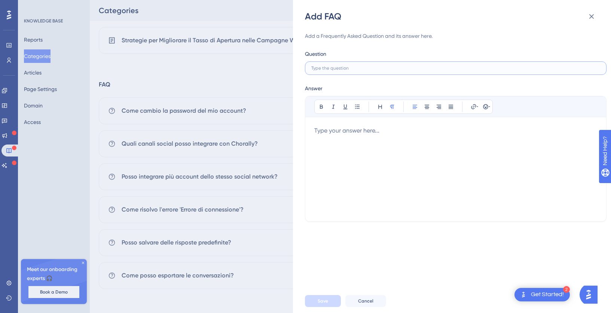
click at [332, 70] on input "text" at bounding box center [456, 68] width 289 height 5
paste input "[PERSON_NAME] succede se un ticket non viene gestito entro un certo tempo?"
type input "[PERSON_NAME] succede se un ticket non viene gestito entro un certo tempo?"
click at [328, 139] on div at bounding box center [456, 169] width 283 height 86
click at [346, 147] on div at bounding box center [456, 169] width 283 height 86
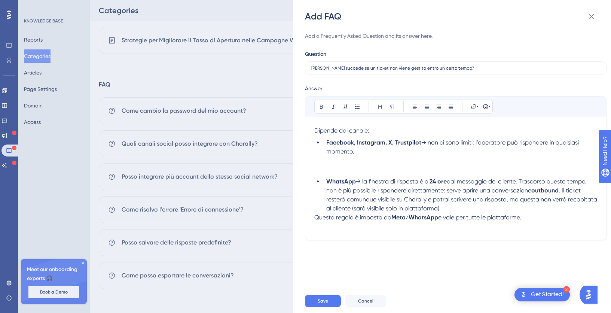
click at [344, 165] on li "Facebook, Instagram, X, Trustpilot → non ci sono limiti: l’operatore può rispon…" at bounding box center [461, 156] width 274 height 36
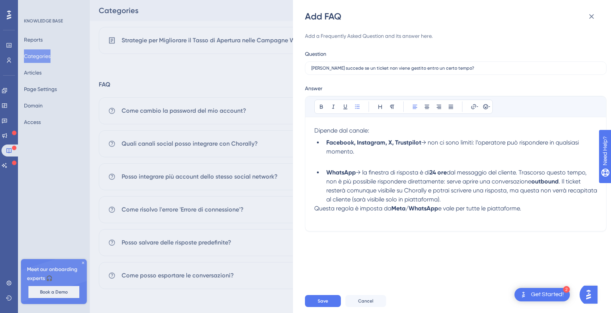
click at [315, 210] on span "Questa regola è imposta da" at bounding box center [353, 208] width 77 height 7
click at [318, 210] on span "Questa regola è imposta da" at bounding box center [353, 208] width 77 height 7
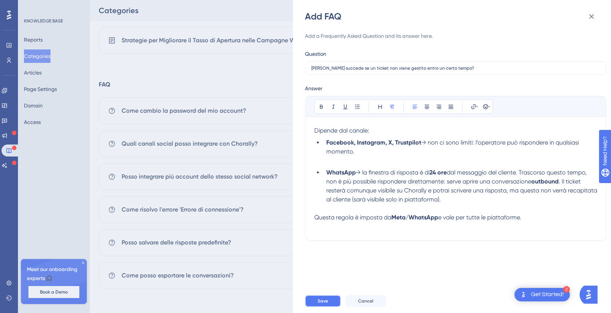
click at [322, 300] on span "Save" at bounding box center [323, 301] width 10 height 6
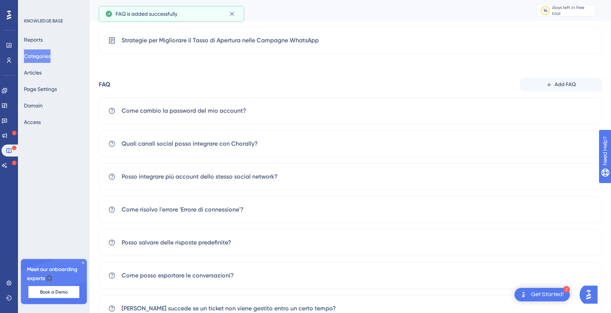
scroll to position [325, 0]
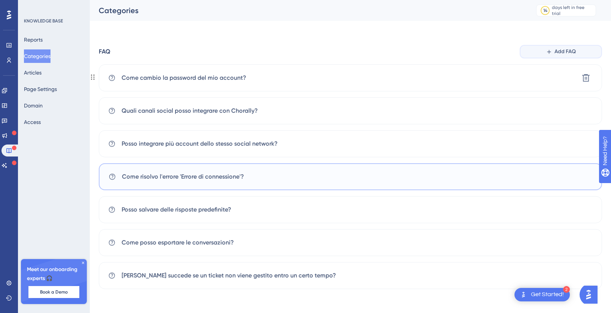
click at [566, 52] on span "Add FAQ" at bounding box center [565, 51] width 21 height 9
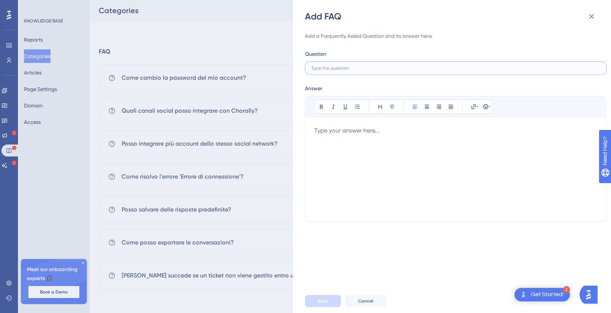
click at [345, 70] on input "text" at bounding box center [456, 68] width 289 height 5
paste input "Posso filtrare i ticket in base ai tag assegnati?"
type input "Posso filtrare i ticket in base ai tag assegnati?"
click at [340, 160] on div at bounding box center [456, 169] width 283 height 86
click at [360, 159] on div at bounding box center [456, 169] width 283 height 86
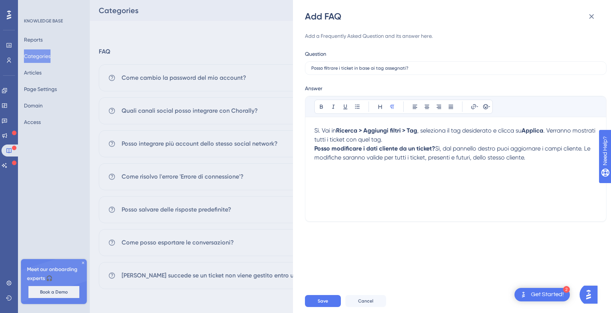
click at [336, 137] on span ". Verranno mostrati tutti i ticket con quel tag." at bounding box center [456, 135] width 283 height 16
click at [320, 304] on span "Save" at bounding box center [323, 301] width 10 height 6
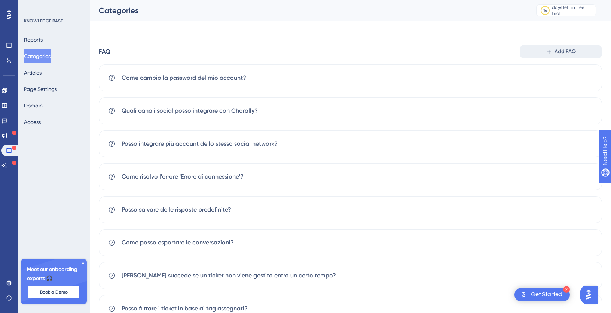
click at [549, 52] on icon at bounding box center [550, 52] width 4 height 4
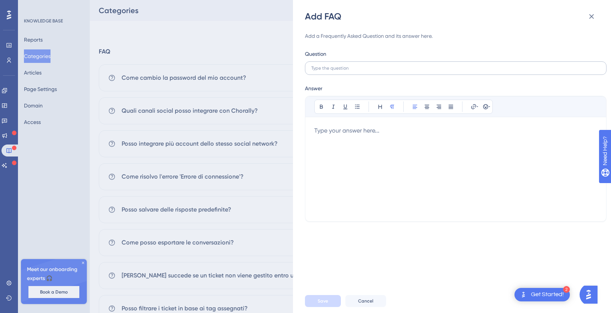
click at [356, 72] on label at bounding box center [456, 67] width 302 height 13
click at [356, 71] on input "text" at bounding box center [456, 68] width 289 height 5
paste input "Cosa succede se imposto un ticket come Follow Up?"
type input "Cosa succede se imposto un ticket come Follow Up?"
click at [347, 151] on div at bounding box center [456, 169] width 283 height 86
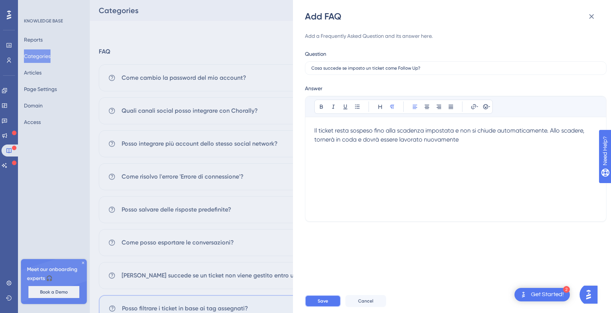
drag, startPoint x: 322, startPoint y: 304, endPoint x: 318, endPoint y: 301, distance: 4.8
click at [322, 304] on button "Save" at bounding box center [323, 301] width 36 height 12
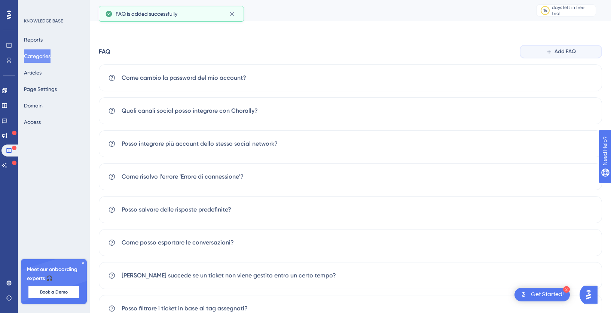
click at [549, 54] on icon at bounding box center [549, 52] width 6 height 6
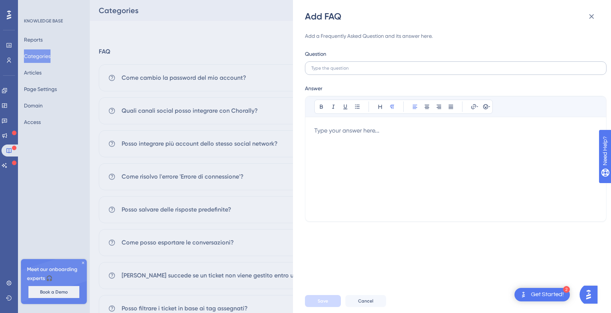
click at [353, 71] on label at bounding box center [456, 67] width 302 height 13
click at [353, 71] on input "text" at bounding box center [456, 68] width 289 height 5
paste input "Dove trovo gli export già creati?"
type input "Dove trovo gli export già creati?"
click at [350, 140] on div at bounding box center [456, 169] width 283 height 86
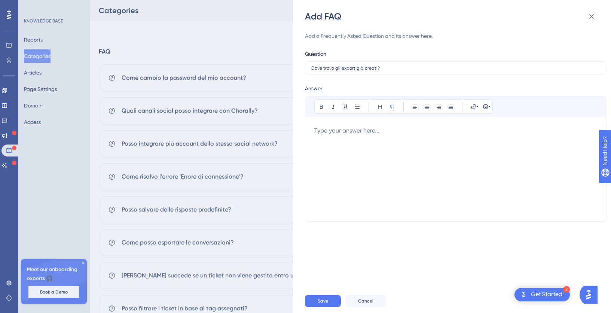
click at [342, 143] on div at bounding box center [456, 169] width 283 height 86
click at [321, 300] on span "Save" at bounding box center [323, 301] width 10 height 6
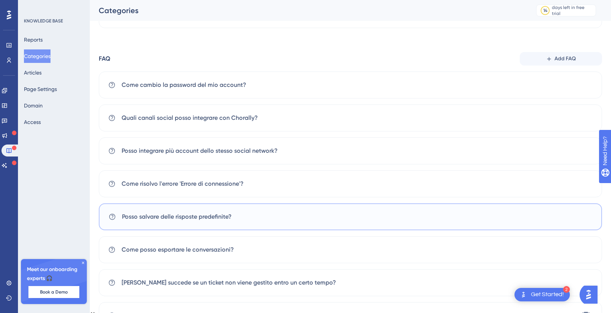
scroll to position [165, 0]
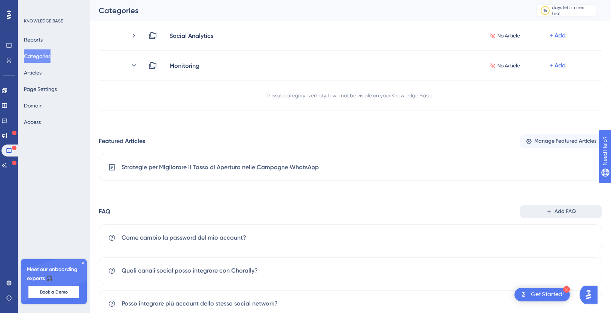
click at [559, 213] on span "Add FAQ" at bounding box center [565, 211] width 21 height 9
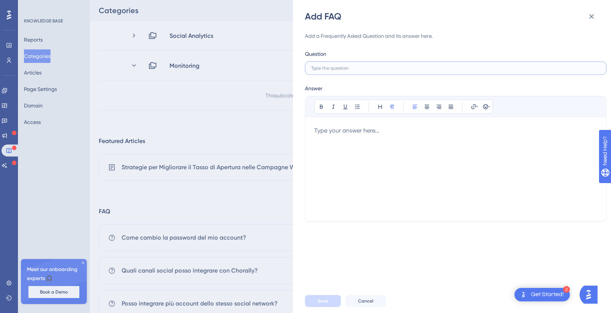
click at [357, 69] on input "text" at bounding box center [456, 68] width 289 height 5
paste input "[PERSON_NAME] succede se salvo una vista e arrivano nuovi ticket?"
type input "[PERSON_NAME] succede se salvo una vista e arrivano nuovi ticket?"
click at [340, 145] on div at bounding box center [456, 169] width 283 height 86
click at [349, 134] on div at bounding box center [456, 169] width 283 height 86
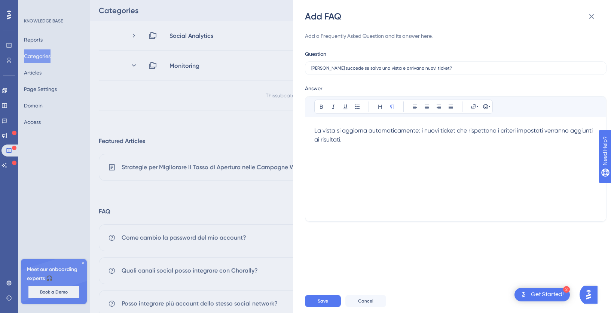
click at [317, 131] on span "La vista si aggiorna automaticamente: i nuovi ticket che rispettano i criteri i…" at bounding box center [455, 135] width 280 height 16
click at [319, 303] on span "Save" at bounding box center [323, 301] width 10 height 6
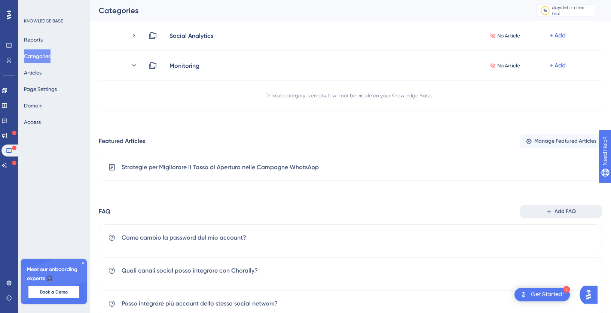
click at [554, 212] on button "Add FAQ" at bounding box center [561, 211] width 82 height 13
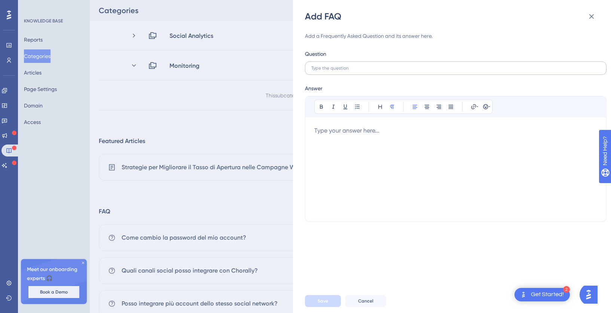
click at [319, 72] on label at bounding box center [456, 67] width 302 height 13
click at [319, 71] on input "text" at bounding box center [456, 68] width 289 height 5
paste input "Posso sincronizzare i campi personalizzati di Chorally con il mio CRM?"
type input "Posso sincronizzare i campi personalizzati di Chorally con il mio CRM?"
click at [322, 146] on div at bounding box center [456, 169] width 283 height 86
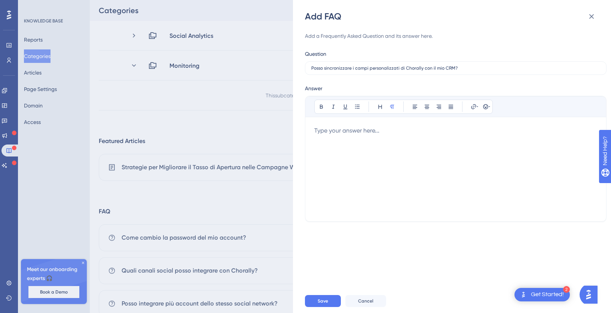
click at [365, 143] on div at bounding box center [456, 169] width 283 height 86
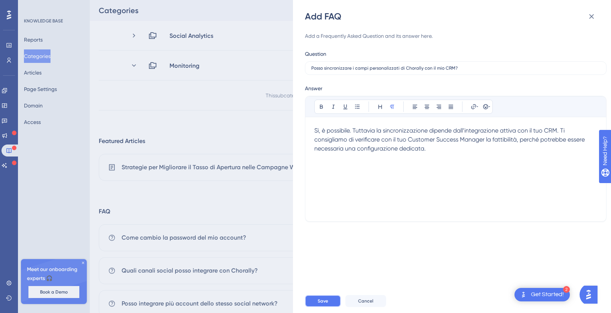
click at [319, 304] on span "Save" at bounding box center [323, 301] width 10 height 6
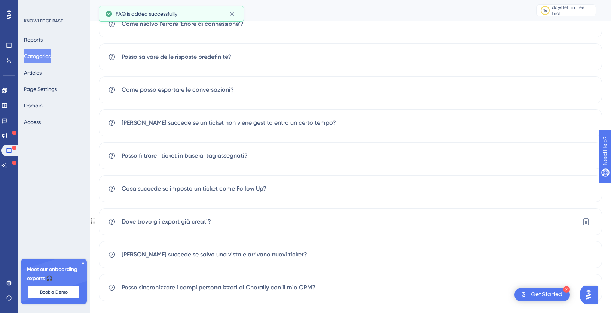
scroll to position [0, 0]
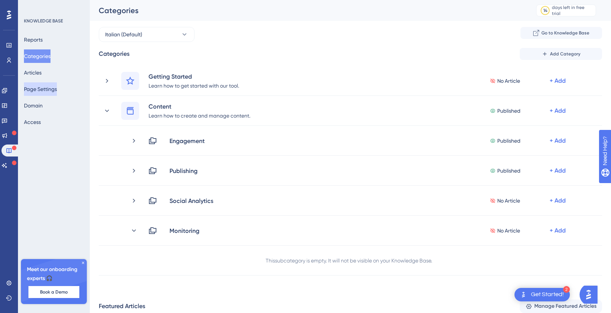
click at [39, 89] on button "Page Settings" at bounding box center [40, 88] width 33 height 13
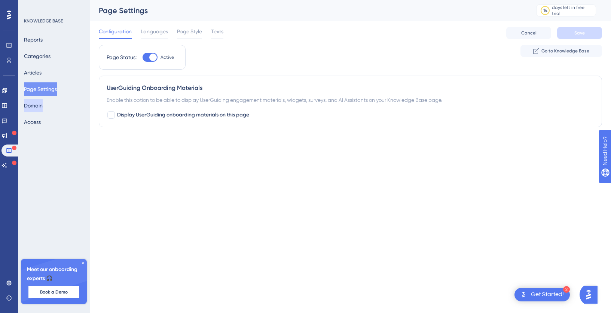
click at [37, 105] on button "Domain" at bounding box center [33, 105] width 19 height 13
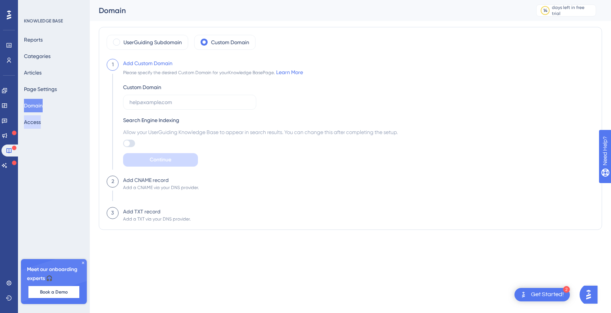
click at [36, 122] on button "Access" at bounding box center [32, 121] width 17 height 13
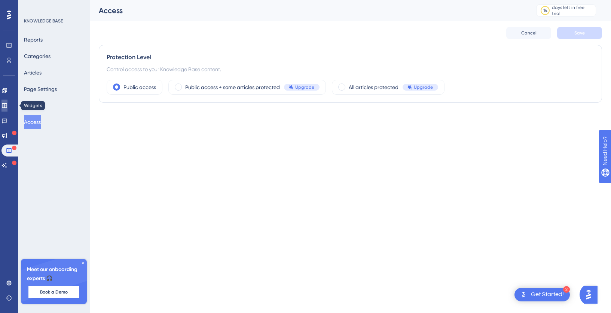
click at [7, 107] on icon at bounding box center [4, 105] width 5 height 4
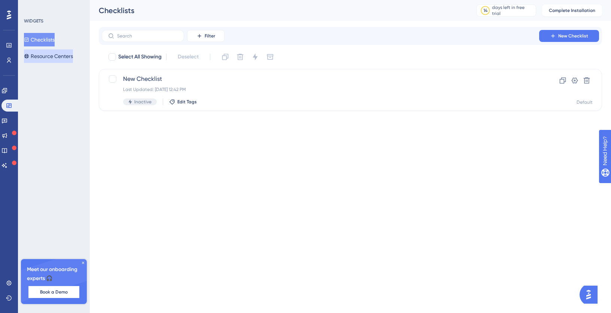
click at [55, 56] on button "Resource Centers" at bounding box center [48, 55] width 49 height 13
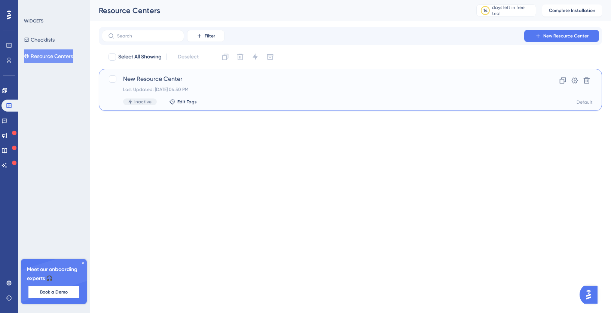
click at [406, 95] on div "New Resource Center Last Updated: [DATE] 04:50 PM Inactive Edit Tags" at bounding box center [320, 90] width 395 height 31
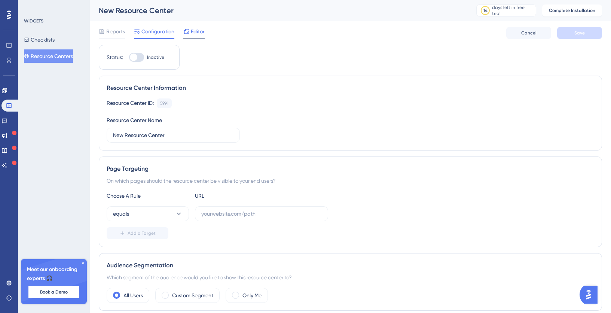
click at [200, 31] on span "Editor" at bounding box center [198, 31] width 14 height 9
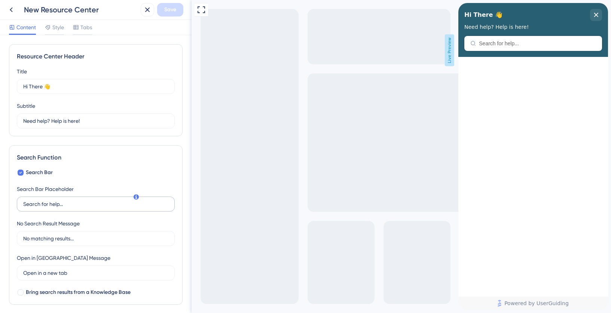
scroll to position [96, 0]
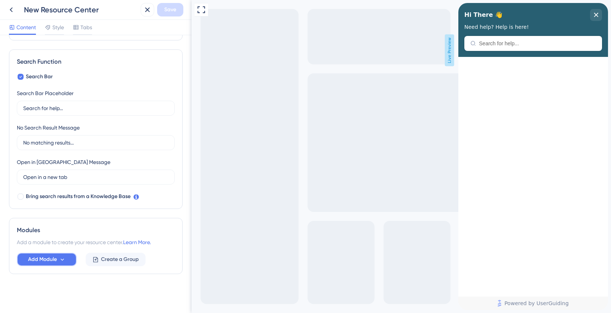
click at [56, 259] on span "Add Module" at bounding box center [42, 259] width 29 height 9
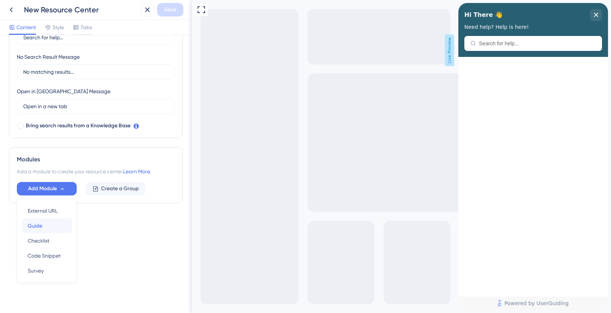
click at [43, 224] on div "Guide Guide" at bounding box center [47, 225] width 38 height 15
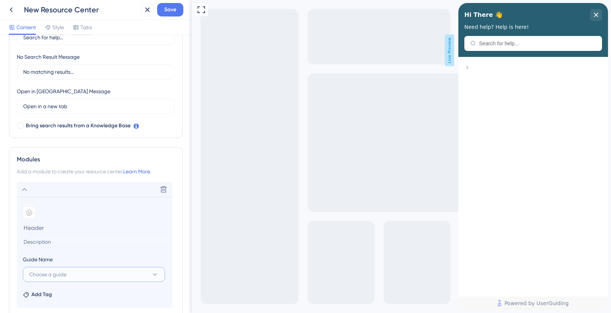
click at [100, 274] on button "Choose a guide" at bounding box center [94, 274] width 142 height 15
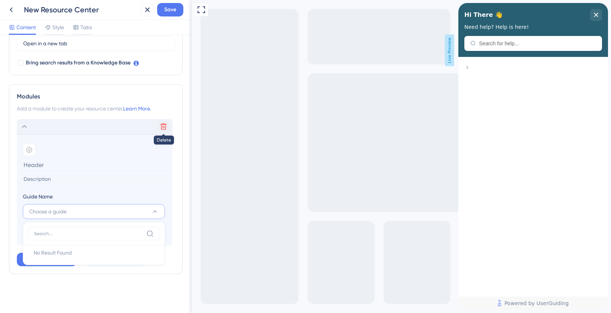
click at [164, 131] on button at bounding box center [164, 127] width 12 height 12
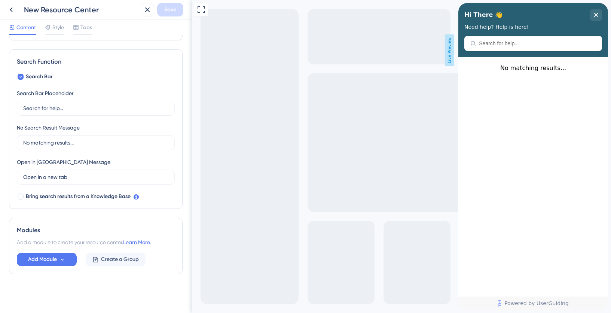
scroll to position [96, 0]
click at [46, 260] on span "Add Module" at bounding box center [42, 259] width 29 height 9
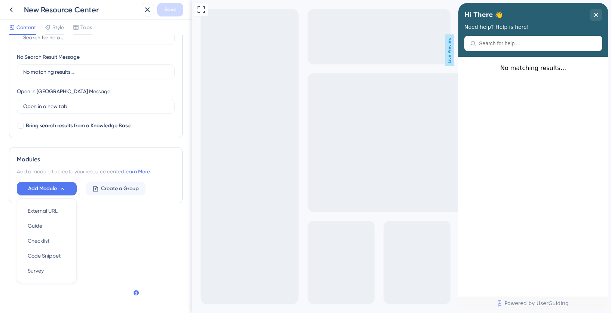
scroll to position [0, 0]
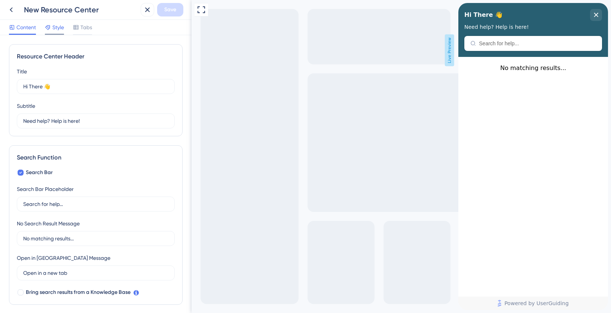
click at [58, 25] on span "Style" at bounding box center [58, 27] width 12 height 9
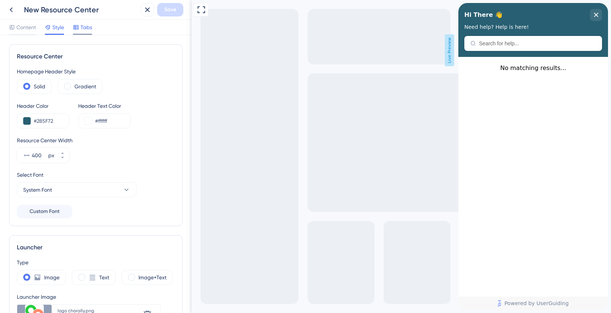
click at [82, 27] on span "Tabs" at bounding box center [87, 27] width 12 height 9
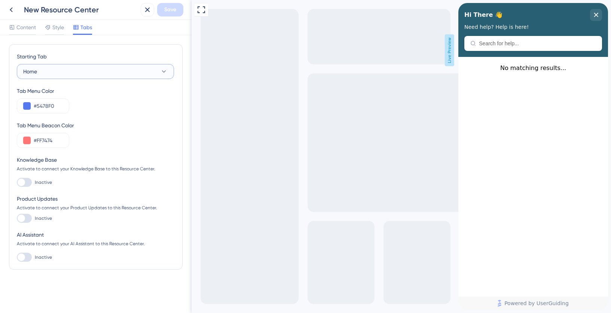
click at [97, 74] on button "Home" at bounding box center [95, 71] width 157 height 15
click at [97, 73] on button "Home" at bounding box center [95, 71] width 157 height 15
click at [27, 182] on div at bounding box center [24, 182] width 15 height 9
click at [17, 182] on input "Inactive" at bounding box center [16, 182] width 0 height 0
checkbox input "true"
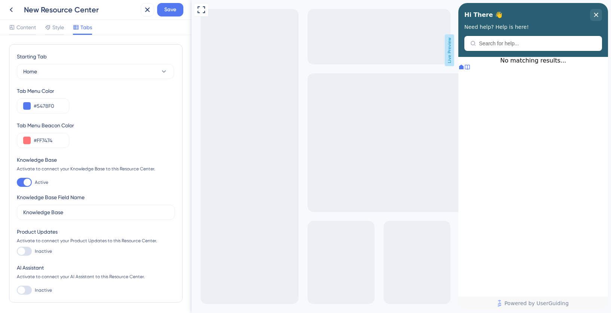
click at [28, 253] on div at bounding box center [24, 251] width 15 height 9
click at [17, 252] on input "Inactive" at bounding box center [16, 251] width 0 height 0
checkbox input "false"
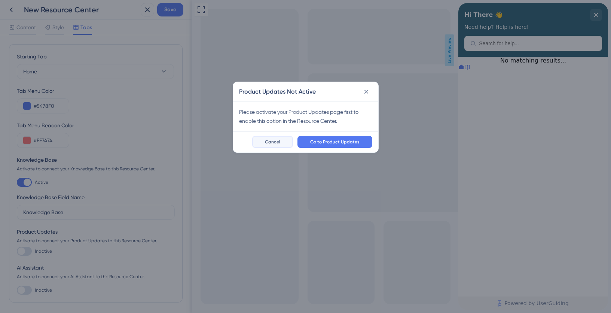
click at [275, 142] on span "Cancel" at bounding box center [272, 142] width 15 height 6
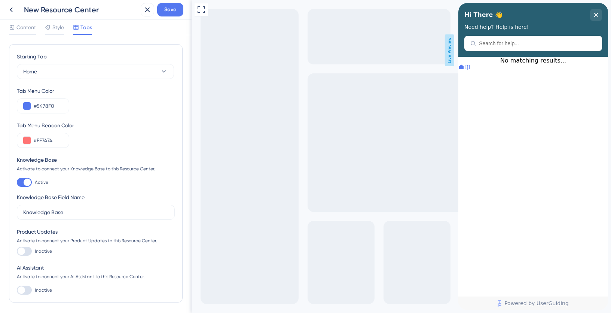
click at [25, 288] on div at bounding box center [24, 290] width 15 height 9
click at [17, 290] on input "Inactive" at bounding box center [16, 290] width 0 height 0
checkbox input "true"
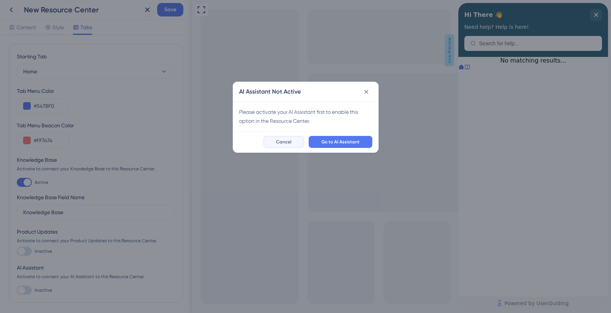
click at [280, 142] on span "Cancel" at bounding box center [283, 142] width 15 height 6
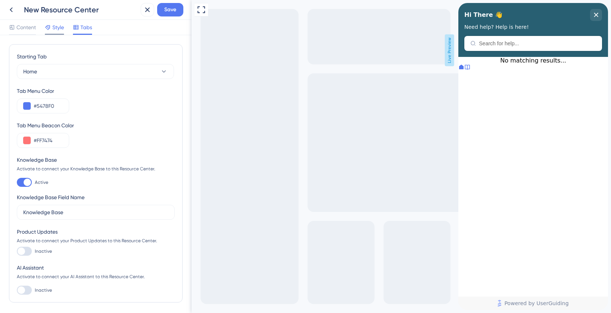
click at [54, 30] on span "Style" at bounding box center [58, 27] width 12 height 9
click at [27, 28] on span "Content" at bounding box center [25, 27] width 19 height 9
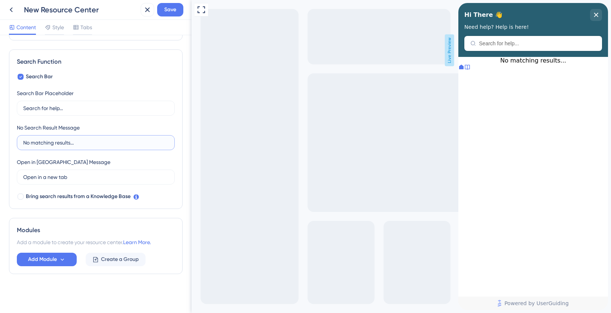
click at [44, 146] on input "No matching results..." at bounding box center [95, 143] width 145 height 8
click at [63, 144] on input "No matching results..." at bounding box center [95, 143] width 145 height 8
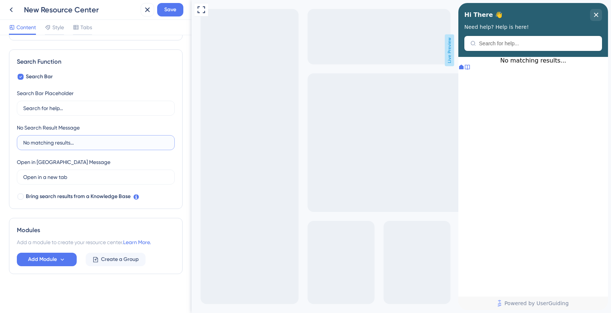
click at [63, 144] on input "No matching results..." at bounding box center [95, 143] width 145 height 8
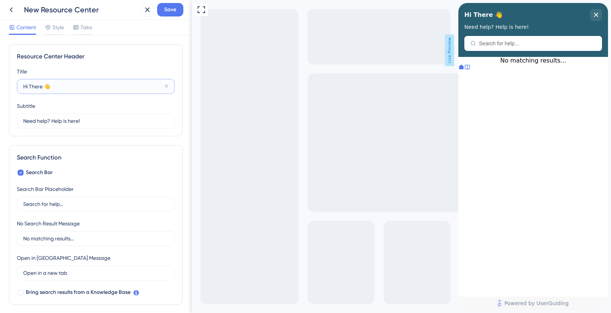
click at [45, 86] on input "Hi There 👋" at bounding box center [92, 86] width 139 height 8
click at [44, 87] on input "Hi There 👋" at bounding box center [92, 86] width 139 height 8
type input "Hi T👋"
click at [43, 87] on input "Hi There 👋" at bounding box center [92, 86] width 139 height 8
type input "Ciao 👋"
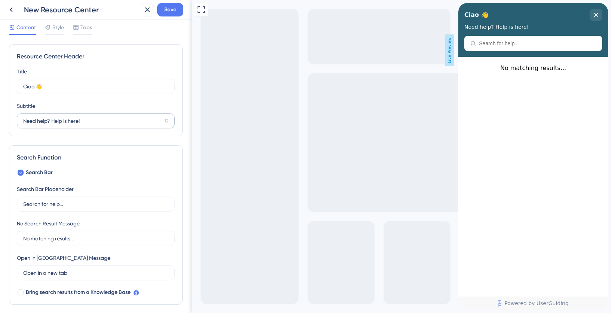
drag, startPoint x: 20, startPoint y: 122, endPoint x: 113, endPoint y: 122, distance: 92.9
click at [113, 122] on label "Need help? Help is here! 12" at bounding box center [96, 120] width 158 height 15
click at [113, 122] on input "Need help? Help is here!" at bounding box center [92, 121] width 139 height 8
drag, startPoint x: 95, startPoint y: 120, endPoint x: 15, endPoint y: 120, distance: 80.1
click at [15, 120] on div "Resource Center Header Title Ciao 👋 21 Ciao 👋 Subtitle Need help? Help is here!…" at bounding box center [96, 90] width 174 height 92
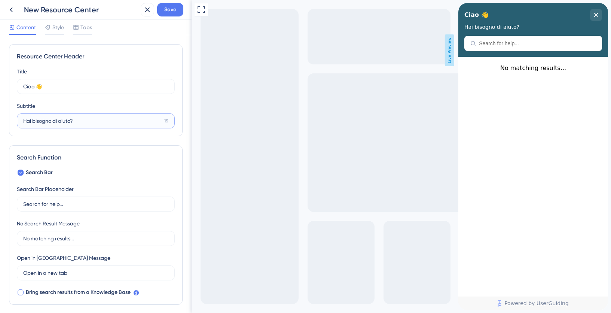
type input "Hai bisogno di aiuto?"
click at [20, 293] on div at bounding box center [21, 292] width 6 height 6
checkbox input "true"
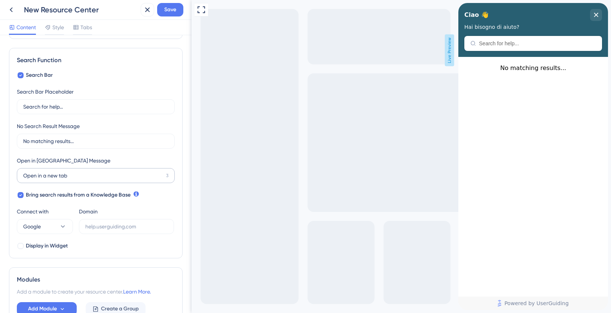
scroll to position [109, 0]
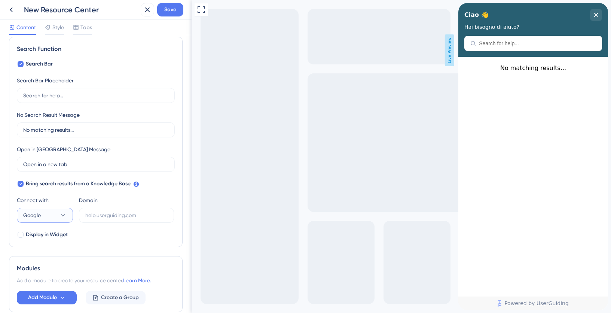
click at [55, 217] on button "Google" at bounding box center [45, 215] width 56 height 15
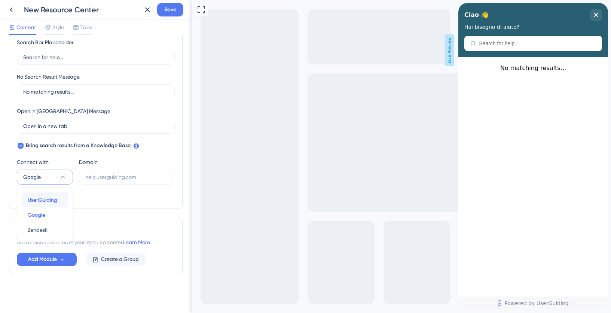
click at [45, 199] on span "UserGuiding" at bounding box center [43, 199] width 30 height 9
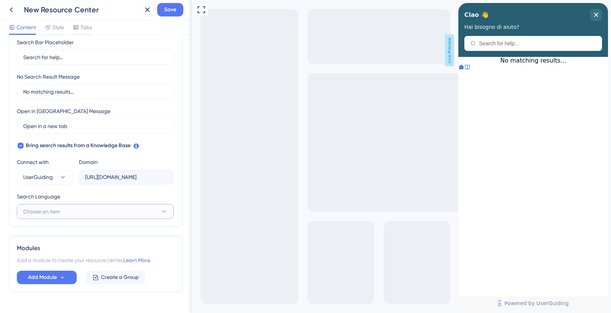
click at [87, 213] on button "Choose an item" at bounding box center [95, 211] width 157 height 15
click at [80, 234] on div "Italian (Default) Italian (Default)" at bounding box center [96, 234] width 136 height 15
type input "https://chorally-40DS.help.userguiding.com/api/search?kb_id=20916&lang_code=it"
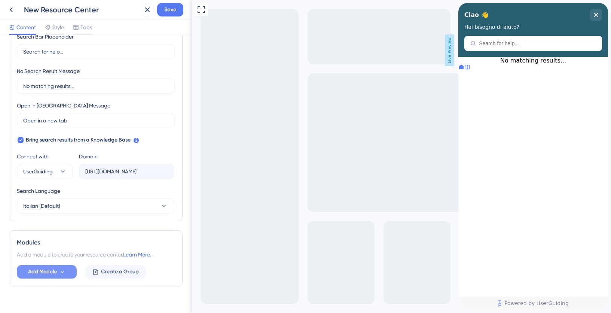
click at [67, 274] on button "Add Module" at bounding box center [47, 271] width 60 height 13
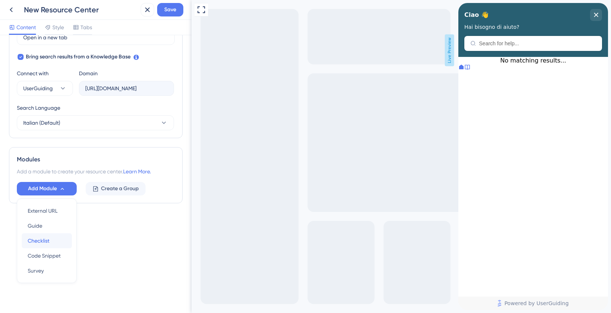
click at [42, 241] on span "Checklist" at bounding box center [39, 240] width 22 height 9
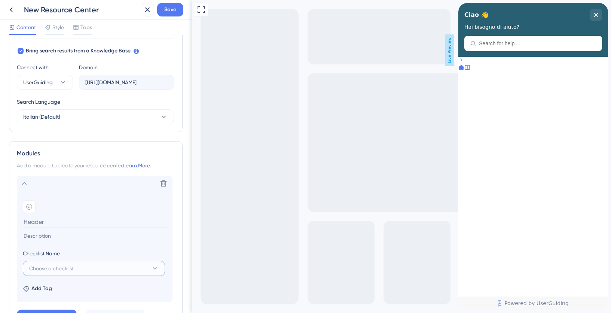
click at [57, 271] on span "Choose a checklist" at bounding box center [51, 268] width 45 height 9
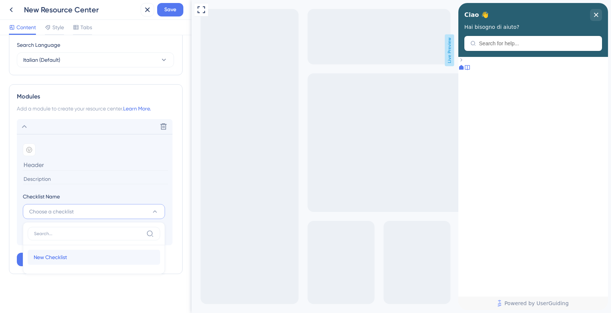
click at [54, 257] on span "New Checklist" at bounding box center [50, 257] width 33 height 9
type input "New Checklist"
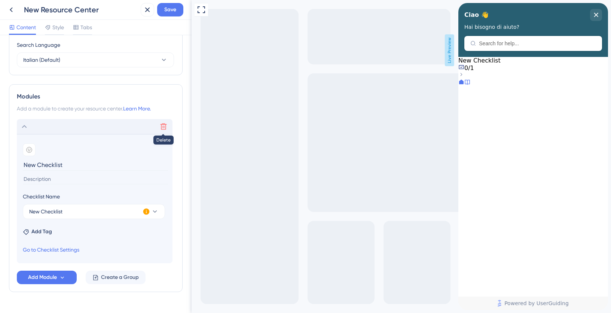
click at [164, 125] on icon at bounding box center [163, 126] width 7 height 7
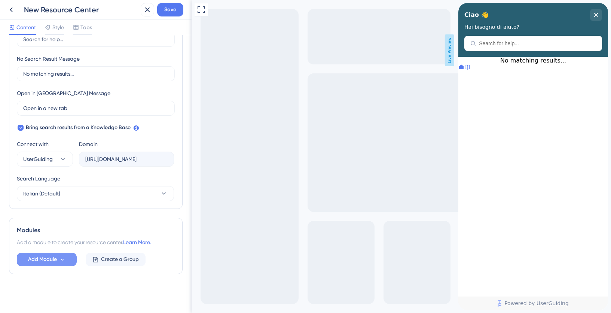
click at [48, 260] on span "Add Module" at bounding box center [42, 259] width 29 height 9
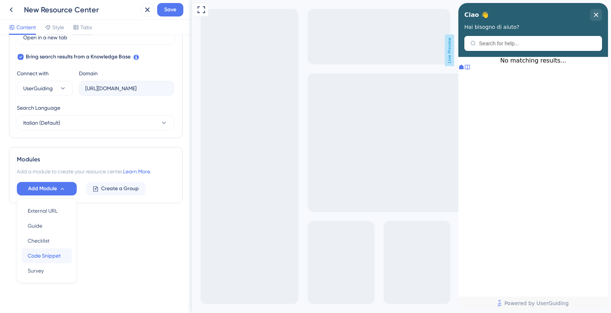
click at [43, 253] on span "Code Snippet" at bounding box center [44, 255] width 33 height 9
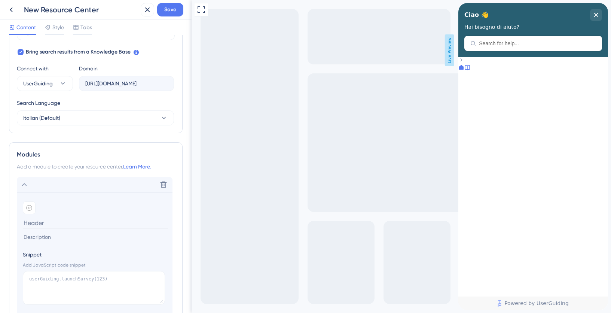
scroll to position [259, 0]
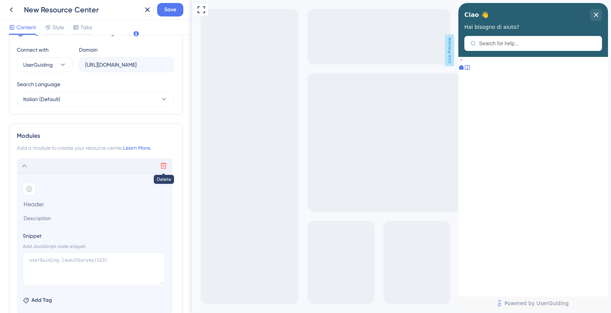
click at [164, 168] on icon at bounding box center [163, 165] width 7 height 7
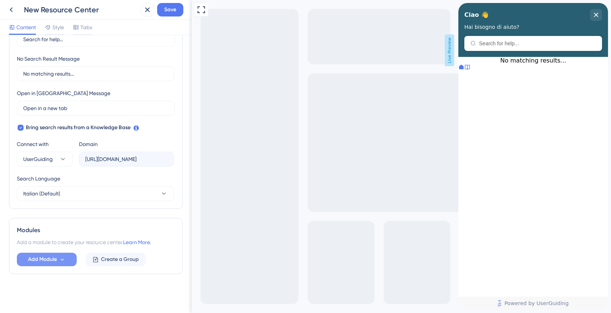
click at [57, 258] on span "Add Module" at bounding box center [42, 259] width 29 height 9
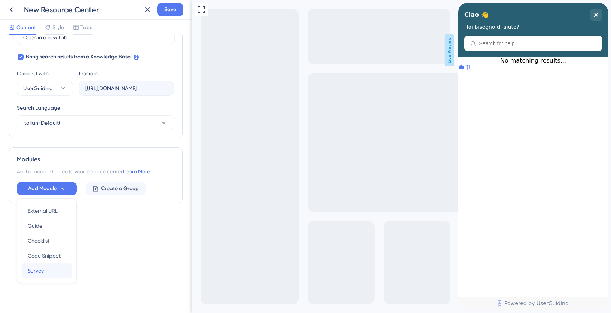
click at [45, 270] on div "Survey Survey" at bounding box center [47, 270] width 38 height 15
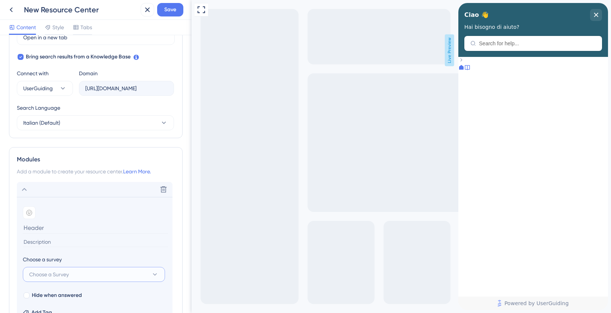
click at [75, 275] on button "Choose a Survey" at bounding box center [94, 274] width 142 height 15
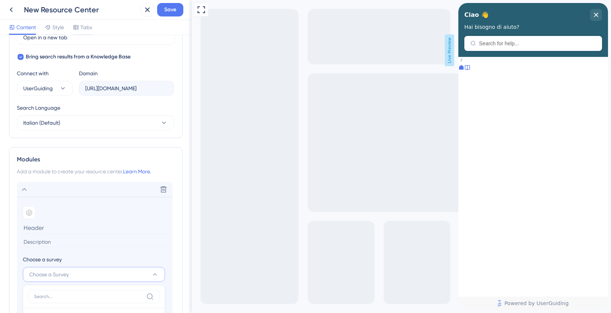
scroll to position [316, 0]
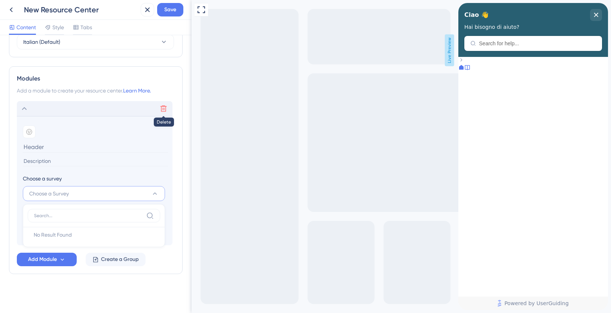
click at [164, 110] on icon at bounding box center [163, 108] width 7 height 7
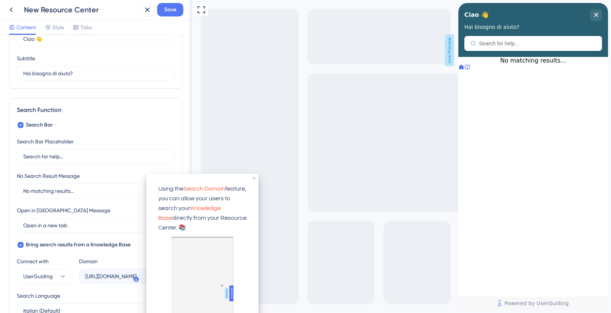
scroll to position [0, 0]
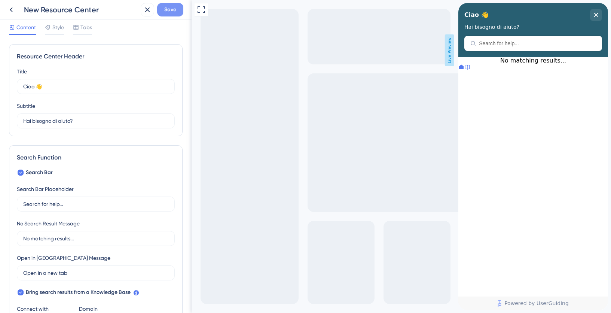
click at [169, 12] on span "Save" at bounding box center [170, 9] width 12 height 9
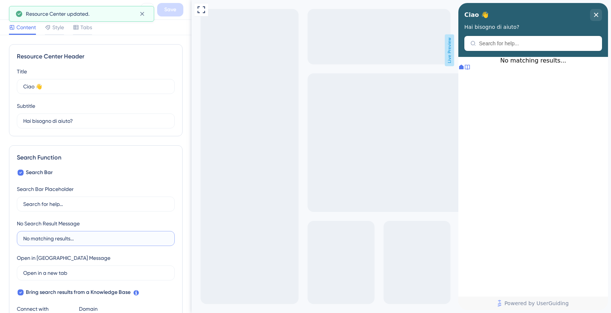
click at [46, 241] on input "No matching results..." at bounding box center [95, 238] width 145 height 8
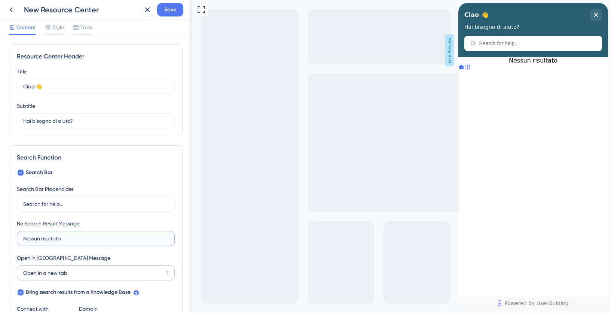
type input "Nessun risultato"
click at [45, 276] on input "Open in a new tab" at bounding box center [93, 273] width 140 height 8
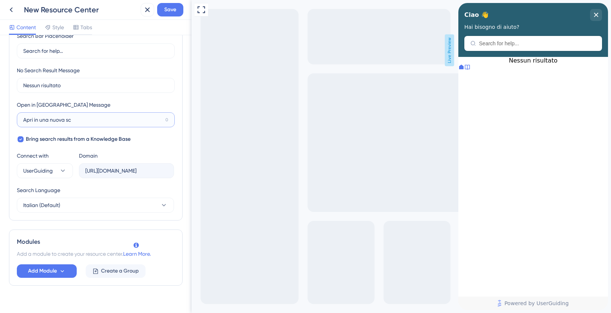
scroll to position [165, 0]
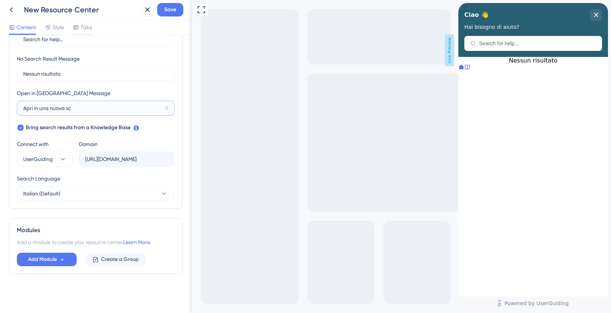
click at [88, 110] on input "Apri in una nuova sc" at bounding box center [92, 108] width 139 height 8
type input "Apri nuova scheda"
click at [166, 11] on span "Save" at bounding box center [170, 9] width 12 height 9
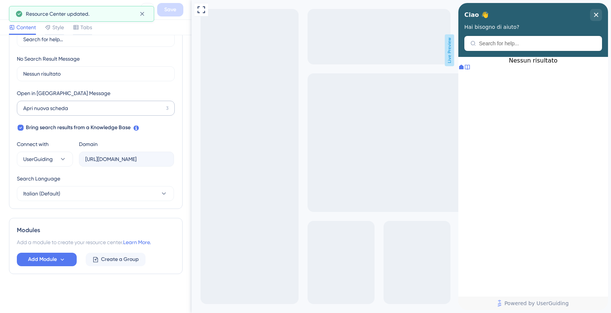
scroll to position [0, 0]
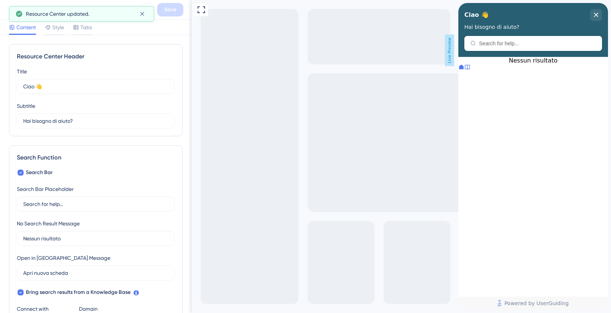
click at [471, 70] on icon at bounding box center [468, 67] width 6 height 6
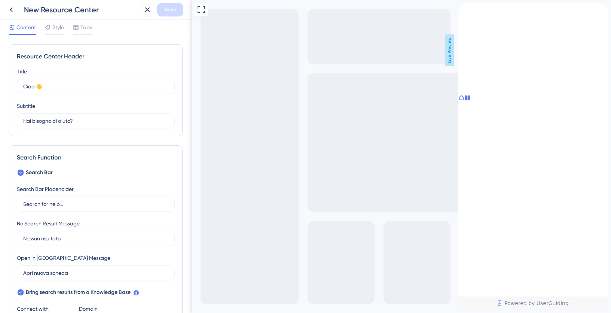
click at [465, 101] on icon at bounding box center [462, 98] width 6 height 6
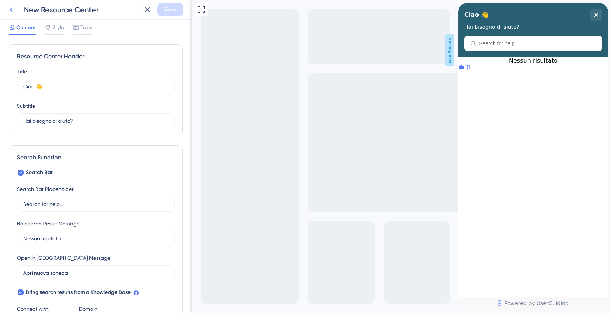
click at [12, 10] on icon at bounding box center [11, 9] width 9 height 9
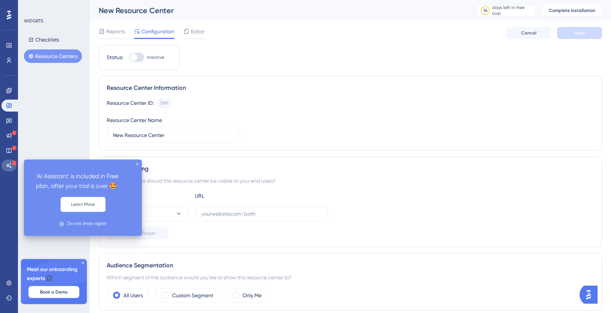
click at [11, 164] on icon at bounding box center [9, 166] width 6 height 6
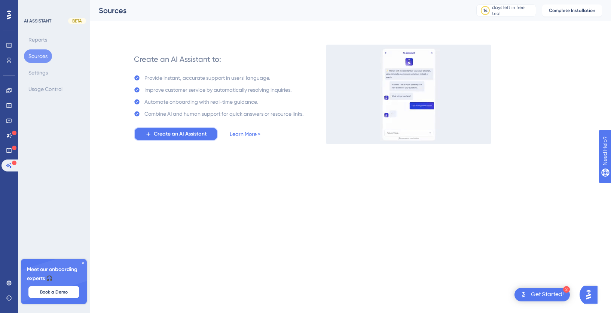
click at [173, 138] on span "Create an AI Assistant" at bounding box center [180, 134] width 53 height 9
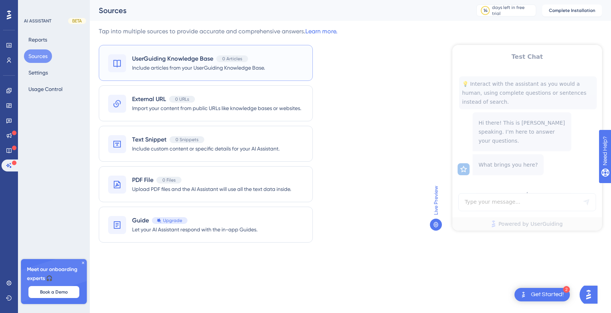
click at [172, 67] on span "Include articles from your UserGuiding Knowledge Base." at bounding box center [198, 67] width 133 height 9
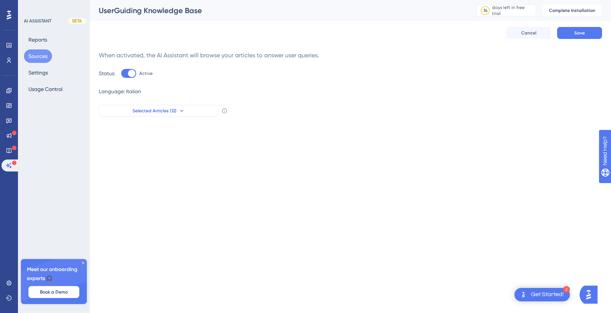
click at [164, 112] on span "Selected Articles (12)" at bounding box center [155, 111] width 44 height 6
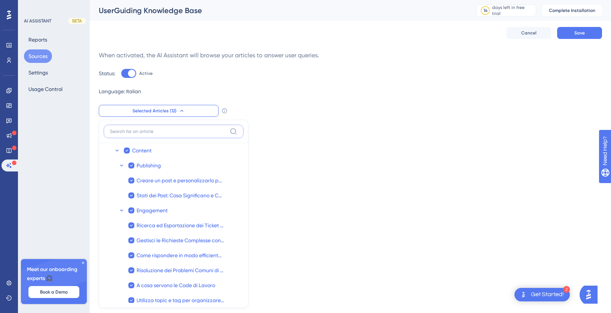
scroll to position [47, 0]
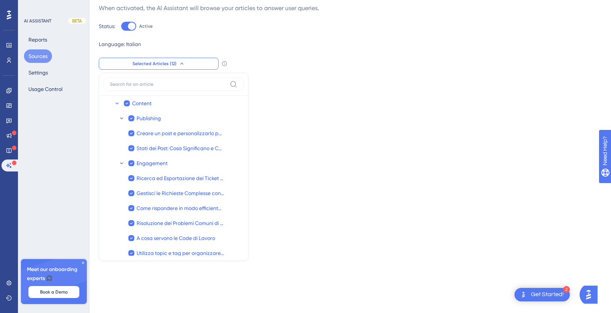
click at [159, 78] on label at bounding box center [174, 84] width 140 height 13
click at [159, 81] on input at bounding box center [168, 84] width 117 height 6
click at [168, 82] on input at bounding box center [168, 84] width 117 height 6
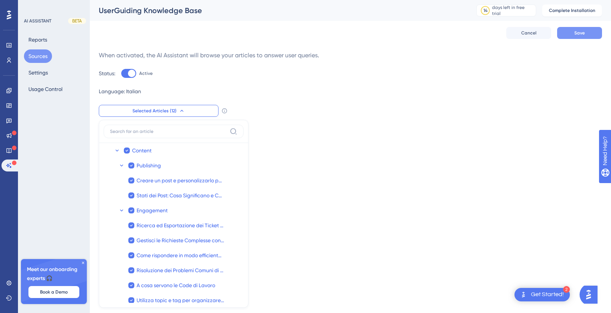
click at [572, 36] on button "Save" at bounding box center [580, 33] width 45 height 12
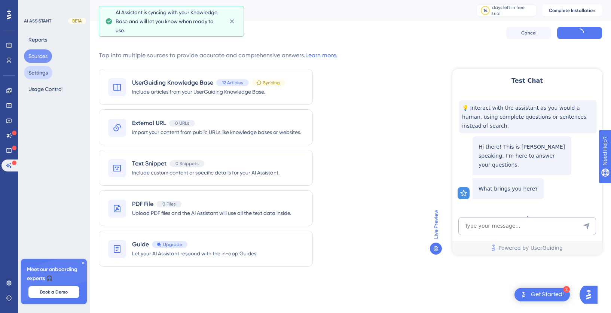
click at [40, 75] on button "Settings" at bounding box center [38, 72] width 28 height 13
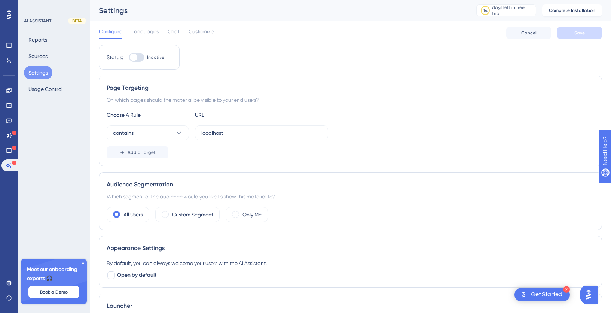
click at [140, 55] on div at bounding box center [136, 57] width 15 height 9
click at [129, 57] on input "Inactive" at bounding box center [129, 57] width 0 height 0
checkbox input "true"
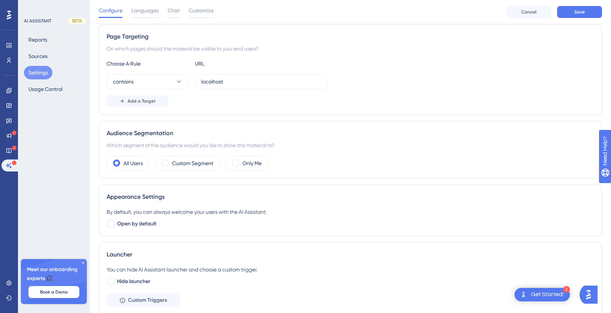
scroll to position [55, 0]
click at [167, 167] on div "Custom Segment" at bounding box center [187, 162] width 64 height 15
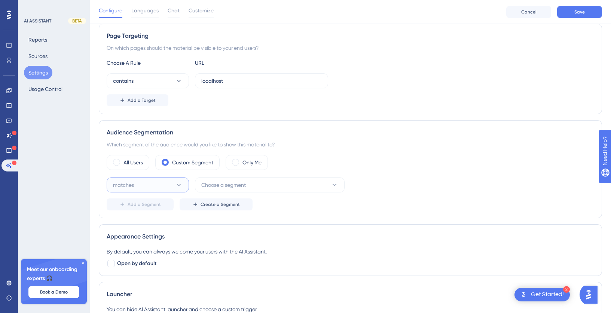
click at [156, 184] on button "matches" at bounding box center [148, 184] width 82 height 15
click at [145, 207] on div "matches matches" at bounding box center [148, 207] width 61 height 15
click at [226, 188] on span "Choose a segment" at bounding box center [223, 184] width 45 height 9
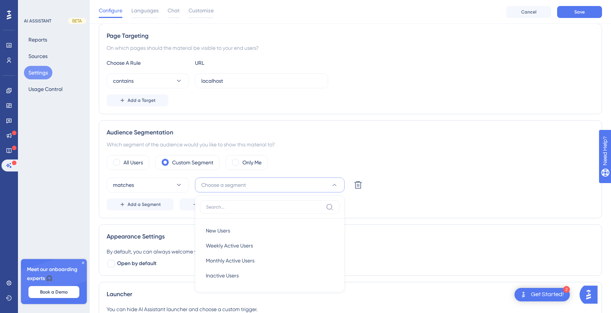
scroll to position [142, 0]
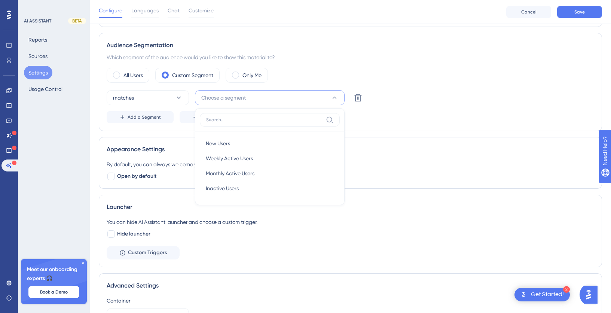
click at [413, 68] on div "All Users Custom Segment Only Me" at bounding box center [351, 75] width 488 height 15
click at [142, 96] on button "matches" at bounding box center [148, 97] width 82 height 15
click at [115, 81] on div "All Users" at bounding box center [128, 75] width 43 height 15
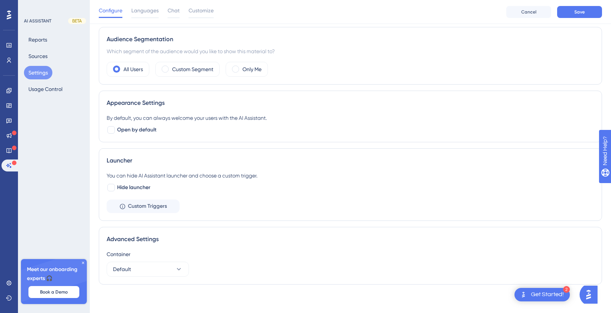
scroll to position [149, 0]
click at [110, 188] on div at bounding box center [110, 186] width 7 height 7
checkbox input "true"
click at [123, 204] on icon at bounding box center [122, 206] width 6 height 6
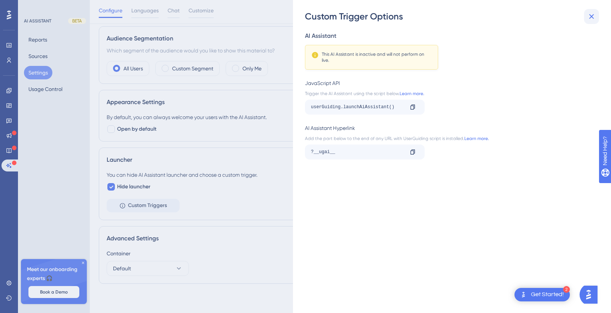
click at [593, 20] on icon at bounding box center [591, 16] width 9 height 9
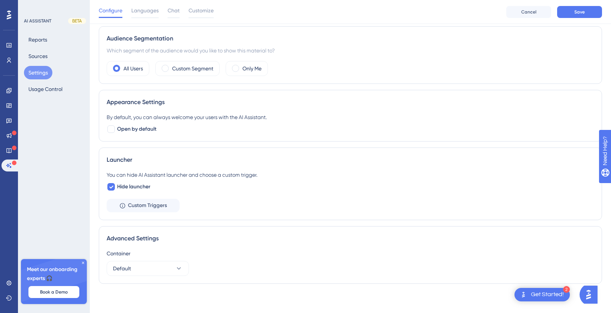
scroll to position [150, 0]
click at [144, 266] on button "Default" at bounding box center [148, 267] width 82 height 15
click at [154, 288] on div "Default Default" at bounding box center [148, 290] width 61 height 15
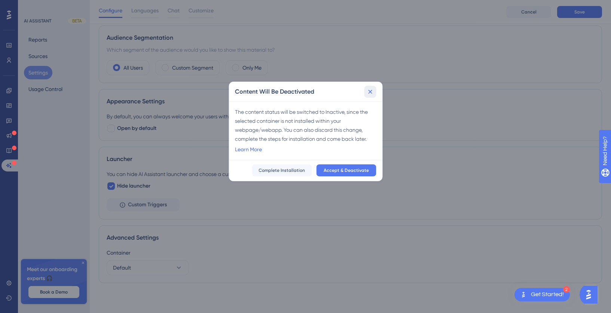
click at [373, 95] on icon at bounding box center [370, 91] width 7 height 7
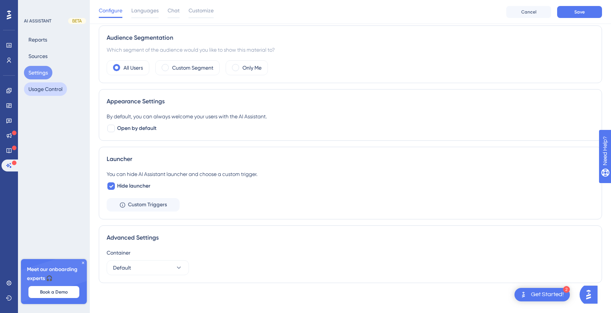
click at [39, 92] on button "Usage Control" at bounding box center [45, 88] width 43 height 13
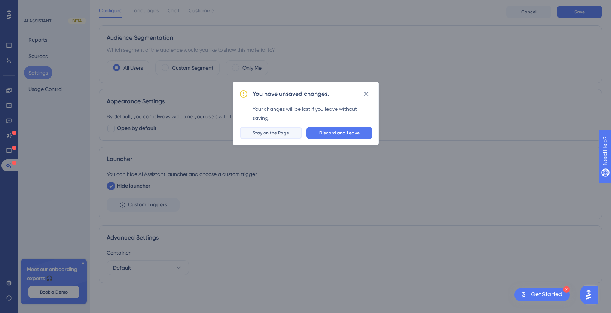
click at [289, 130] on span "Stay on the Page" at bounding box center [271, 133] width 37 height 6
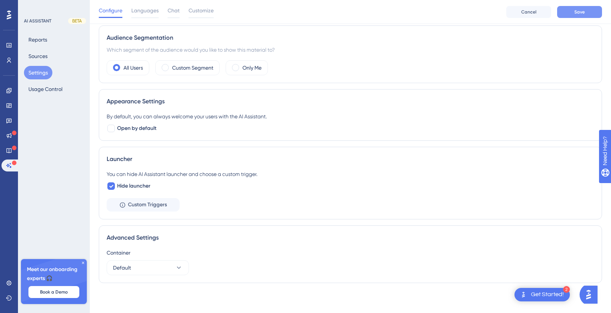
click at [589, 14] on button "Save" at bounding box center [580, 12] width 45 height 12
